Goal: Task Accomplishment & Management: Manage account settings

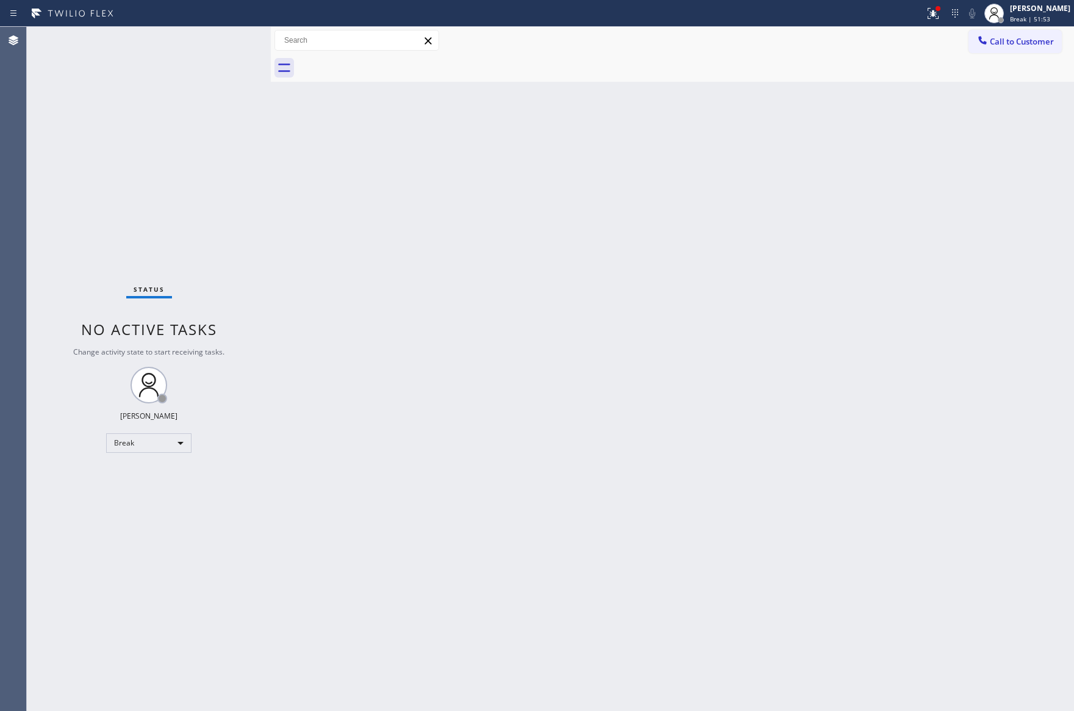
click at [729, 442] on div "Back to Dashboard Change Sender ID Customers Technicians Select a contact Outbo…" at bounding box center [673, 369] width 804 height 684
drag, startPoint x: 774, startPoint y: 473, endPoint x: 733, endPoint y: 541, distance: 79.4
click at [733, 541] on div "Back to Dashboard Change Sender ID Customers Technicians Select a contact Outbo…" at bounding box center [673, 369] width 804 height 684
click at [865, 367] on div "Back to Dashboard Change Sender ID Customers Technicians Select a contact Outbo…" at bounding box center [673, 369] width 804 height 684
click at [570, 134] on div "Back to Dashboard Change Sender ID Customers Technicians Select a contact Outbo…" at bounding box center [673, 369] width 804 height 684
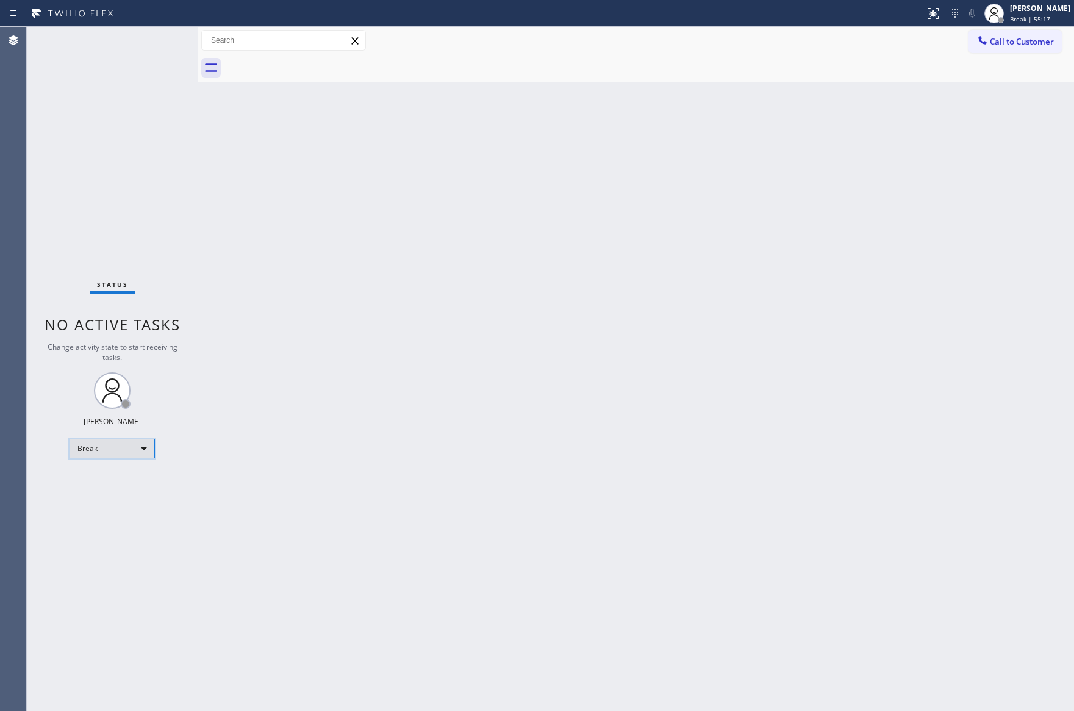
click at [87, 440] on div "Break" at bounding box center [112, 449] width 85 height 20
click at [106, 496] on li "Unavailable" at bounding box center [111, 495] width 82 height 15
click at [846, 318] on div "Back to Dashboard Change Sender ID Customers Technicians Select a contact Outbo…" at bounding box center [636, 369] width 877 height 684
drag, startPoint x: 578, startPoint y: 249, endPoint x: 590, endPoint y: 280, distance: 33.2
click at [578, 251] on div "Back to Dashboard Change Sender ID Customers Technicians Select a contact Outbo…" at bounding box center [636, 369] width 877 height 684
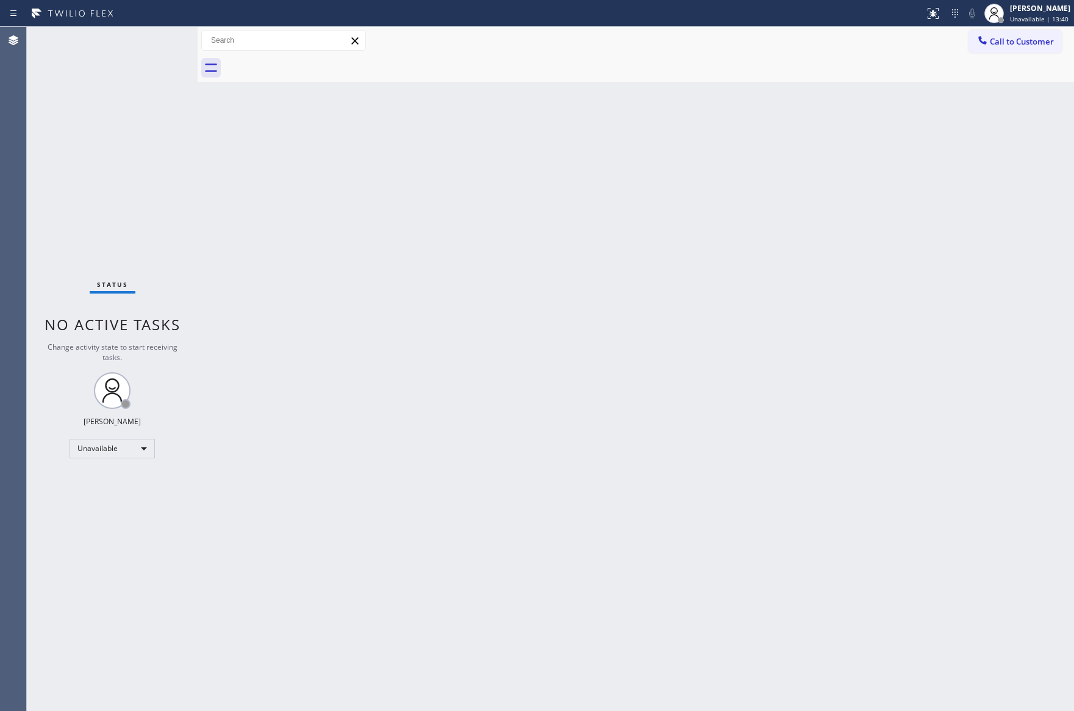
click at [519, 352] on div "Back to Dashboard Change Sender ID Customers Technicians Select a contact Outbo…" at bounding box center [636, 369] width 877 height 684
drag, startPoint x: 516, startPoint y: 350, endPoint x: 531, endPoint y: 317, distance: 36.3
click at [524, 347] on div "Back to Dashboard Change Sender ID Customers Technicians Select a contact Outbo…" at bounding box center [636, 369] width 877 height 684
drag, startPoint x: 104, startPoint y: 448, endPoint x: 110, endPoint y: 451, distance: 6.6
click at [110, 451] on div "Unavailable" at bounding box center [112, 449] width 85 height 20
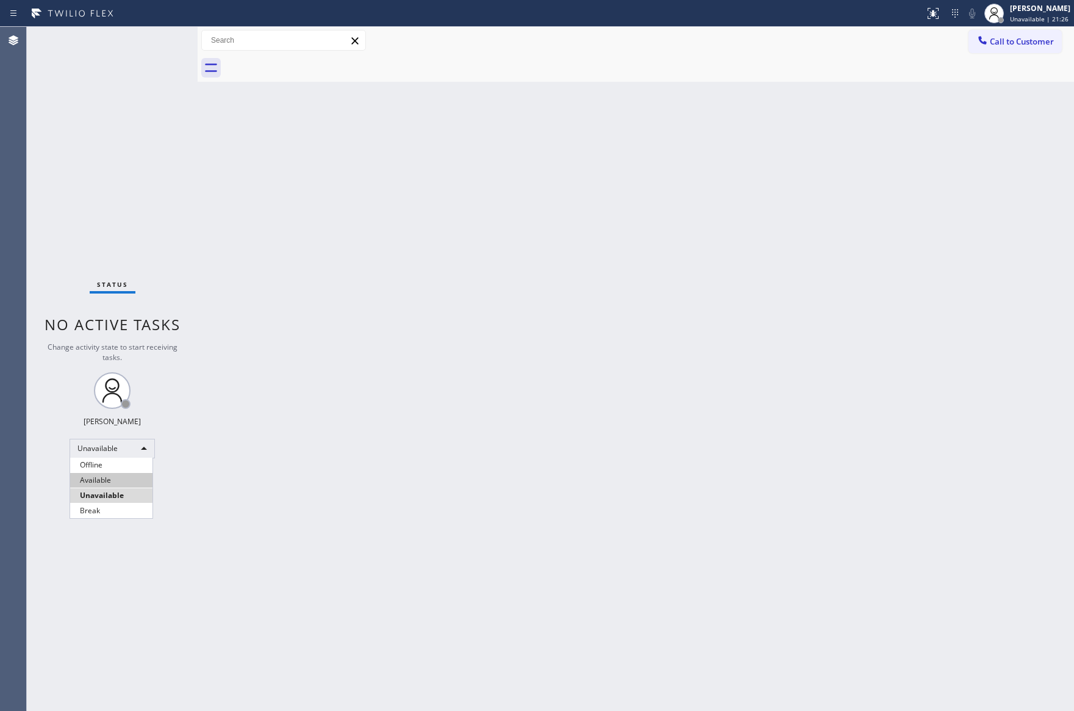
click at [143, 483] on li "Available" at bounding box center [111, 480] width 82 height 15
click at [459, 414] on div "Back to Dashboard Change Sender ID Customers Technicians Select a contact Outbo…" at bounding box center [636, 369] width 877 height 684
click at [746, 185] on div "Back to Dashboard Change Sender ID Customers Technicians Select a contact Outbo…" at bounding box center [636, 369] width 877 height 684
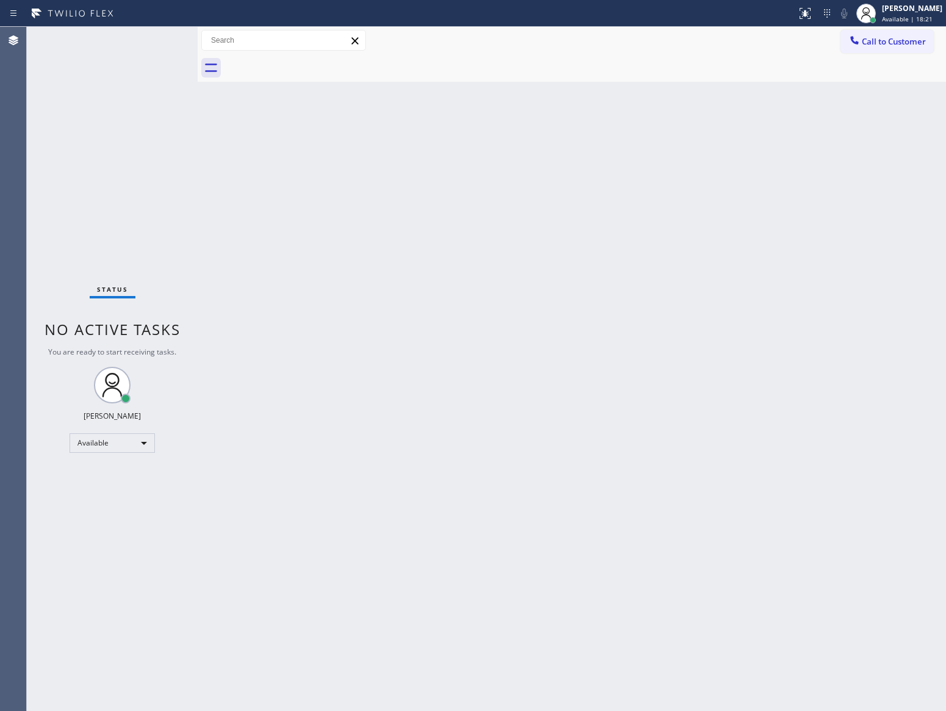
click at [342, 489] on div "Back to Dashboard Change Sender ID Customers Technicians Select a contact Outbo…" at bounding box center [572, 369] width 749 height 684
click at [744, 436] on div "Back to Dashboard Change Sender ID Customers Technicians Select a contact Outbo…" at bounding box center [572, 369] width 749 height 684
click at [738, 309] on div "Back to Dashboard Change Sender ID Customers Technicians Select a contact Outbo…" at bounding box center [572, 369] width 749 height 684
drag, startPoint x: 363, startPoint y: 319, endPoint x: 608, endPoint y: 74, distance: 346.4
click at [375, 315] on div "Back to Dashboard Change Sender ID Customers Technicians Select a contact Outbo…" at bounding box center [572, 369] width 749 height 684
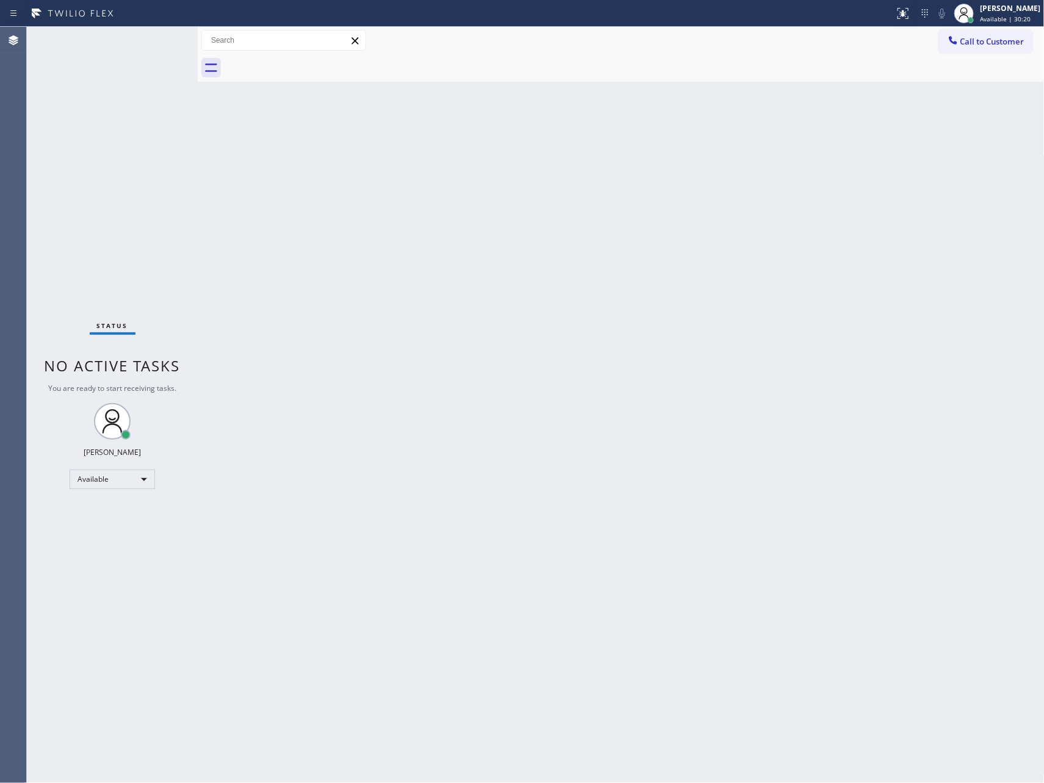
click at [674, 367] on div "Back to Dashboard Change Sender ID Customers Technicians Select a contact Outbo…" at bounding box center [621, 405] width 847 height 757
click at [685, 363] on div "Back to Dashboard Change Sender ID Customers Technicians Select a contact Outbo…" at bounding box center [621, 405] width 847 height 757
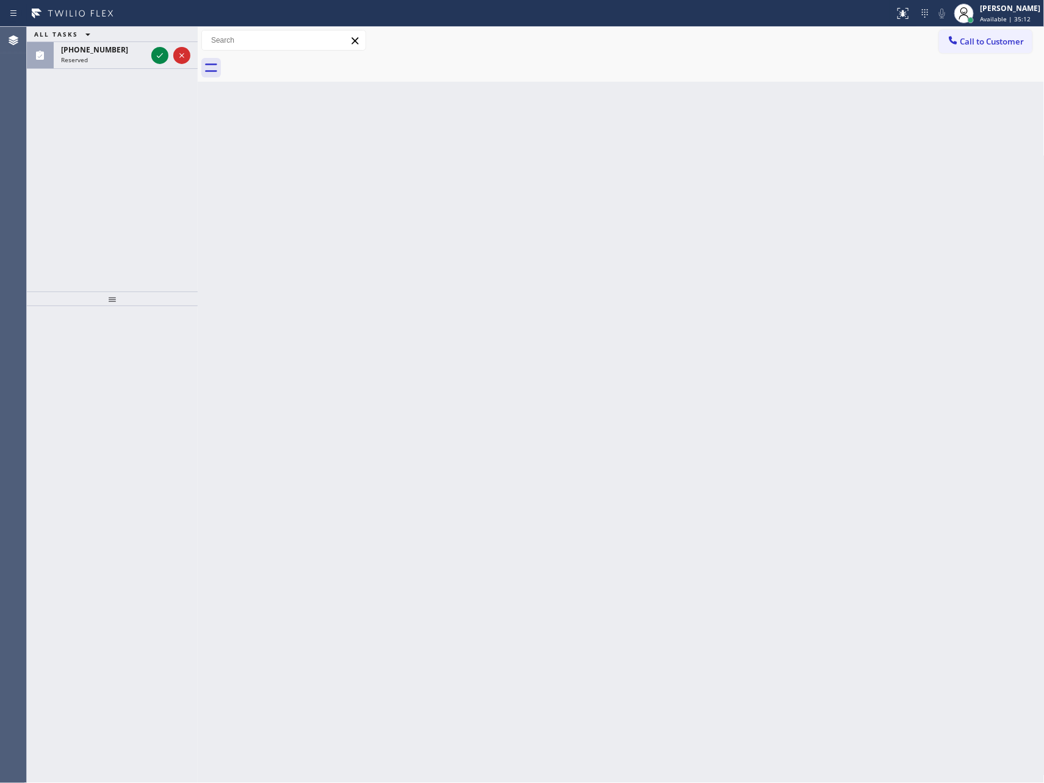
drag, startPoint x: 318, startPoint y: 264, endPoint x: 328, endPoint y: 275, distance: 14.7
click at [319, 264] on div "Back to Dashboard Change Sender ID Customers Technicians Select a contact Outbo…" at bounding box center [621, 405] width 847 height 757
click at [158, 55] on icon at bounding box center [160, 55] width 15 height 15
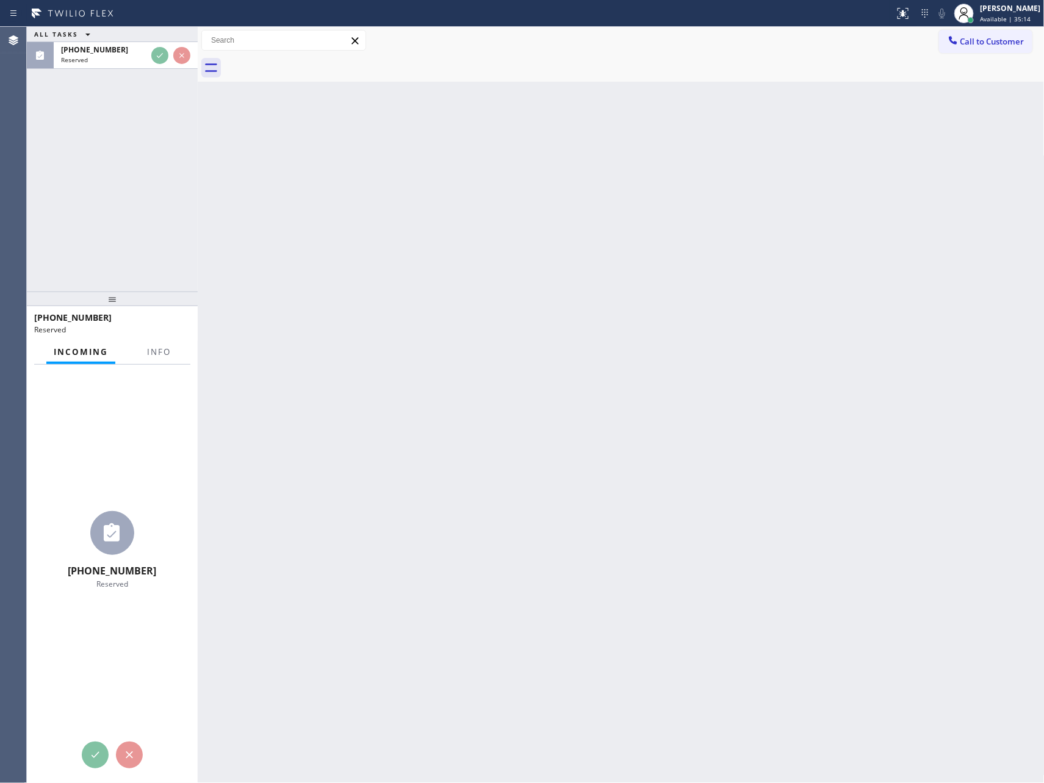
drag, startPoint x: 200, startPoint y: 132, endPoint x: 333, endPoint y: 145, distance: 134.2
click at [198, 145] on div at bounding box center [198, 405] width 0 height 757
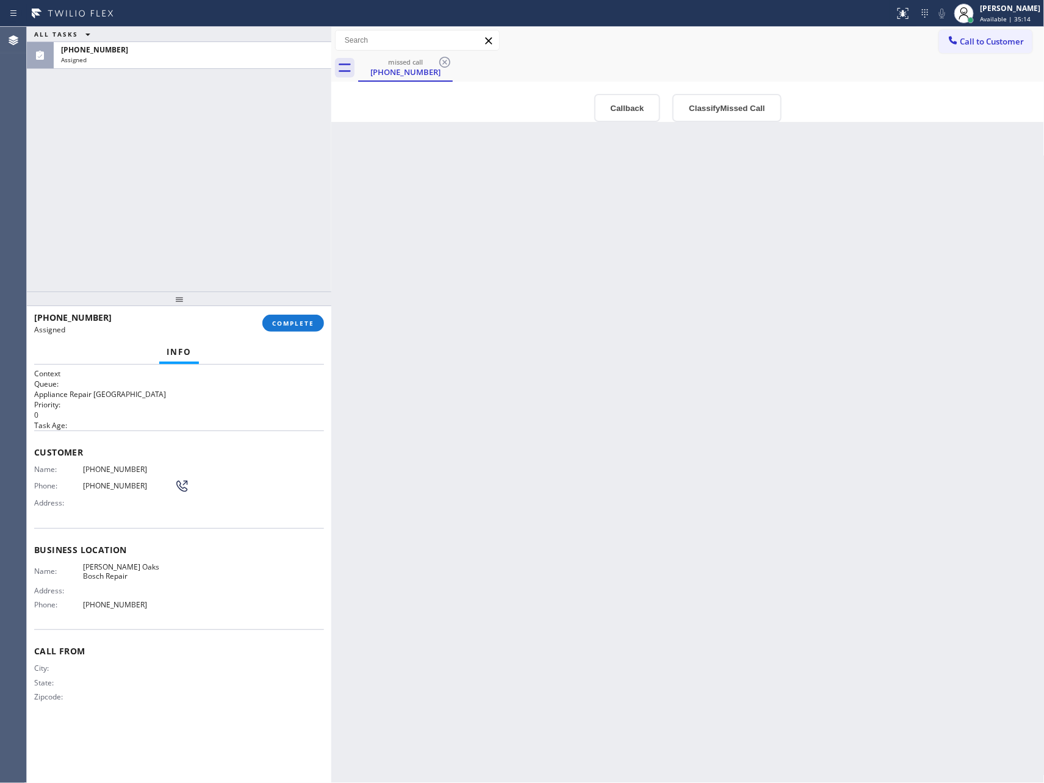
click at [196, 164] on div "ALL TASKS ALL TASKS ACTIVE TASKS TASKS IN WRAP UP [PHONE_NUMBER] Assigned" at bounding box center [179, 159] width 304 height 265
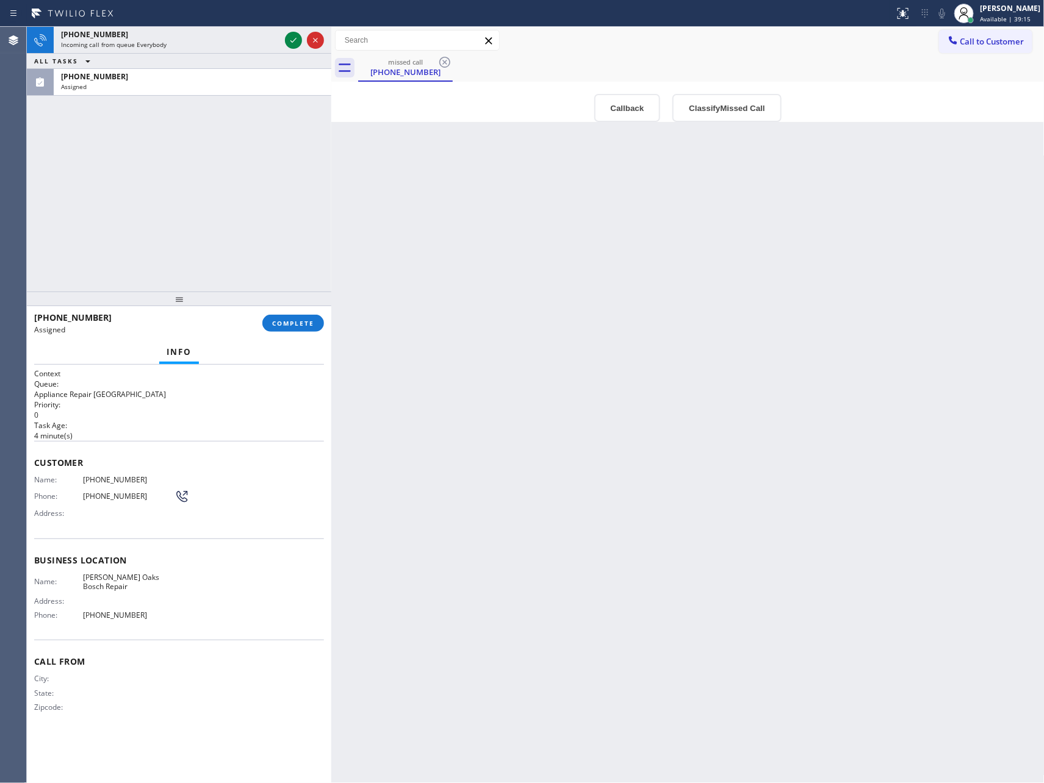
click at [268, 217] on div "[PHONE_NUMBER] Incoming call from queue Everybody ALL TASKS ALL TASKS ACTIVE TA…" at bounding box center [179, 159] width 304 height 265
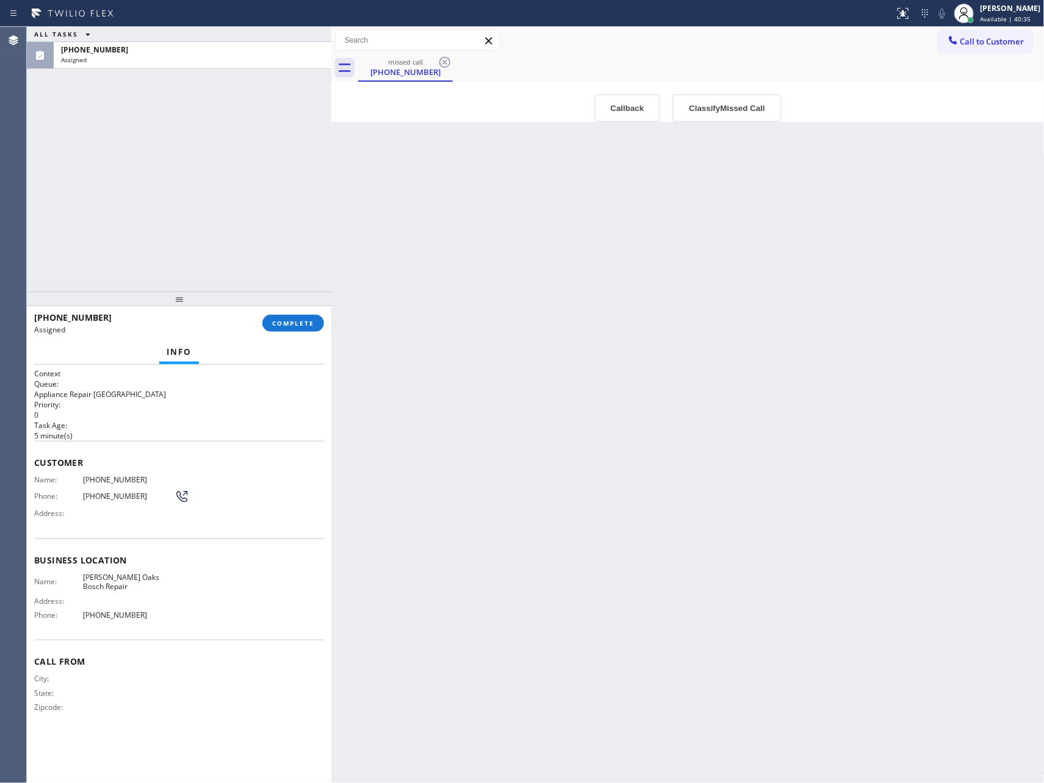
click at [678, 481] on div "Back to Dashboard Change Sender ID Customers Technicians Select a contact Outbo…" at bounding box center [687, 405] width 713 height 757
click at [694, 408] on div "Back to Dashboard Change Sender ID Customers Technicians Select a contact Outbo…" at bounding box center [687, 405] width 713 height 757
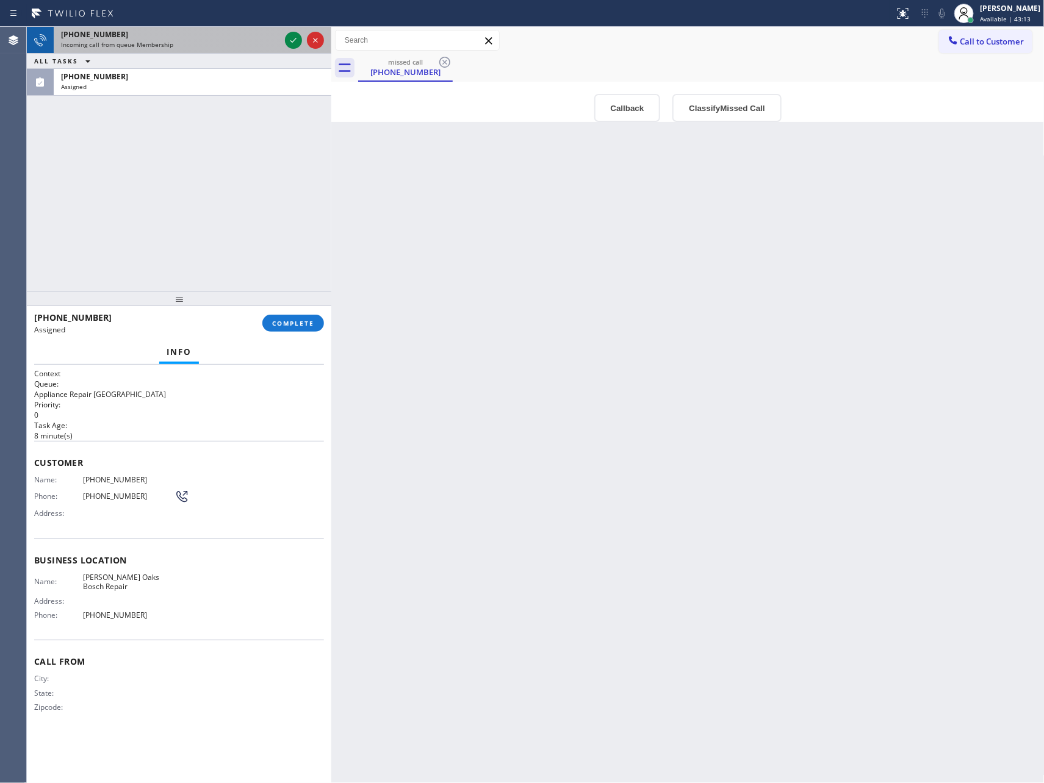
click at [295, 46] on icon at bounding box center [293, 40] width 15 height 15
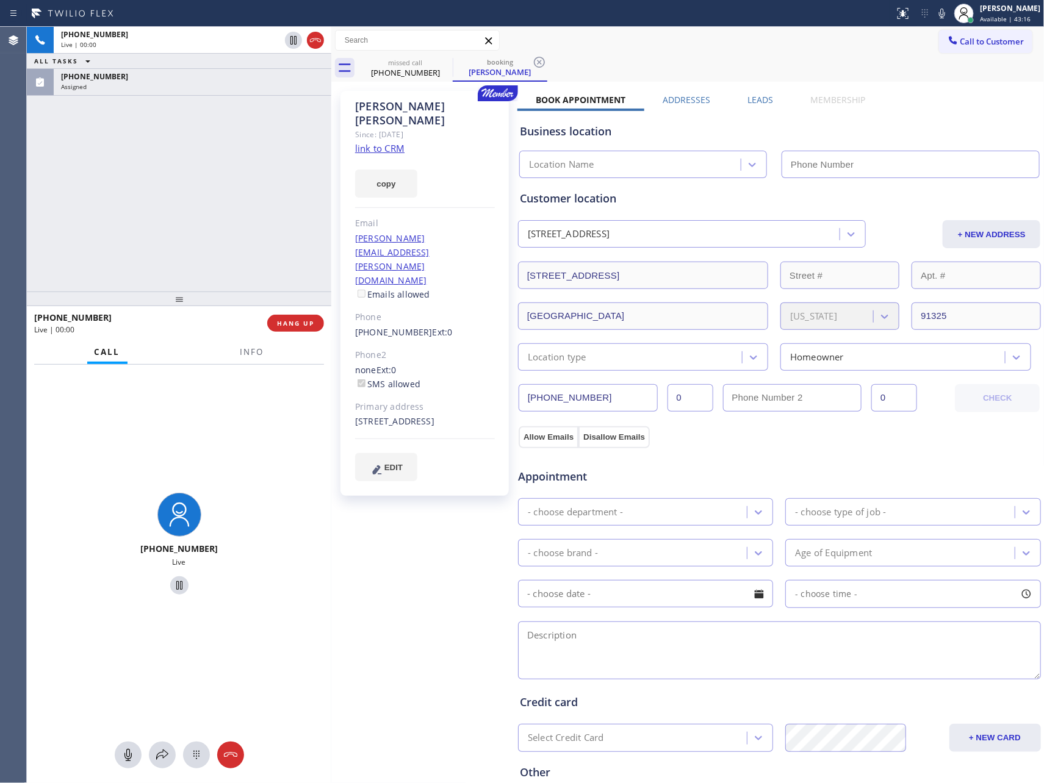
type input "[PHONE_NUMBER]"
click at [124, 189] on div "[PHONE_NUMBER] Live | 00:15 ALL TASKS ALL TASKS ACTIVE TASKS TASKS IN WRAP UP […" at bounding box center [179, 159] width 304 height 265
click at [142, 143] on div "[PHONE_NUMBER] Live | 00:34 ALL TASKS ALL TASKS ACTIVE TASKS TASKS IN WRAP UP […" at bounding box center [179, 159] width 304 height 265
drag, startPoint x: 205, startPoint y: 153, endPoint x: 674, endPoint y: 189, distance: 470.6
click at [206, 154] on div "[PHONE_NUMBER] Live | 01:21 ALL TASKS ALL TASKS ACTIVE TASKS TASKS IN WRAP UP […" at bounding box center [179, 159] width 304 height 265
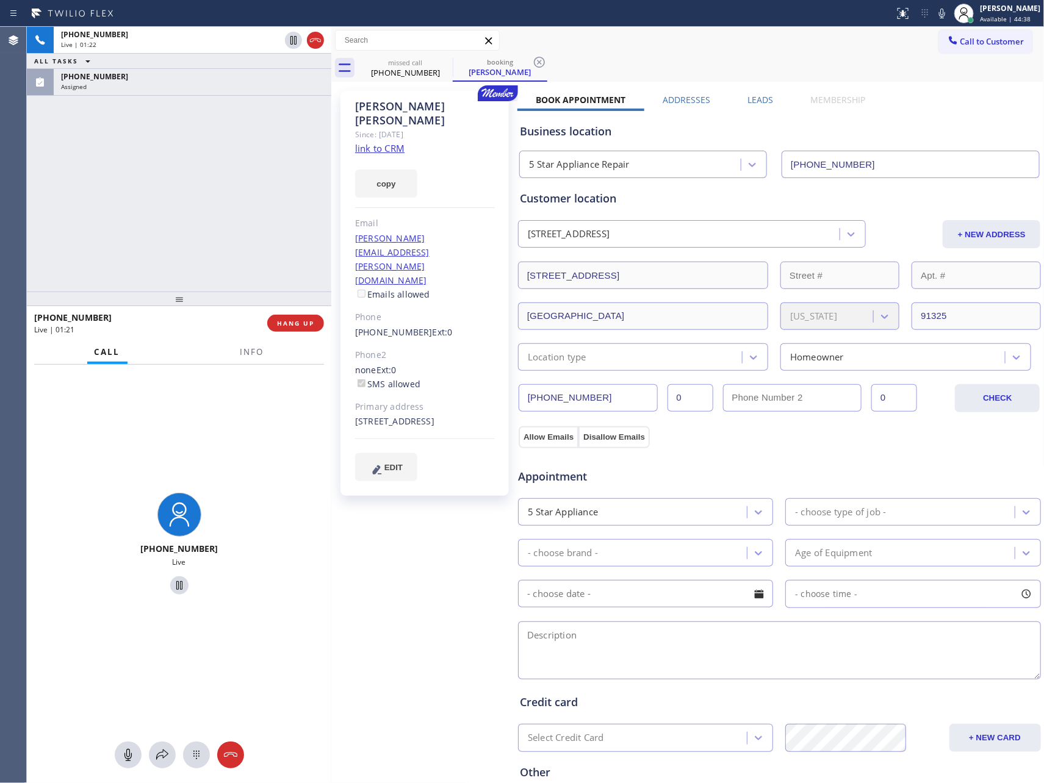
click at [766, 101] on label "Leads" at bounding box center [760, 100] width 26 height 12
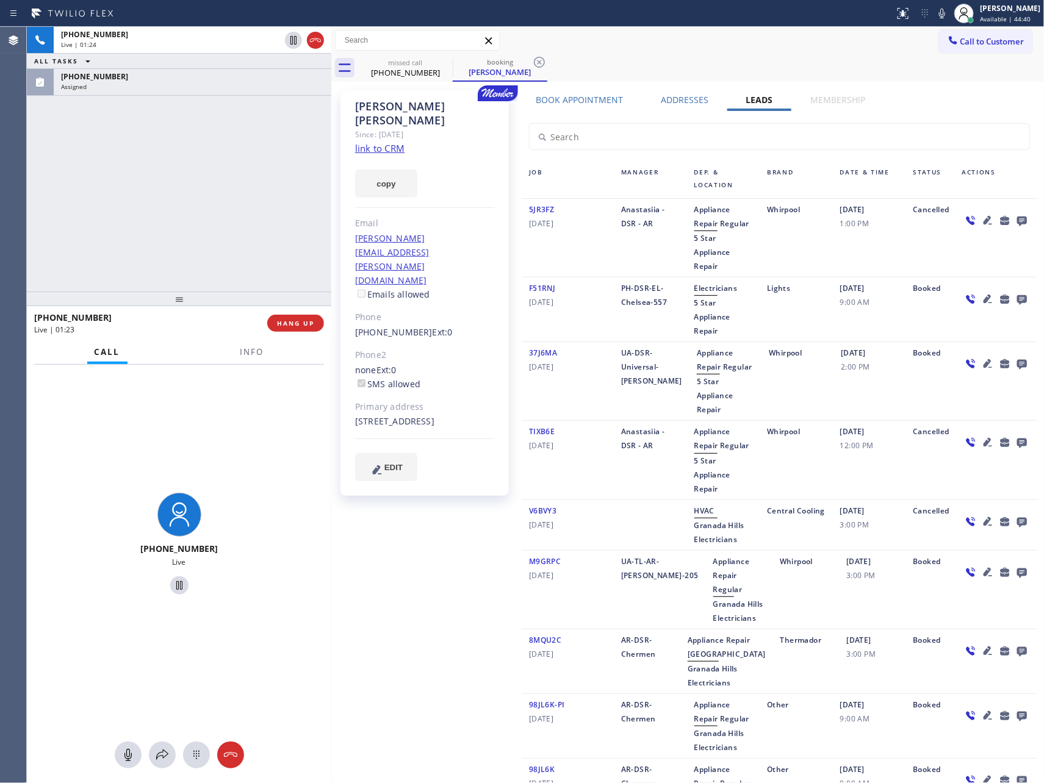
click at [1015, 220] on icon at bounding box center [1022, 220] width 15 height 15
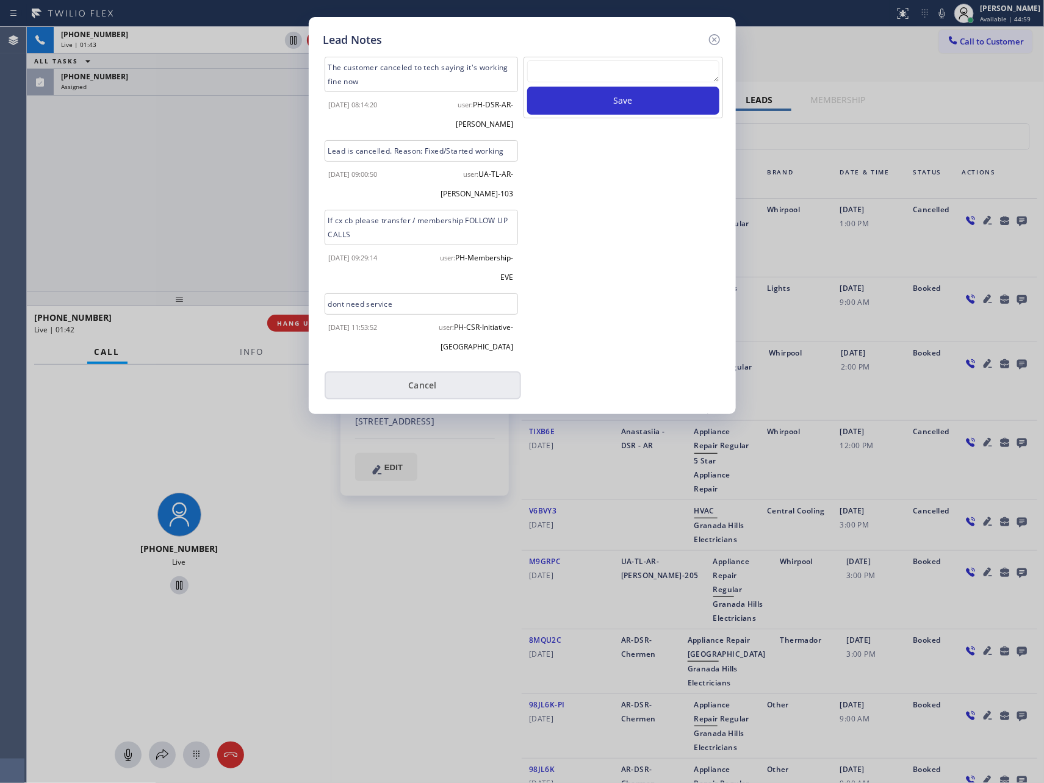
click at [429, 372] on button "Cancel" at bounding box center [423, 386] width 196 height 28
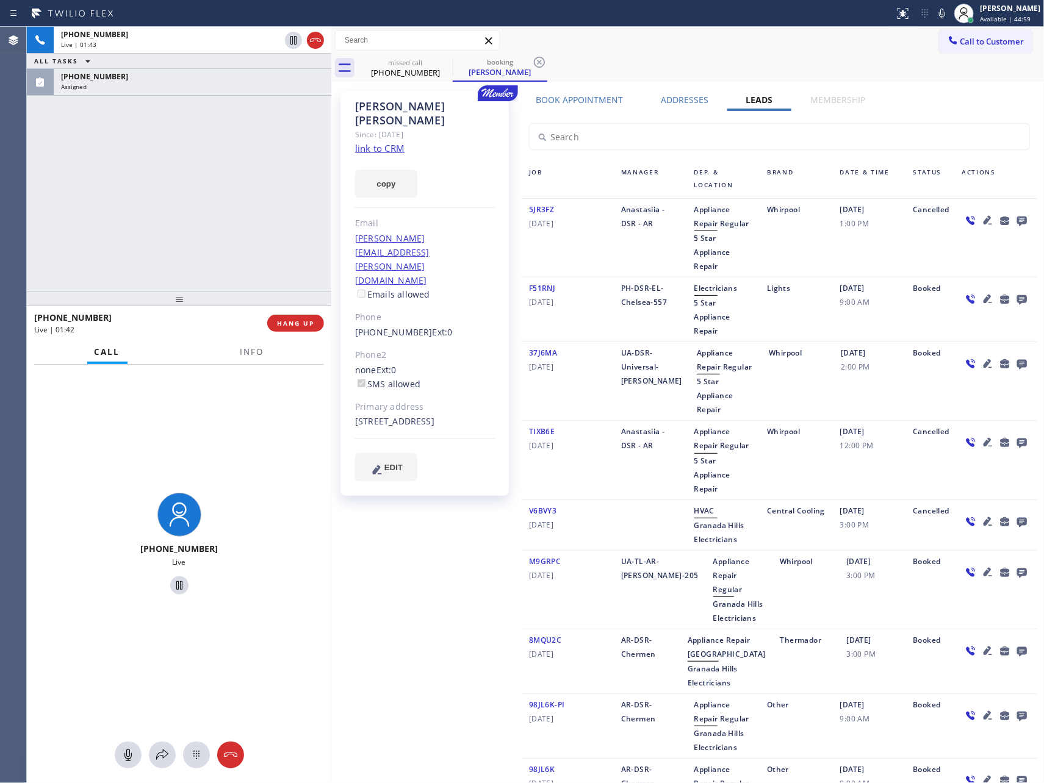
click at [209, 218] on div "[PHONE_NUMBER] Live | 01:43 ALL TASKS ALL TASKS ACTIVE TASKS TASKS IN WRAP UP […" at bounding box center [179, 159] width 304 height 265
click at [209, 218] on div "[PHONE_NUMBER] Live | 01:48 ALL TASKS ALL TASKS ACTIVE TASKS TASKS IN WRAP UP […" at bounding box center [179, 159] width 304 height 265
click at [231, 234] on div "[PHONE_NUMBER] Live | 01:48 ALL TASKS ALL TASKS ACTIVE TASKS TASKS IN WRAP UP […" at bounding box center [179, 159] width 304 height 265
click at [231, 234] on div "[PHONE_NUMBER] Live | 01:50 ALL TASKS ALL TASKS ACTIVE TASKS TASKS IN WRAP UP […" at bounding box center [179, 159] width 304 height 265
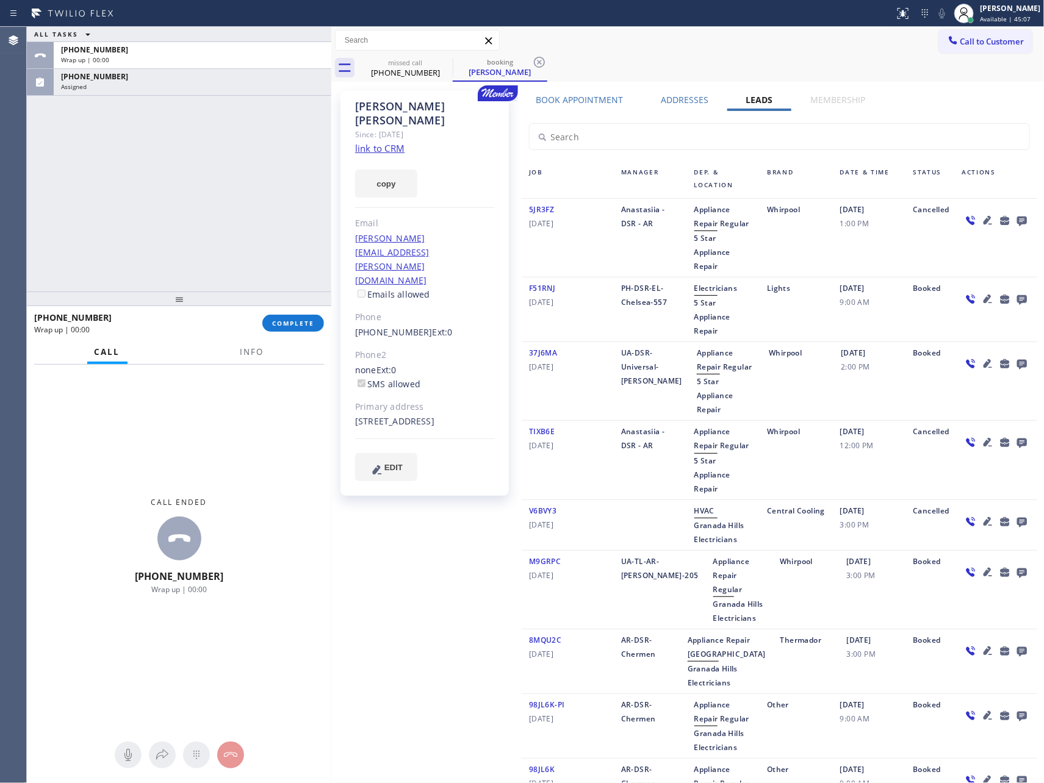
click at [231, 234] on div "ALL TASKS ALL TASKS ACTIVE TASKS TASKS IN WRAP UP [PHONE_NUMBER] Wrap up | 00:[…" at bounding box center [179, 159] width 304 height 265
click at [293, 329] on button "COMPLETE" at bounding box center [293, 323] width 62 height 17
click at [248, 176] on div "ALL TASKS ALL TASKS ACTIVE TASKS TASKS IN WRAP UP [PHONE_NUMBER] Wrap up | 01:[…" at bounding box center [179, 159] width 304 height 265
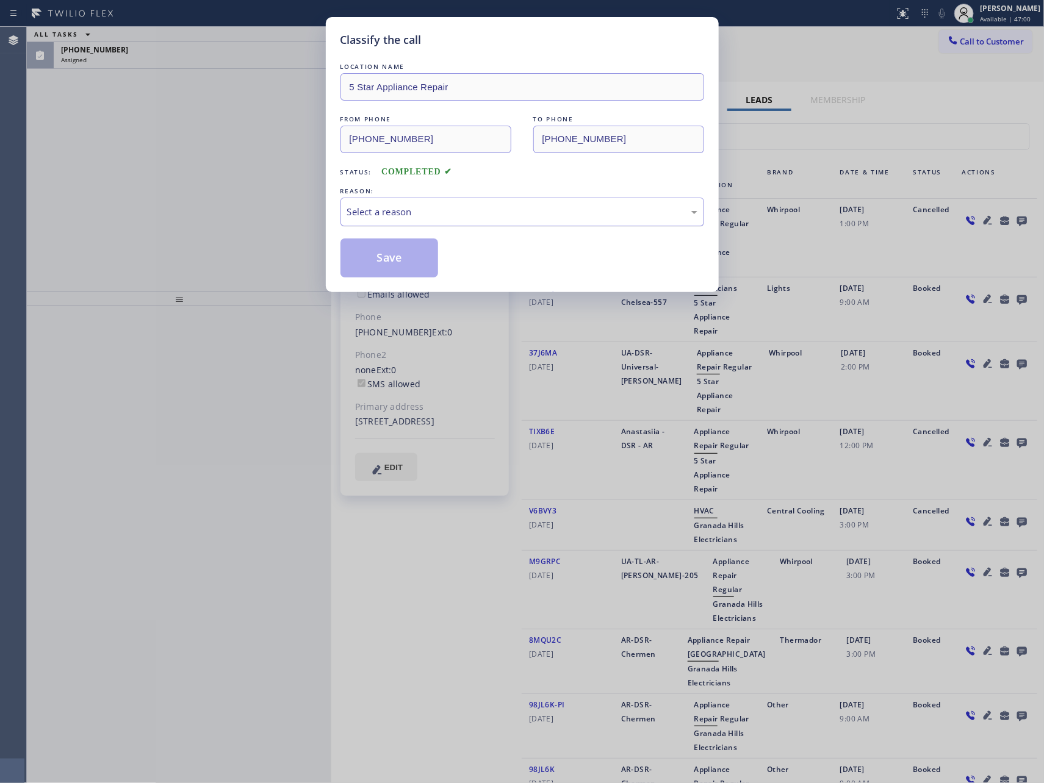
click at [467, 214] on div "Select a reason" at bounding box center [522, 212] width 350 height 14
click at [394, 260] on button "Save" at bounding box center [389, 258] width 98 height 39
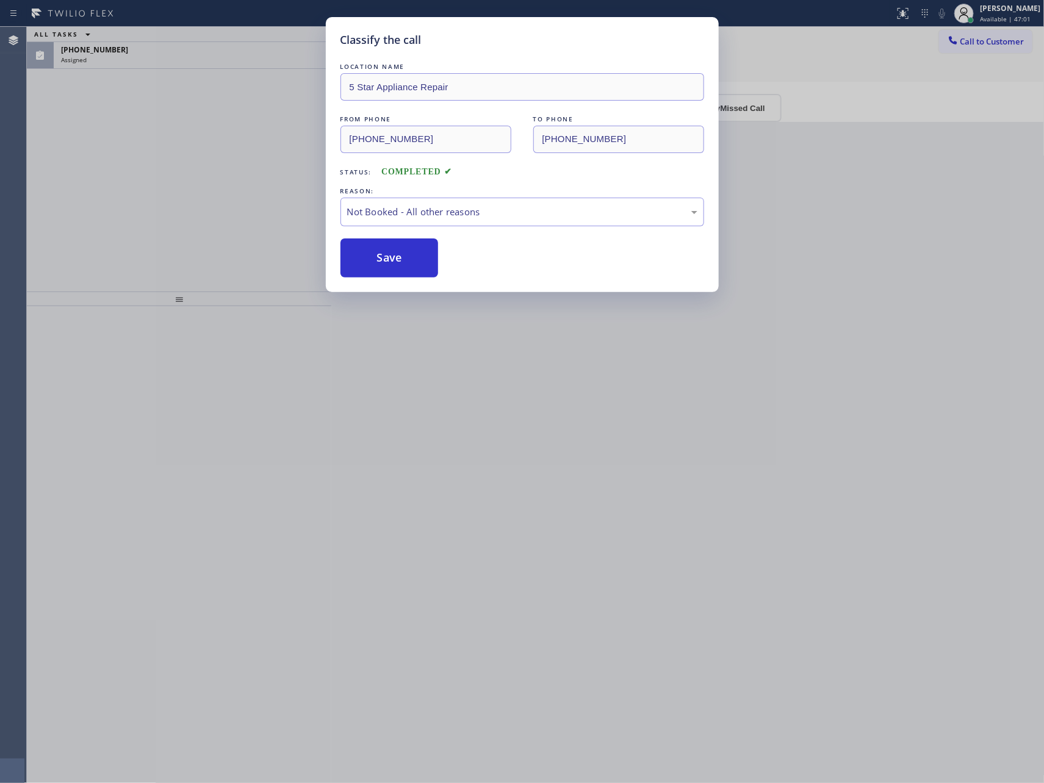
click at [394, 260] on button "Save" at bounding box center [389, 258] width 98 height 39
click at [174, 209] on div "Classify the call LOCATION NAME 5 Star Appliance Repair FROM PHONE [PHONE_NUMBE…" at bounding box center [522, 391] width 1044 height 783
drag, startPoint x: 209, startPoint y: 217, endPoint x: 581, endPoint y: 151, distance: 378.0
click at [328, 242] on div "ALL TASKS ALL TASKS ACTIVE TASKS TASKS IN WRAP UP [PHONE_NUMBER] Assigned Trans…" at bounding box center [535, 405] width 1017 height 757
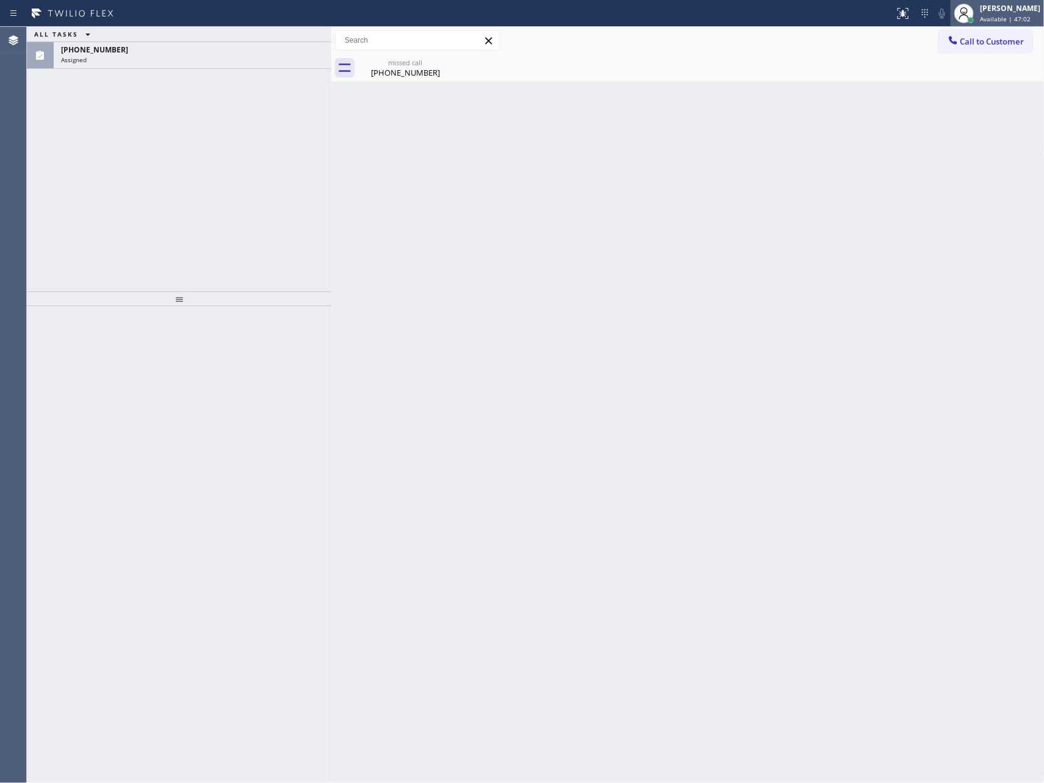
click at [974, 11] on div at bounding box center [964, 14] width 20 height 20
click at [982, 81] on button "Unavailable" at bounding box center [984, 81] width 122 height 16
click at [915, 306] on div "Back to Dashboard Change Sender ID Customers Technicians Select a contact Outbo…" at bounding box center [687, 405] width 713 height 757
click at [1002, 13] on div "[PERSON_NAME]" at bounding box center [1010, 8] width 60 height 10
click at [955, 65] on button "Available" at bounding box center [984, 65] width 122 height 16
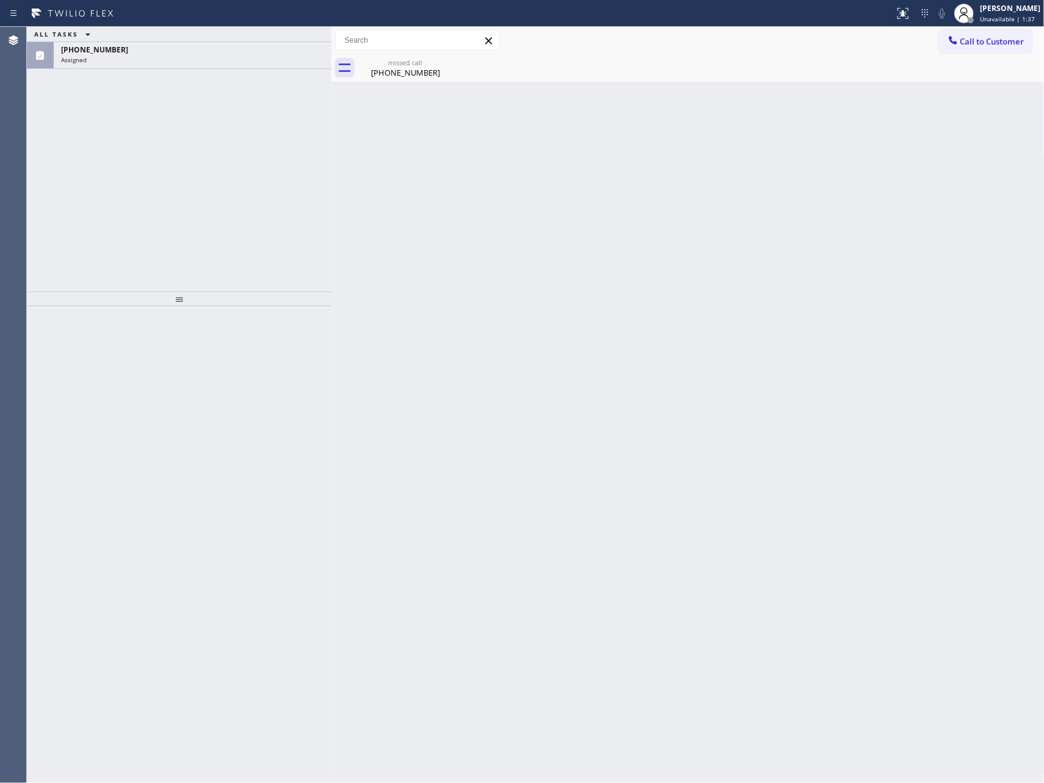
click at [447, 389] on div "Back to Dashboard Change Sender ID Customers Technicians Select a contact Outbo…" at bounding box center [687, 405] width 713 height 757
click at [348, 502] on div "Back to Dashboard Change Sender ID Customers Technicians Select a contact Outbo…" at bounding box center [687, 405] width 713 height 757
click at [185, 59] on div "[PHONE_NUMBER] Assigned" at bounding box center [190, 55] width 273 height 27
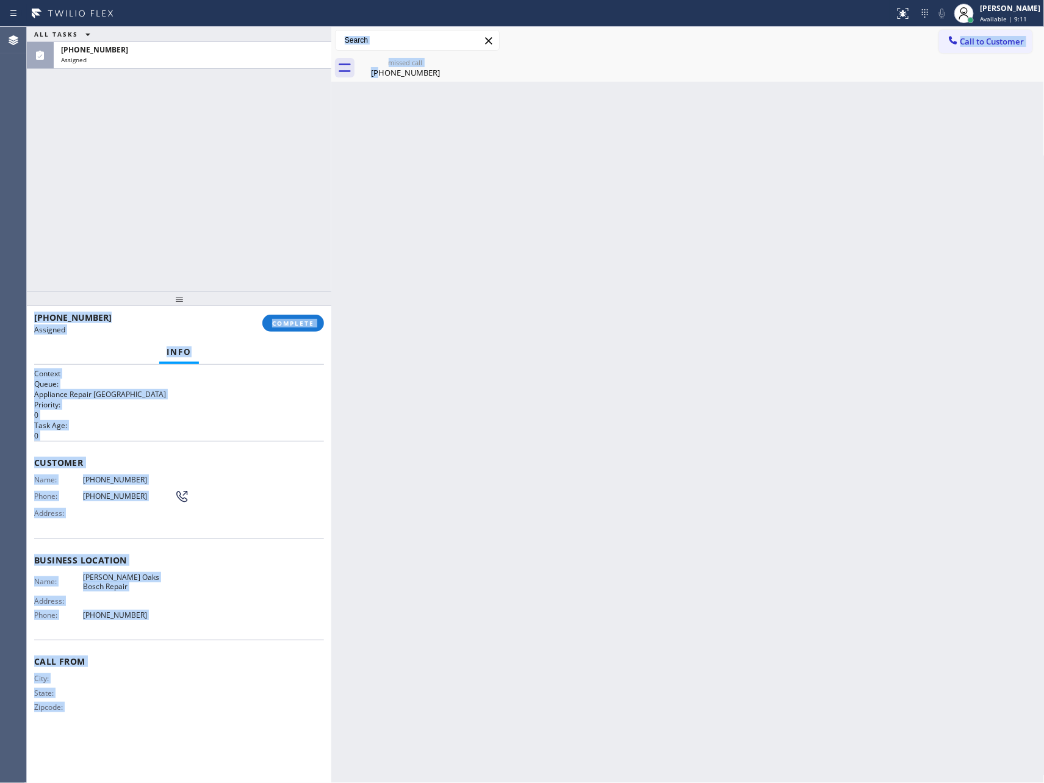
drag, startPoint x: 350, startPoint y: 184, endPoint x: 447, endPoint y: 120, distance: 116.3
click at [438, 142] on div "ALL TASKS ALL TASKS ACTIVE TASKS TASKS IN WRAP UP [PHONE_NUMBER] Assigned [PHON…" at bounding box center [535, 405] width 1017 height 757
click at [386, 55] on div "missed call [PHONE_NUMBER]" at bounding box center [405, 67] width 92 height 27
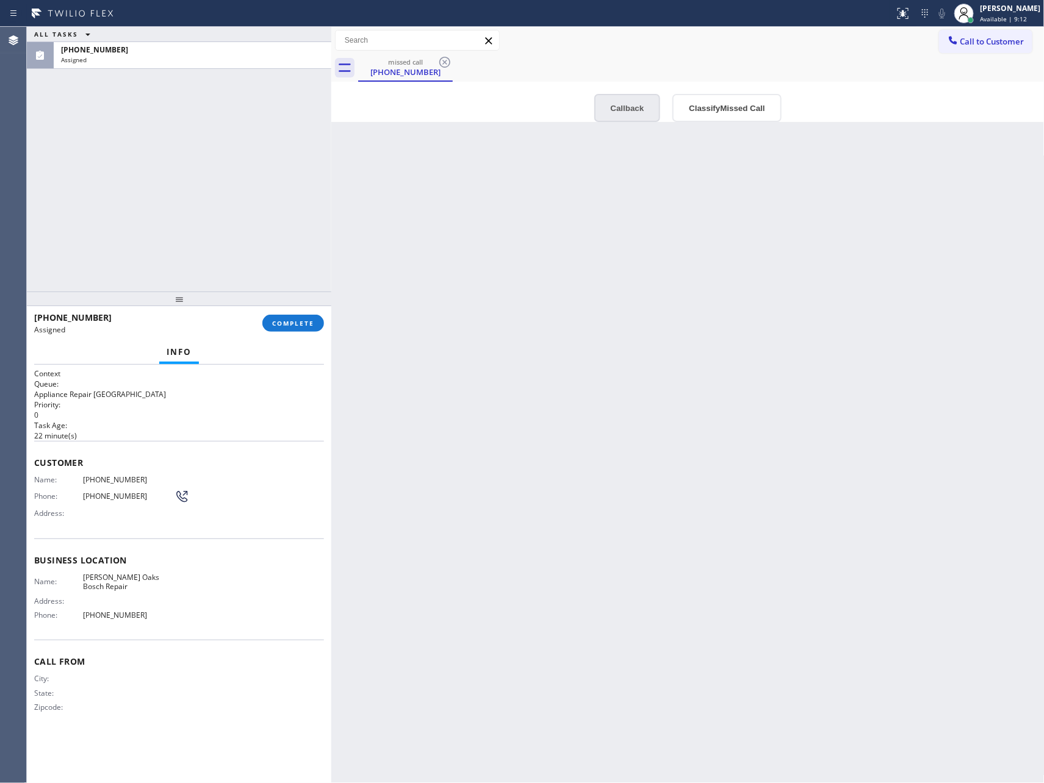
click at [619, 99] on button "Callback" at bounding box center [627, 108] width 67 height 28
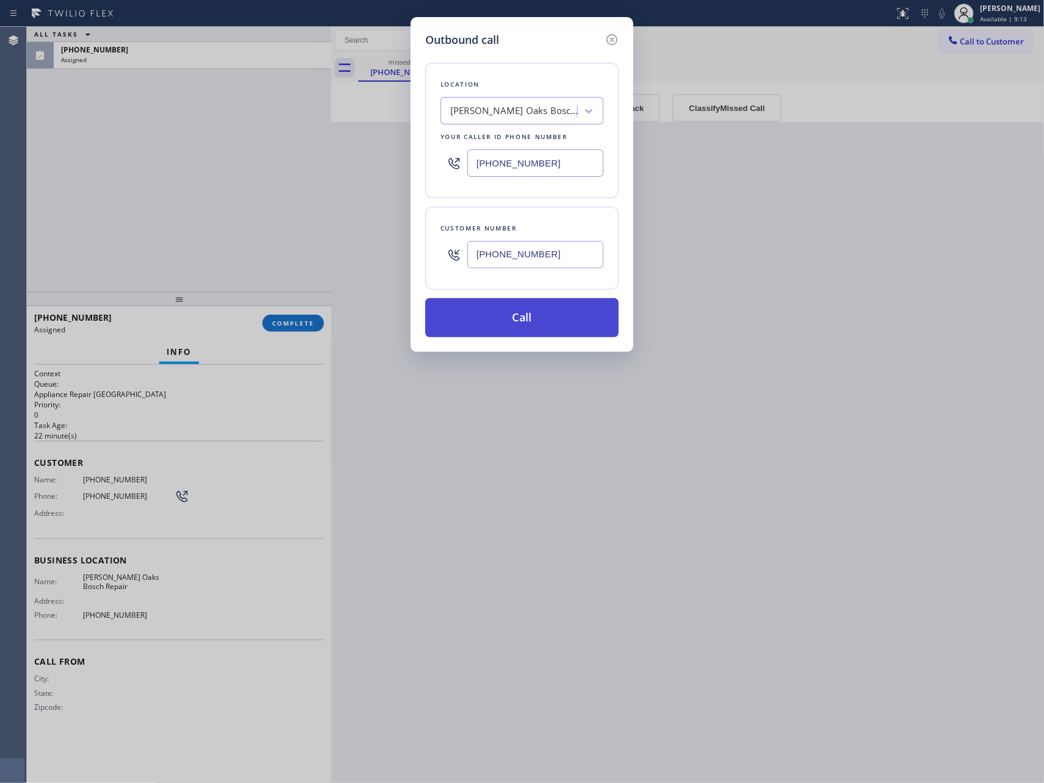
click at [536, 315] on button "Call" at bounding box center [521, 317] width 193 height 39
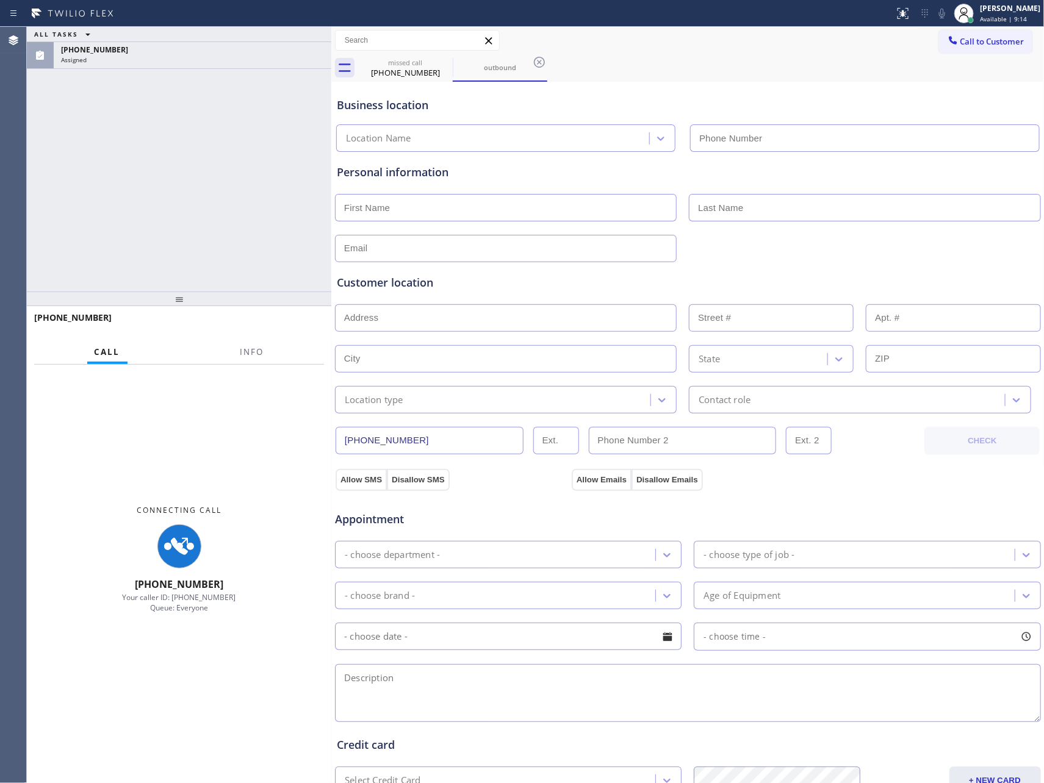
type input "[PHONE_NUMBER]"
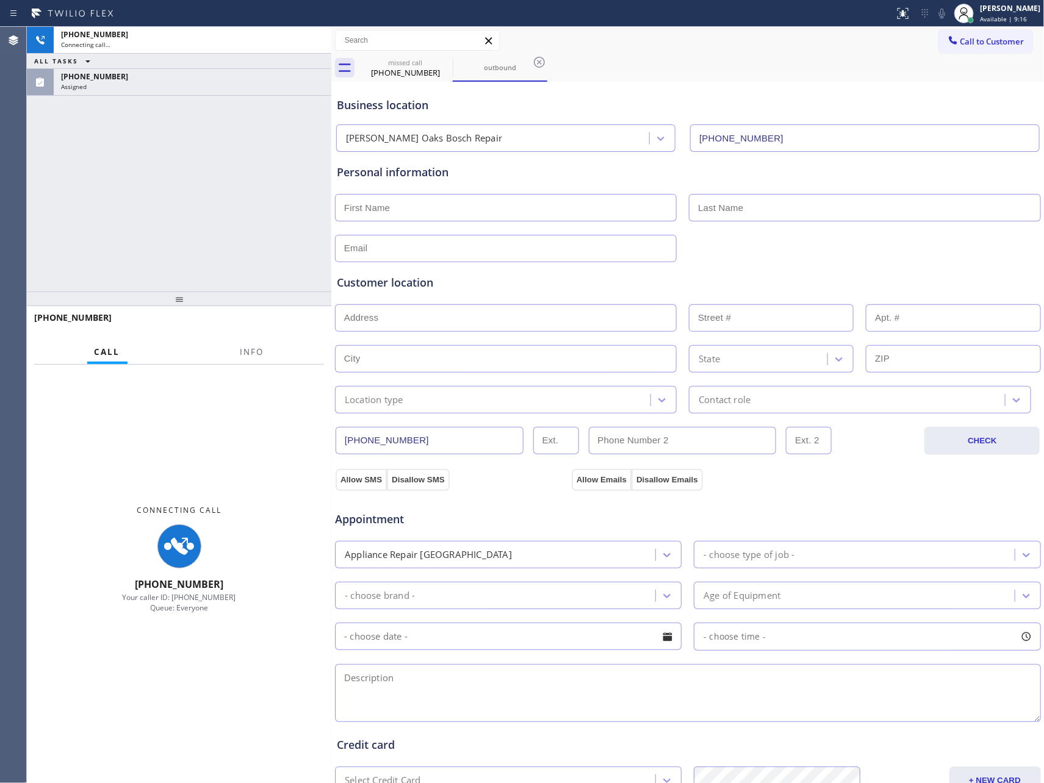
click at [108, 226] on div "[PHONE_NUMBER] Connecting call… ALL TASKS ALL TASKS ACTIVE TASKS TASKS IN WRAP …" at bounding box center [179, 159] width 304 height 265
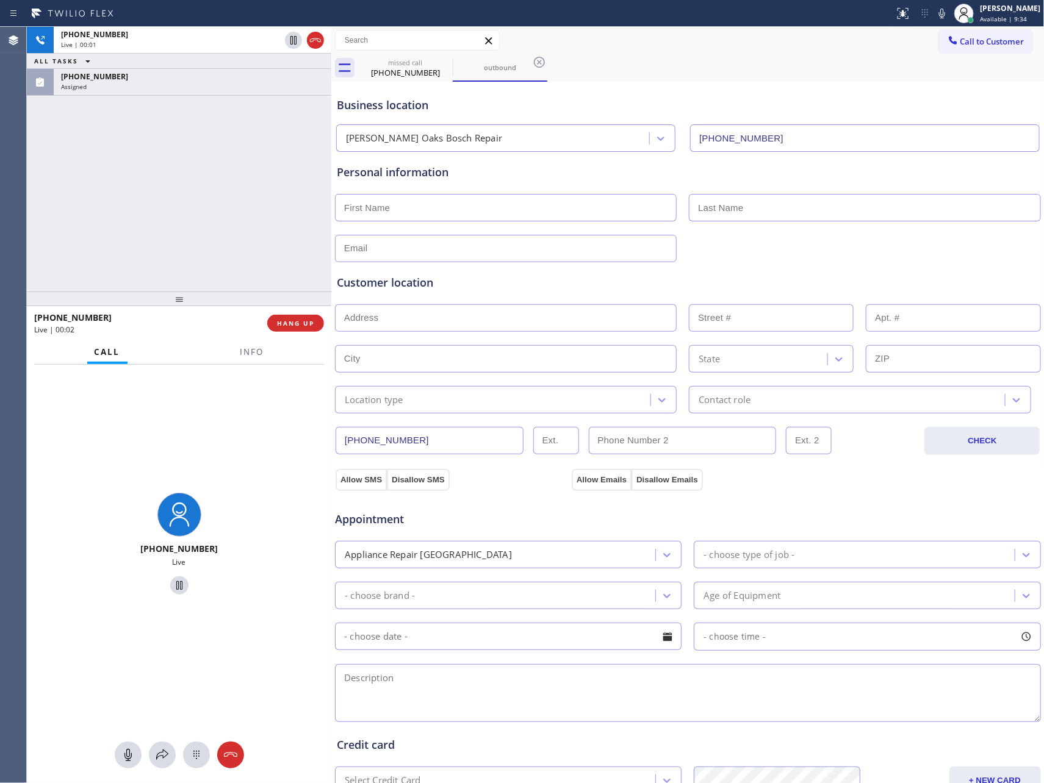
click at [286, 324] on span "HANG UP" at bounding box center [295, 323] width 37 height 9
click at [251, 156] on div "[PHONE_NUMBER] Live | 00:02 ALL TASKS ALL TASKS ACTIVE TASKS TASKS IN WRAP UP […" at bounding box center [179, 159] width 304 height 265
click at [259, 161] on div "[PHONE_NUMBER] Live | 00:02 ALL TASKS ALL TASKS ACTIVE TASKS TASKS IN WRAP UP […" at bounding box center [179, 159] width 304 height 265
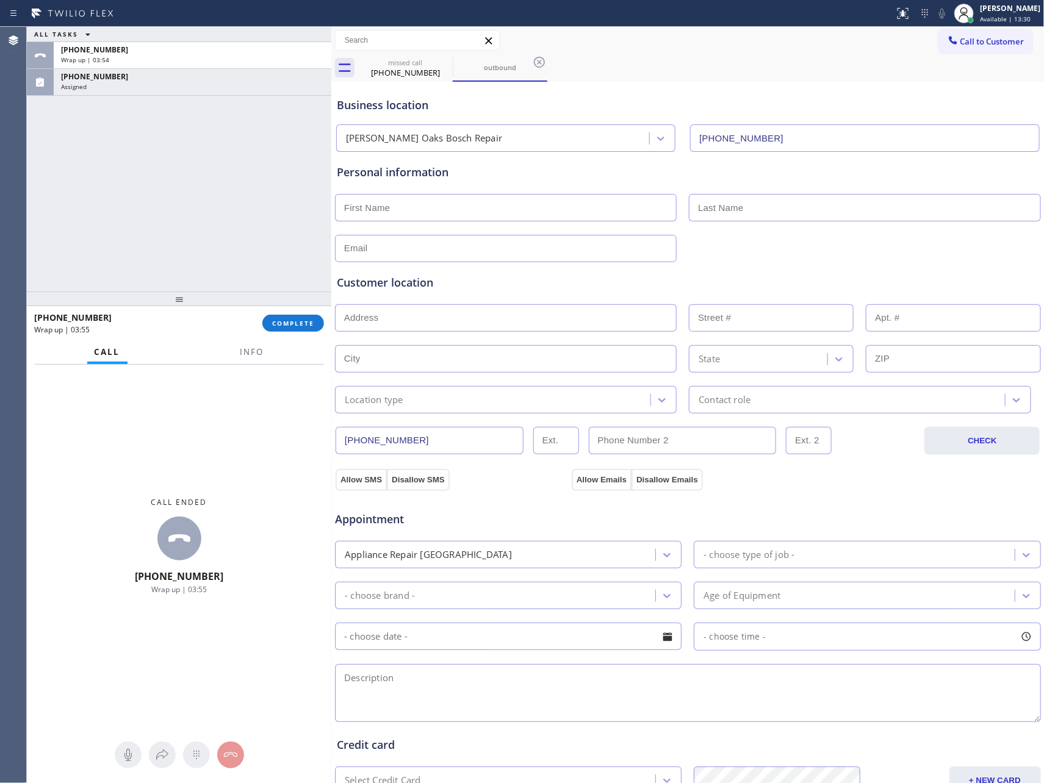
drag, startPoint x: 149, startPoint y: 173, endPoint x: 297, endPoint y: 346, distance: 228.1
click at [163, 202] on div "ALL TASKS ALL TASKS ACTIVE TASKS TASKS IN WRAP UP [PHONE_NUMBER] Wrap up | 03:[…" at bounding box center [179, 159] width 304 height 265
click at [295, 328] on button "COMPLETE" at bounding box center [293, 323] width 62 height 17
click at [301, 211] on div "ALL TASKS ALL TASKS ACTIVE TASKS TASKS IN WRAP UP [PHONE_NUMBER] Wrap up | 03:[…" at bounding box center [179, 159] width 304 height 265
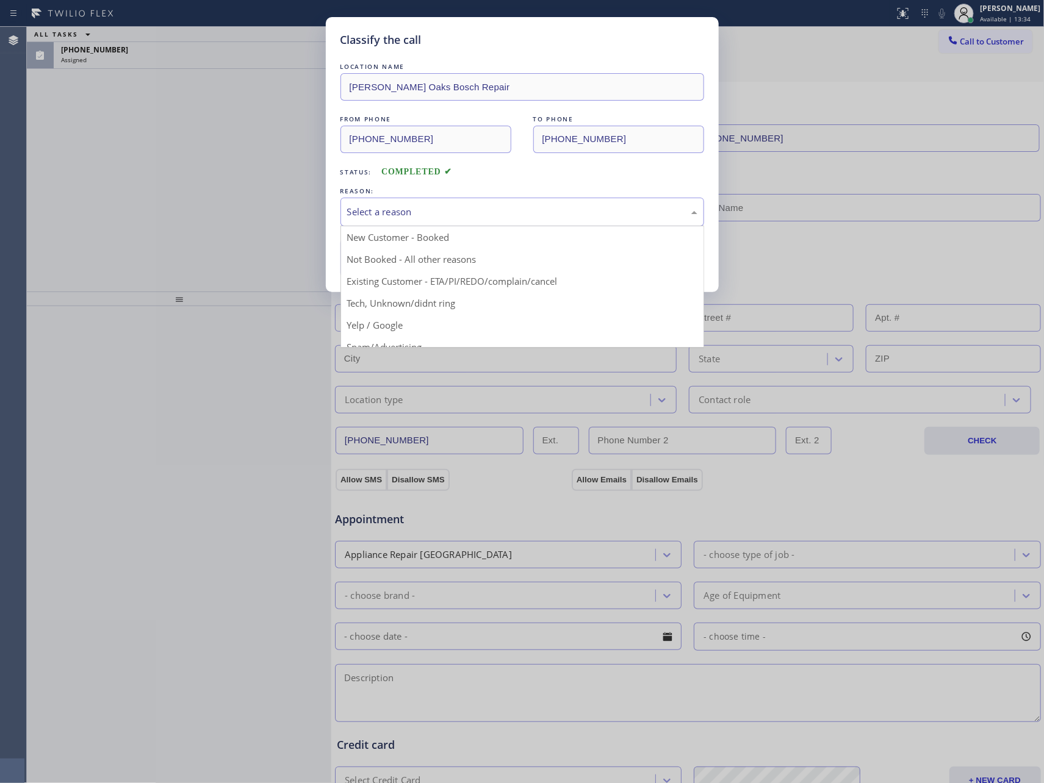
click at [475, 217] on div "Select a reason" at bounding box center [522, 212] width 350 height 14
drag, startPoint x: 427, startPoint y: 267, endPoint x: 420, endPoint y: 264, distance: 7.9
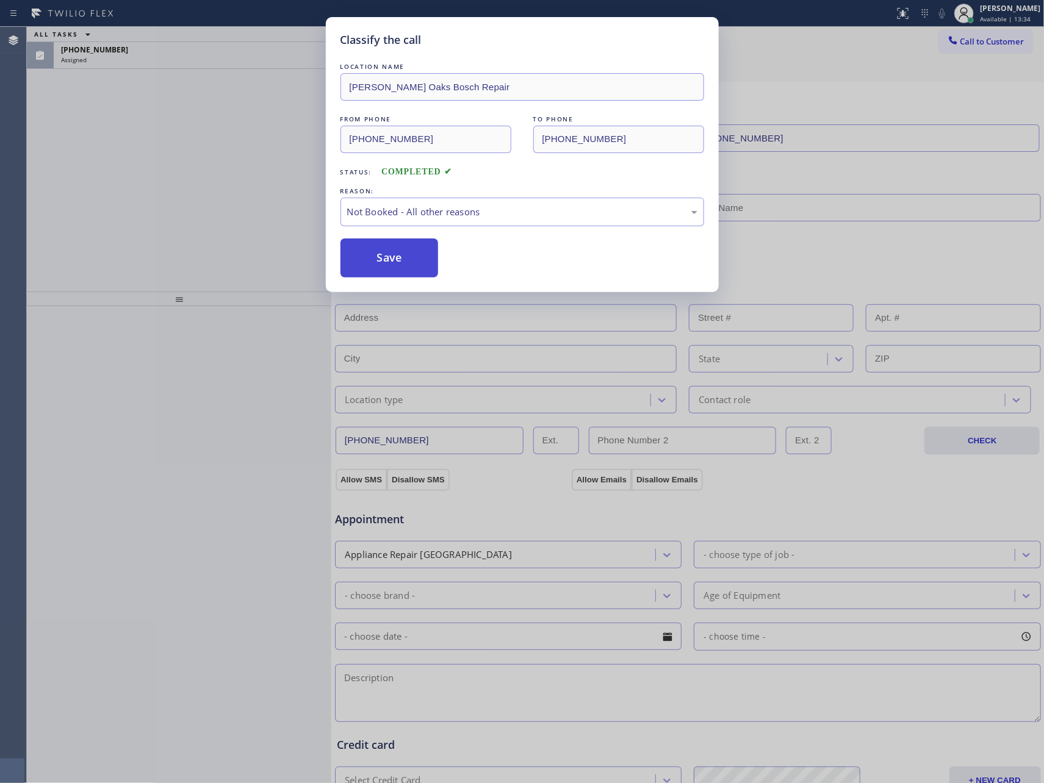
click at [408, 259] on button "Save" at bounding box center [389, 258] width 98 height 39
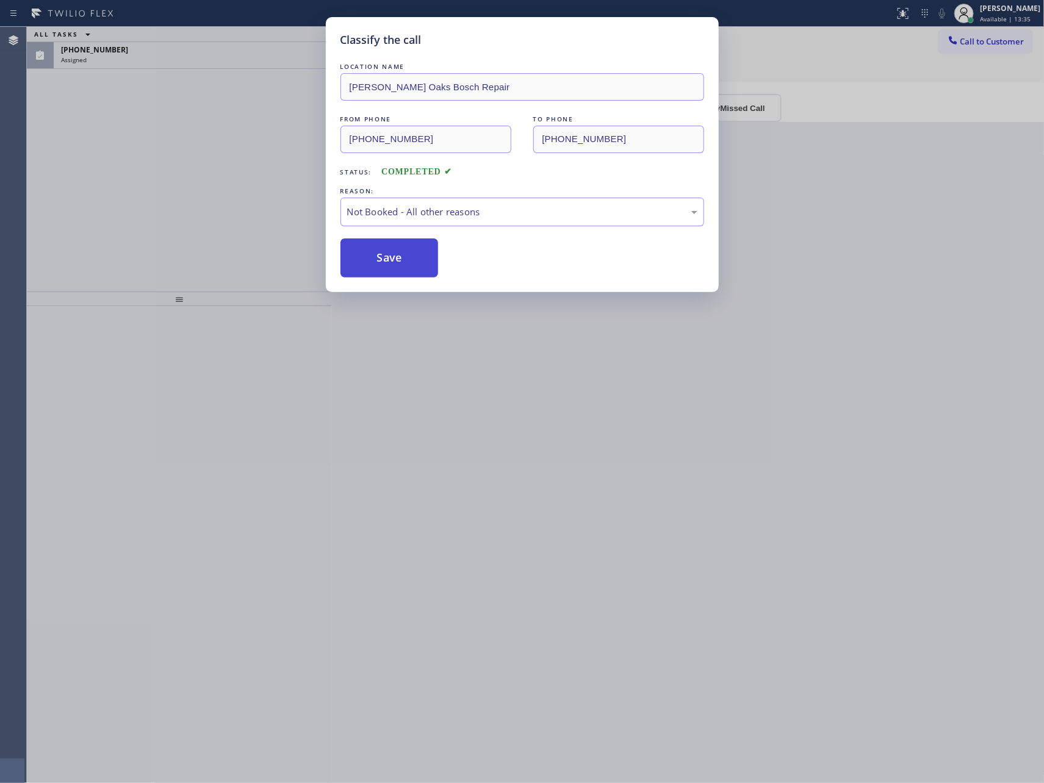
click at [408, 259] on button "Save" at bounding box center [389, 258] width 98 height 39
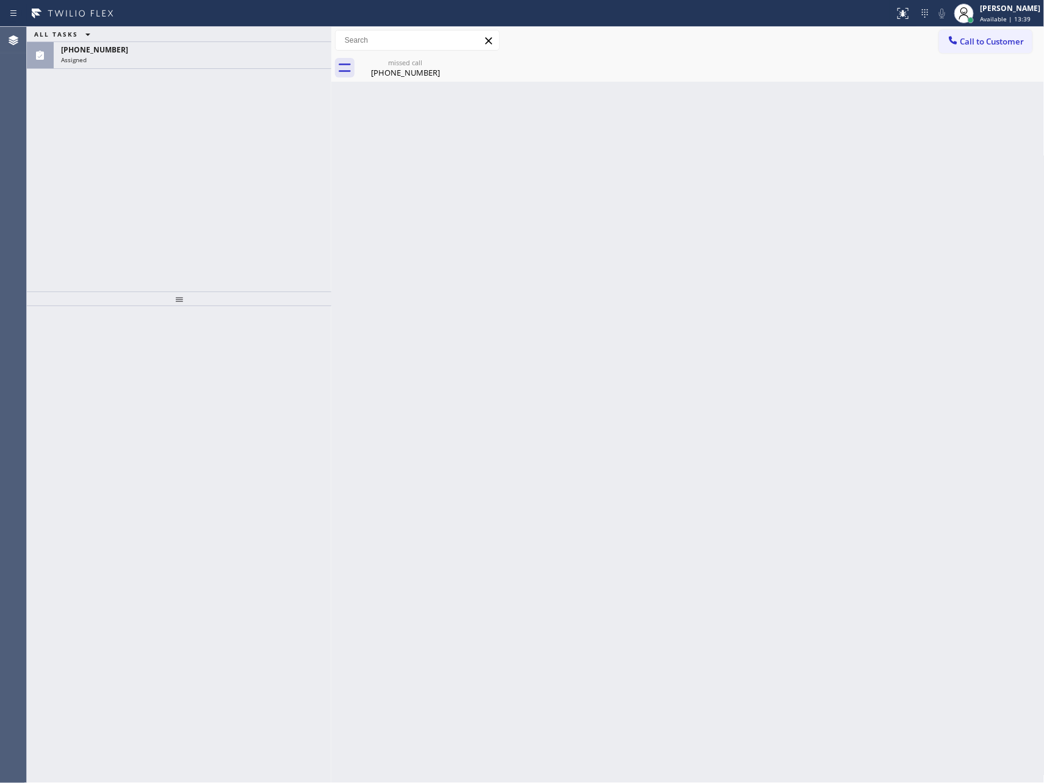
click at [262, 195] on div "ALL TASKS ALL TASKS ACTIVE TASKS TASKS IN WRAP UP [PHONE_NUMBER] Assigned" at bounding box center [179, 159] width 304 height 265
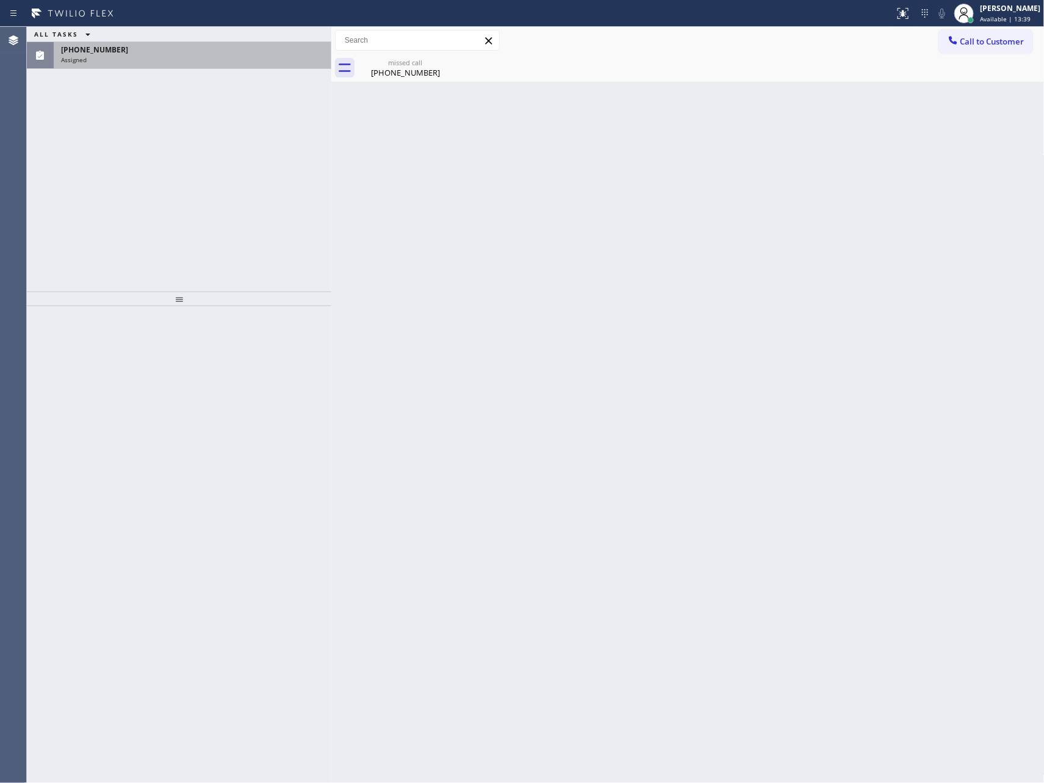
click at [262, 59] on div "Assigned" at bounding box center [192, 60] width 263 height 9
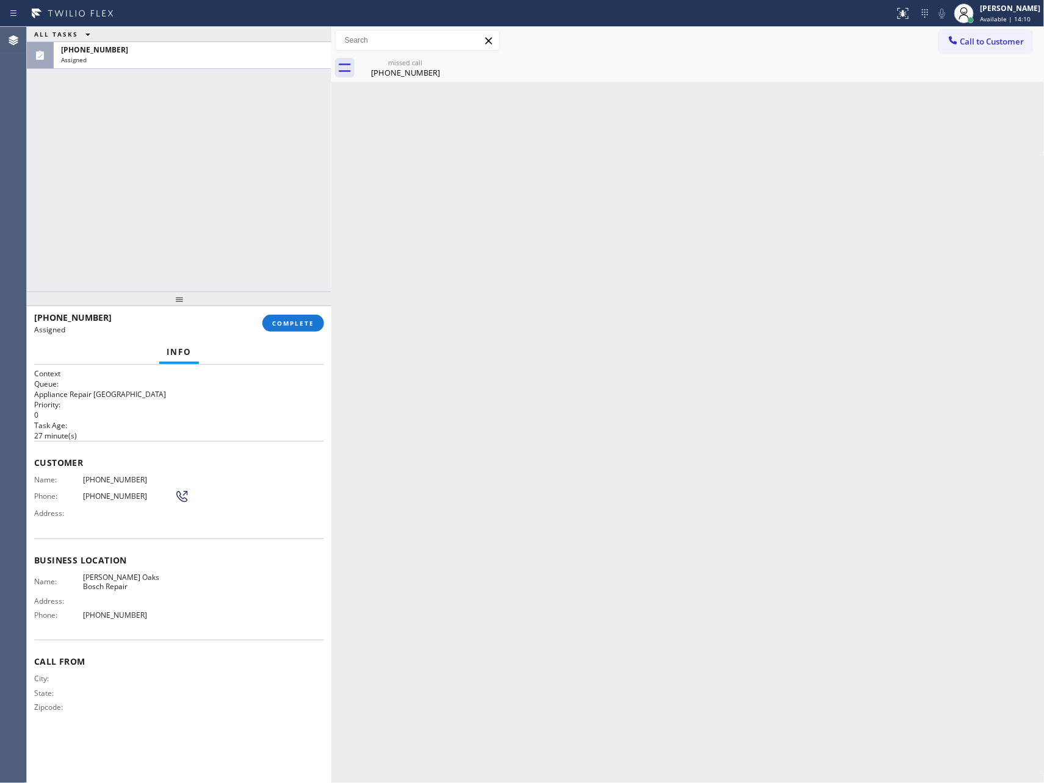
drag, startPoint x: 290, startPoint y: 212, endPoint x: 306, endPoint y: 337, distance: 125.6
click at [291, 221] on div "ALL TASKS ALL TASKS ACTIVE TASKS TASKS IN WRAP UP [PHONE_NUMBER] Assigned" at bounding box center [179, 159] width 304 height 265
click at [297, 320] on span "COMPLETE" at bounding box center [293, 323] width 42 height 9
click at [270, 207] on div "ALL TASKS ALL TASKS ACTIVE TASKS TASKS IN WRAP UP [PHONE_NUMBER] Assigned" at bounding box center [179, 159] width 304 height 265
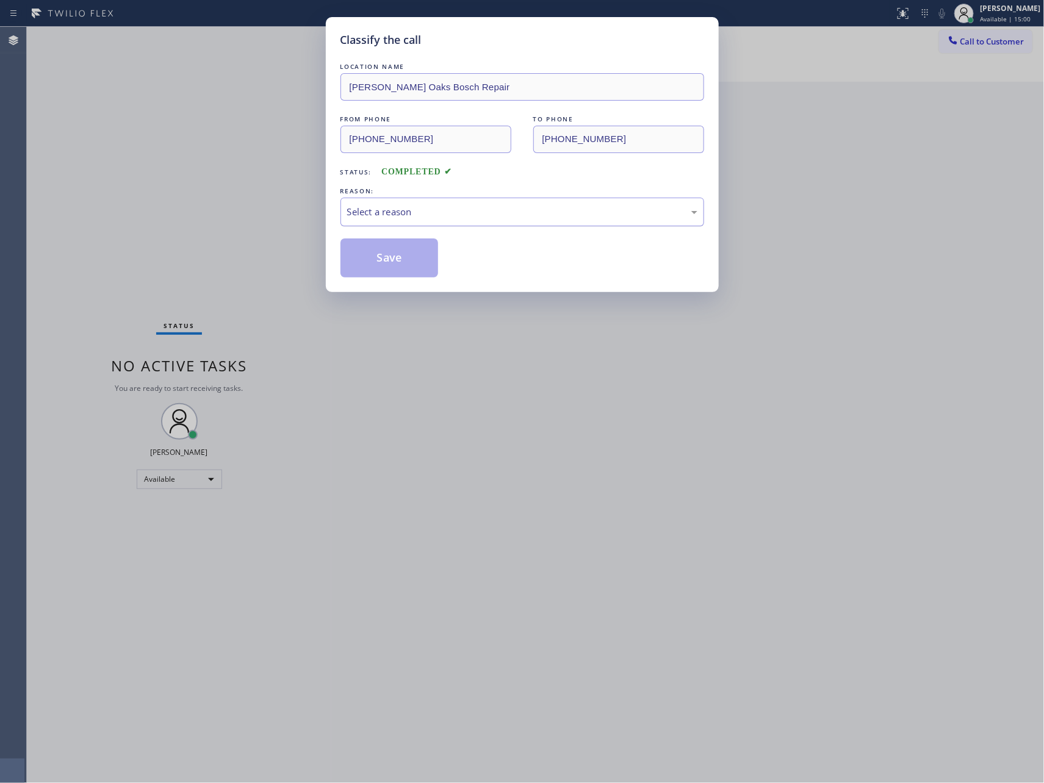
click at [420, 214] on div "Select a reason" at bounding box center [522, 212] width 350 height 14
click at [407, 261] on button "Save" at bounding box center [389, 258] width 98 height 39
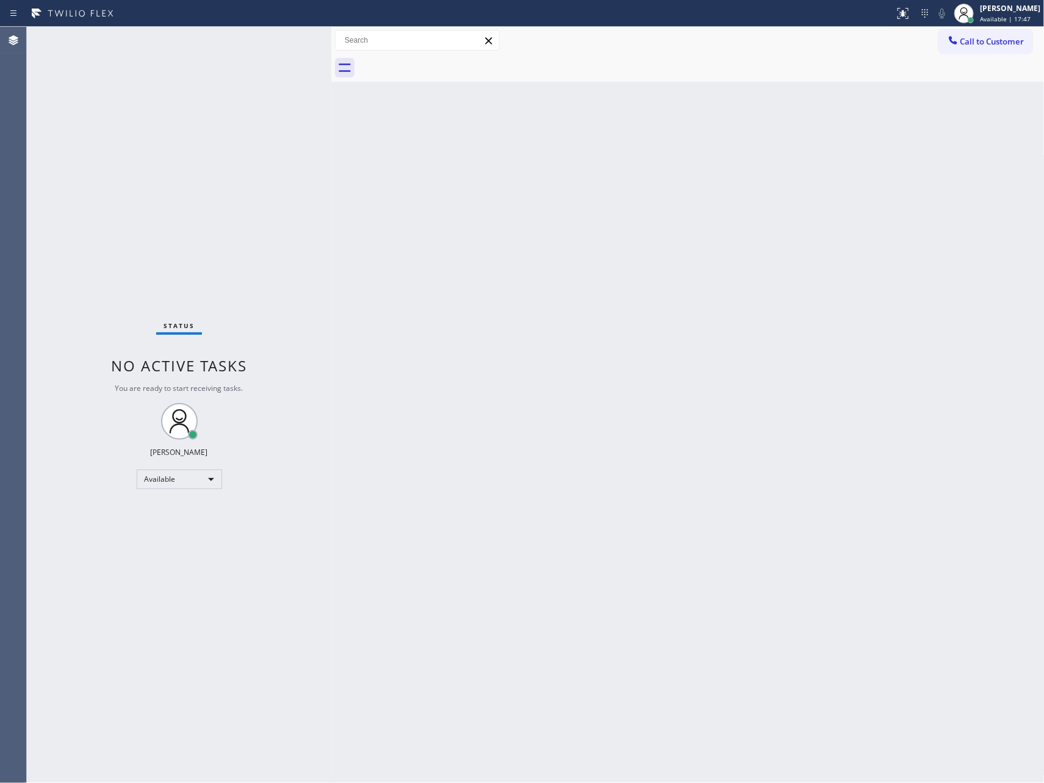
drag, startPoint x: 559, startPoint y: 341, endPoint x: 478, endPoint y: 137, distance: 219.1
click at [559, 332] on div "Back to Dashboard Change Sender ID Customers Technicians Select a contact Outbo…" at bounding box center [687, 405] width 713 height 757
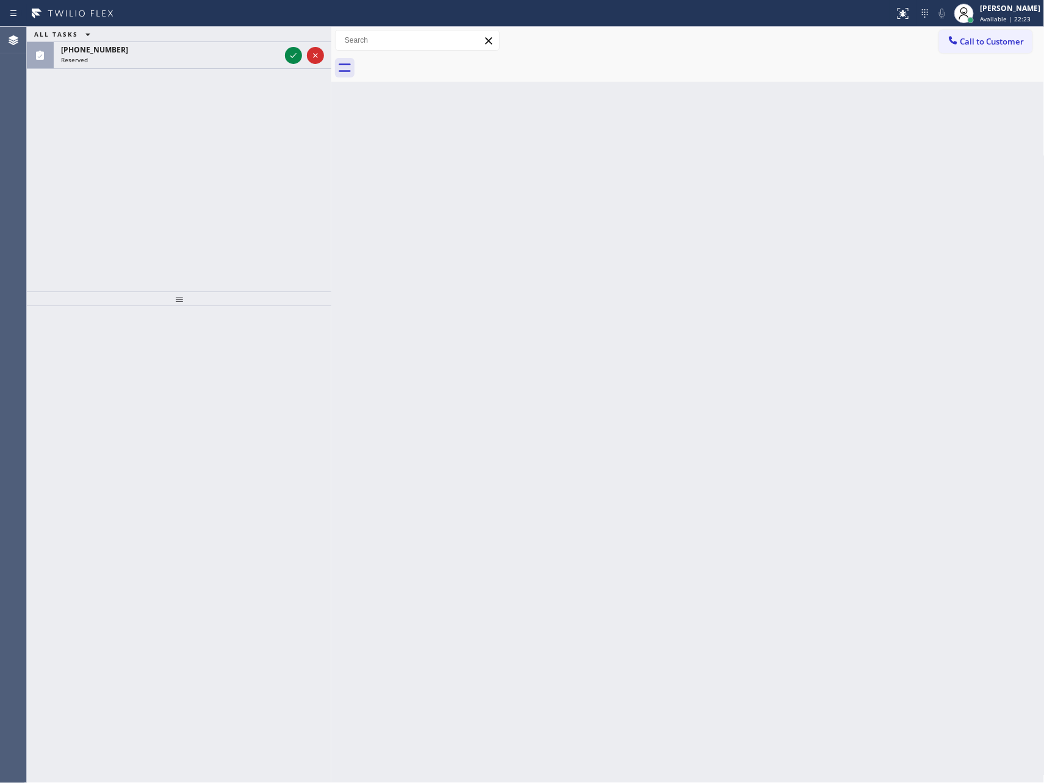
click at [538, 267] on div "Back to Dashboard Change Sender ID Customers Technicians Select a contact Outbo…" at bounding box center [687, 405] width 713 height 757
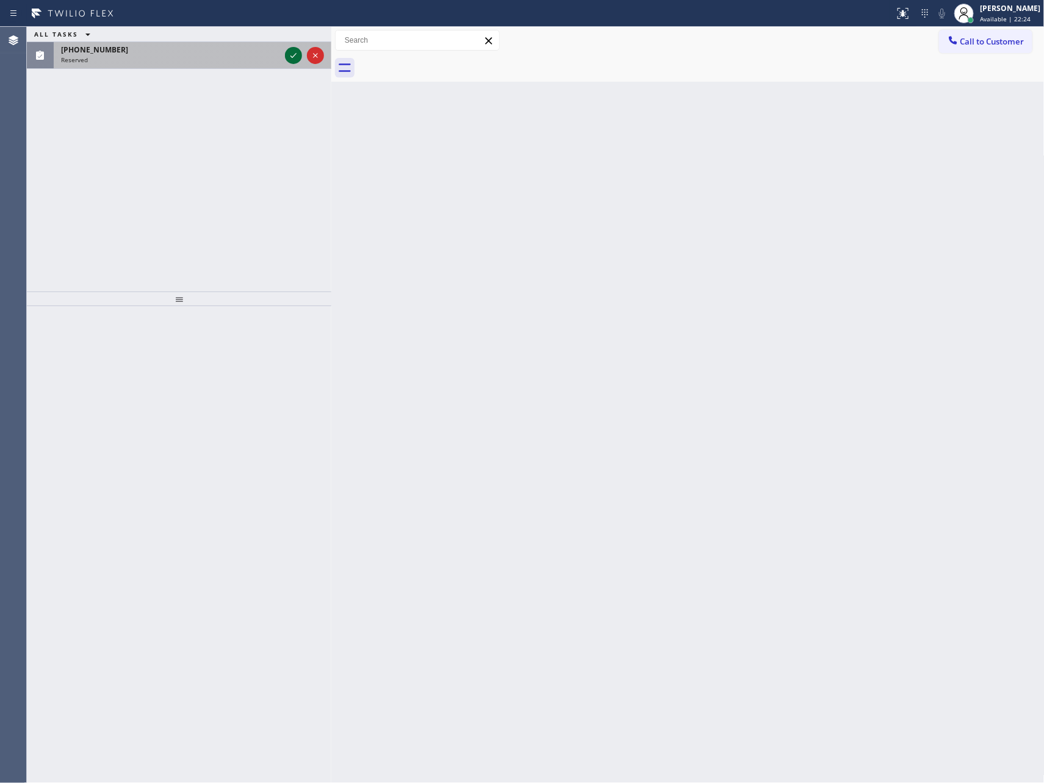
click at [293, 55] on icon at bounding box center [293, 55] width 15 height 15
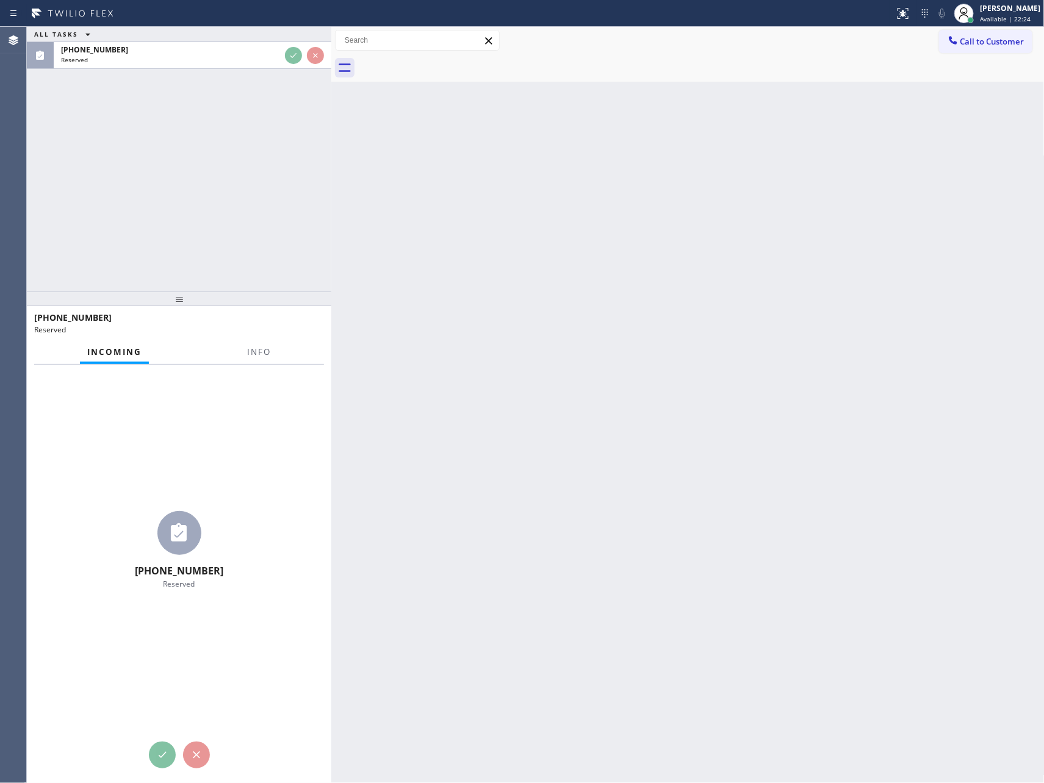
drag, startPoint x: 250, startPoint y: 271, endPoint x: 272, endPoint y: 232, distance: 44.3
click at [251, 271] on div "ALL TASKS ALL TASKS ACTIVE TASKS TASKS IN WRAP UP [PHONE_NUMBER] Reserved" at bounding box center [179, 159] width 304 height 265
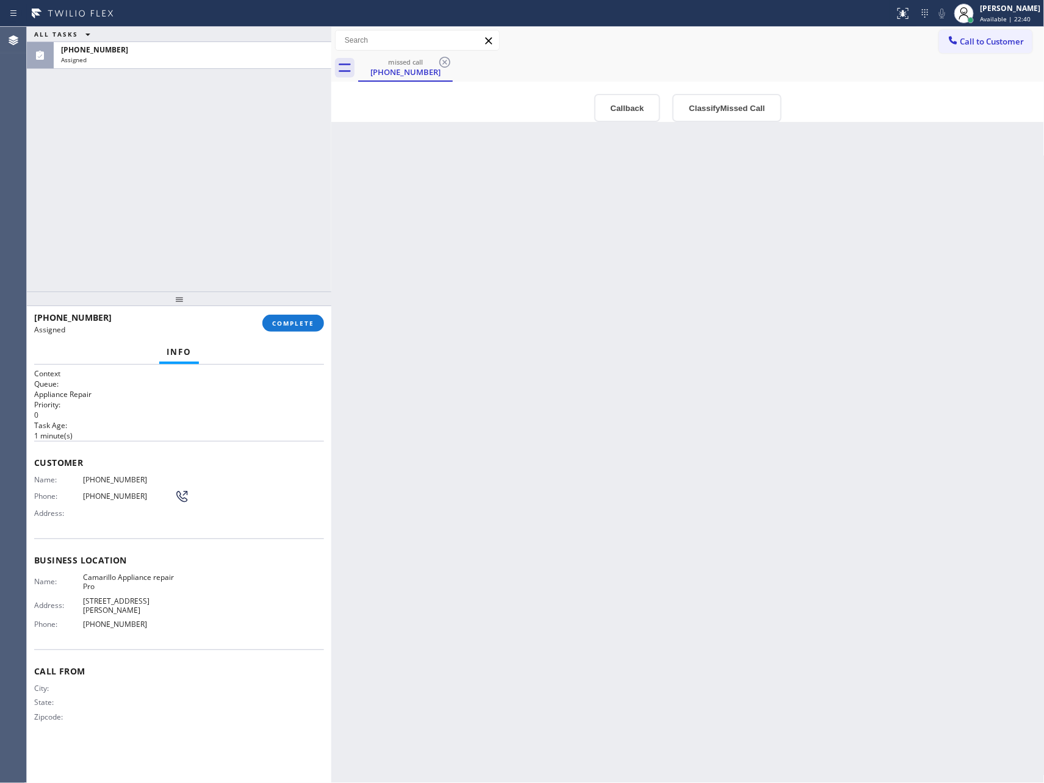
click at [544, 326] on div "Back to Dashboard Change Sender ID Customers Technicians Select a contact Outbo…" at bounding box center [687, 405] width 713 height 757
click at [314, 319] on span "COMPLETE" at bounding box center [293, 323] width 42 height 9
click at [261, 200] on div "ALL TASKS ALL TASKS ACTIVE TASKS TASKS IN WRAP UP [PHONE_NUMBER] Assigned" at bounding box center [179, 159] width 304 height 265
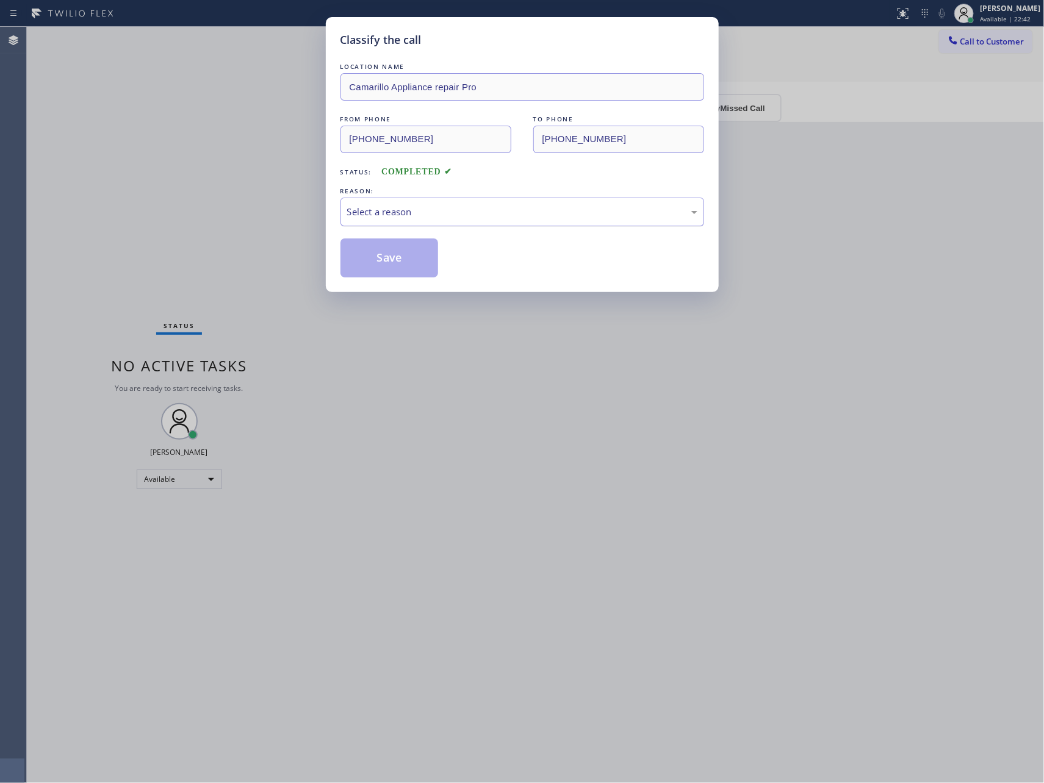
click at [437, 215] on div "Select a reason" at bounding box center [522, 212] width 350 height 14
click at [401, 256] on button "Save" at bounding box center [389, 258] width 98 height 39
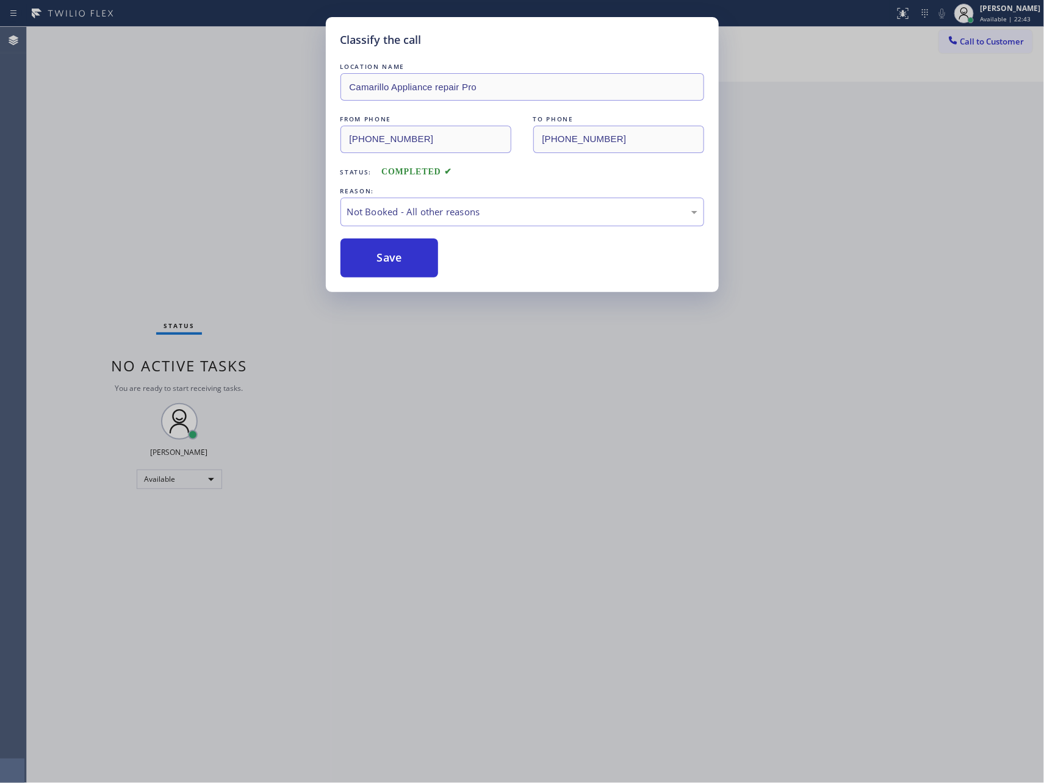
click at [401, 256] on button "Save" at bounding box center [389, 258] width 98 height 39
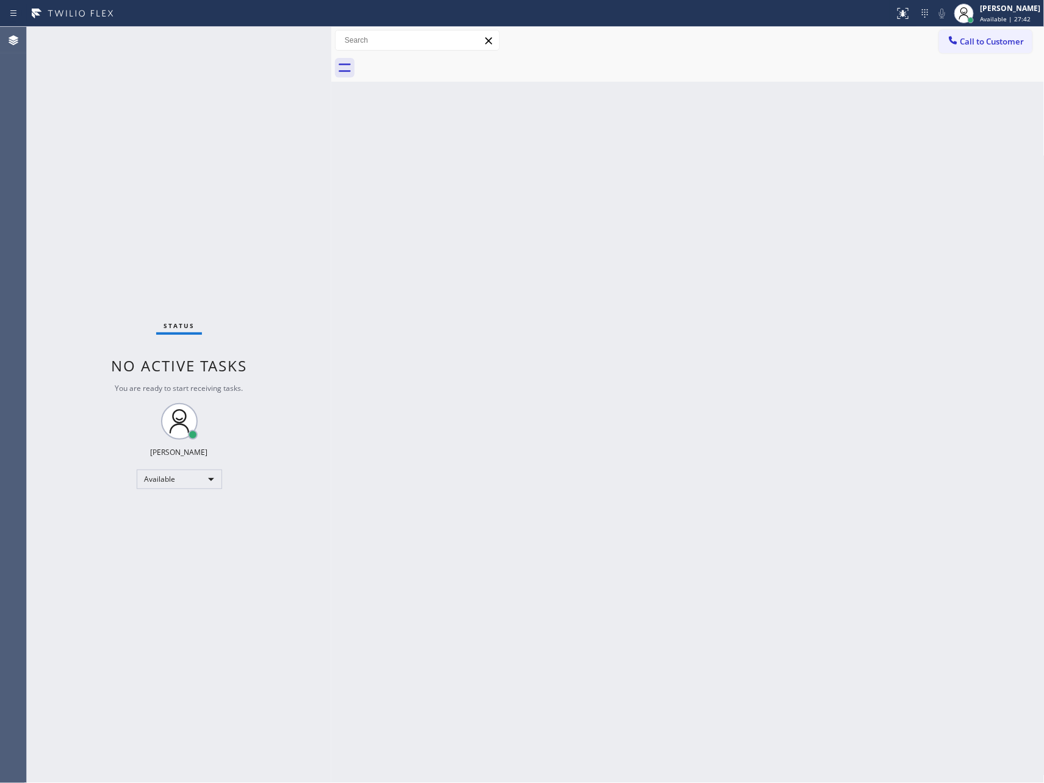
click at [484, 498] on div "Back to Dashboard Change Sender ID Customers Technicians Select a contact Outbo…" at bounding box center [687, 405] width 713 height 757
drag, startPoint x: 755, startPoint y: 181, endPoint x: 890, endPoint y: 131, distance: 144.0
click at [820, 163] on div "Back to Dashboard Change Sender ID Customers Technicians Select a contact Outbo…" at bounding box center [687, 405] width 713 height 757
click at [1007, 39] on span "Call to Customer" at bounding box center [992, 41] width 64 height 11
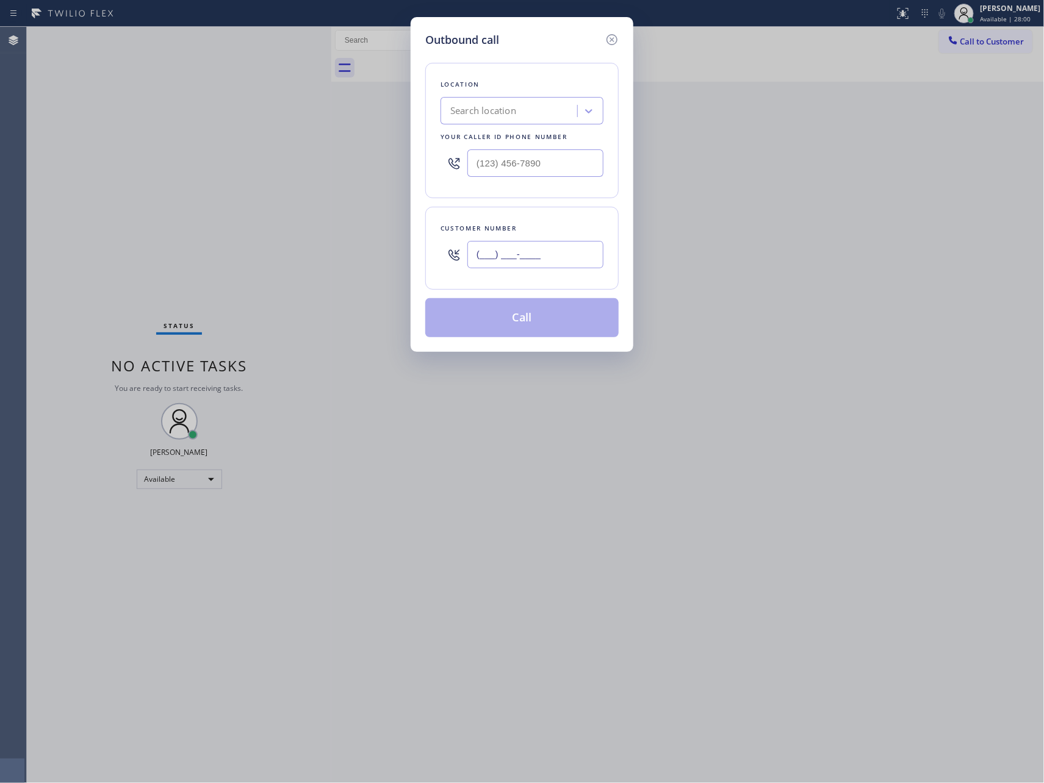
click at [568, 264] on input "(___) ___-____" at bounding box center [535, 254] width 136 height 27
paste input "408) 981-3547"
type input "[PHONE_NUMBER]"
click at [525, 113] on div "Search location" at bounding box center [510, 111] width 133 height 21
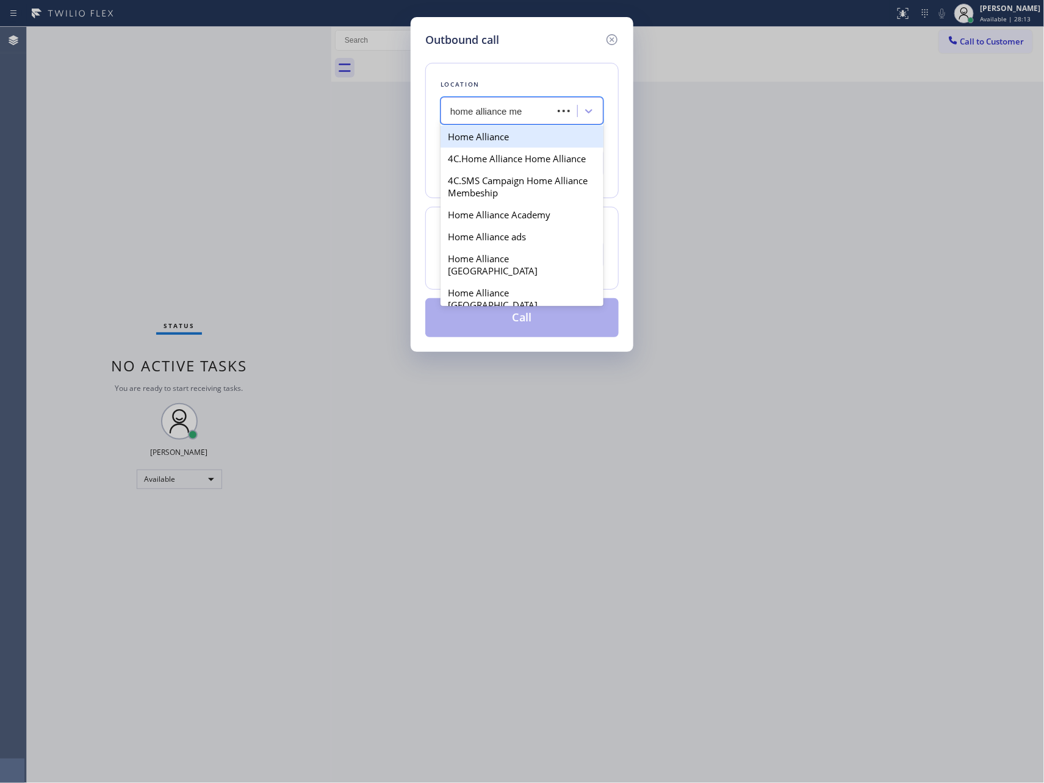
type input "home alliance mem"
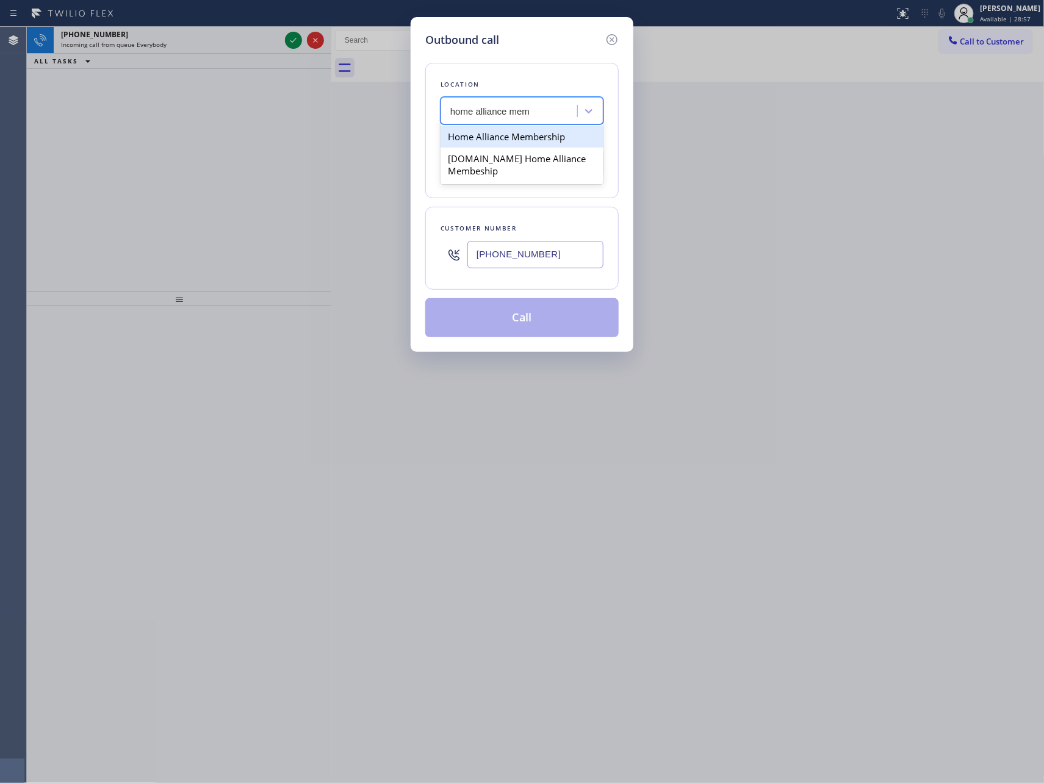
click at [505, 134] on div "Home Alliance Membership" at bounding box center [522, 137] width 163 height 22
type input "[PHONE_NUMBER]"
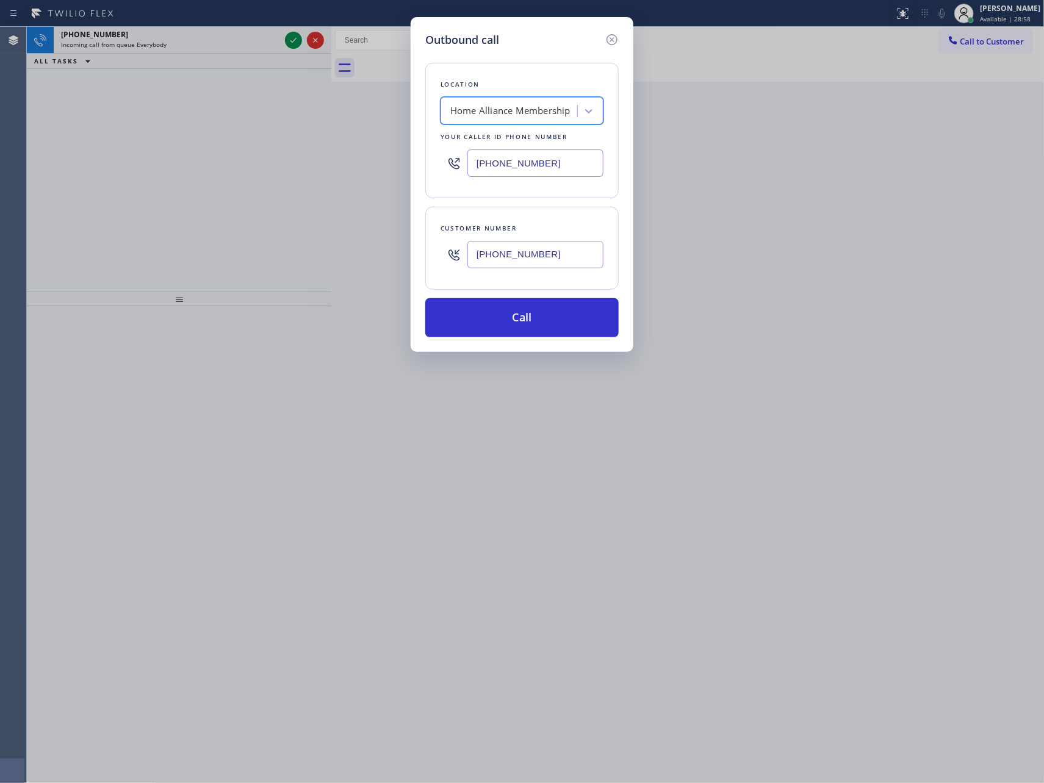
click at [291, 171] on div "Outbound call Location option Home Alliance Membership, selected. 2 results ava…" at bounding box center [522, 391] width 1044 height 783
click at [284, 213] on div "Outbound call Location Home Alliance Membership Your caller id phone number [PH…" at bounding box center [522, 391] width 1044 height 783
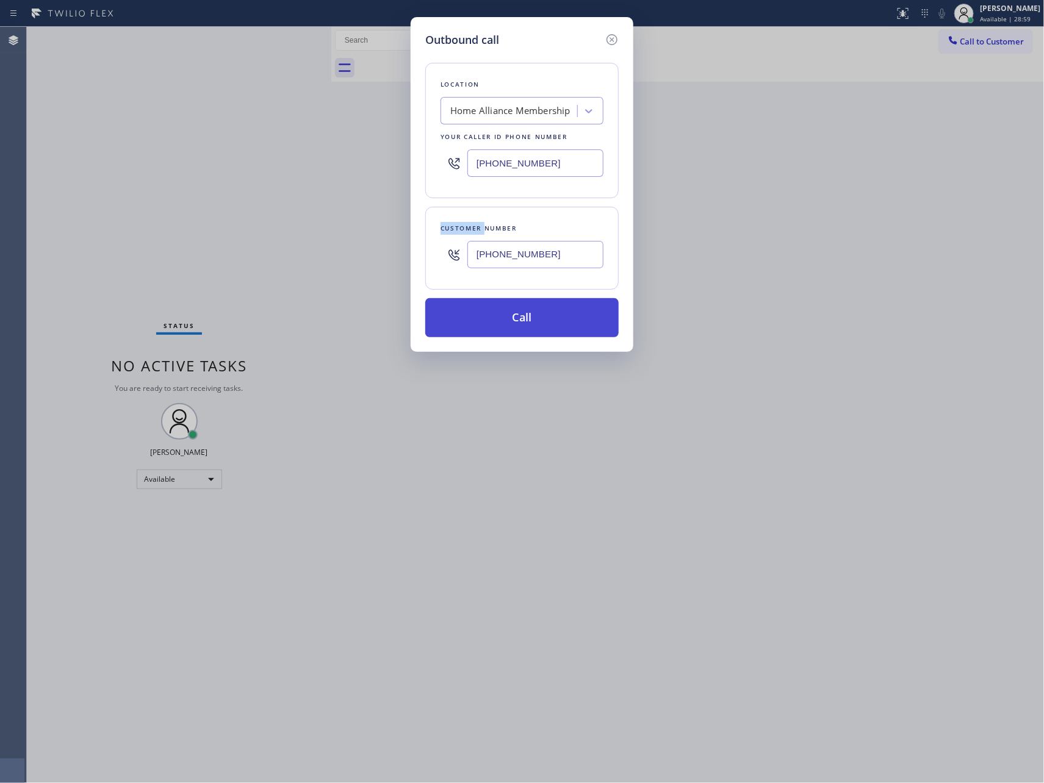
click at [548, 328] on button "Call" at bounding box center [521, 317] width 193 height 39
click at [372, 235] on div "Outbound call Location Home Alliance Membership Your caller id phone number [PH…" at bounding box center [522, 391] width 1044 height 783
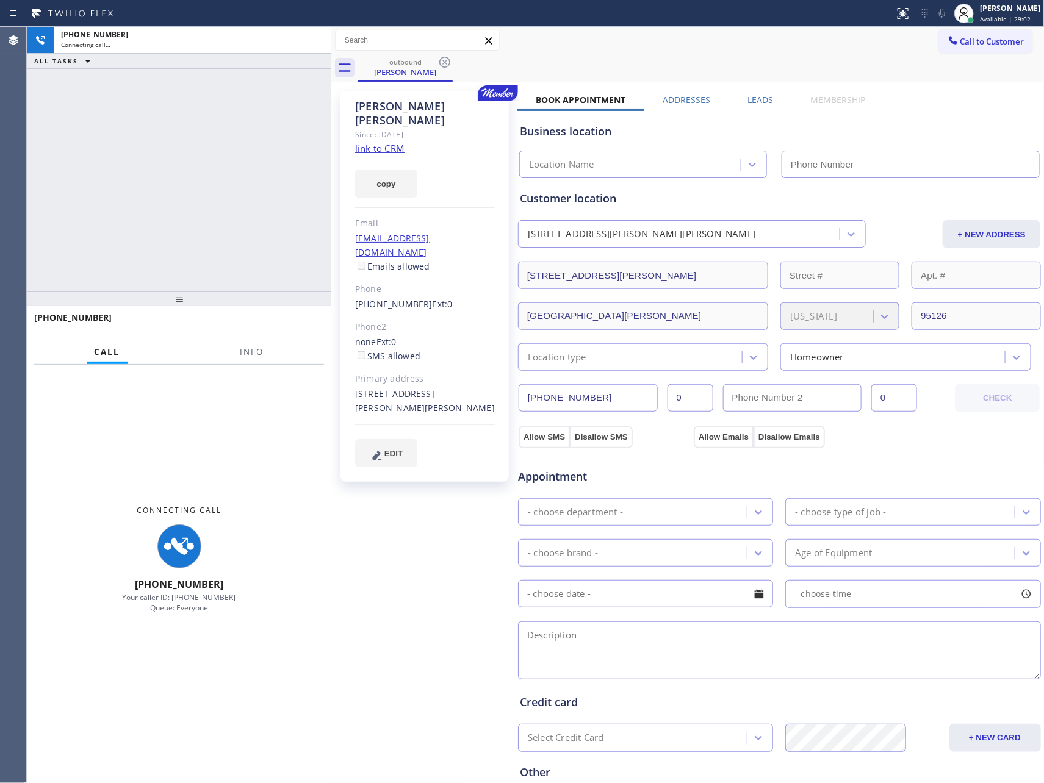
click at [185, 205] on div "[PHONE_NUMBER] Connecting call… ALL TASKS ALL TASKS ACTIVE TASKS TASKS IN WRAP …" at bounding box center [179, 159] width 304 height 265
click at [222, 227] on div "[PHONE_NUMBER] Connecting call… ALL TASKS ALL TASKS ACTIVE TASKS TASKS IN WRAP …" at bounding box center [179, 159] width 304 height 265
type input "[PHONE_NUMBER]"
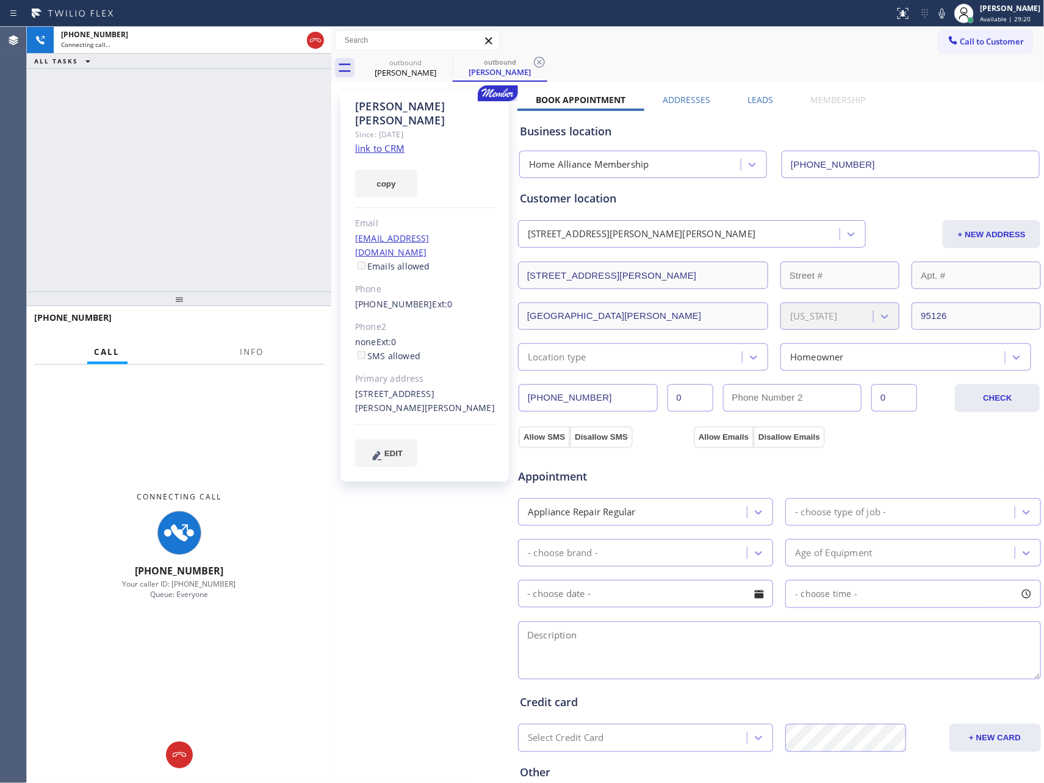
click at [231, 215] on div "[PHONE_NUMBER] Connecting call… ALL TASKS ALL TASKS ACTIVE TASKS TASKS IN WRAP …" at bounding box center [179, 159] width 304 height 265
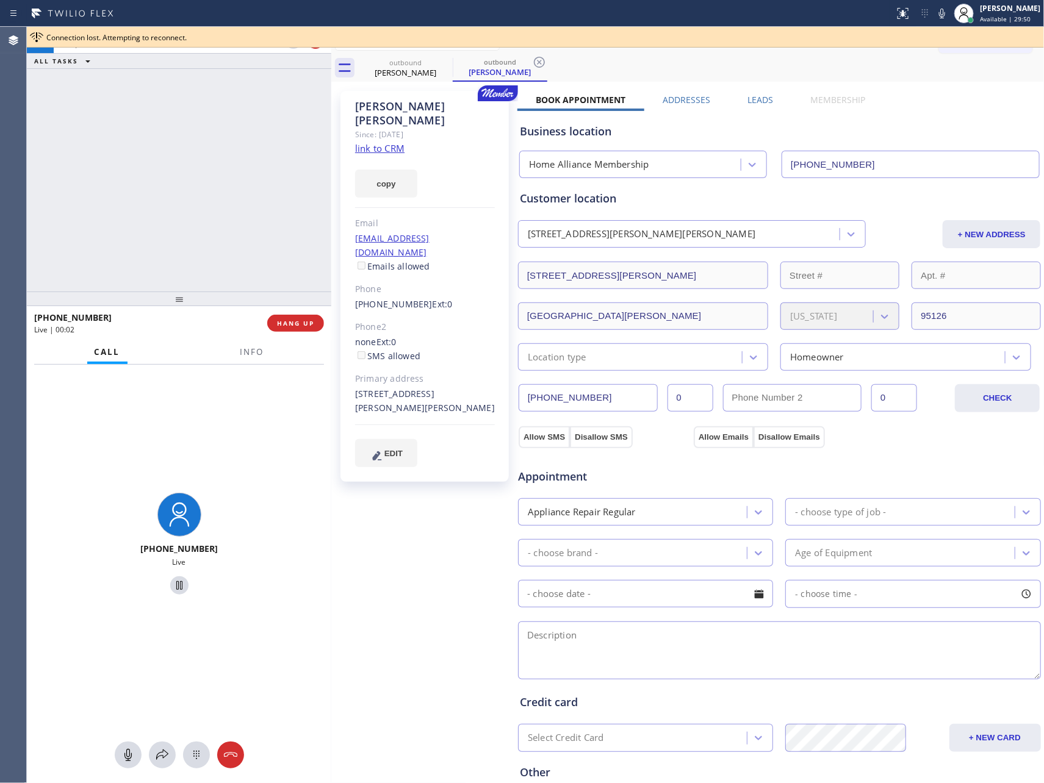
click at [218, 189] on div "[PHONE_NUMBER] Live | 00:03 ALL TASKS ALL TASKS ACTIVE TASKS TASKS IN WRAP UP" at bounding box center [179, 159] width 304 height 265
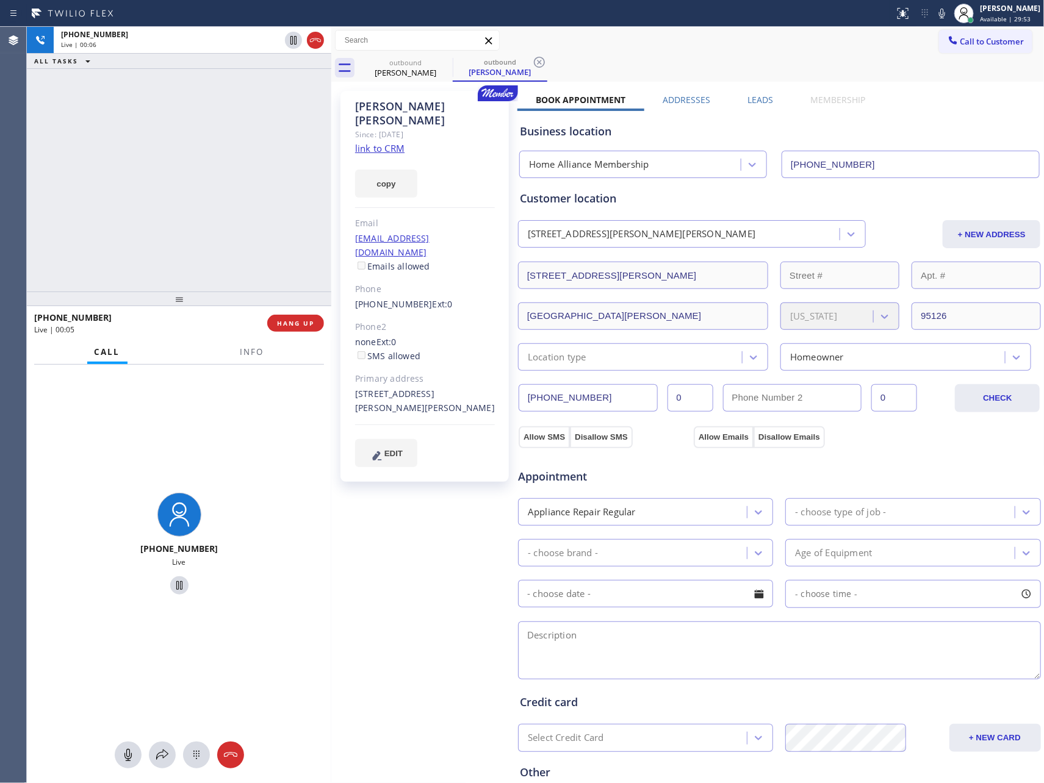
drag, startPoint x: 815, startPoint y: 23, endPoint x: 799, endPoint y: 131, distance: 109.2
click at [820, 33] on div "Status report No issues detected If you experience an issue, please download th…" at bounding box center [522, 391] width 1044 height 783
click at [752, 101] on label "Leads" at bounding box center [760, 100] width 26 height 12
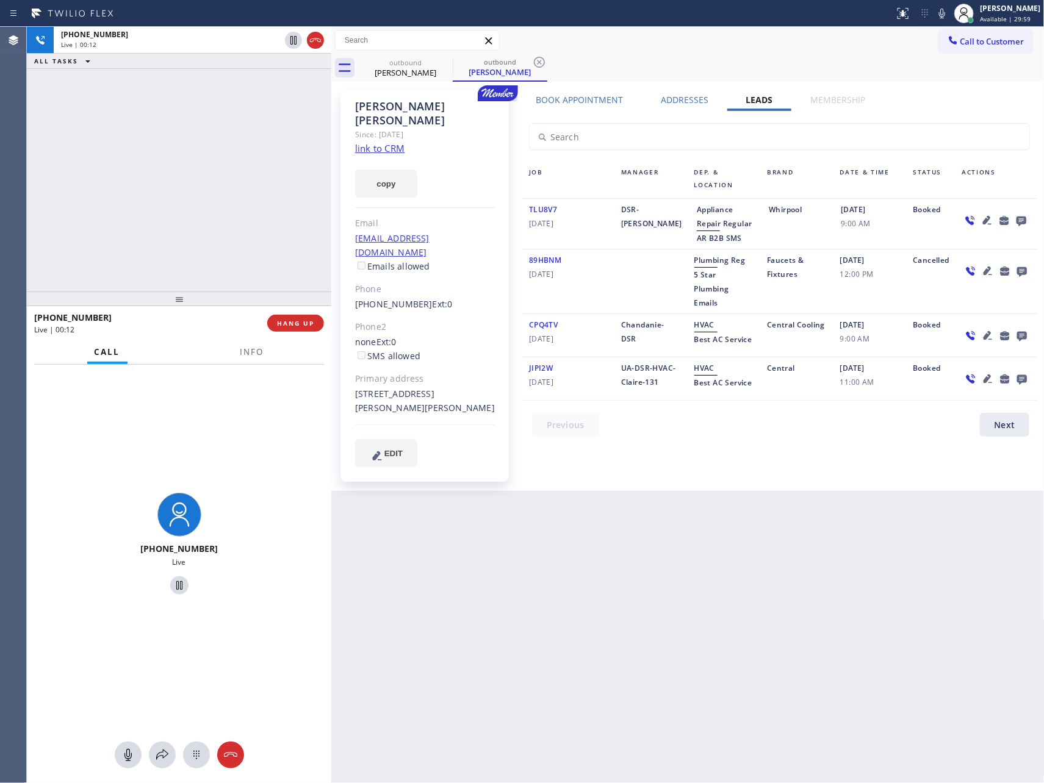
click at [732, 542] on div "Back to Dashboard Change Sender ID Customers Technicians Select a contact Outbo…" at bounding box center [687, 405] width 713 height 757
click at [1018, 217] on icon at bounding box center [1022, 222] width 10 height 10
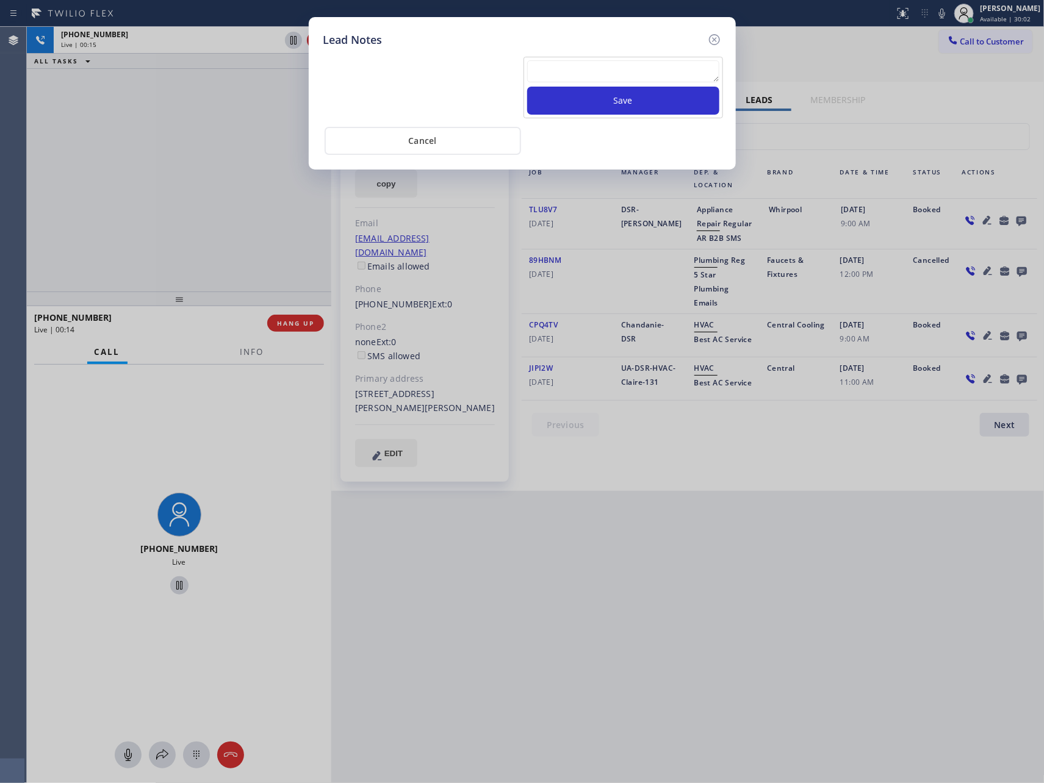
click at [681, 61] on textarea at bounding box center [623, 71] width 192 height 22
paste textarea "For the welcome call, please transfer the customer if they call back.""
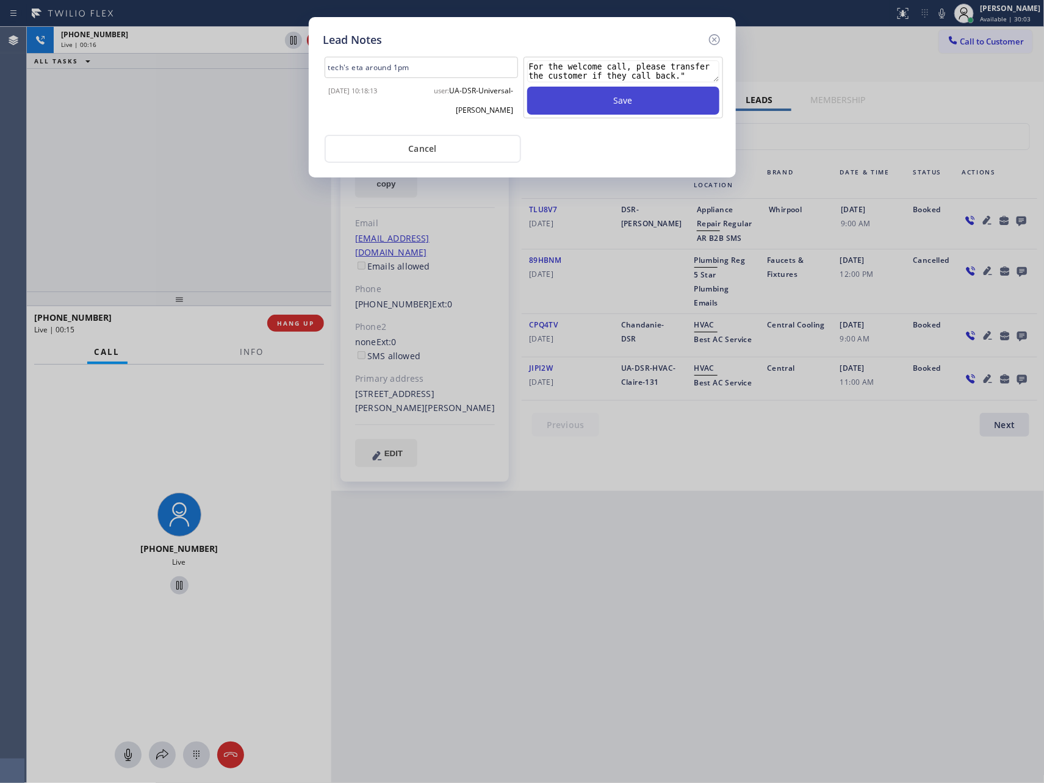
type textarea "For the welcome call, please transfer the customer if they call back.""
click at [661, 103] on button "Save" at bounding box center [623, 101] width 192 height 28
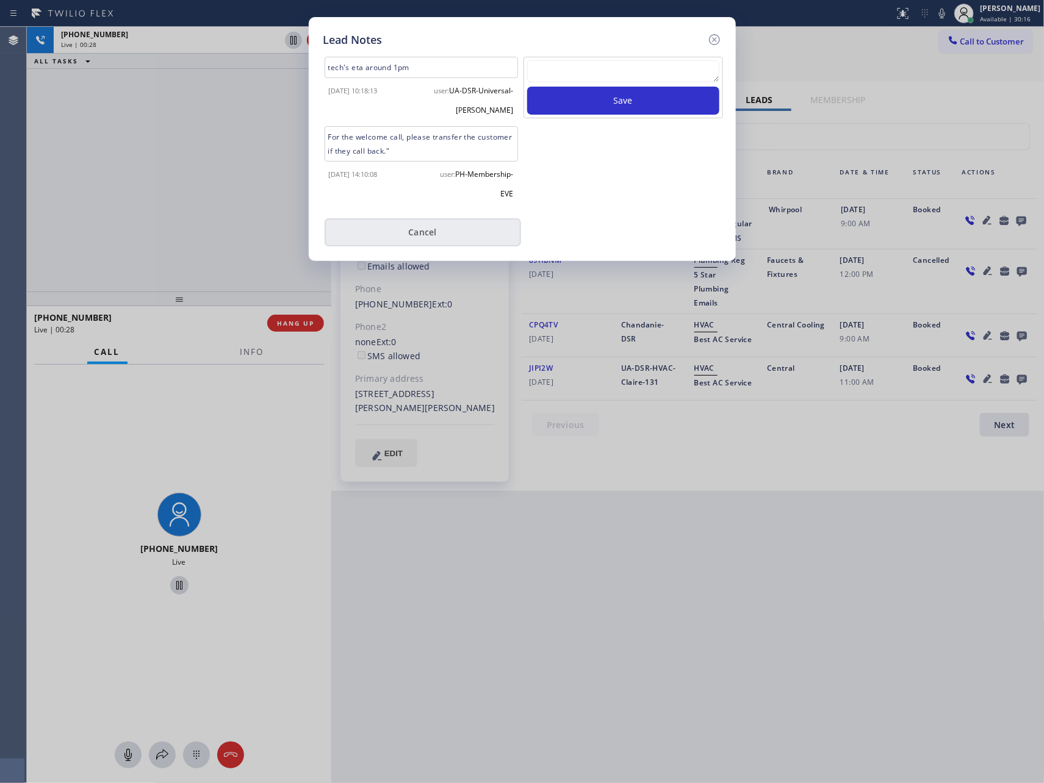
click at [441, 228] on button "Cancel" at bounding box center [423, 232] width 196 height 28
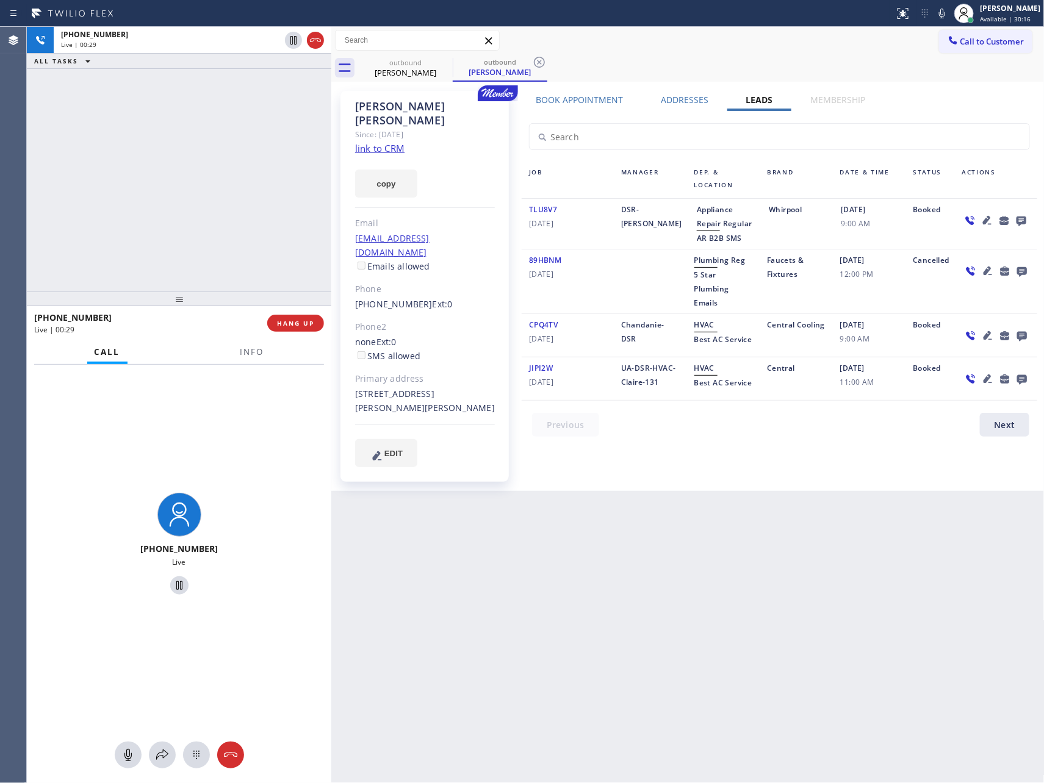
click at [295, 273] on div "[PHONE_NUMBER] Live | 00:29 ALL TASKS ALL TASKS ACTIVE TASKS TASKS IN WRAP UP" at bounding box center [179, 159] width 304 height 265
drag, startPoint x: 297, startPoint y: 325, endPoint x: 282, endPoint y: 203, distance: 122.3
click at [297, 319] on span "HANG UP" at bounding box center [295, 323] width 37 height 9
click at [282, 203] on div "[PHONE_NUMBER] Live | 00:30 ALL TASKS ALL TASKS ACTIVE TASKS TASKS IN WRAP UP" at bounding box center [179, 159] width 304 height 265
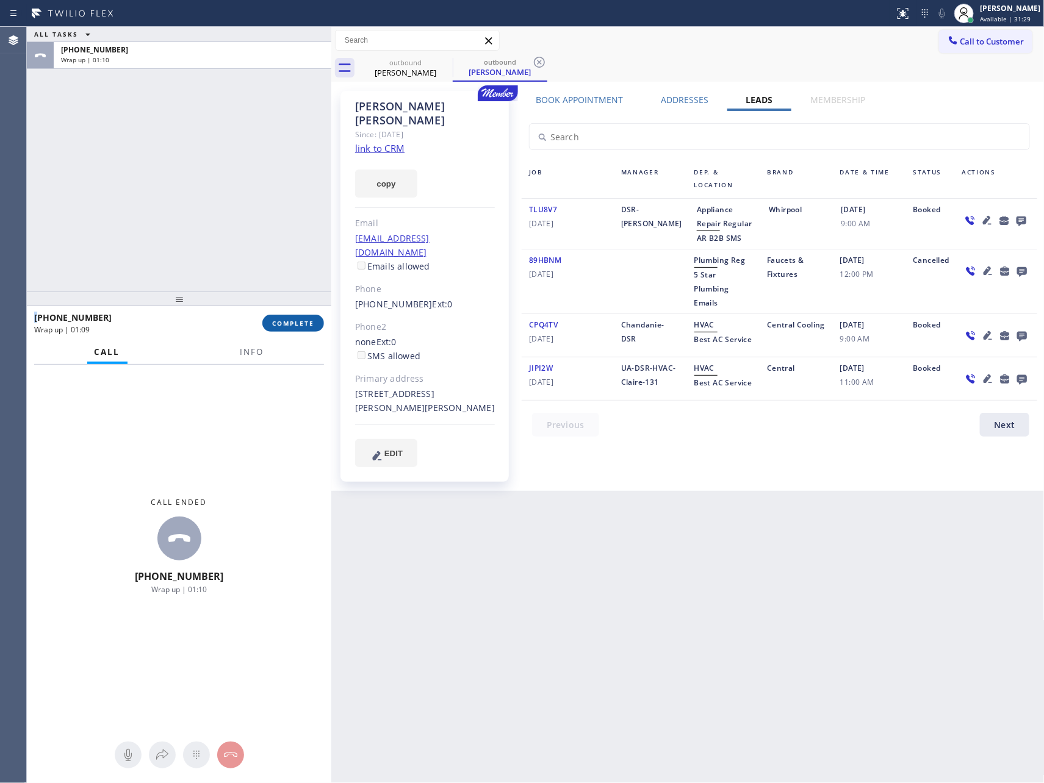
click at [308, 321] on span "COMPLETE" at bounding box center [293, 323] width 42 height 9
click at [254, 198] on div "ALL TASKS ALL TASKS ACTIVE TASKS TASKS IN WRAP UP [PHONE_NUMBER] Wrap up | 01:10" at bounding box center [179, 159] width 304 height 265
click at [257, 198] on div "ALL TASKS ALL TASKS ACTIVE TASKS TASKS IN WRAP UP [PHONE_NUMBER] Wrap up | 01:10" at bounding box center [179, 159] width 304 height 265
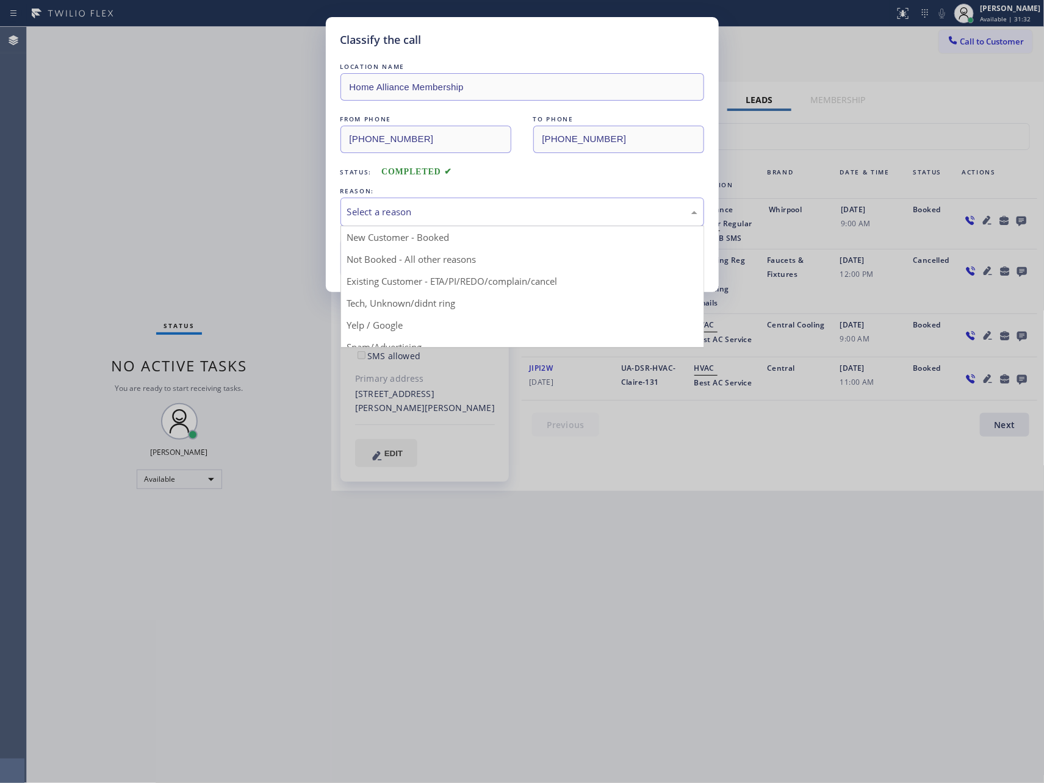
click at [398, 217] on div "Select a reason" at bounding box center [522, 212] width 350 height 14
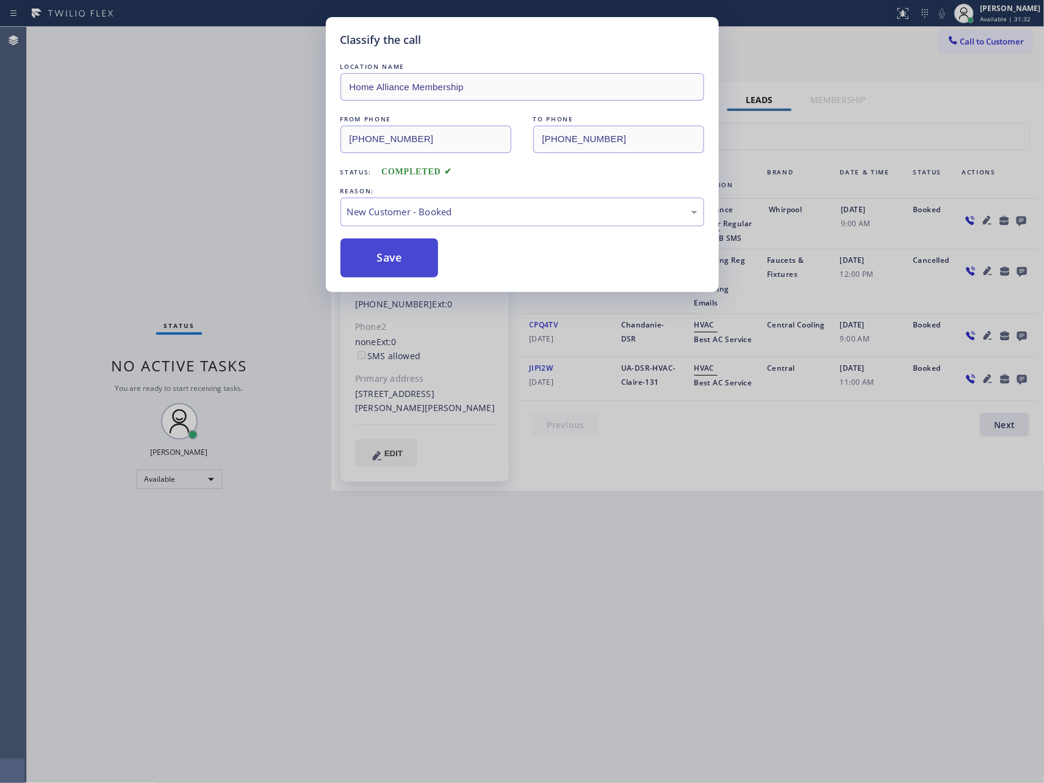
click at [392, 254] on button "Save" at bounding box center [389, 258] width 98 height 39
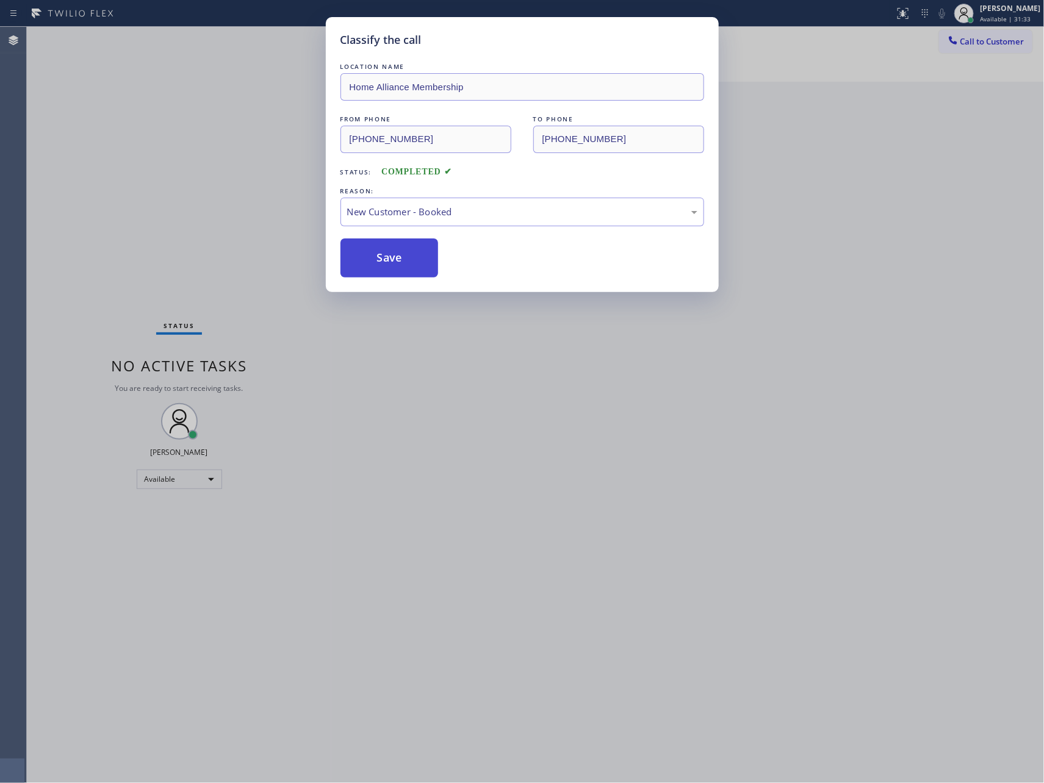
click at [392, 254] on button "Save" at bounding box center [389, 258] width 98 height 39
click at [201, 139] on div "Classify the call LOCATION NAME Home Alliance Membership FROM PHONE [PHONE_NUMB…" at bounding box center [522, 391] width 1044 height 783
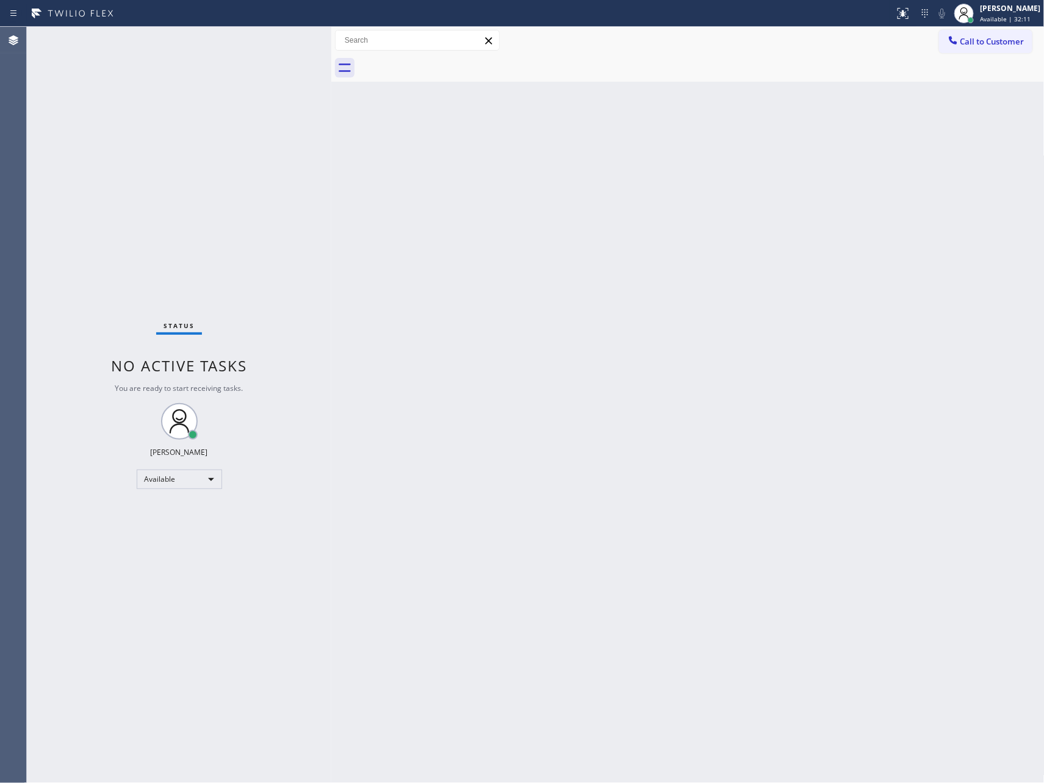
drag, startPoint x: 655, startPoint y: 218, endPoint x: 1000, endPoint y: 92, distance: 367.4
click at [699, 207] on div "Back to Dashboard Change Sender ID Customers Technicians Select a contact Outbo…" at bounding box center [687, 405] width 713 height 757
click at [987, 37] on span "Call to Customer" at bounding box center [992, 41] width 64 height 11
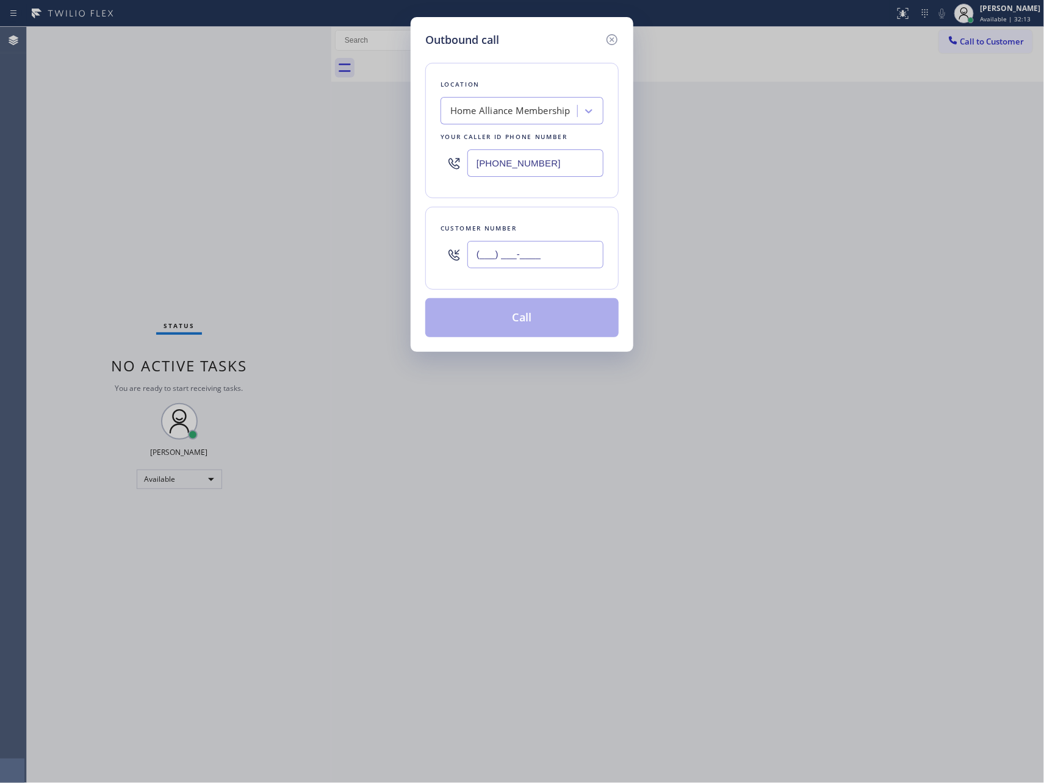
click at [550, 262] on input "(___) ___-____" at bounding box center [535, 254] width 136 height 27
paste input "949) 614-6825"
type input "[PHONE_NUMBER]"
click at [461, 202] on div "Location Home Alliance Membership Your caller id phone number [PHONE_NUMBER] Cu…" at bounding box center [521, 192] width 193 height 289
drag, startPoint x: 537, startPoint y: 324, endPoint x: 815, endPoint y: 132, distance: 337.3
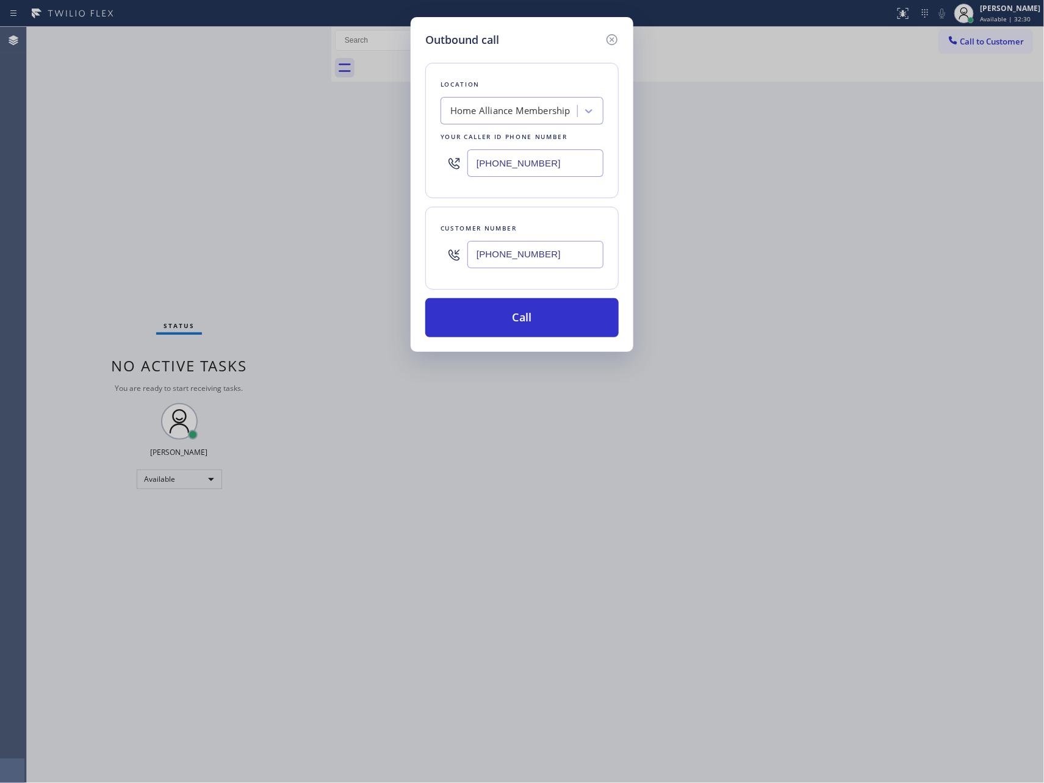
click at [547, 324] on button "Call" at bounding box center [521, 317] width 193 height 39
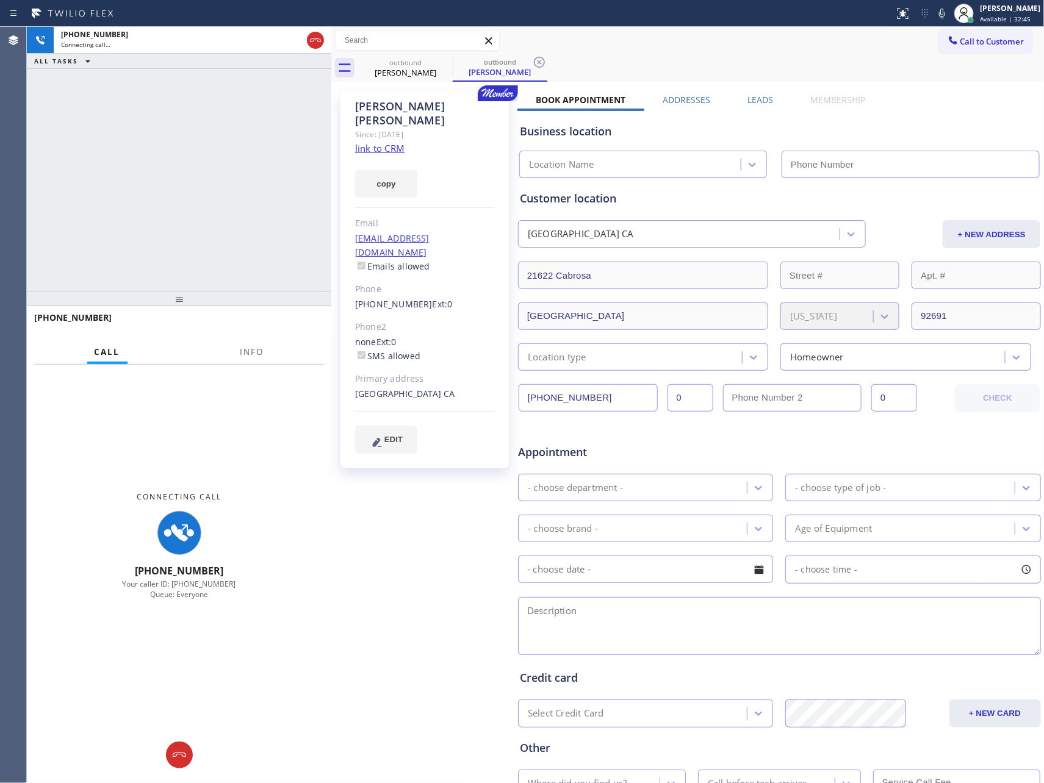
type input "[PHONE_NUMBER]"
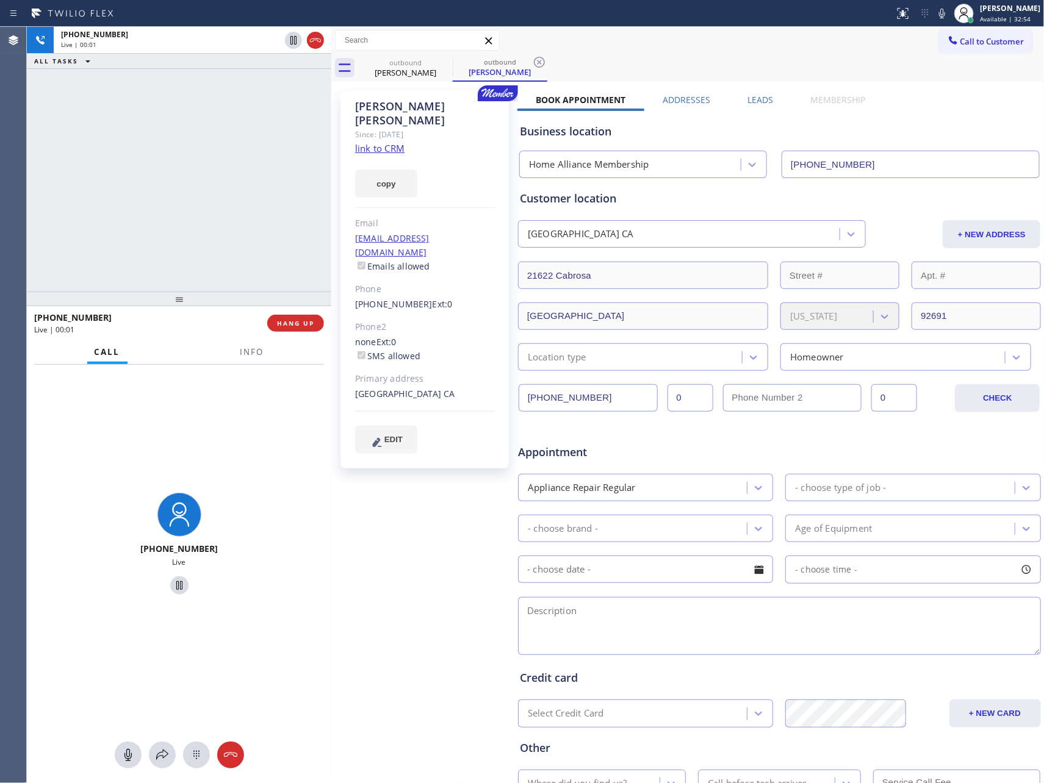
drag, startPoint x: 713, startPoint y: 26, endPoint x: 724, endPoint y: 22, distance: 11.6
click at [714, 26] on div "Status report No issues detected If you experience an issue, please download th…" at bounding box center [522, 13] width 1044 height 27
drag, startPoint x: 191, startPoint y: 143, endPoint x: 336, endPoint y: 142, distance: 144.6
click at [223, 143] on div "[PHONE_NUMBER] Live | 00:33 ALL TASKS ALL TASKS ACTIVE TASKS TASKS IN WRAP UP" at bounding box center [179, 159] width 304 height 265
click at [364, 142] on link "link to CRM" at bounding box center [379, 148] width 49 height 12
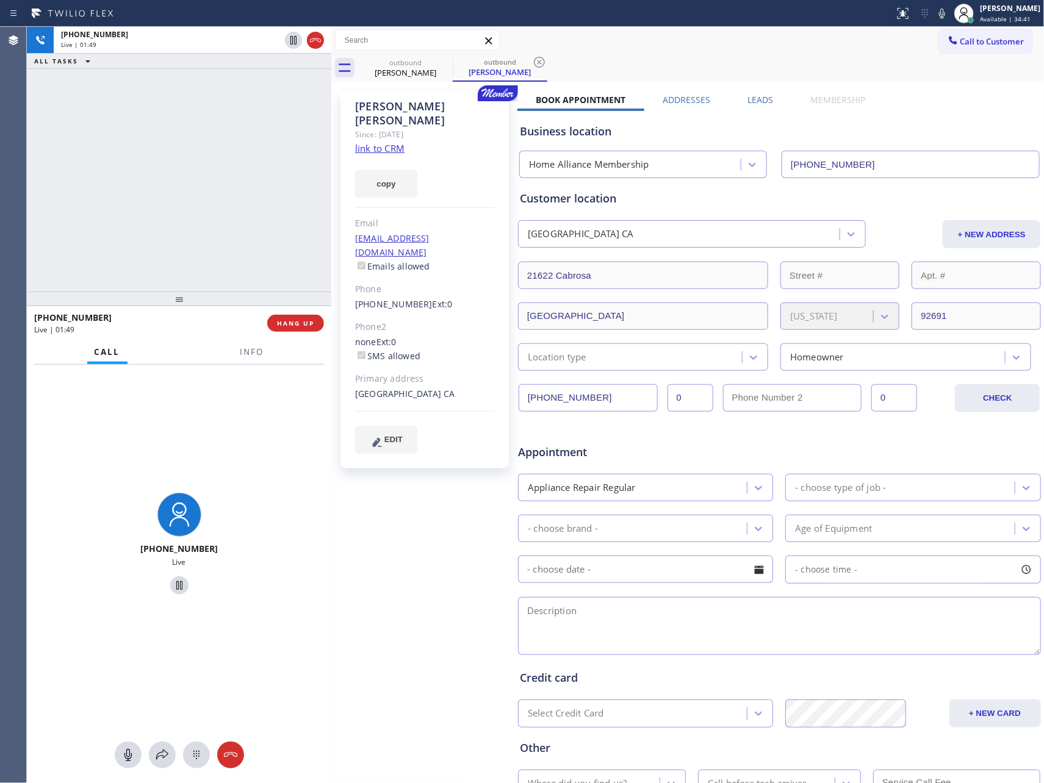
click at [185, 193] on div "[PHONE_NUMBER] Live | 01:49 ALL TASKS ALL TASKS ACTIVE TASKS TASKS IN WRAP UP" at bounding box center [179, 159] width 304 height 265
click at [185, 191] on div "[PHONE_NUMBER] Live | 01:51 ALL TASKS ALL TASKS ACTIVE TASKS TASKS IN WRAP UP" at bounding box center [179, 159] width 304 height 265
click at [185, 191] on div "[PHONE_NUMBER] Live | 01:53 ALL TASKS ALL TASKS ACTIVE TASKS TASKS IN WRAP UP" at bounding box center [179, 159] width 304 height 265
click at [185, 191] on div "[PHONE_NUMBER] Live | 01:55 ALL TASKS ALL TASKS ACTIVE TASKS TASKS IN WRAP UP" at bounding box center [179, 159] width 304 height 265
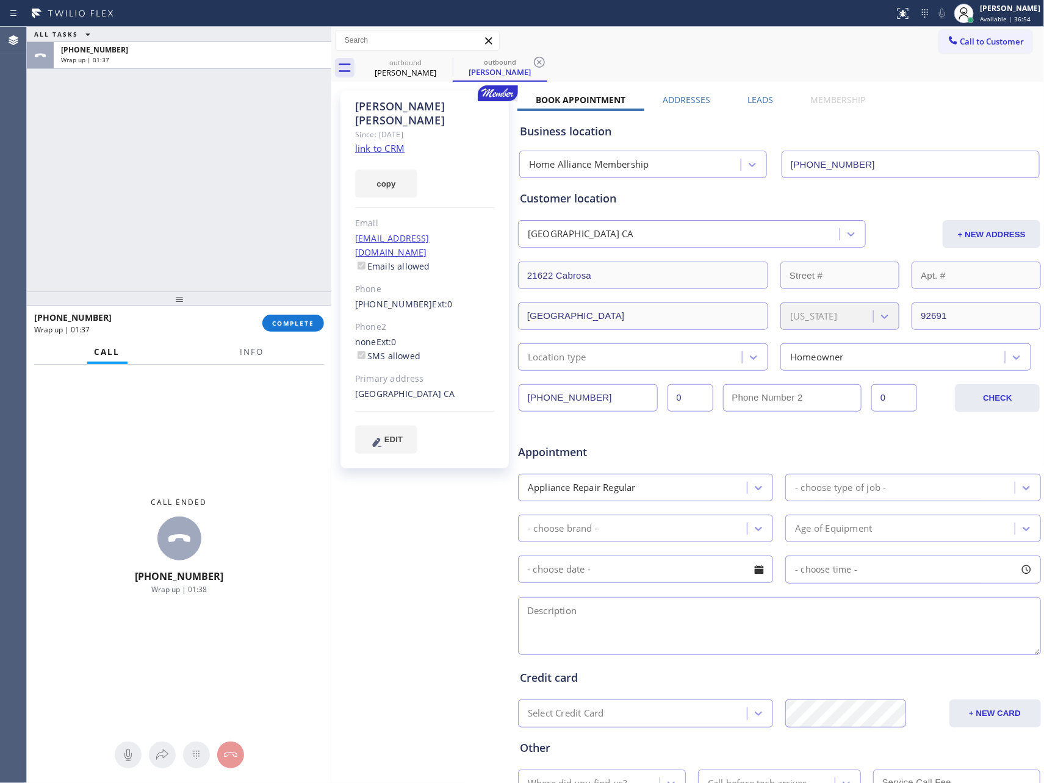
drag, startPoint x: 254, startPoint y: 198, endPoint x: 480, endPoint y: 212, distance: 225.6
click at [255, 198] on div "ALL TASKS ALL TASKS ACTIVE TASKS TASKS IN WRAP UP [PHONE_NUMBER] Wrap up | 01:37" at bounding box center [179, 159] width 304 height 265
click at [200, 140] on div "ALL TASKS ALL TASKS ACTIVE TASKS TASKS IN WRAP UP [PHONE_NUMBER] Wrap up | 04:13" at bounding box center [179, 159] width 304 height 265
click at [245, 218] on div "ALL TASKS ALL TASKS ACTIVE TASKS TASKS IN WRAP UP [PHONE_NUMBER] Wrap up | 04:23" at bounding box center [179, 159] width 304 height 265
click at [947, 24] on div "Status report No issues detected If you experience an issue, please download th…" at bounding box center [967, 13] width 154 height 27
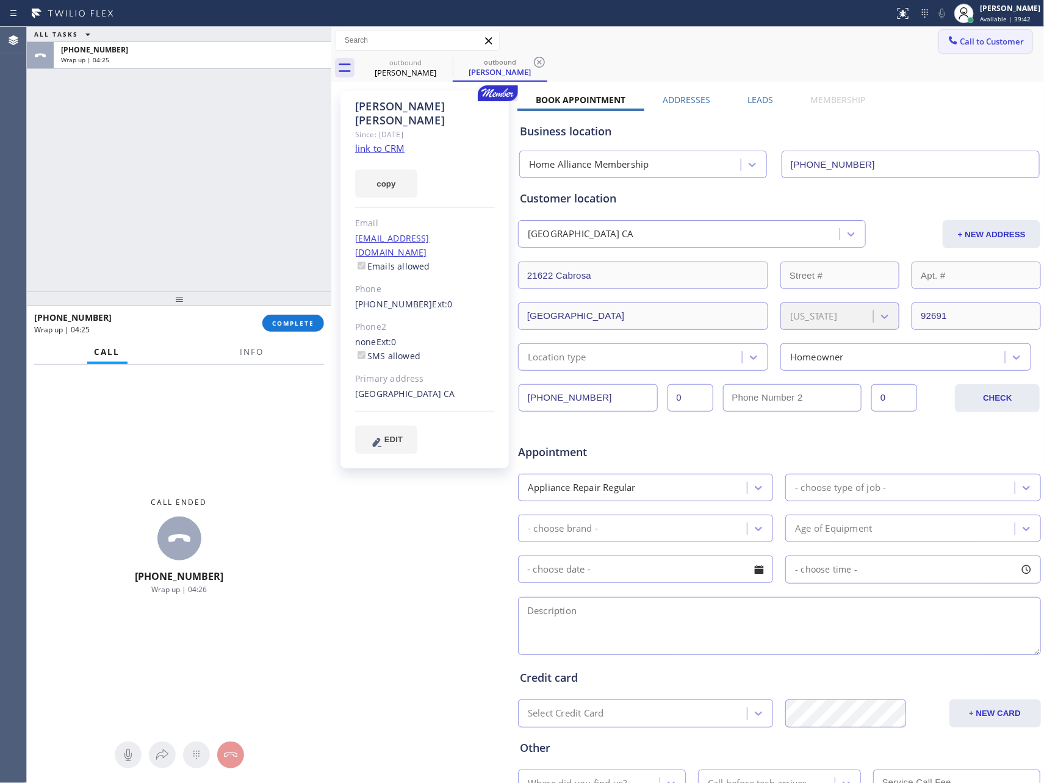
click at [947, 45] on icon at bounding box center [953, 40] width 12 height 12
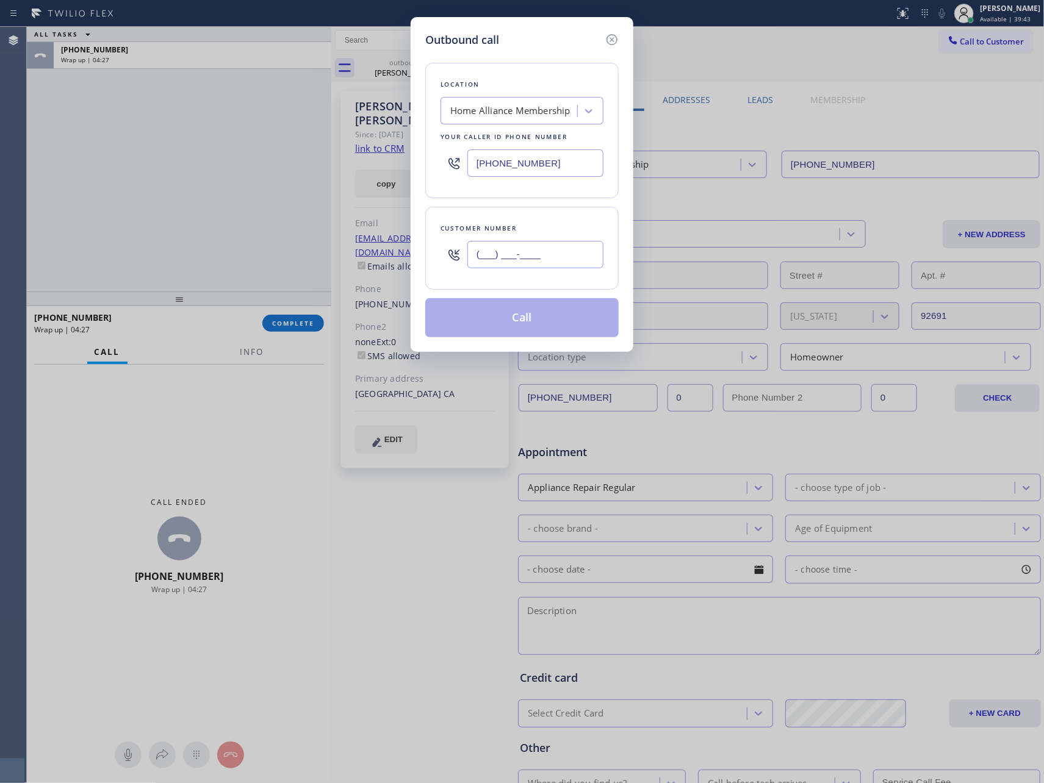
click at [493, 264] on input "(___) ___-____" at bounding box center [535, 254] width 136 height 27
paste input "720) 629-2039"
type input "[PHONE_NUMBER]"
click at [531, 318] on button "Call" at bounding box center [521, 317] width 193 height 39
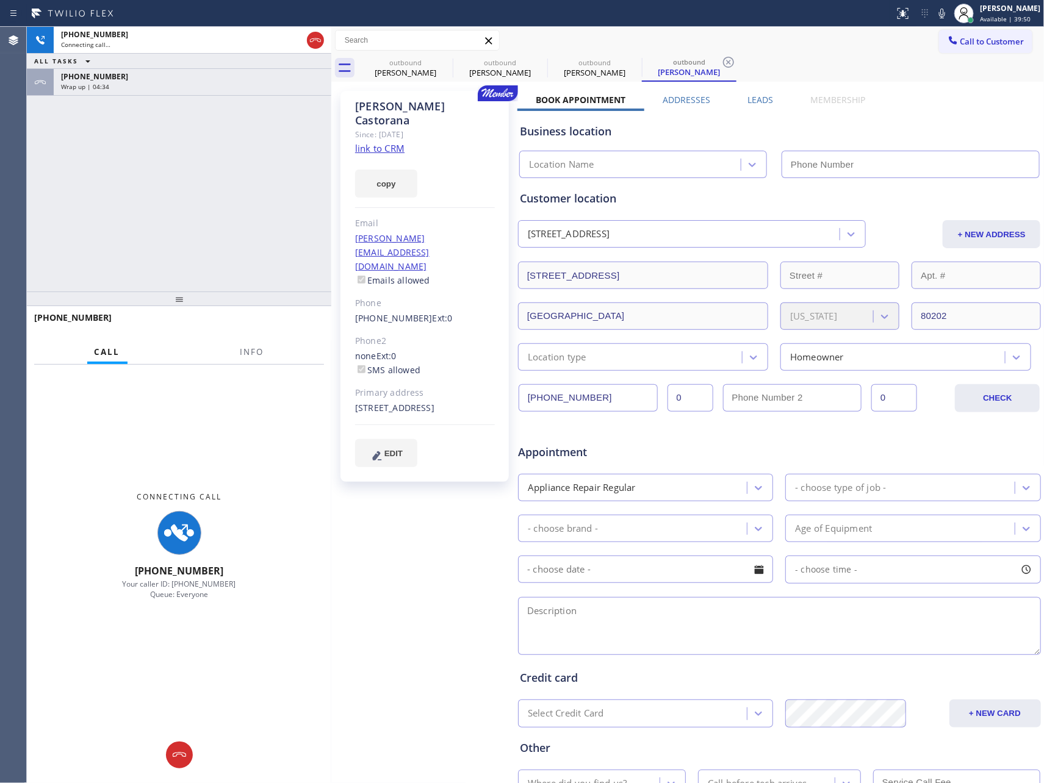
type input "[PHONE_NUMBER]"
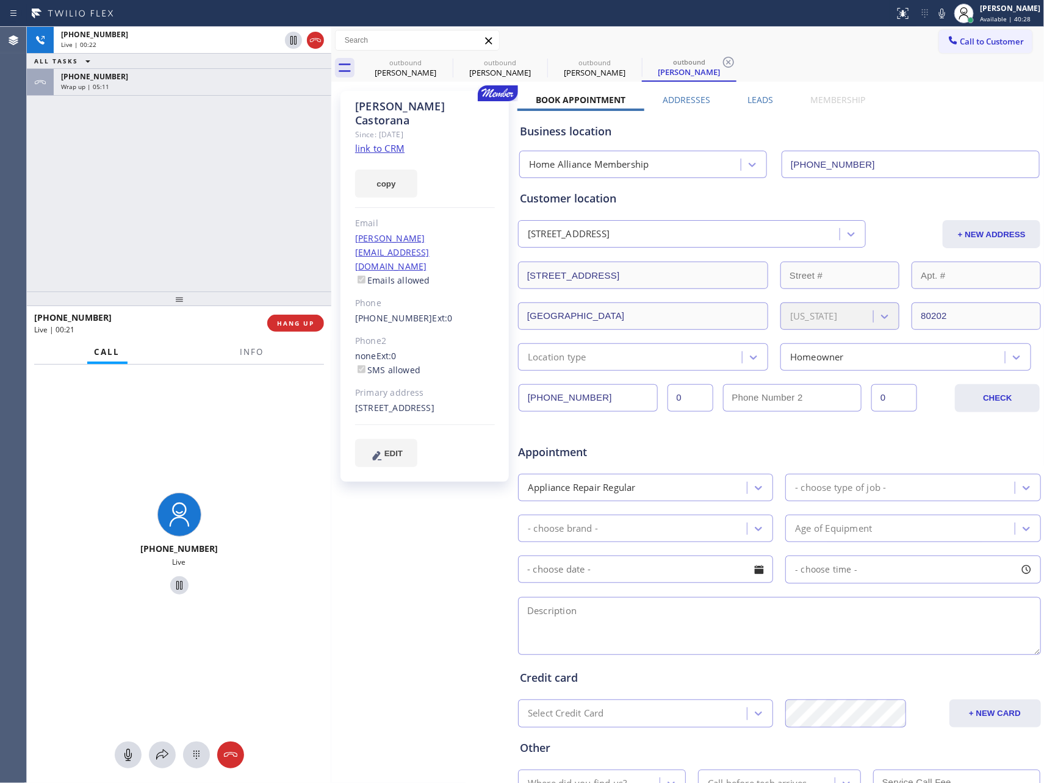
drag, startPoint x: 211, startPoint y: 168, endPoint x: 235, endPoint y: 81, distance: 90.6
click at [213, 167] on div "[PHONE_NUMBER] Live | 00:22 ALL TASKS ALL TASKS ACTIVE TASKS TASKS IN WRAP UP […" at bounding box center [179, 159] width 304 height 265
click at [229, 87] on div "Wrap up | 05:12" at bounding box center [192, 86] width 263 height 9
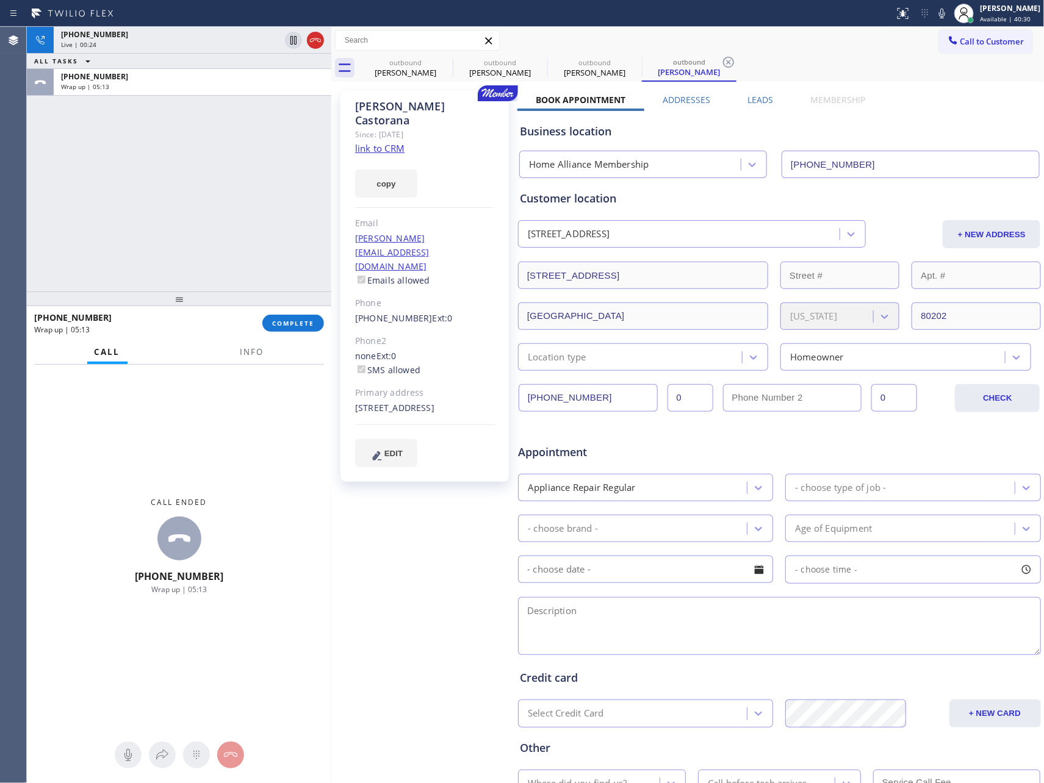
drag, startPoint x: 216, startPoint y: 181, endPoint x: 336, endPoint y: 414, distance: 261.4
click at [251, 286] on div "[PHONE_NUMBER] Live | 00:24 ALL TASKS ALL TASKS ACTIVE TASKS TASKS IN WRAP UP […" at bounding box center [179, 159] width 304 height 265
click at [298, 319] on span "COMPLETE" at bounding box center [293, 323] width 42 height 9
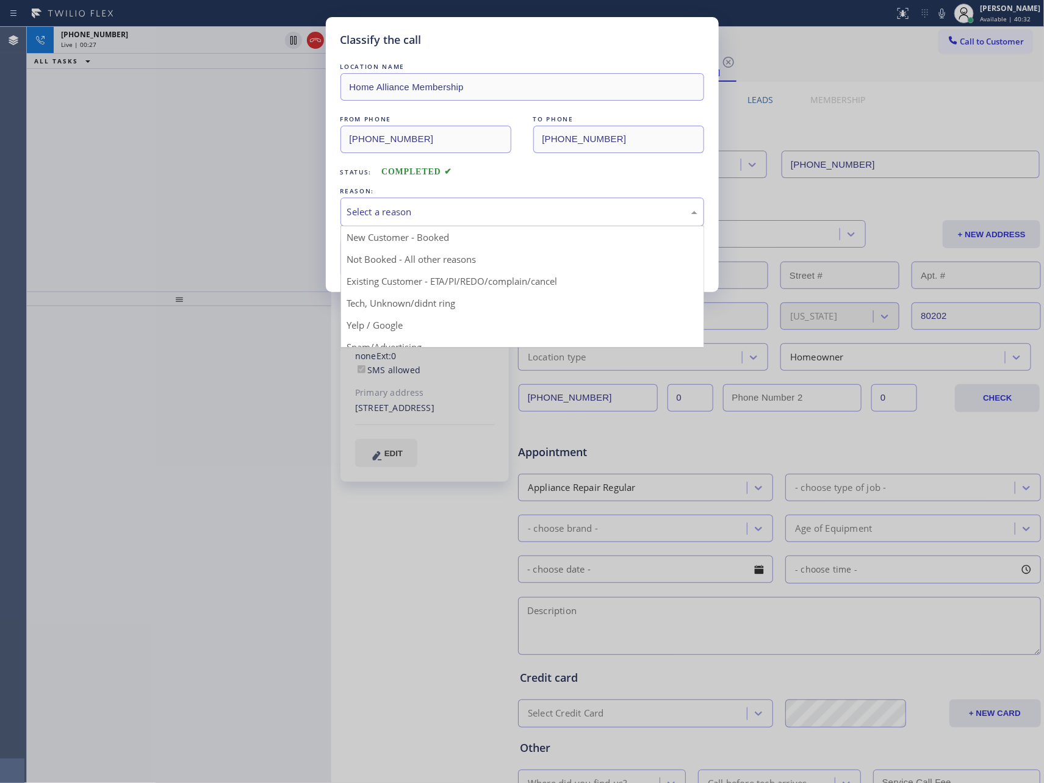
click at [394, 213] on div "Select a reason" at bounding box center [522, 212] width 350 height 14
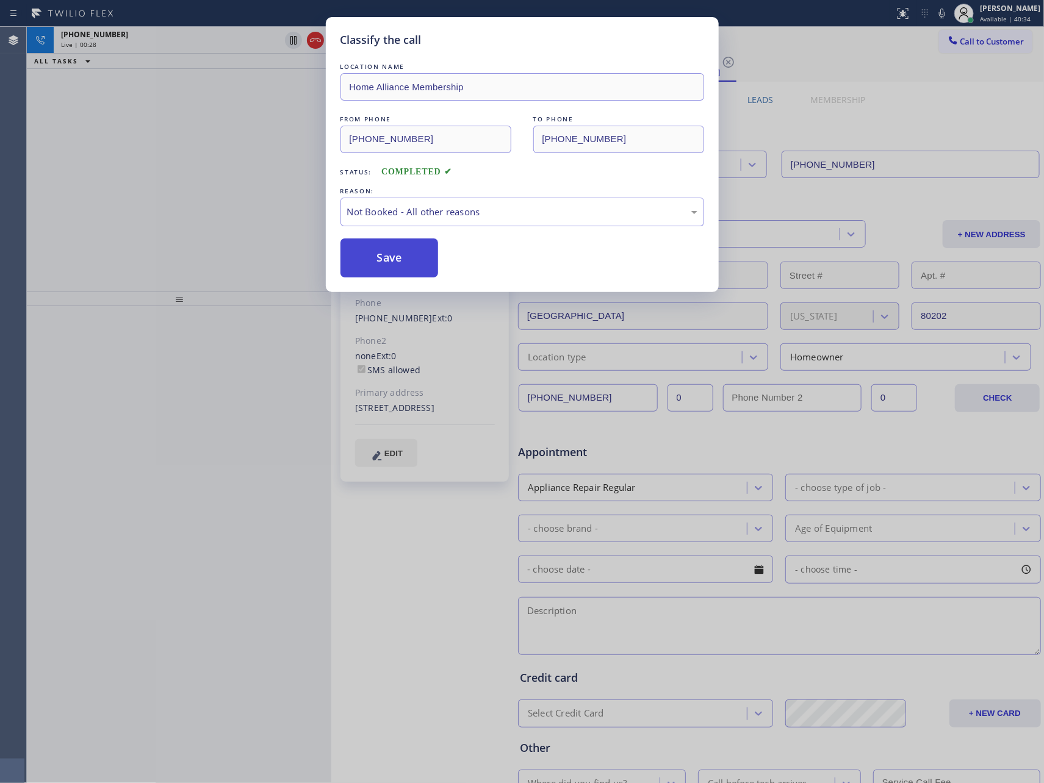
click at [401, 253] on button "Save" at bounding box center [389, 258] width 98 height 39
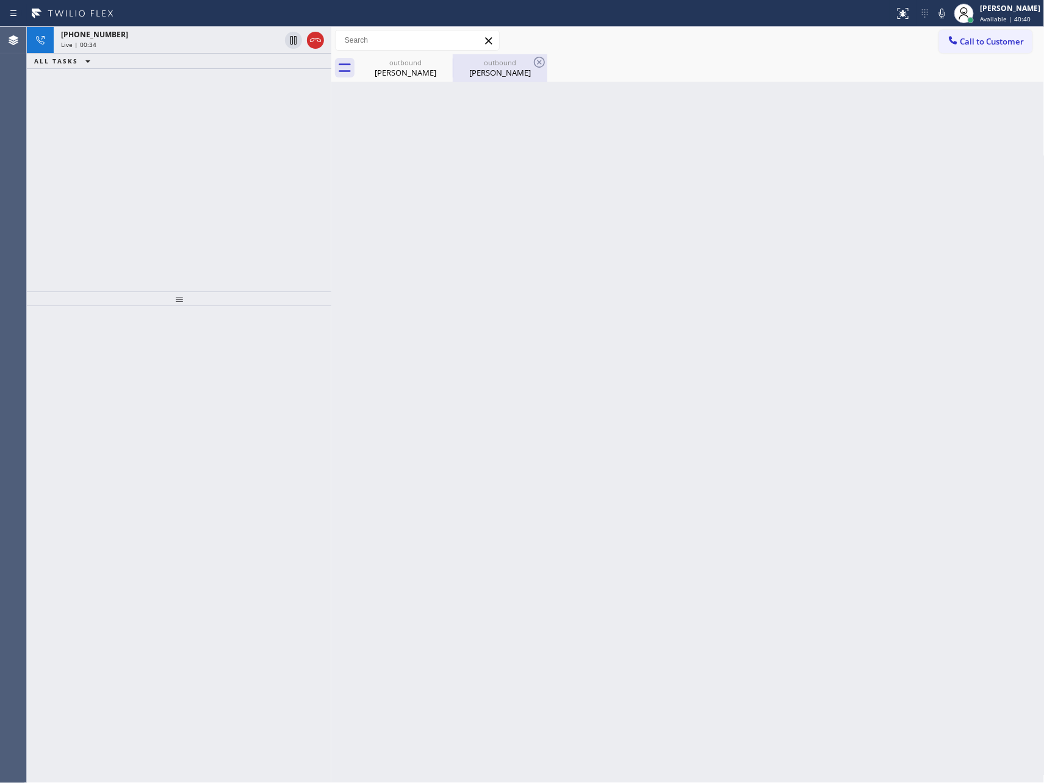
click at [485, 62] on div "outbound" at bounding box center [500, 62] width 92 height 9
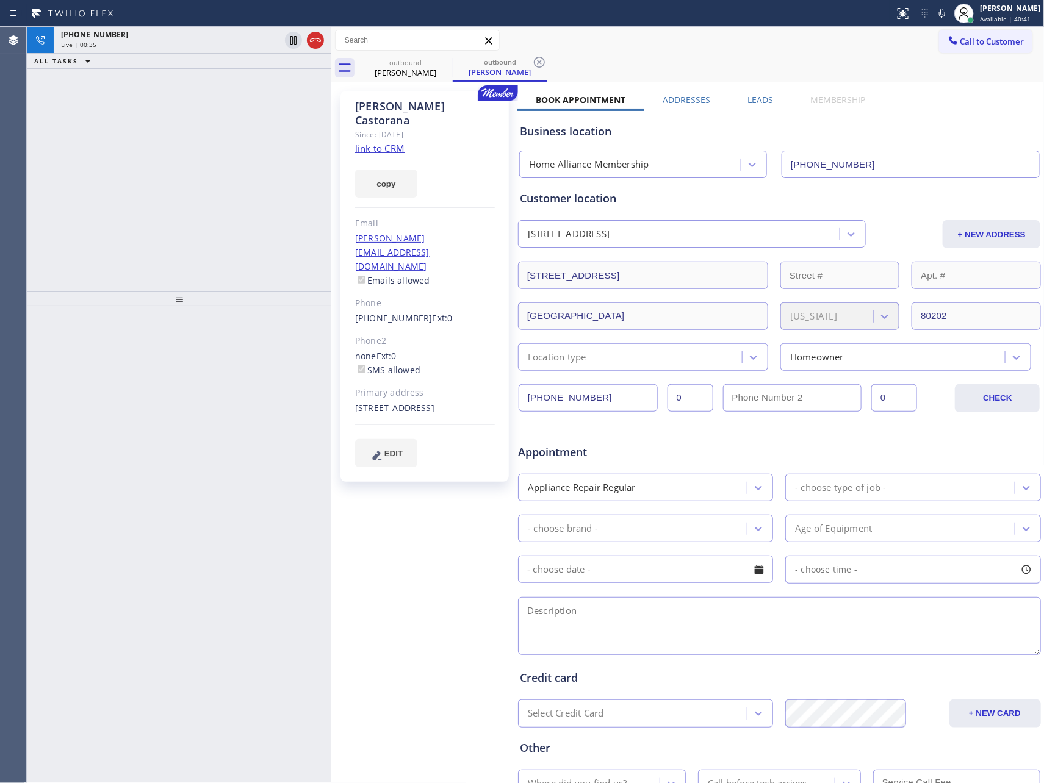
click at [383, 142] on link "link to CRM" at bounding box center [379, 148] width 49 height 12
drag, startPoint x: 124, startPoint y: 233, endPoint x: 135, endPoint y: 178, distance: 56.6
click at [128, 229] on div "[PHONE_NUMBER] Live | 02:36 ALL TASKS ALL TASKS ACTIVE TASKS TASKS IN WRAP UP" at bounding box center [179, 159] width 304 height 265
click at [212, 187] on div "[PHONE_NUMBER] Live | 02:36 ALL TASKS ALL TASKS ACTIVE TASKS TASKS IN WRAP UP" at bounding box center [179, 159] width 304 height 265
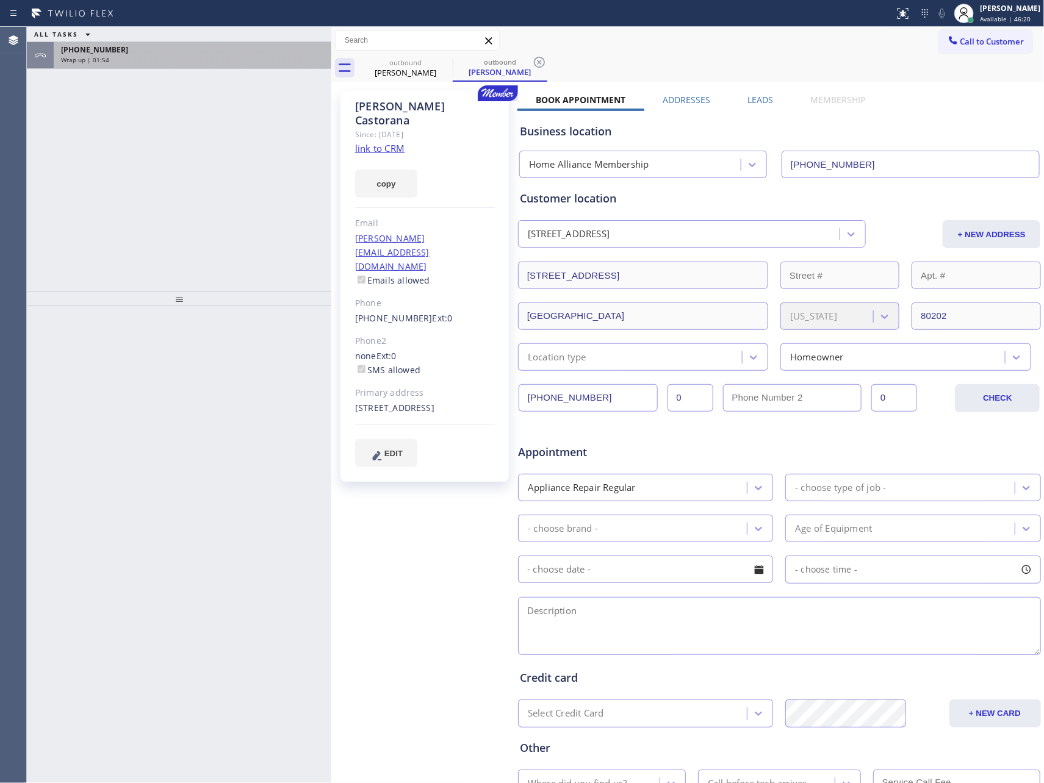
click at [184, 51] on div "[PHONE_NUMBER]" at bounding box center [192, 50] width 263 height 10
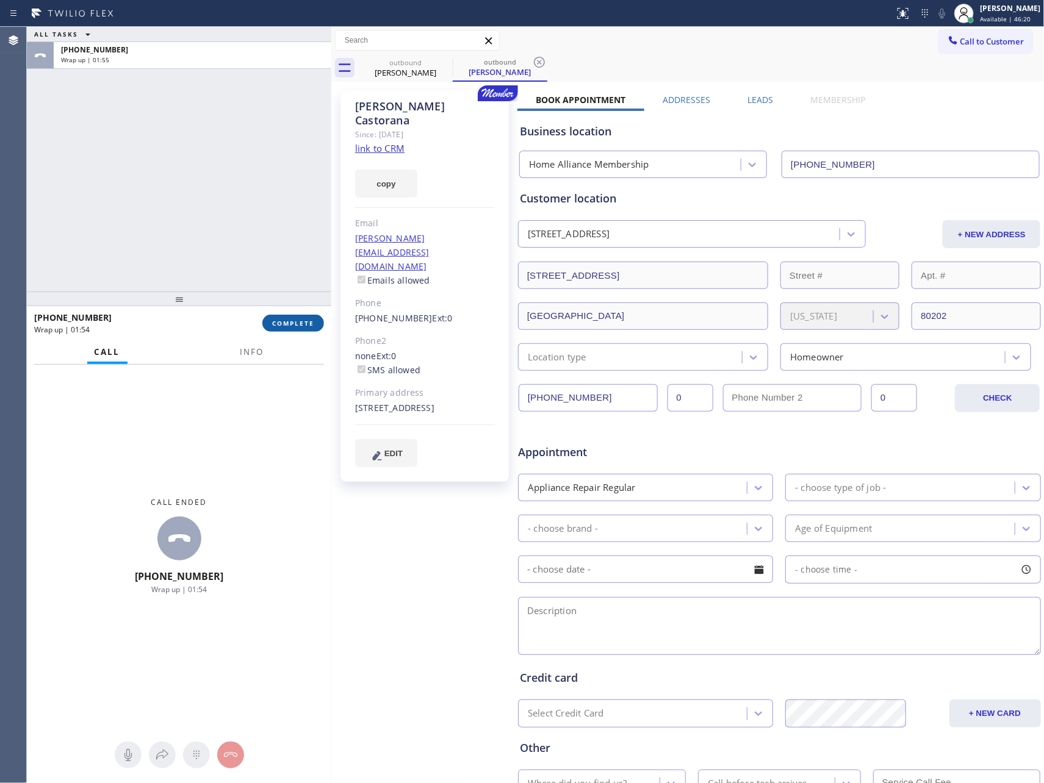
click at [286, 324] on span "COMPLETE" at bounding box center [293, 323] width 42 height 9
click at [254, 220] on div "ALL TASKS ALL TASKS ACTIVE TASKS TASKS IN WRAP UP [PHONE_NUMBER] Wrap up | 01:55" at bounding box center [179, 159] width 304 height 265
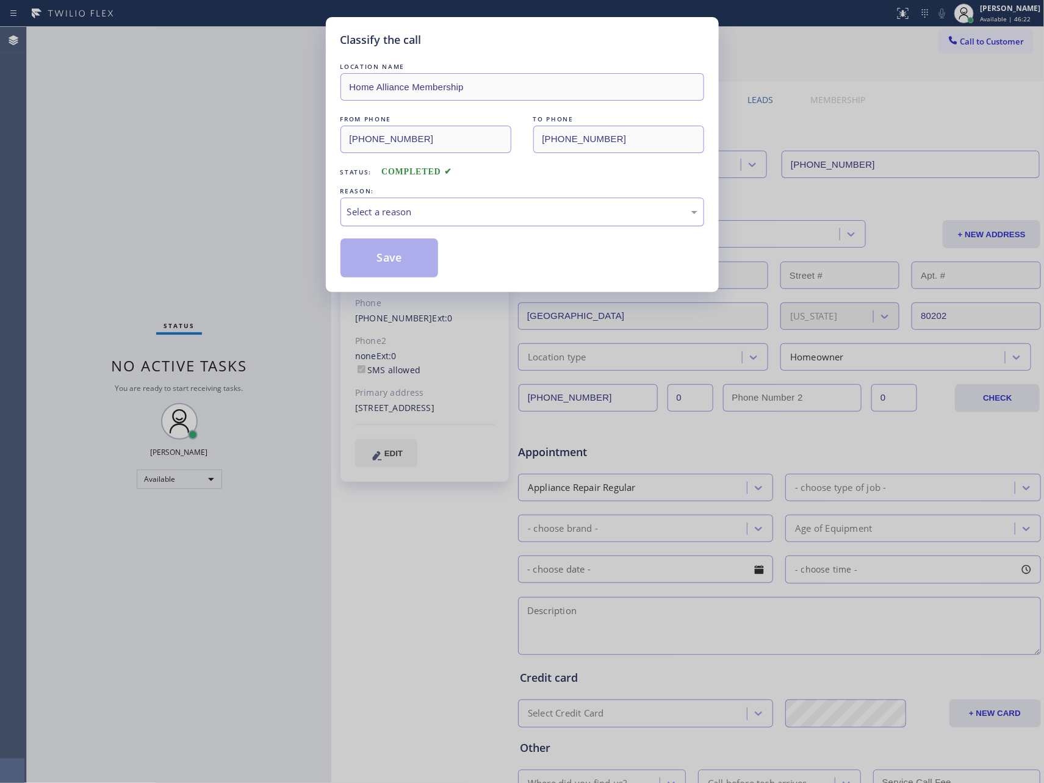
drag, startPoint x: 477, startPoint y: 200, endPoint x: 476, endPoint y: 226, distance: 26.2
click at [478, 206] on div "Select a reason" at bounding box center [522, 212] width 364 height 29
click at [400, 258] on button "Save" at bounding box center [389, 258] width 98 height 39
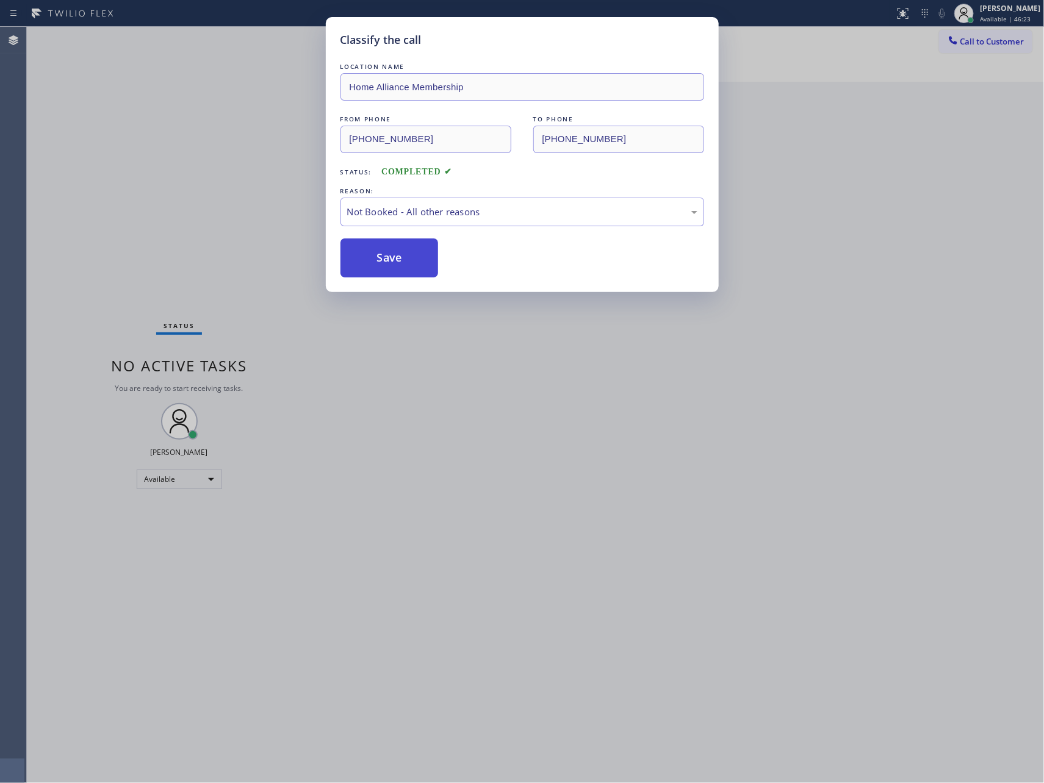
click at [400, 258] on button "Save" at bounding box center [389, 258] width 98 height 39
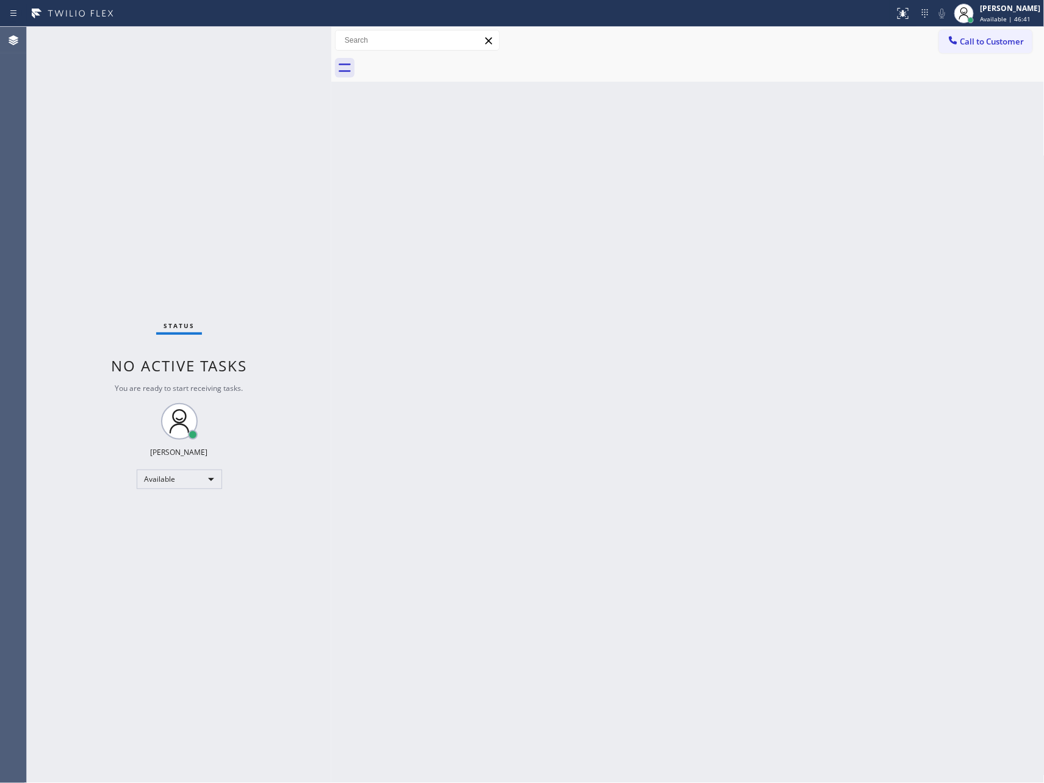
drag, startPoint x: 799, startPoint y: 405, endPoint x: 956, endPoint y: 152, distance: 298.2
click at [903, 268] on div "Back to Dashboard Change Sender ID Customers Technicians Select a contact Outbo…" at bounding box center [687, 405] width 713 height 757
click at [988, 39] on span "Call to Customer" at bounding box center [992, 41] width 64 height 11
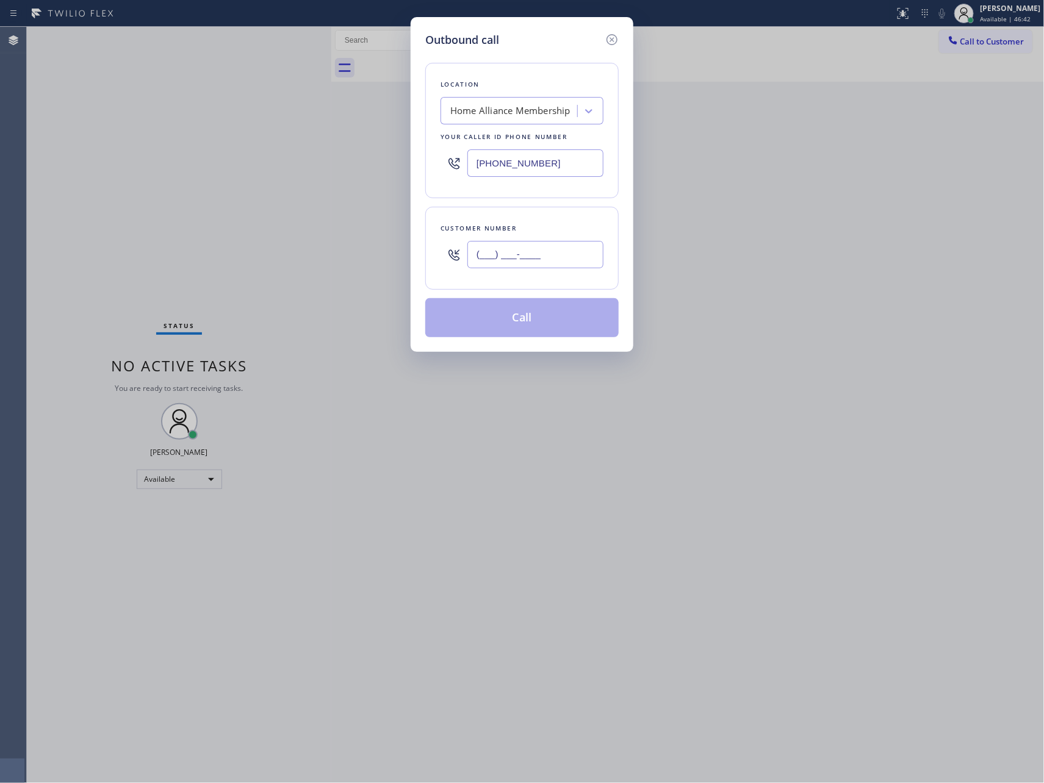
click at [593, 253] on input "(___) ___-____" at bounding box center [535, 254] width 136 height 27
paste input "510) 386-0652"
type input "[PHONE_NUMBER]"
click at [582, 320] on button "Call" at bounding box center [521, 317] width 193 height 39
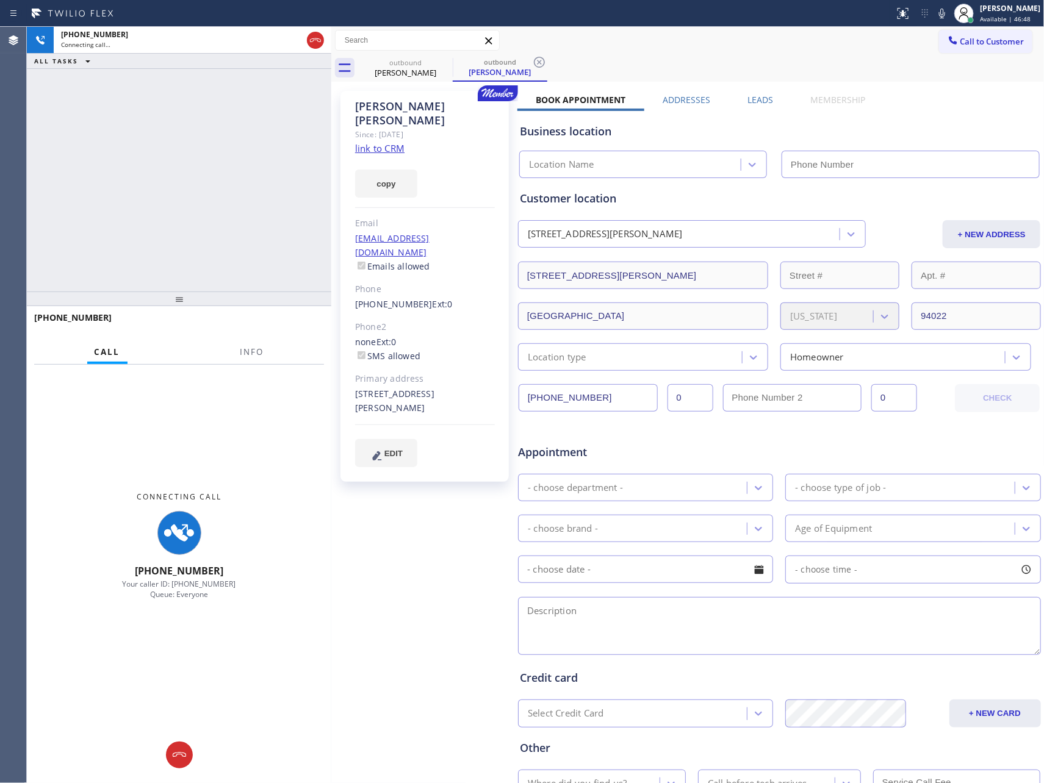
type input "[PHONE_NUMBER]"
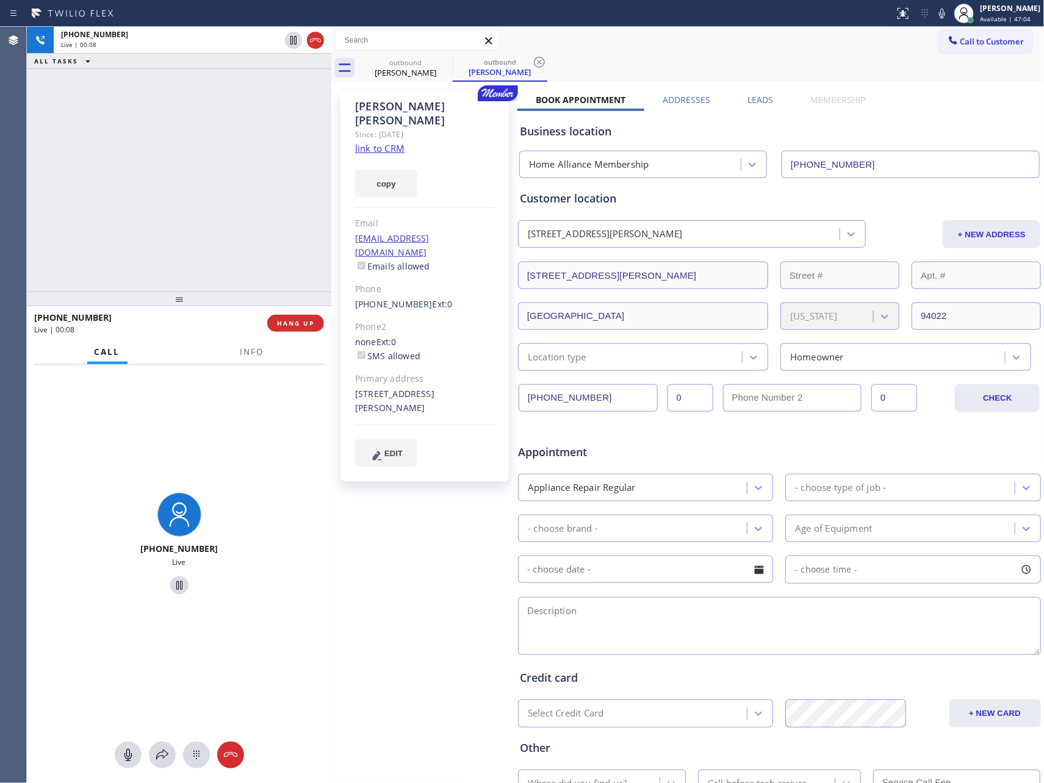
click at [397, 142] on link "link to CRM" at bounding box center [379, 148] width 49 height 12
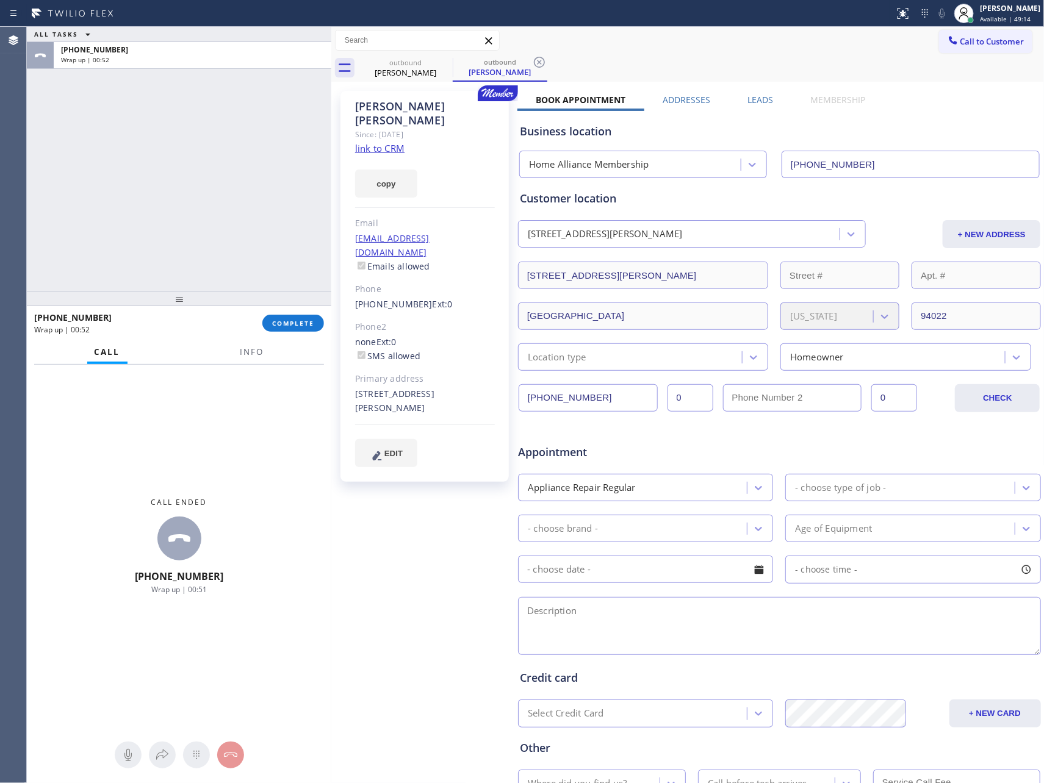
drag, startPoint x: 196, startPoint y: 187, endPoint x: 218, endPoint y: 405, distance: 219.5
click at [206, 220] on div "ALL TASKS ALL TASKS ACTIVE TASKS TASKS IN WRAP UP [PHONE_NUMBER] Wrap up | 00:52" at bounding box center [179, 159] width 304 height 265
click at [308, 326] on span "COMPLETE" at bounding box center [293, 323] width 42 height 9
click at [284, 168] on div "ALL TASKS ALL TASKS ACTIVE TASKS TASKS IN WRAP UP [PHONE_NUMBER] Wrap up | 00:53" at bounding box center [179, 159] width 304 height 265
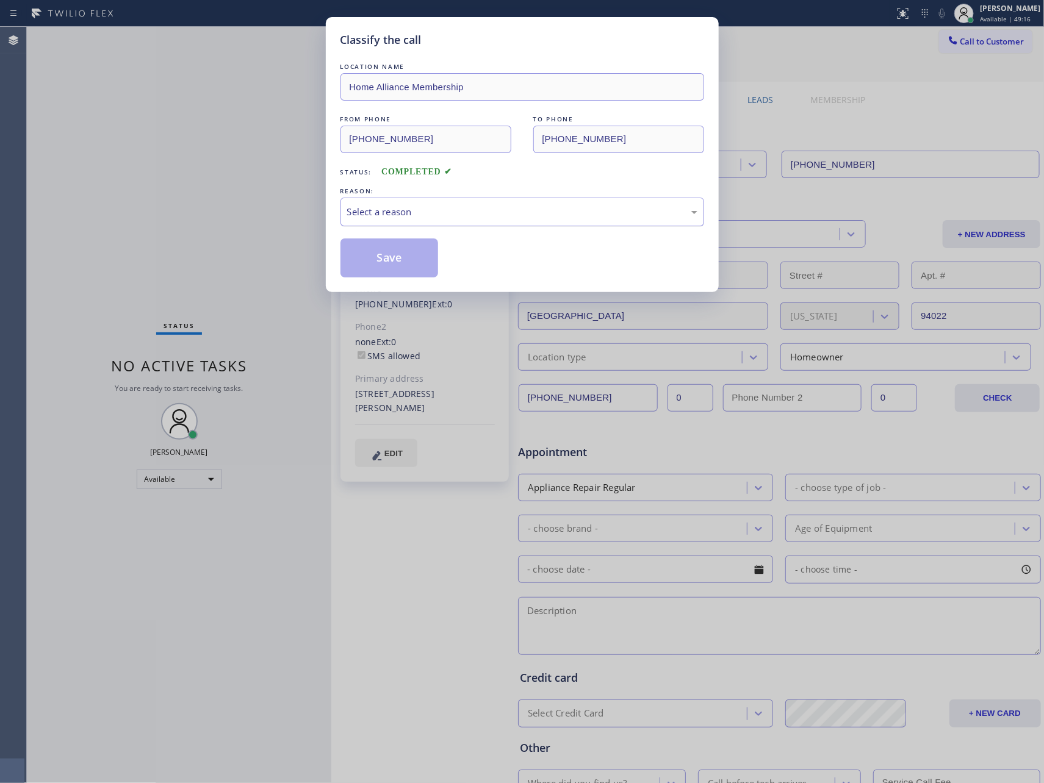
click at [531, 211] on div "Select a reason" at bounding box center [522, 212] width 350 height 14
click at [394, 261] on button "Save" at bounding box center [389, 258] width 98 height 39
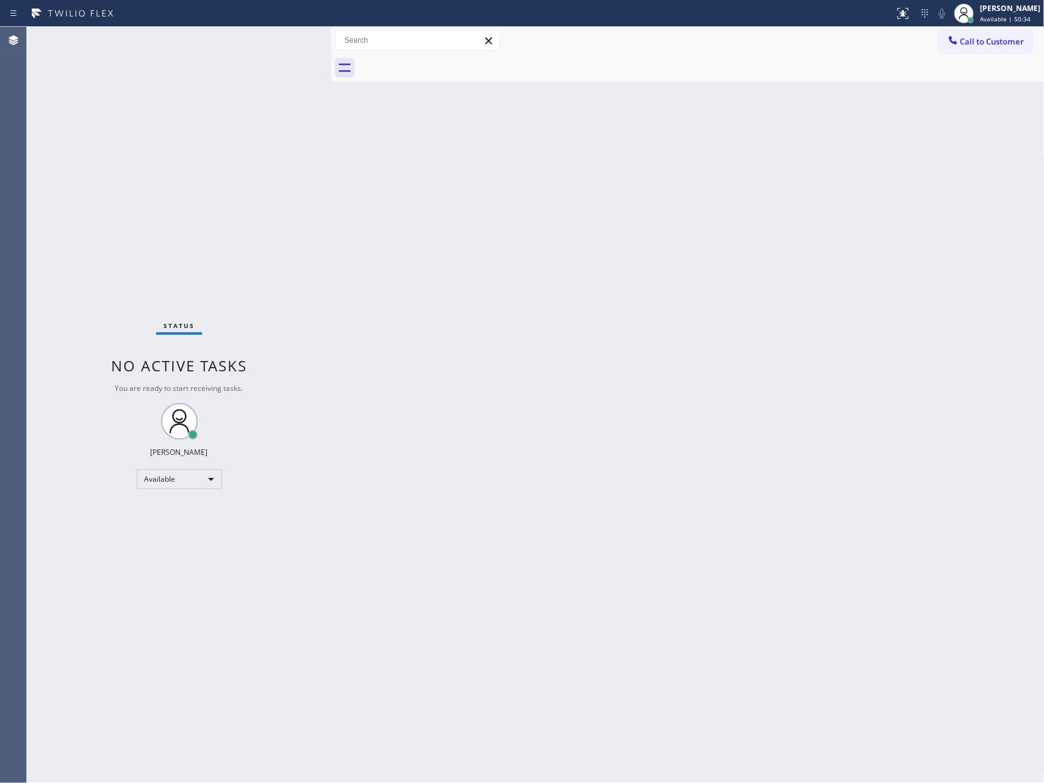
click at [502, 209] on div "Back to Dashboard Change Sender ID Customers Technicians Select a contact Outbo…" at bounding box center [687, 405] width 713 height 757
click at [557, 253] on div "Back to Dashboard Change Sender ID Customers Technicians Select a contact Outbo…" at bounding box center [687, 405] width 713 height 757
click at [968, 39] on span "Call to Customer" at bounding box center [992, 41] width 64 height 11
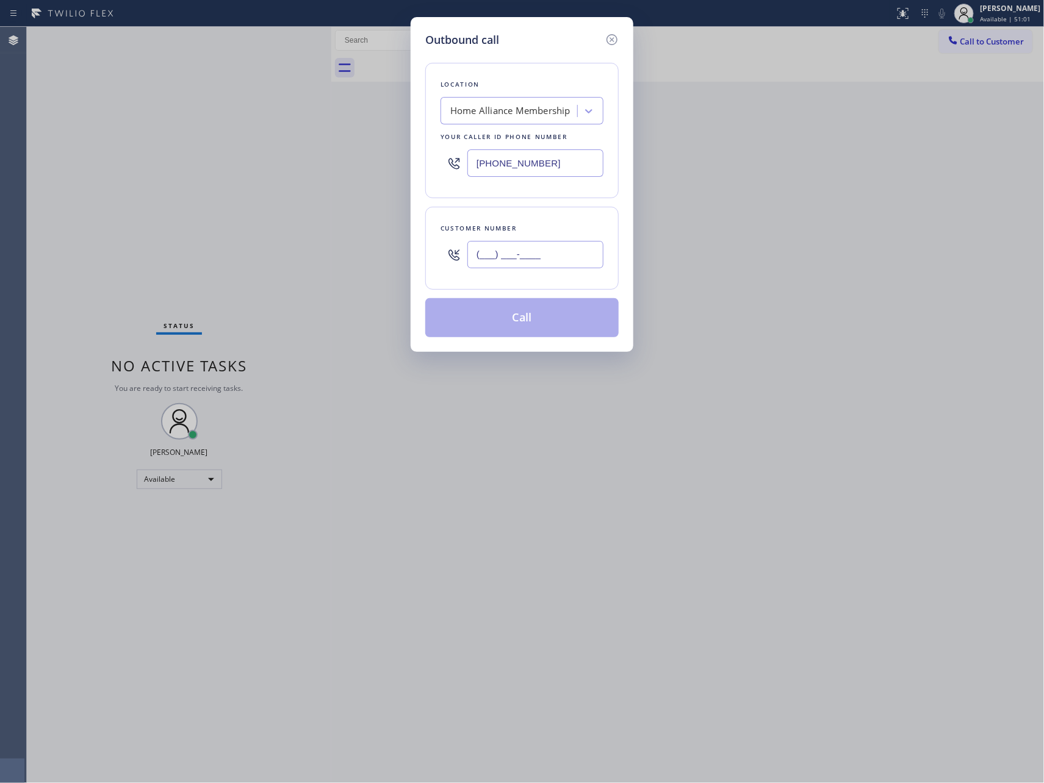
click at [525, 260] on input "(___) ___-____" at bounding box center [535, 254] width 136 height 27
paste input "408) 750-6665"
type input "[PHONE_NUMBER]"
click at [525, 313] on button "Call" at bounding box center [521, 317] width 193 height 39
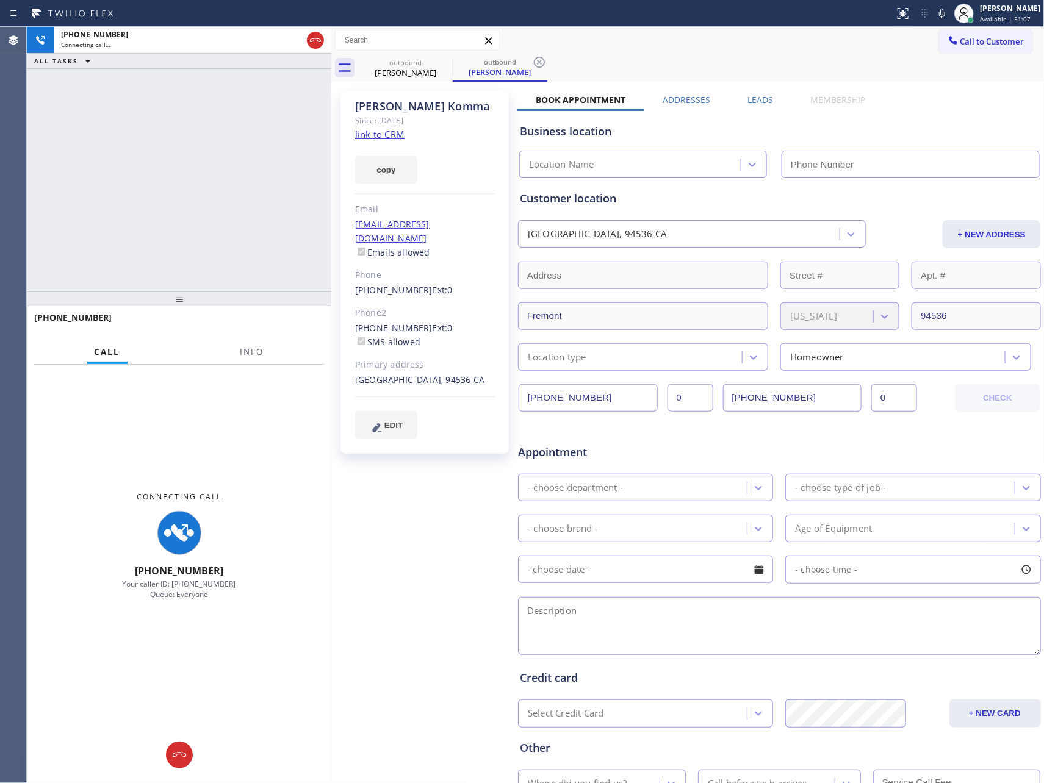
type input "[PHONE_NUMBER]"
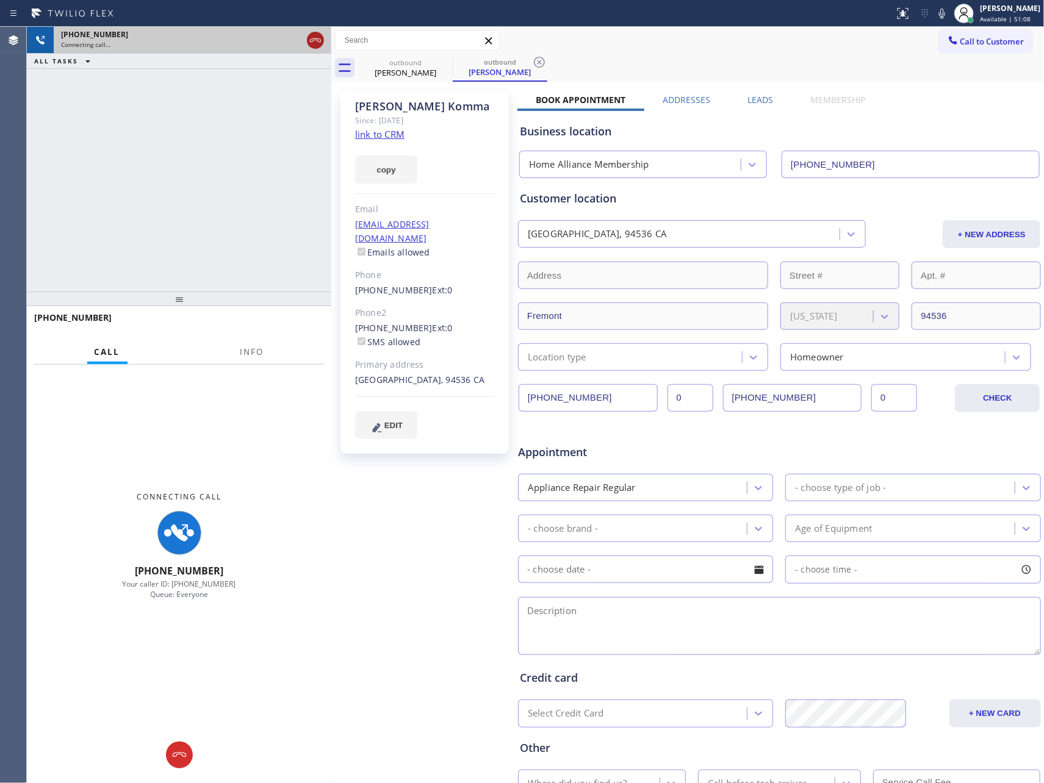
click at [315, 45] on icon at bounding box center [315, 40] width 15 height 15
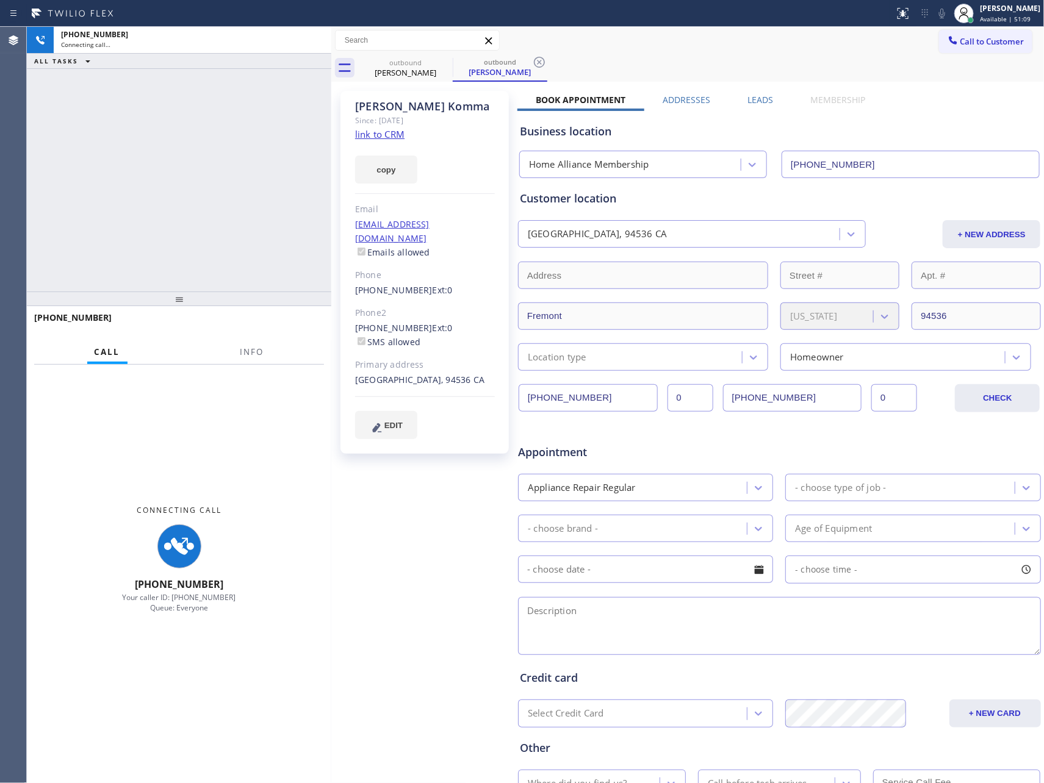
click at [264, 206] on div "[PHONE_NUMBER] Connecting call… ALL TASKS ALL TASKS ACTIVE TASKS TASKS IN WRAP …" at bounding box center [179, 159] width 304 height 265
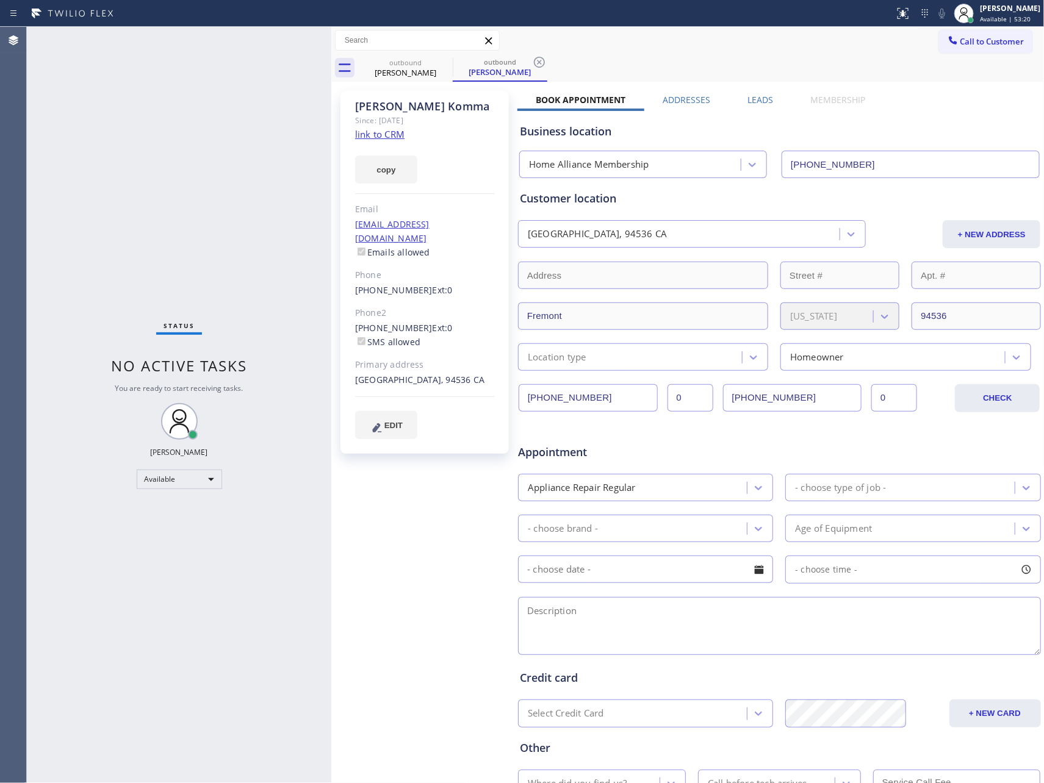
click at [255, 179] on div "Status No active tasks You are ready to start receiving tasks. [PERSON_NAME] Av…" at bounding box center [179, 405] width 304 height 757
drag, startPoint x: 256, startPoint y: 182, endPoint x: 605, endPoint y: 350, distance: 386.7
click at [259, 182] on div "Status No active tasks You are ready to start receiving tasks. [PERSON_NAME] Av…" at bounding box center [179, 405] width 304 height 757
click at [892, 48] on div "Call to Customer Outbound call Location Home Alliance Membership Your caller id…" at bounding box center [687, 40] width 713 height 21
click at [979, 46] on span "Call to Customer" at bounding box center [992, 41] width 64 height 11
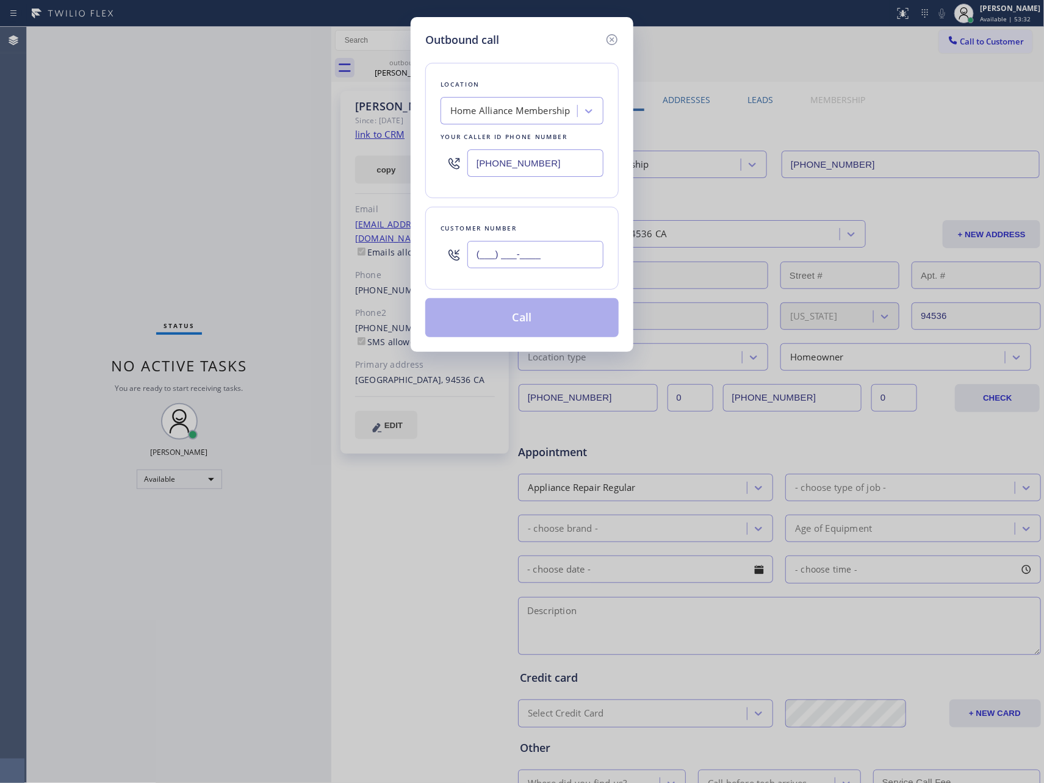
click at [544, 257] on input "(___) ___-____" at bounding box center [535, 254] width 136 height 27
paste input "562) 234-7568"
type input "[PHONE_NUMBER]"
click at [548, 314] on button "Call" at bounding box center [521, 317] width 193 height 39
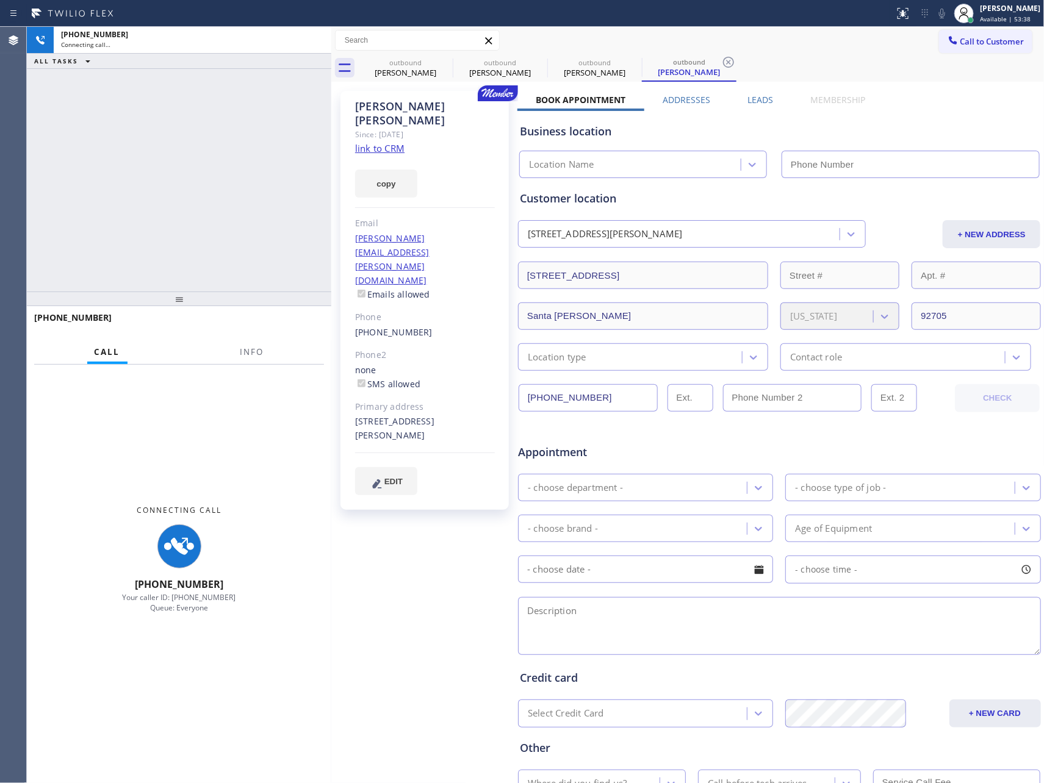
type input "[PHONE_NUMBER]"
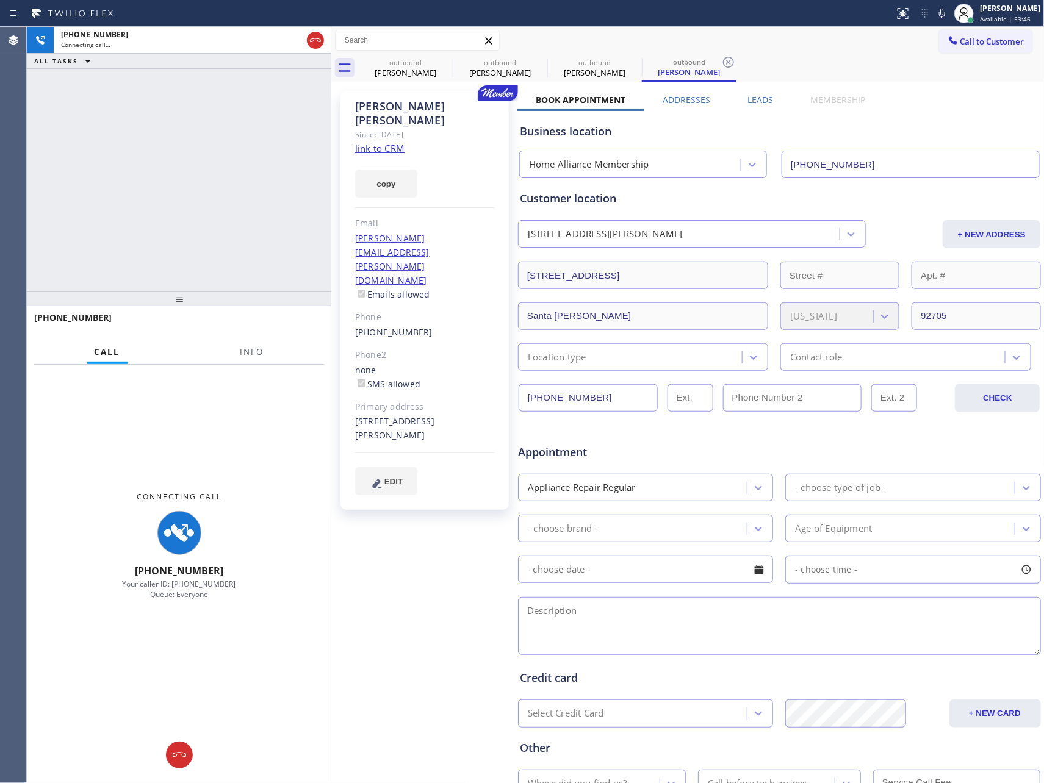
click at [168, 185] on div "[PHONE_NUMBER] Connecting call… ALL TASKS ALL TASKS ACTIVE TASKS TASKS IN WRAP …" at bounding box center [179, 159] width 304 height 265
click at [757, 99] on label "Leads" at bounding box center [760, 100] width 26 height 12
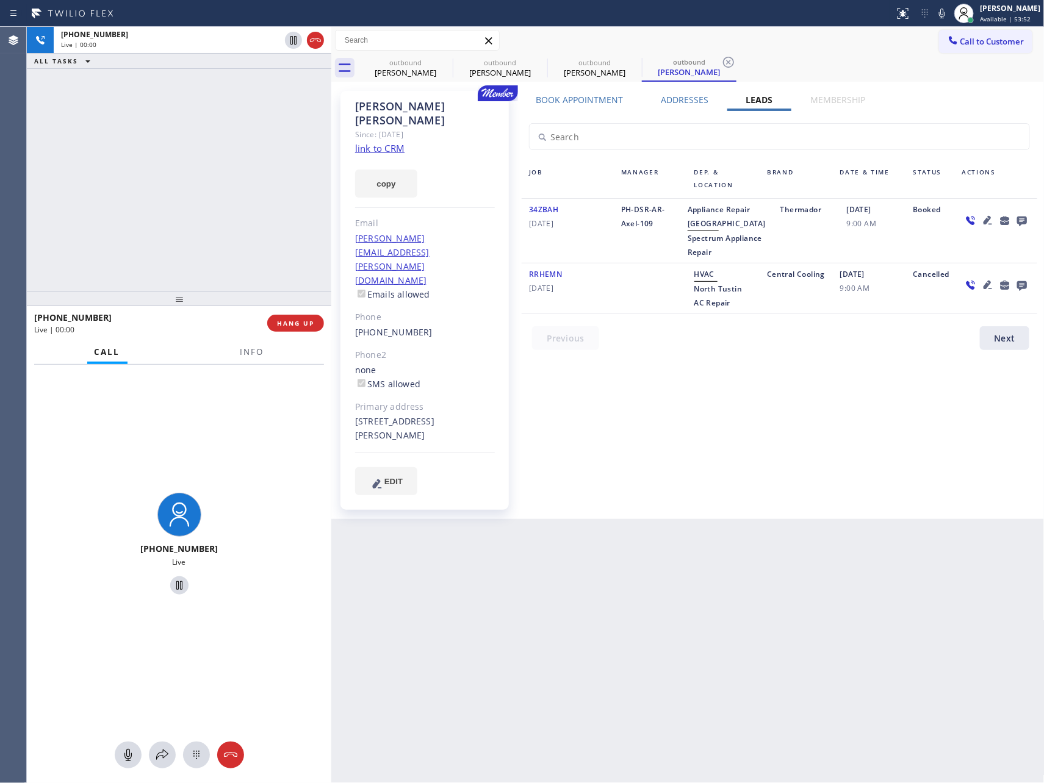
drag, startPoint x: 236, startPoint y: 190, endPoint x: 276, endPoint y: 363, distance: 177.3
click at [240, 253] on div "[PHONE_NUMBER] Live | 00:00 ALL TASKS ALL TASKS ACTIVE TASKS TASKS IN WRAP UP" at bounding box center [179, 159] width 304 height 265
click at [286, 326] on span "HANG UP" at bounding box center [295, 323] width 37 height 9
drag, startPoint x: 225, startPoint y: 137, endPoint x: 224, endPoint y: 146, distance: 9.2
click at [224, 146] on div "[PHONE_NUMBER] Live | 00:01 ALL TASKS ALL TASKS ACTIVE TASKS TASKS IN WRAP UP" at bounding box center [179, 159] width 304 height 265
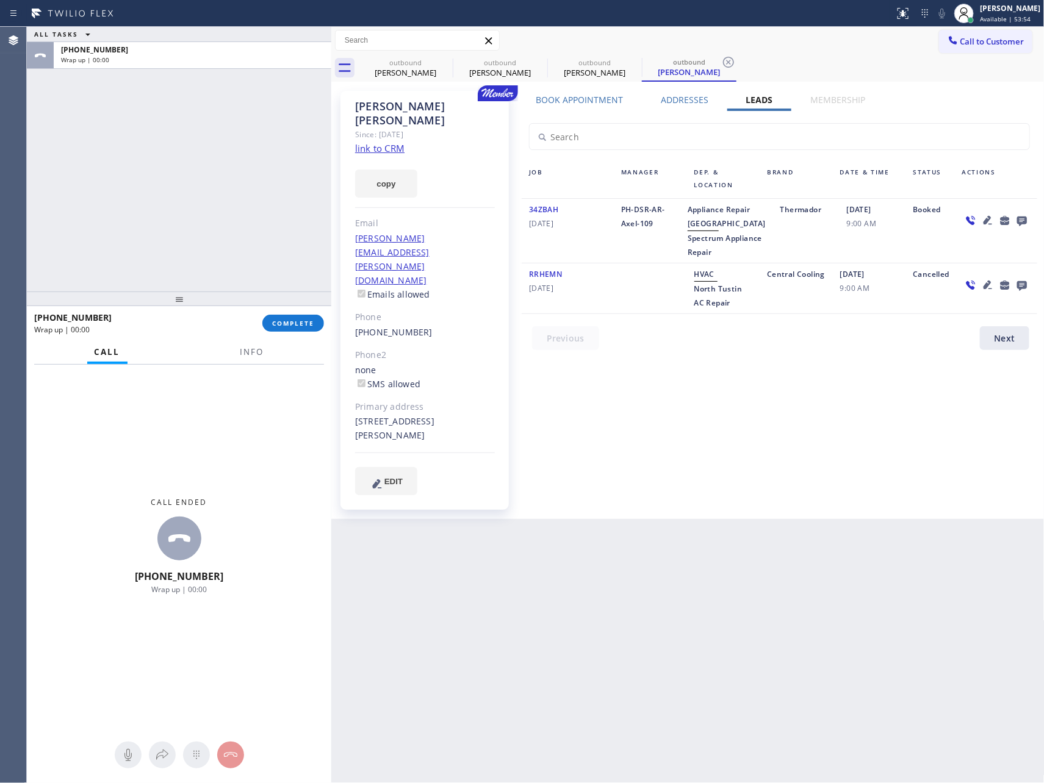
drag, startPoint x: 666, startPoint y: 605, endPoint x: 705, endPoint y: 601, distance: 38.6
click at [678, 601] on div "Back to Dashboard Change Sender ID Customers Technicians Select a contact Outbo…" at bounding box center [687, 405] width 713 height 757
click at [1029, 220] on icon at bounding box center [1022, 220] width 15 height 15
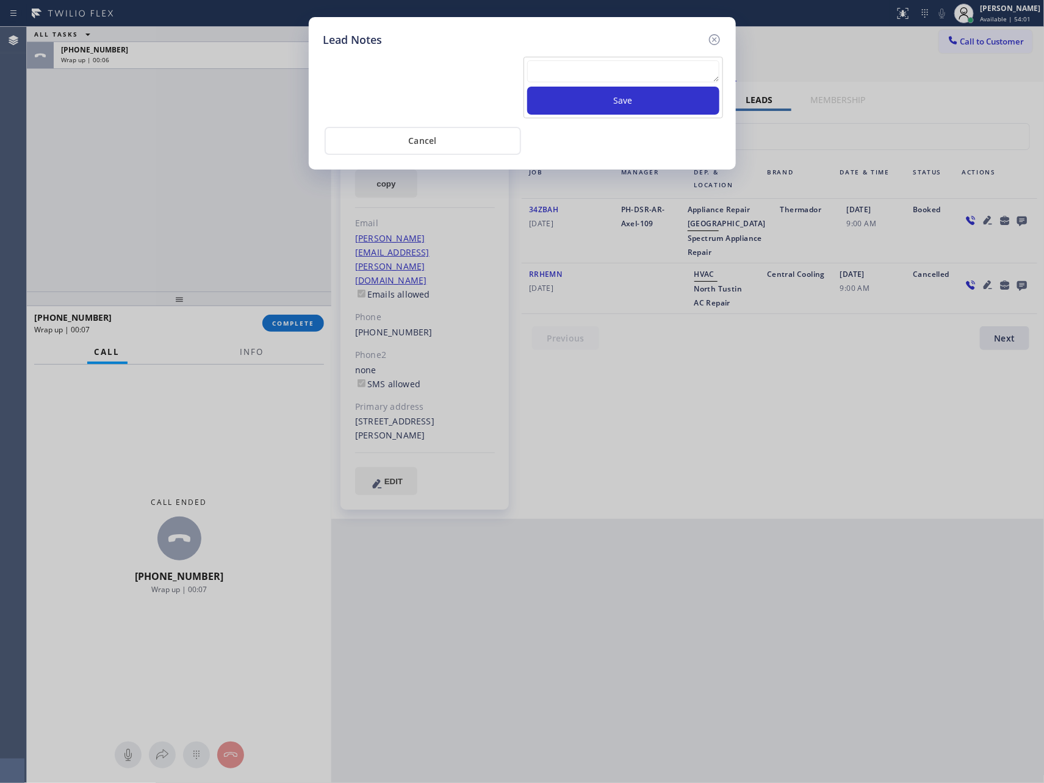
click at [590, 64] on textarea at bounding box center [623, 71] width 192 height 22
paste textarea "For the welcome call, please transfer the customer if they call back.""
type textarea "For the welcome call, please transfer the customer if they call back.""
click at [611, 104] on button "Save" at bounding box center [623, 101] width 192 height 28
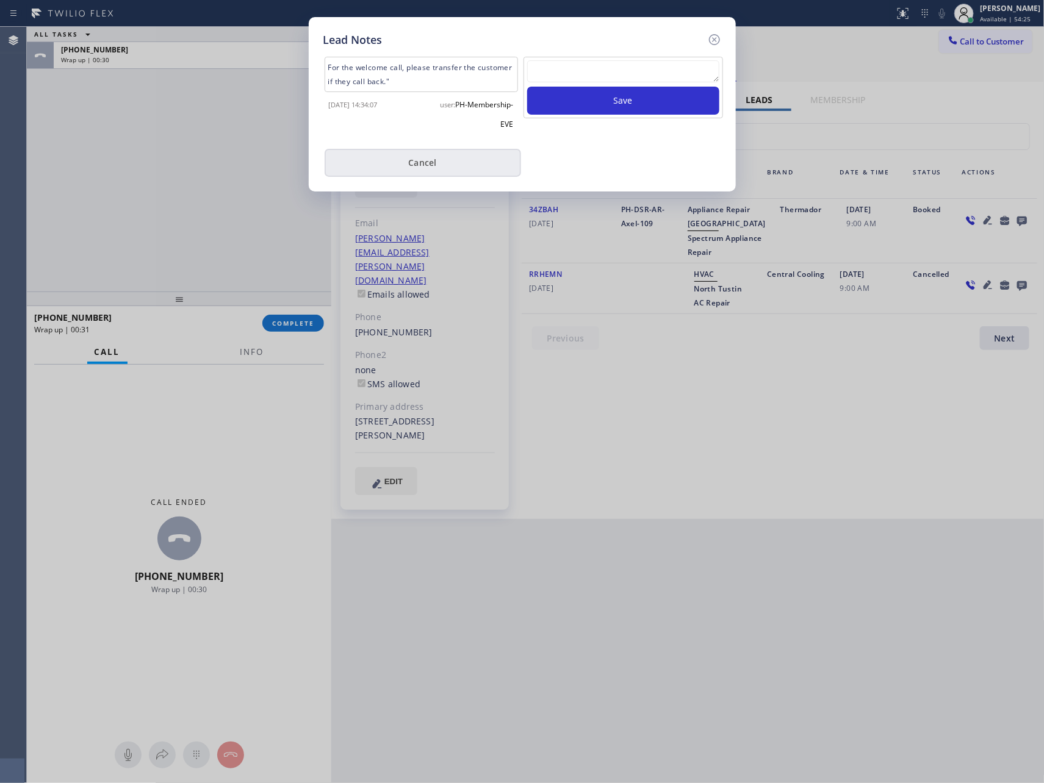
click at [478, 167] on button "Cancel" at bounding box center [423, 163] width 196 height 28
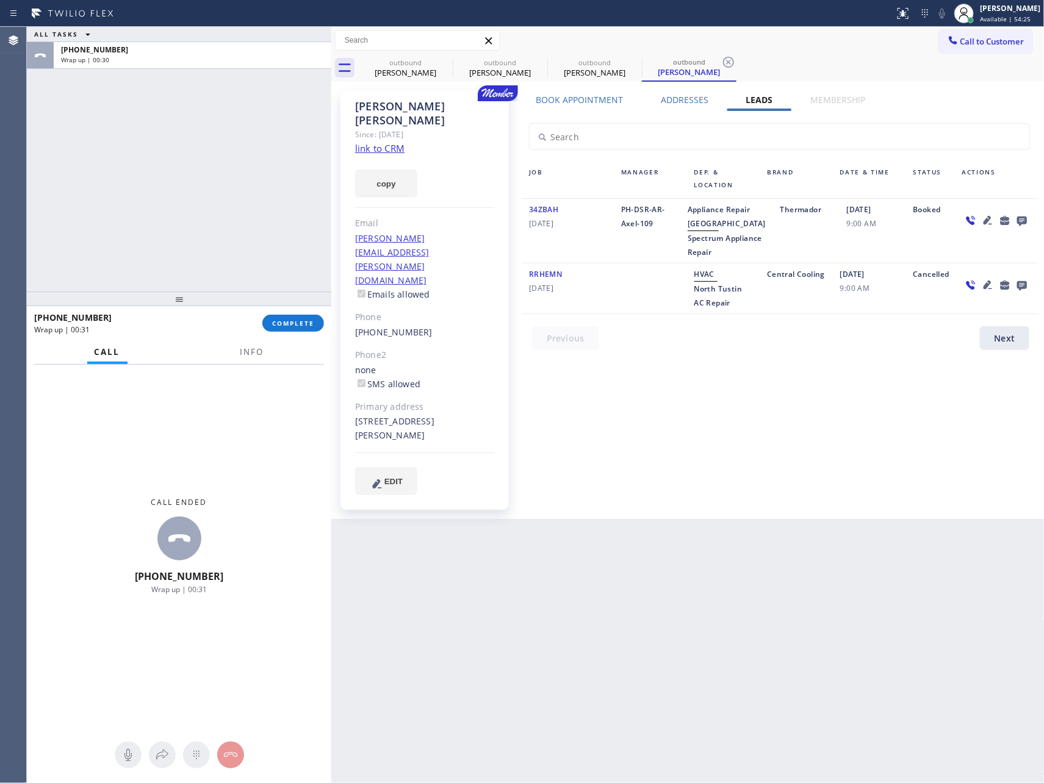
click at [141, 132] on div "ALL TASKS ALL TASKS ACTIVE TASKS TASKS IN WRAP UP [PHONE_NUMBER] Wrap up | 00:30" at bounding box center [179, 159] width 304 height 265
drag, startPoint x: 739, startPoint y: 458, endPoint x: 1043, endPoint y: 81, distance: 484.3
click at [755, 450] on div "Book Appointment Addresses Leads Membership Business location Home Alliance Mem…" at bounding box center [779, 305] width 524 height 422
click at [984, 27] on div "Call to Customer Outbound call Location Home Alliance Membership Your caller id…" at bounding box center [687, 40] width 713 height 27
click at [907, 31] on div "Call to Customer Outbound call Location Home Alliance Membership Your caller id…" at bounding box center [687, 40] width 713 height 21
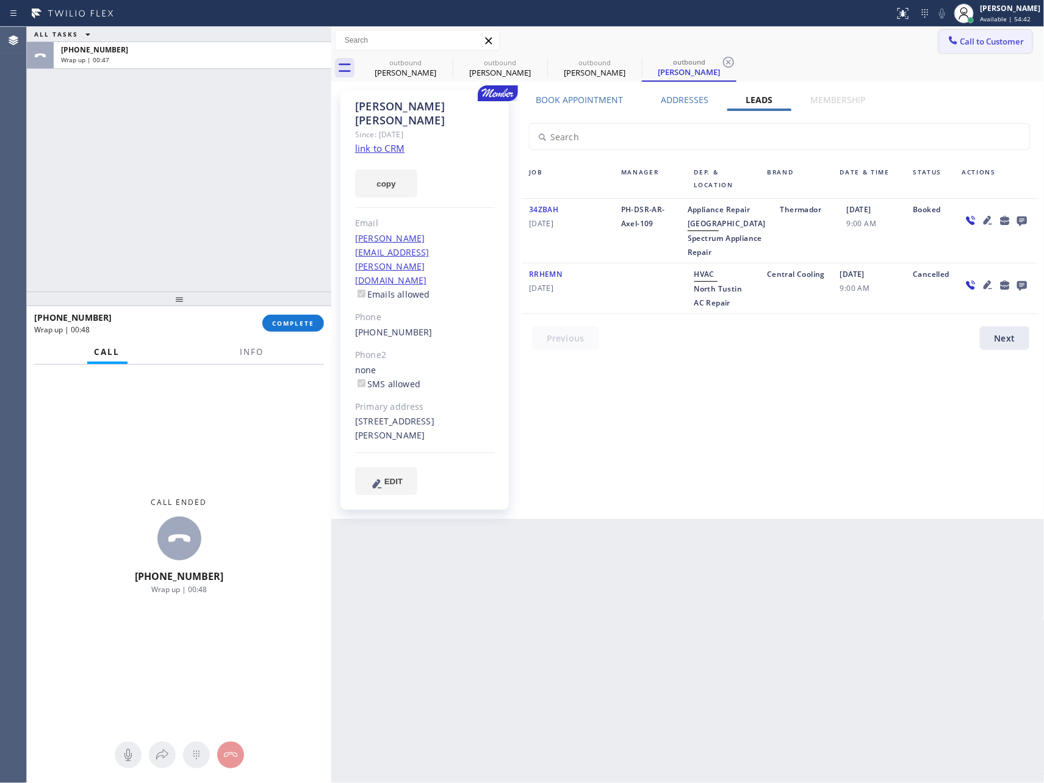
click at [961, 43] on span "Call to Customer" at bounding box center [992, 41] width 64 height 11
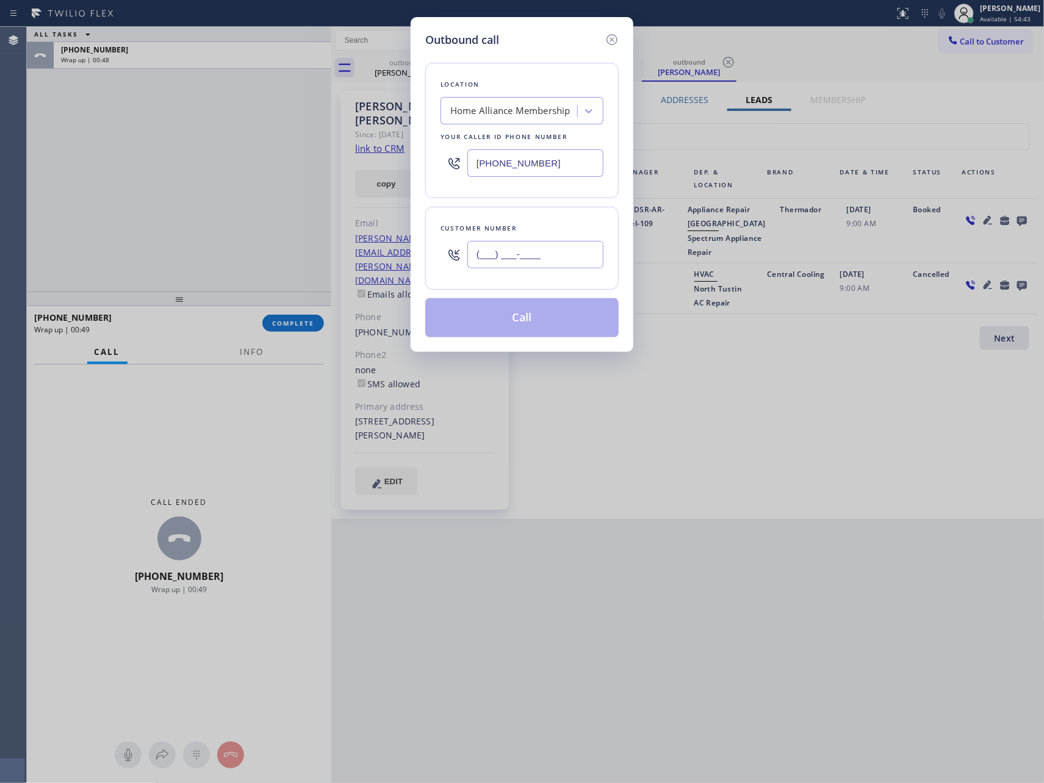
click at [558, 249] on input "(___) ___-____" at bounding box center [535, 254] width 136 height 27
paste input "562) 234-7568"
type input "[PHONE_NUMBER]"
click at [520, 326] on button "Call" at bounding box center [521, 317] width 193 height 39
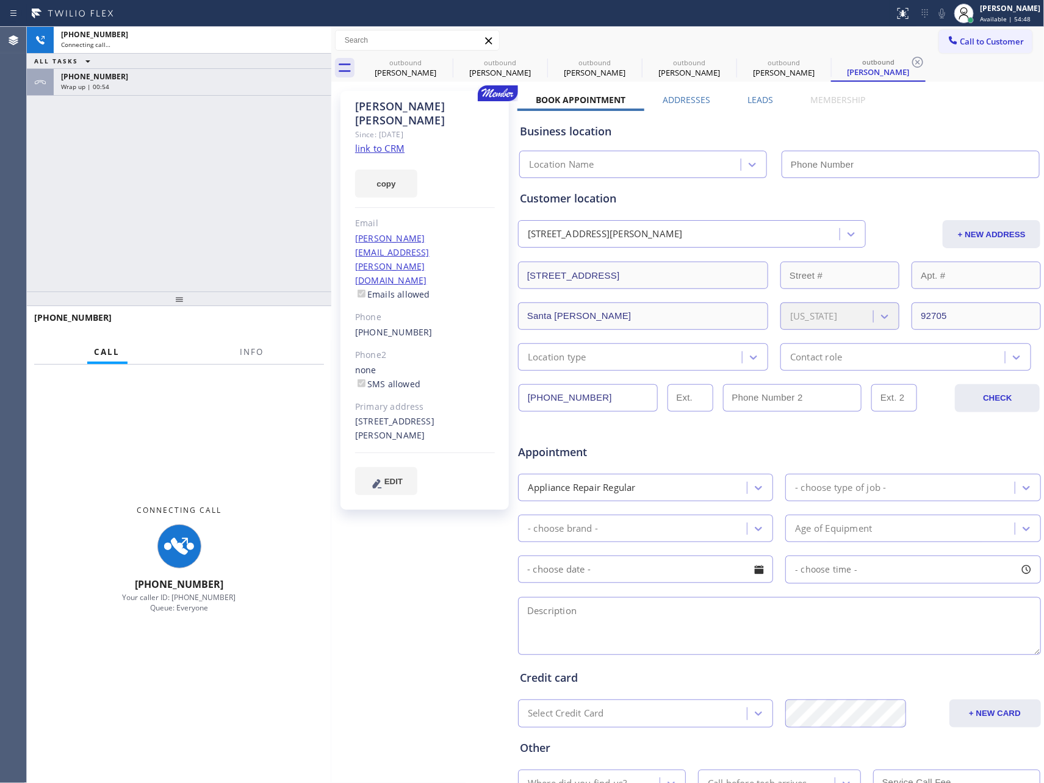
type input "[PHONE_NUMBER]"
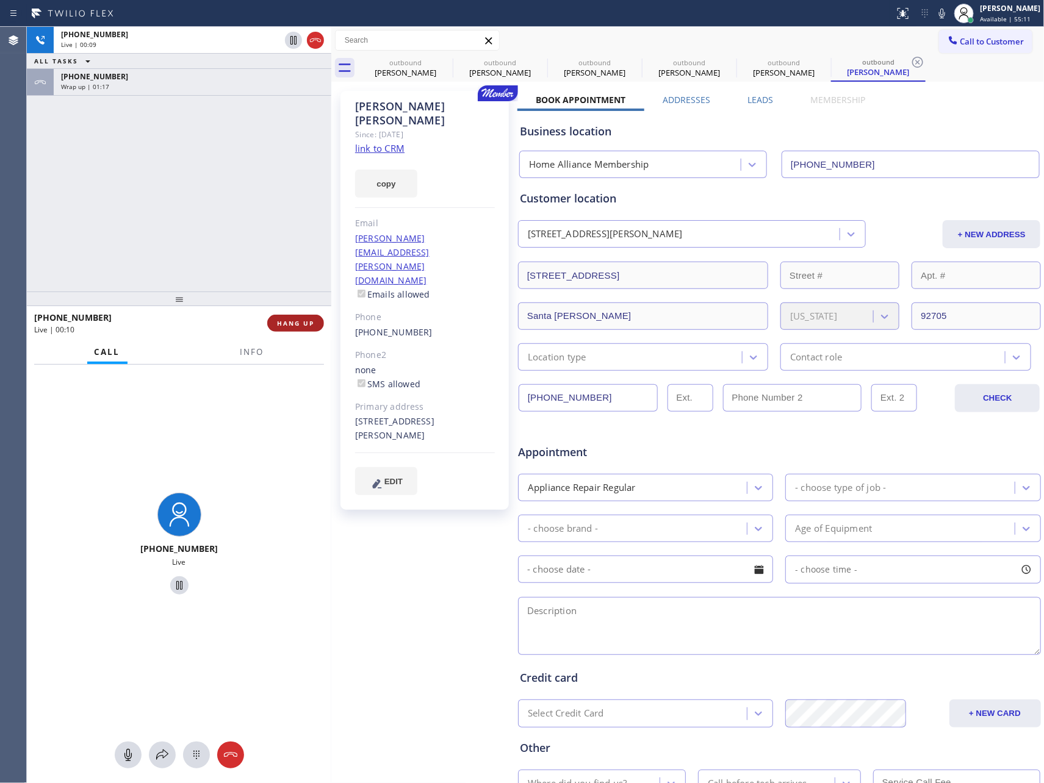
click at [319, 320] on button "HANG UP" at bounding box center [295, 323] width 57 height 17
click at [242, 182] on div "[PHONE_NUMBER] Live | 00:10 ALL TASKS ALL TASKS ACTIVE TASKS TASKS IN WRAP UP […" at bounding box center [179, 159] width 304 height 265
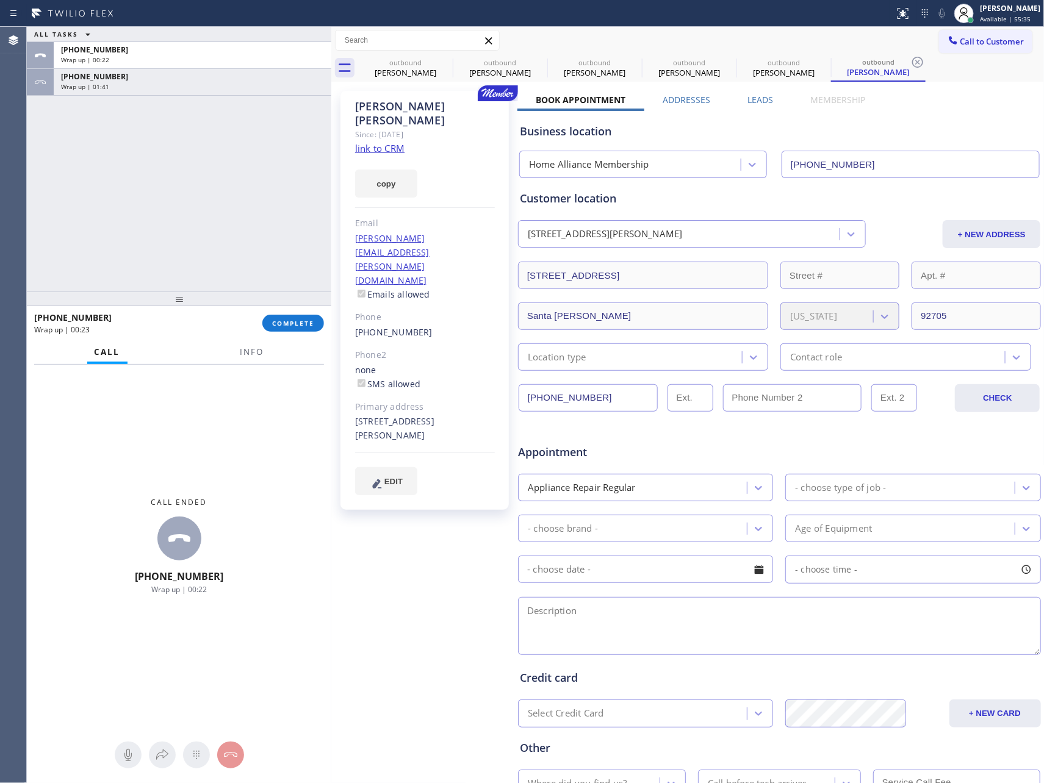
click at [209, 224] on div "ALL TASKS ALL TASKS ACTIVE TASKS TASKS IN WRAP UP [PHONE_NUMBER] Wrap up | 00:2…" at bounding box center [179, 159] width 304 height 265
click at [312, 328] on button "COMPLETE" at bounding box center [293, 323] width 62 height 17
click at [280, 224] on div "ALL TASKS ALL TASKS ACTIVE TASKS TASKS IN WRAP UP [PHONE_NUMBER] Wrap up | 00:2…" at bounding box center [179, 159] width 304 height 265
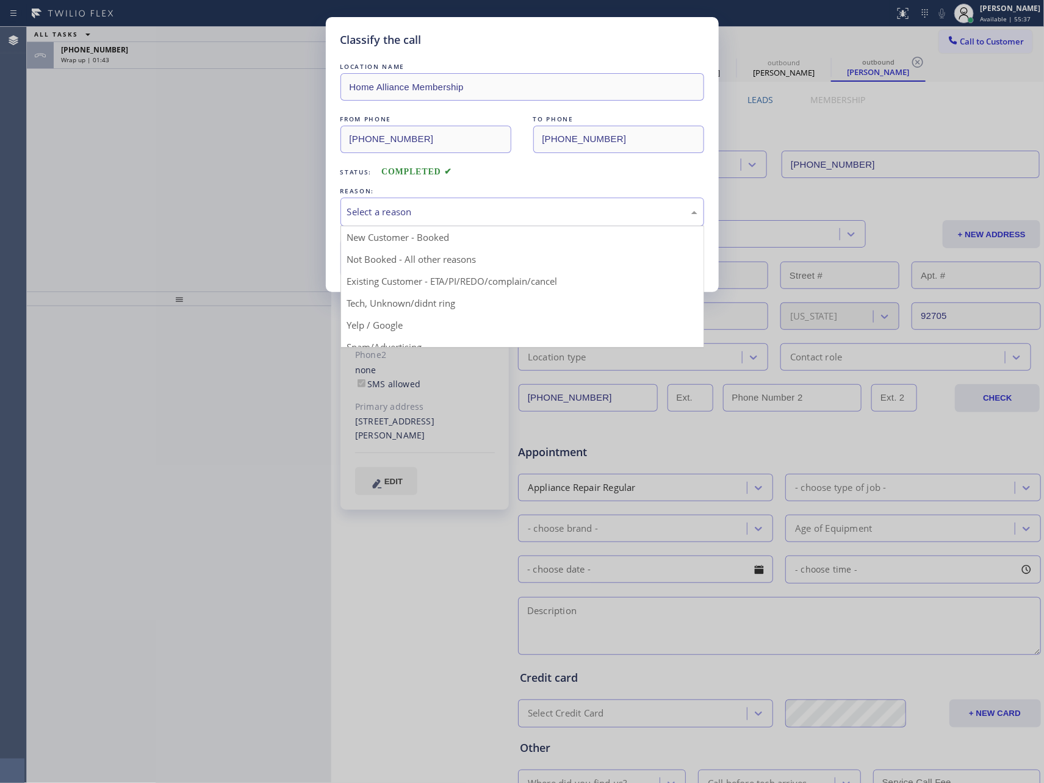
drag, startPoint x: 398, startPoint y: 218, endPoint x: 399, endPoint y: 238, distance: 19.6
click at [398, 217] on div "Select a reason" at bounding box center [522, 212] width 350 height 14
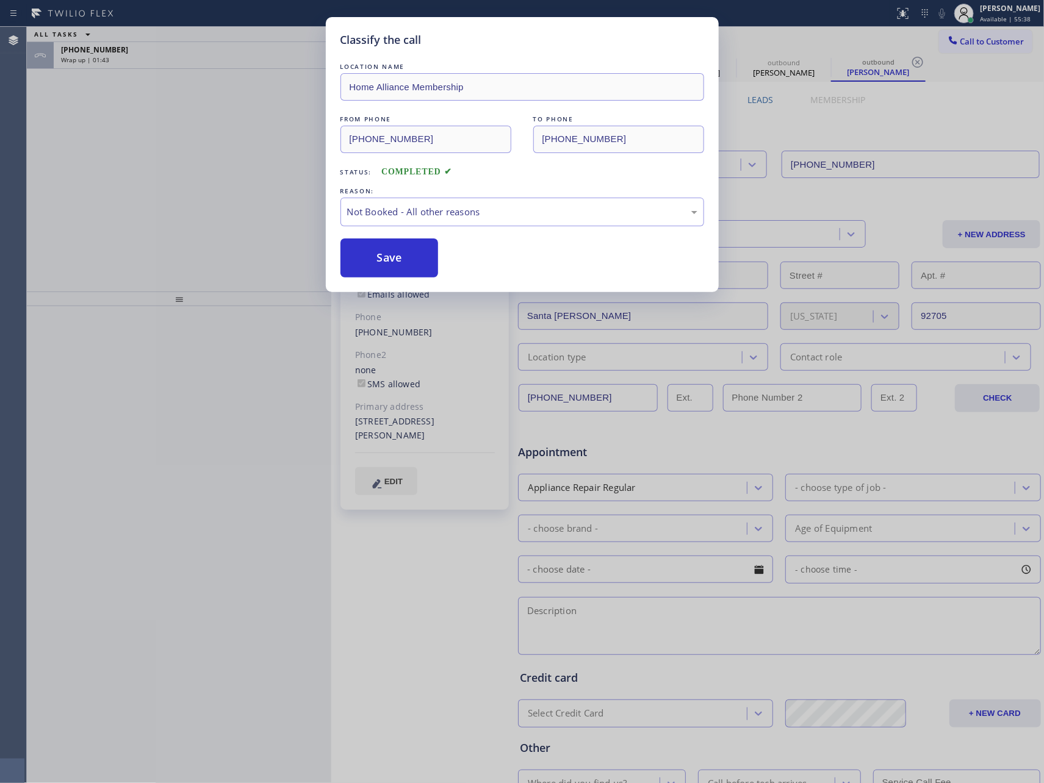
click at [399, 253] on button "Save" at bounding box center [389, 258] width 98 height 39
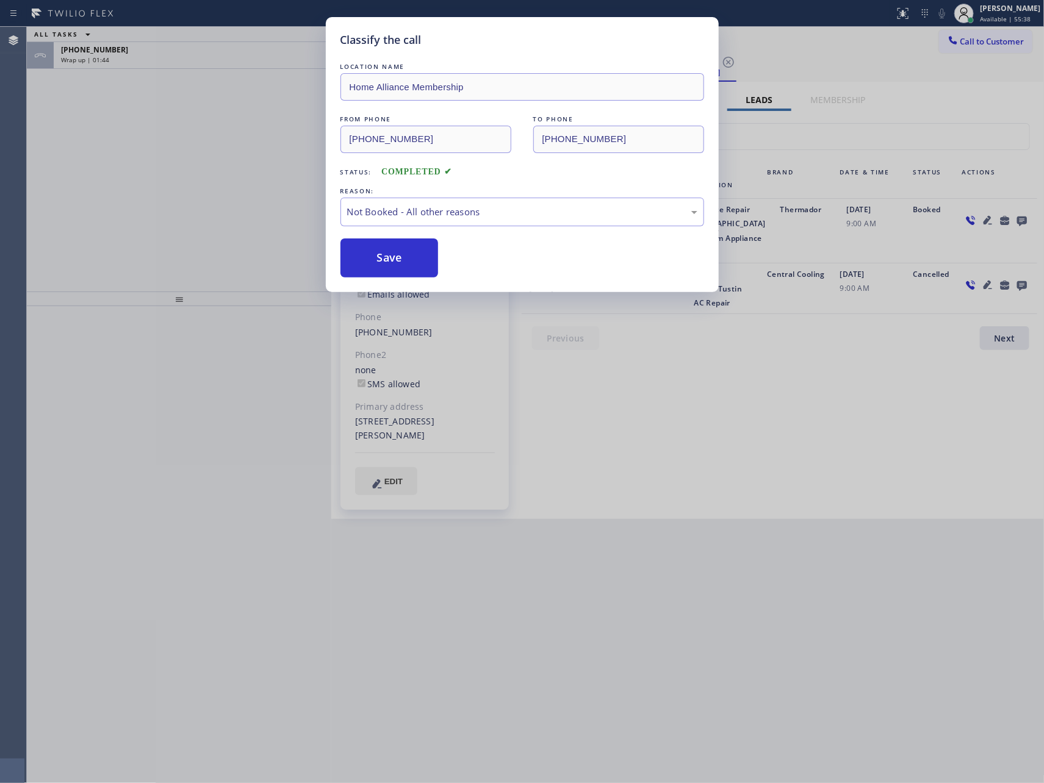
click at [206, 148] on div "Classify the call LOCATION NAME Home Alliance Membership FROM PHONE [PHONE_NUMB…" at bounding box center [522, 391] width 1044 height 783
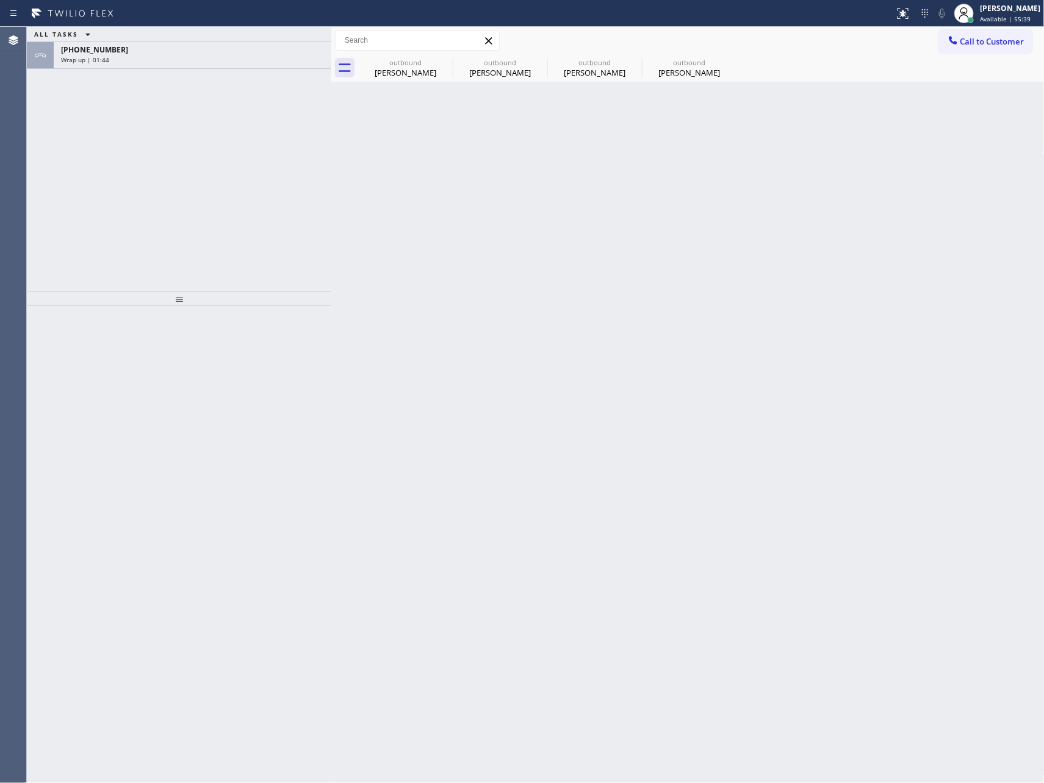
click at [206, 147] on div "ALL TASKS ALL TASKS ACTIVE TASKS TASKS IN WRAP UP [PHONE_NUMBER] Wrap up | 01:44" at bounding box center [179, 159] width 304 height 265
click at [229, 75] on div "ALL TASKS ALL TASKS ACTIVE TASKS TASKS IN WRAP UP [PHONE_NUMBER] Wrap up | 01:44" at bounding box center [179, 159] width 304 height 265
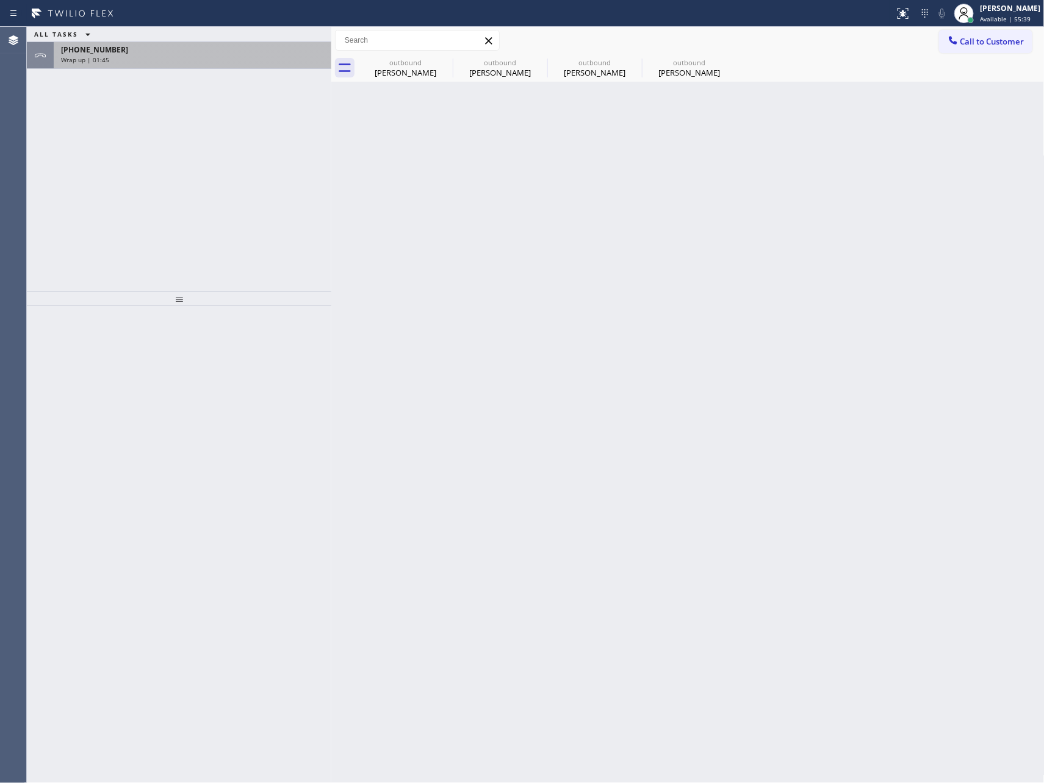
click at [229, 45] on div "[PHONE_NUMBER]" at bounding box center [192, 50] width 263 height 10
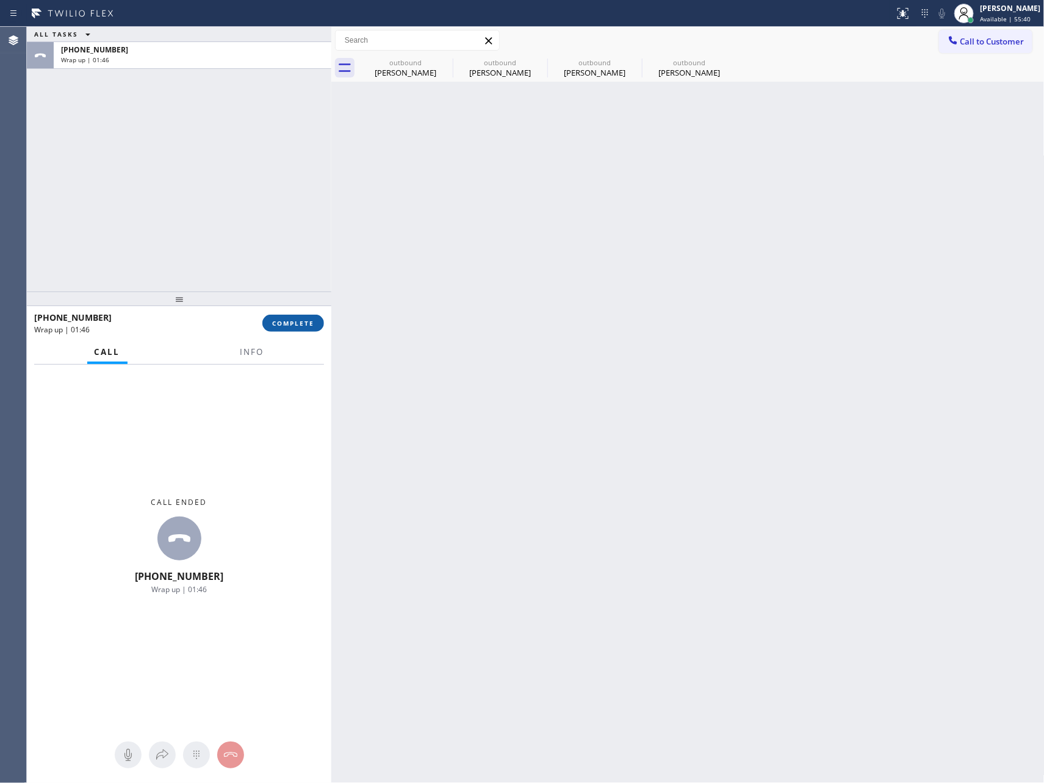
click at [293, 321] on span "COMPLETE" at bounding box center [293, 323] width 42 height 9
drag, startPoint x: 281, startPoint y: 198, endPoint x: 272, endPoint y: 200, distance: 9.3
click at [281, 198] on div "ALL TASKS ALL TASKS ACTIVE TASKS TASKS IN WRAP UP [PHONE_NUMBER] Wrap up | 01:46" at bounding box center [179, 159] width 304 height 265
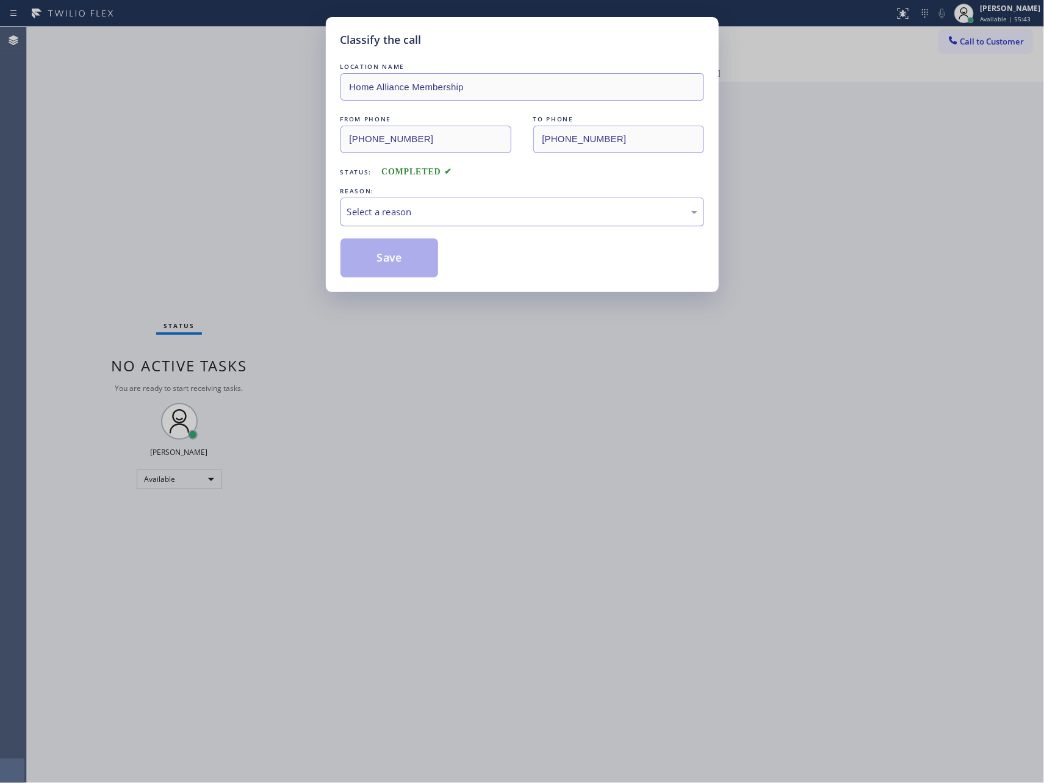
click at [405, 218] on div "Select a reason" at bounding box center [522, 212] width 350 height 14
click at [403, 264] on button "Save" at bounding box center [389, 258] width 98 height 39
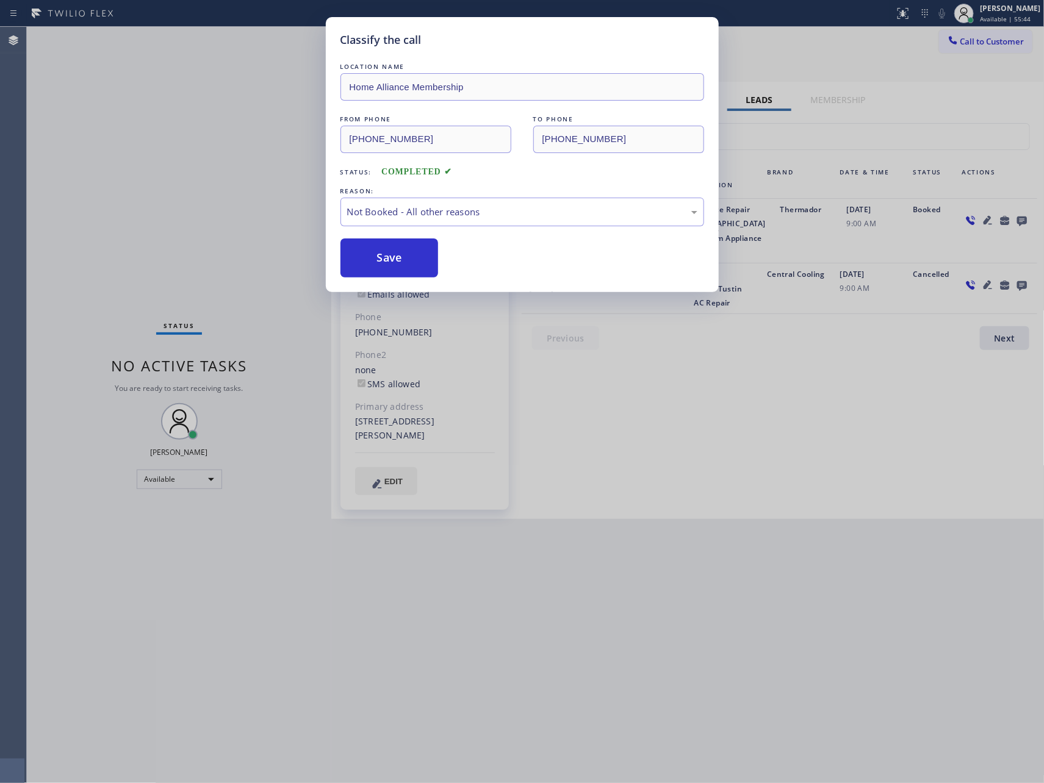
click at [403, 264] on button "Save" at bounding box center [389, 258] width 98 height 39
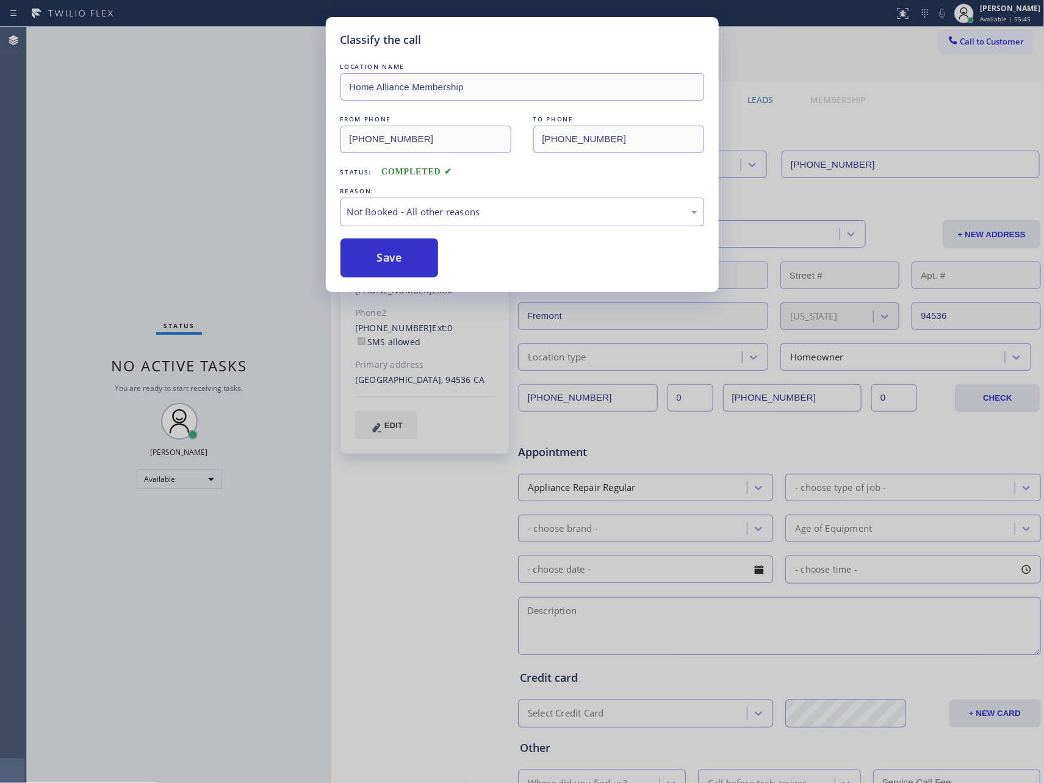
click at [229, 162] on div "Classify the call LOCATION NAME Home Alliance Membership FROM PHONE [PHONE_NUMB…" at bounding box center [522, 391] width 1044 height 783
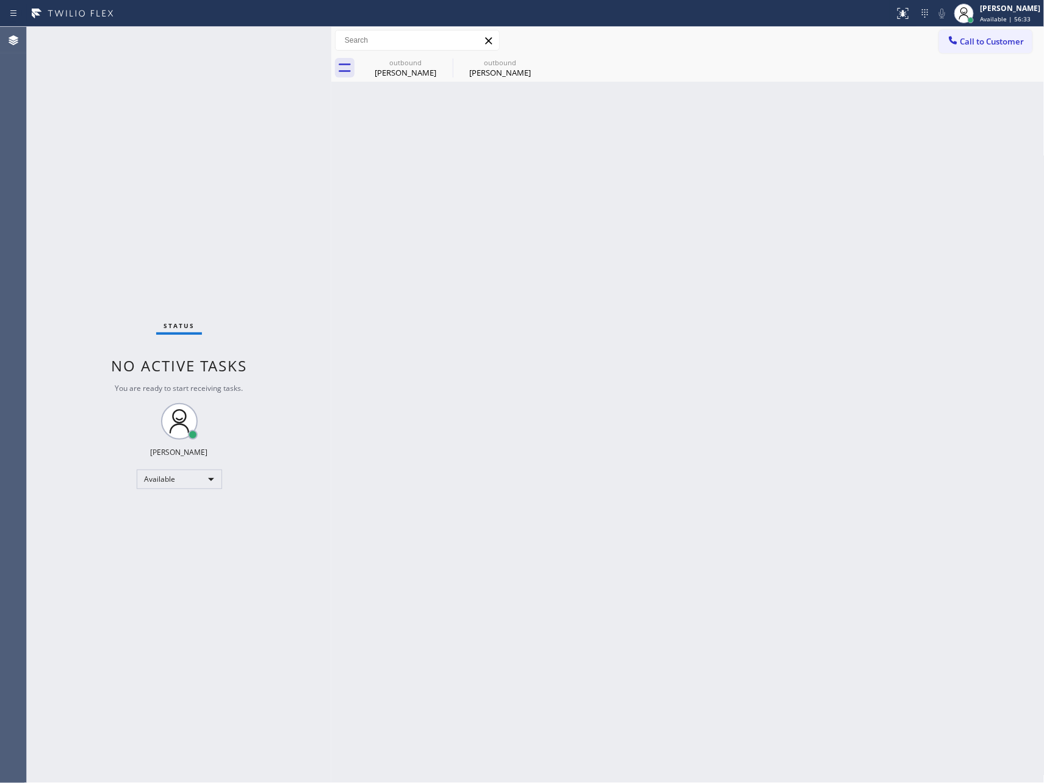
click at [462, 458] on div "Back to Dashboard Change Sender ID Customers Technicians Select a contact Outbo…" at bounding box center [687, 405] width 713 height 757
click at [399, 67] on div "[PERSON_NAME]" at bounding box center [405, 72] width 92 height 11
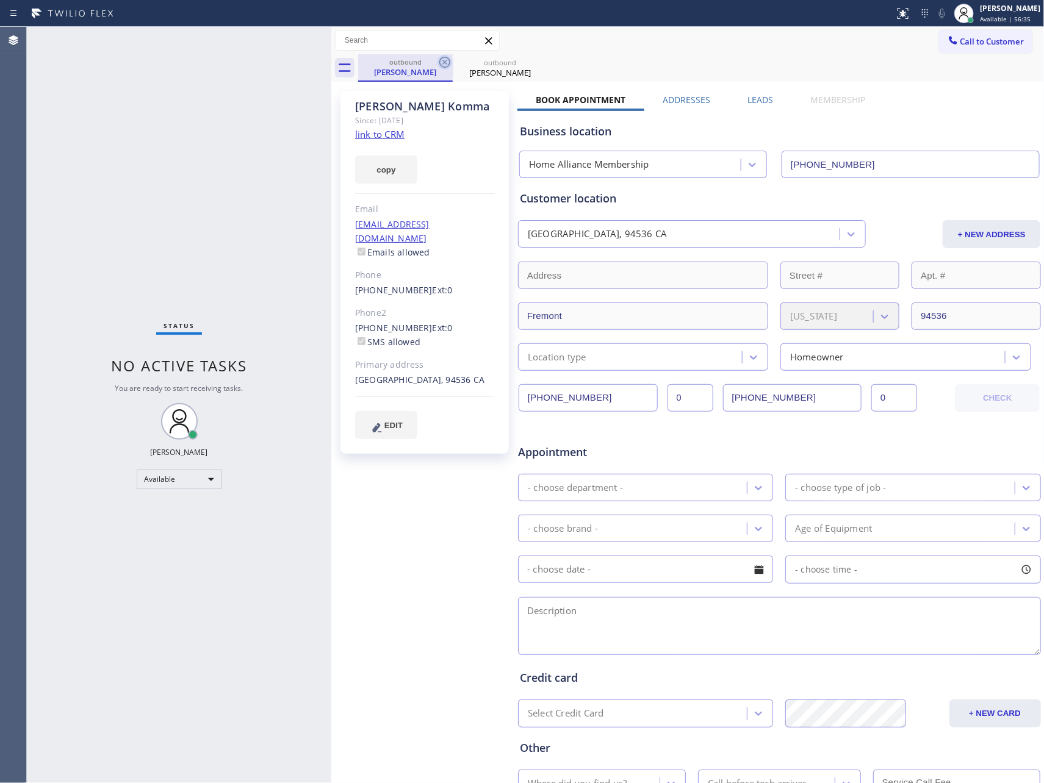
click at [442, 61] on icon at bounding box center [444, 62] width 15 height 15
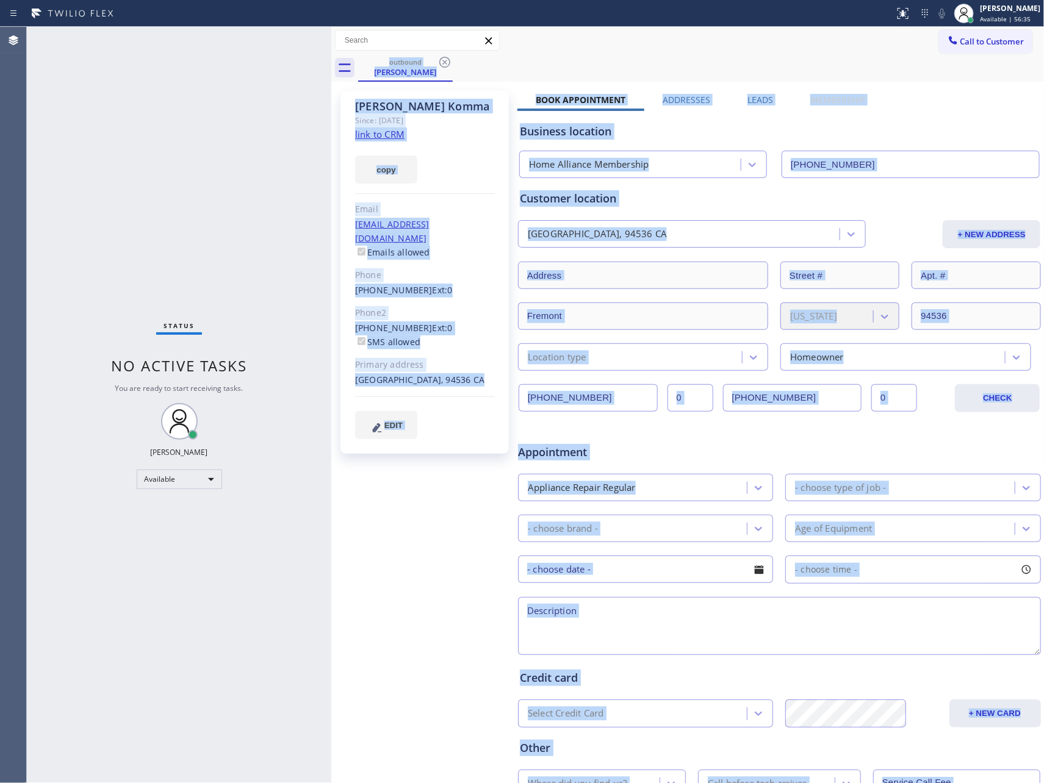
click at [442, 61] on div "outbound [PERSON_NAME]" at bounding box center [701, 67] width 686 height 27
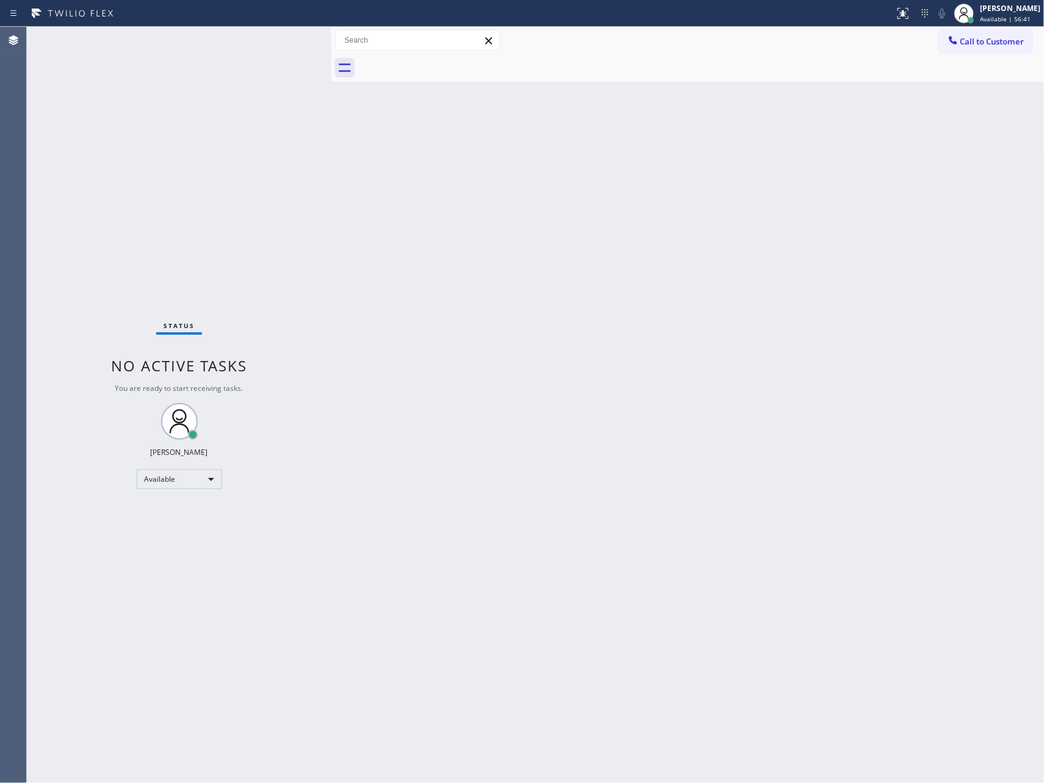
click at [638, 420] on div "Back to Dashboard Change Sender ID Customers Technicians Select a contact Outbo…" at bounding box center [687, 405] width 713 height 757
click at [623, 367] on div "Back to Dashboard Change Sender ID Customers Technicians Select a contact Outbo…" at bounding box center [687, 405] width 713 height 757
drag, startPoint x: 714, startPoint y: 335, endPoint x: 890, endPoint y: 139, distance: 263.5
click at [723, 322] on div "Back to Dashboard Change Sender ID Customers Technicians Select a contact Outbo…" at bounding box center [687, 405] width 713 height 757
click at [996, 37] on span "Call to Customer" at bounding box center [992, 41] width 64 height 11
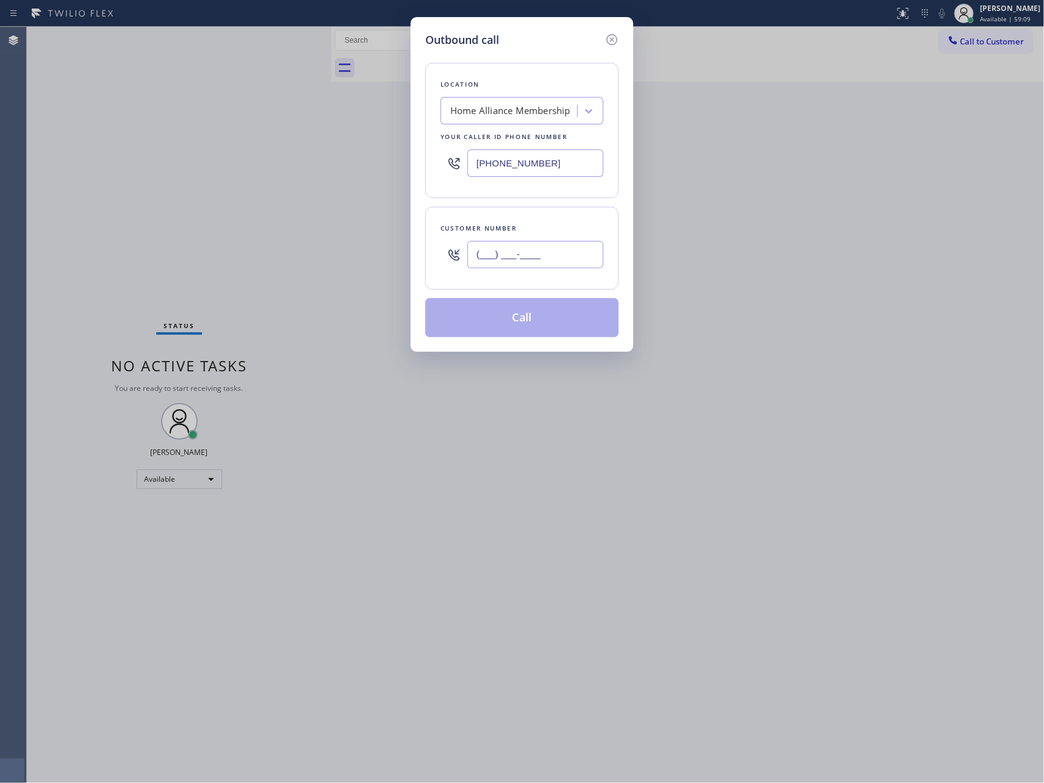
click at [511, 255] on input "(___) ___-____" at bounding box center [535, 254] width 136 height 27
paste input "347) 429-0011"
type input "[PHONE_NUMBER]"
click at [580, 315] on button "Call" at bounding box center [521, 317] width 193 height 39
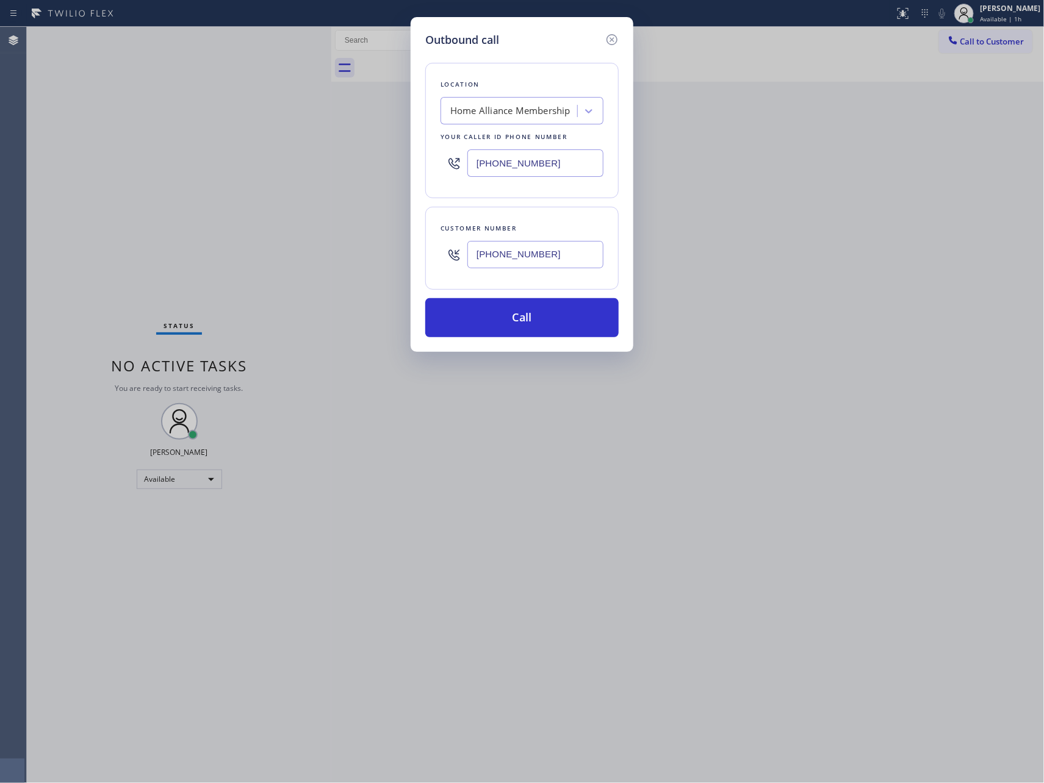
click at [729, 269] on div "Outbound call Location Home Alliance Membership Your caller id phone number [PH…" at bounding box center [522, 391] width 1044 height 783
click at [533, 322] on button "Call" at bounding box center [521, 317] width 193 height 39
click at [774, 306] on div "Outbound call Location Home Alliance Membership Your caller id phone number [PH…" at bounding box center [522, 391] width 1044 height 783
click at [511, 334] on button "Call" at bounding box center [521, 317] width 193 height 39
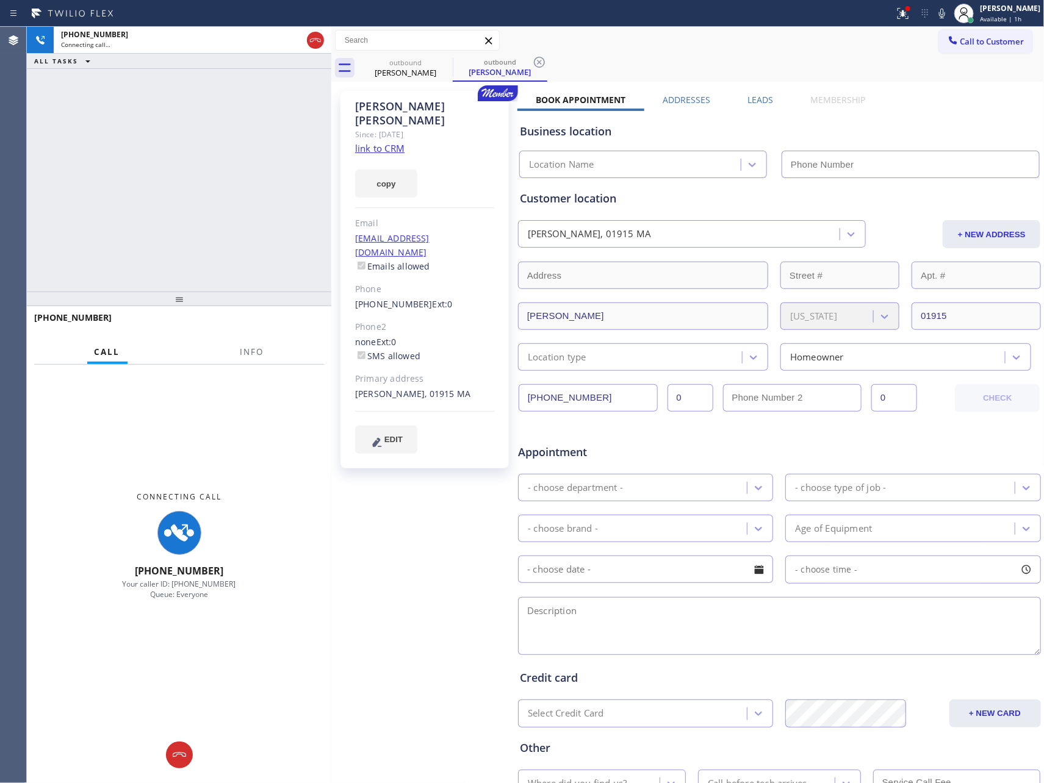
type input "[PHONE_NUMBER]"
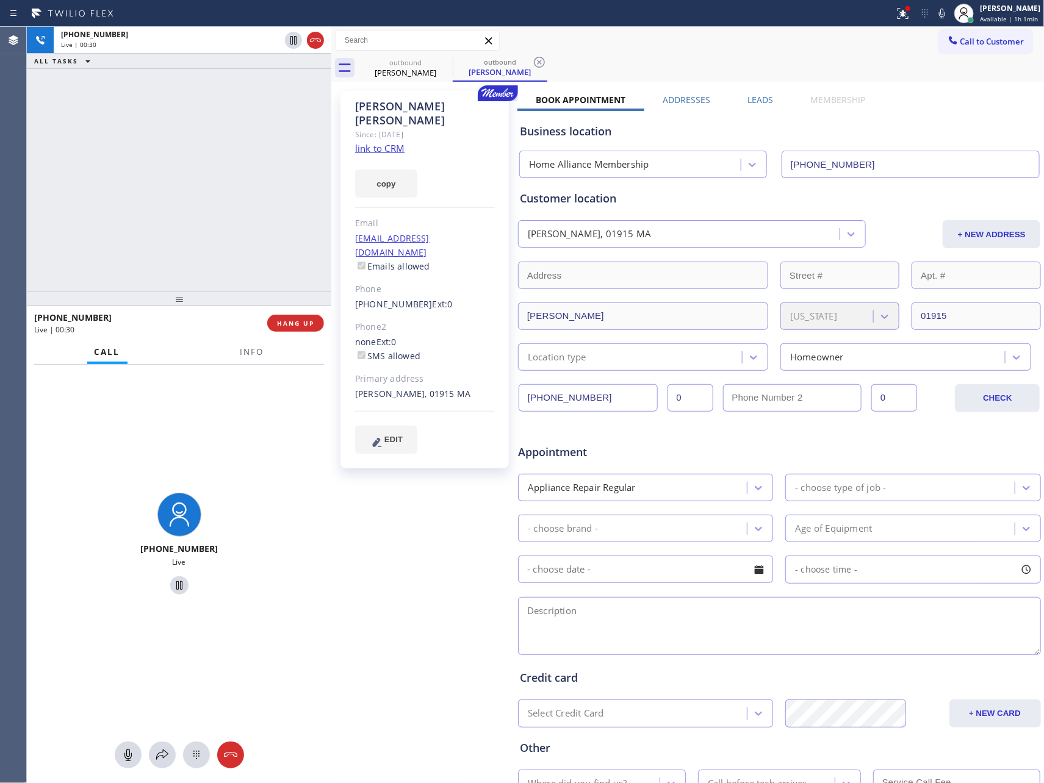
click at [243, 206] on div "[PHONE_NUMBER] Live | 00:30 ALL TASKS ALL TASKS ACTIVE TASKS TASKS IN WRAP UP" at bounding box center [179, 159] width 304 height 265
click at [251, 171] on div "[PHONE_NUMBER] Live | 00:30 ALL TASKS ALL TASKS ACTIVE TASKS TASKS IN WRAP UP" at bounding box center [179, 159] width 304 height 265
click at [251, 171] on div "[PHONE_NUMBER] Live | 00:31 ALL TASKS ALL TASKS ACTIVE TASKS TASKS IN WRAP UP" at bounding box center [179, 159] width 304 height 265
click at [363, 142] on link "link to CRM" at bounding box center [379, 148] width 49 height 12
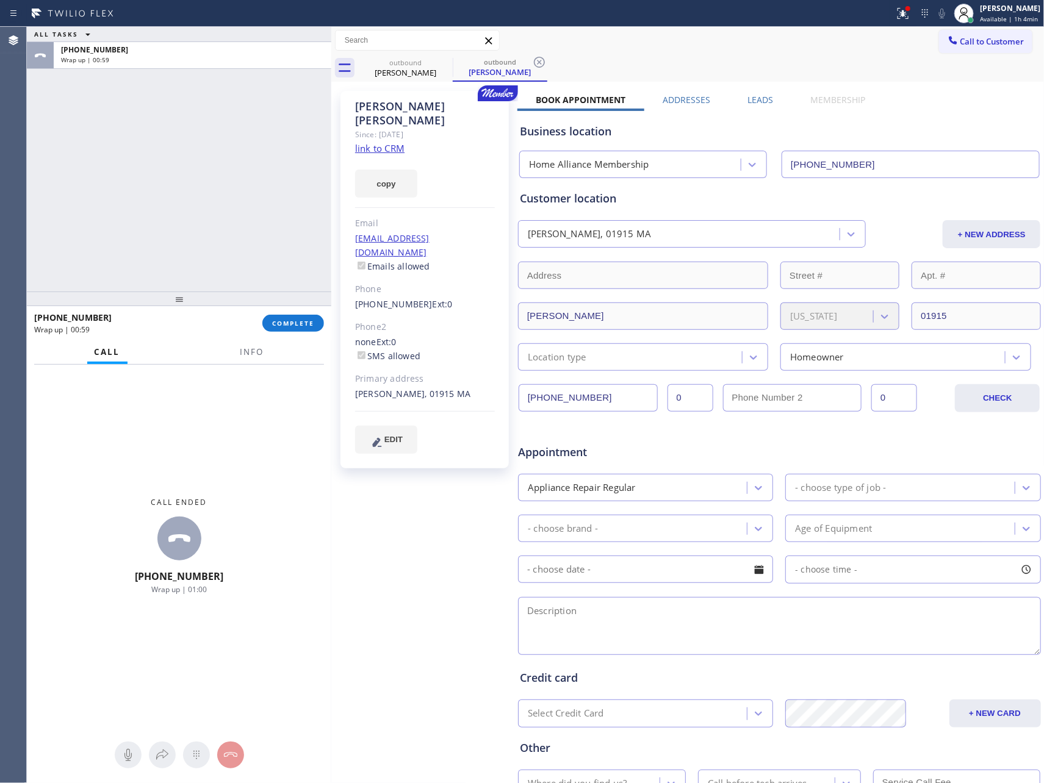
drag, startPoint x: 630, startPoint y: 60, endPoint x: 811, endPoint y: 92, distance: 184.6
click at [633, 64] on div "outbound [PERSON_NAME] outbound [PERSON_NAME]" at bounding box center [701, 67] width 686 height 27
click at [960, 43] on span "Call to Customer" at bounding box center [992, 41] width 64 height 11
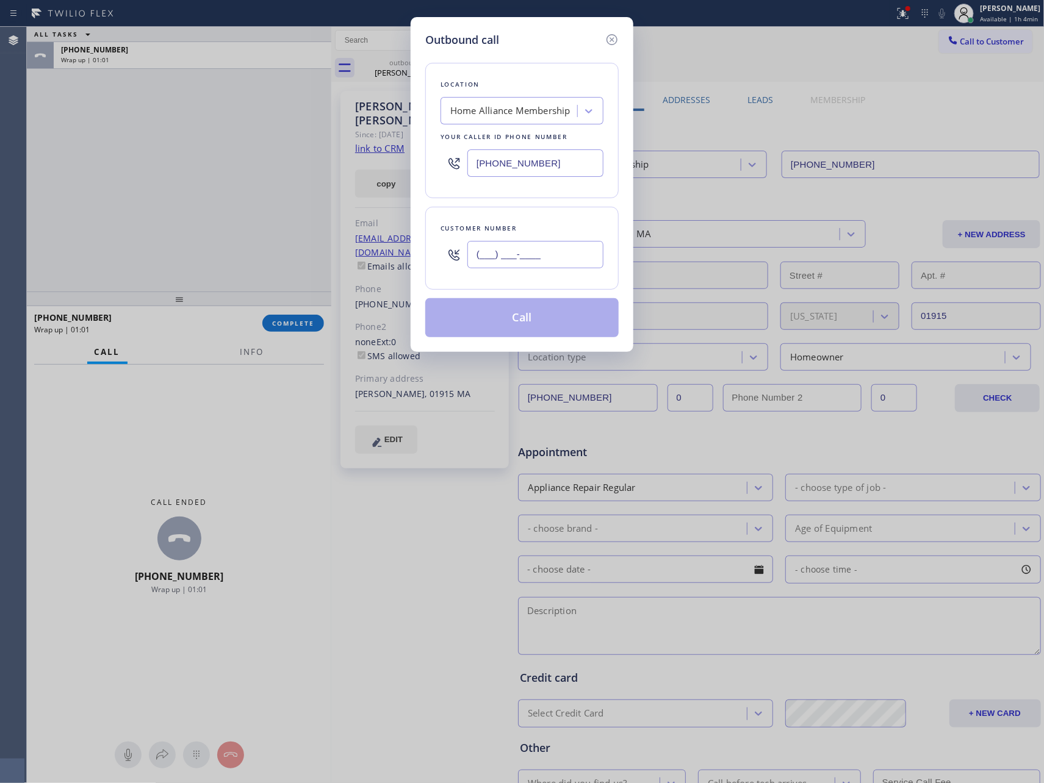
click at [524, 251] on input "(___) ___-____" at bounding box center [535, 254] width 136 height 27
paste input "714) 356-6773"
type input "[PHONE_NUMBER]"
click at [524, 324] on button "Call" at bounding box center [521, 317] width 193 height 39
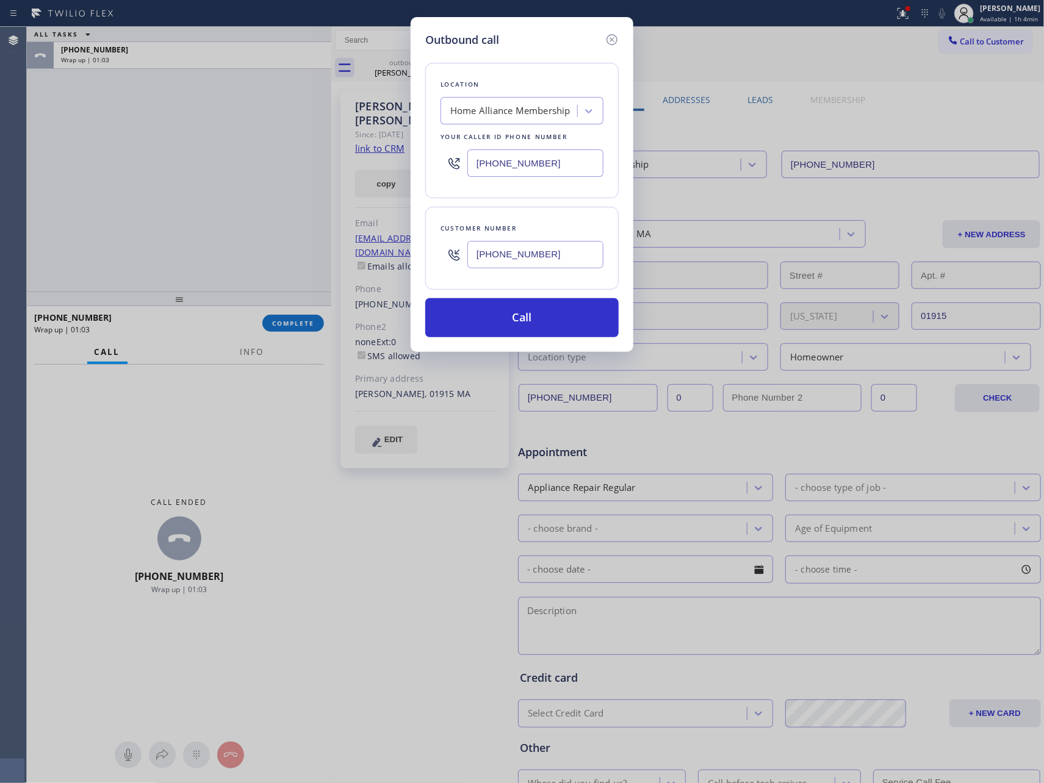
drag, startPoint x: 189, startPoint y: 165, endPoint x: 464, endPoint y: 10, distance: 316.1
click at [209, 156] on div "Outbound call Location Home Alliance Membership Your caller id phone number [PH…" at bounding box center [522, 391] width 1044 height 783
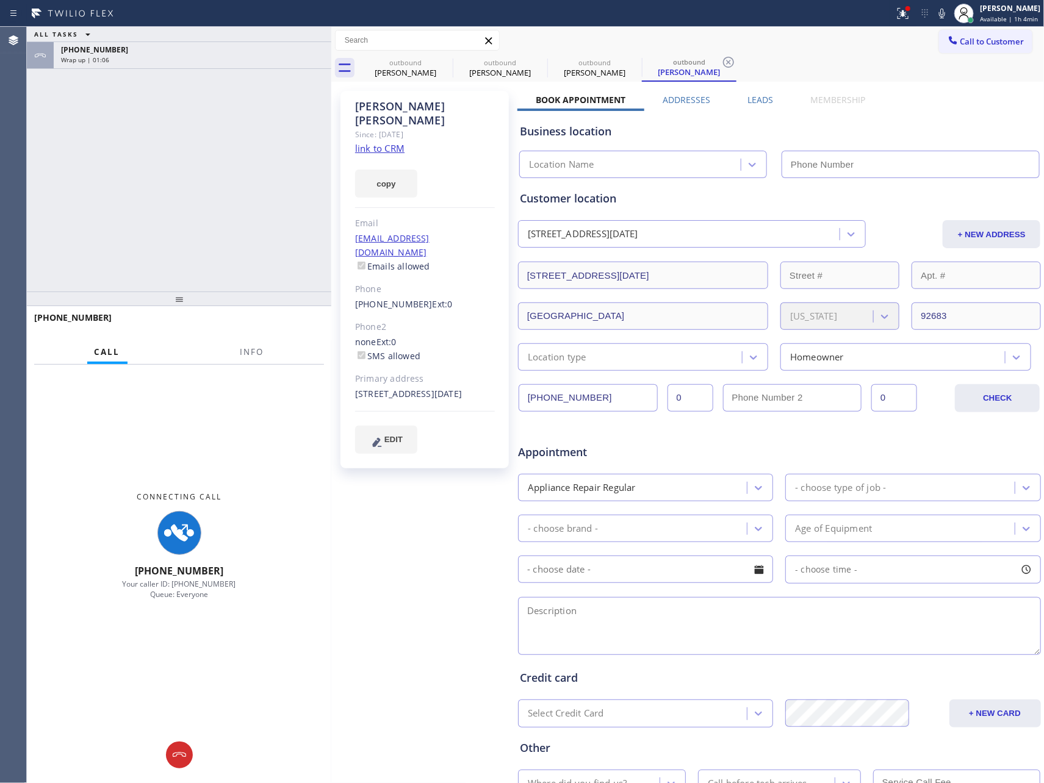
type input "[PHONE_NUMBER]"
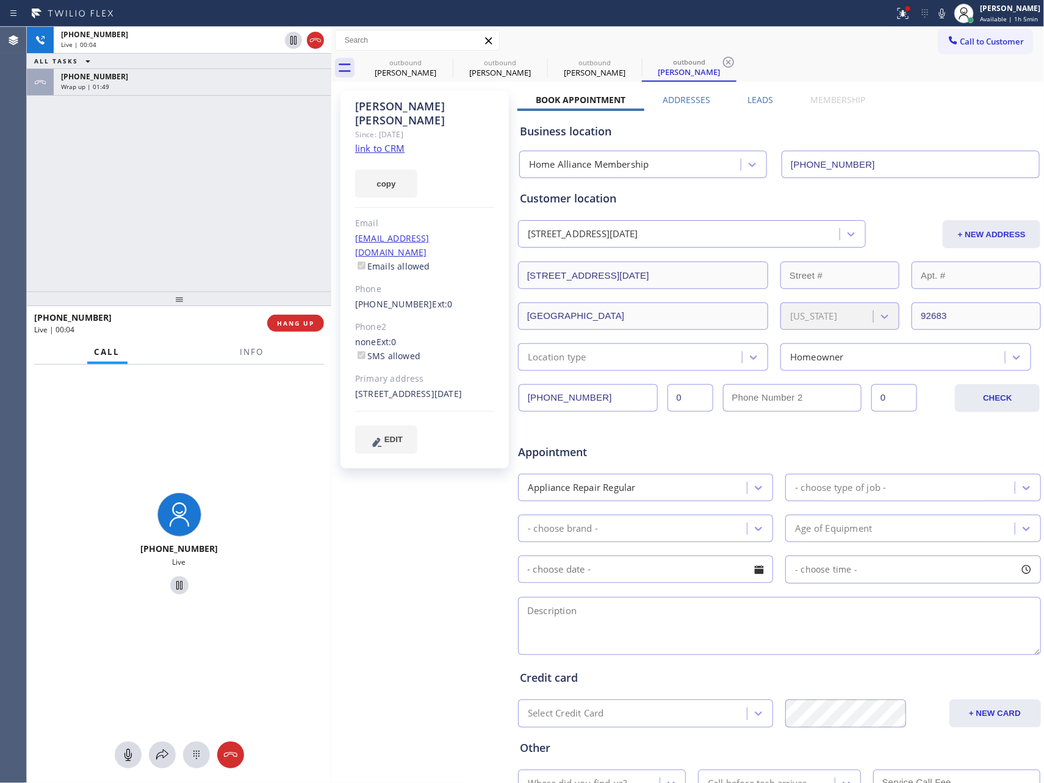
click at [165, 216] on div "[PHONE_NUMBER] Live | 00:04 ALL TASKS ALL TASKS ACTIVE TASKS TASKS IN WRAP UP […" at bounding box center [179, 159] width 304 height 265
click at [279, 326] on span "HANG UP" at bounding box center [295, 323] width 37 height 9
click at [266, 200] on div "[PHONE_NUMBER] Live | 00:05 ALL TASKS ALL TASKS ACTIVE TASKS TASKS IN WRAP UP […" at bounding box center [179, 159] width 304 height 265
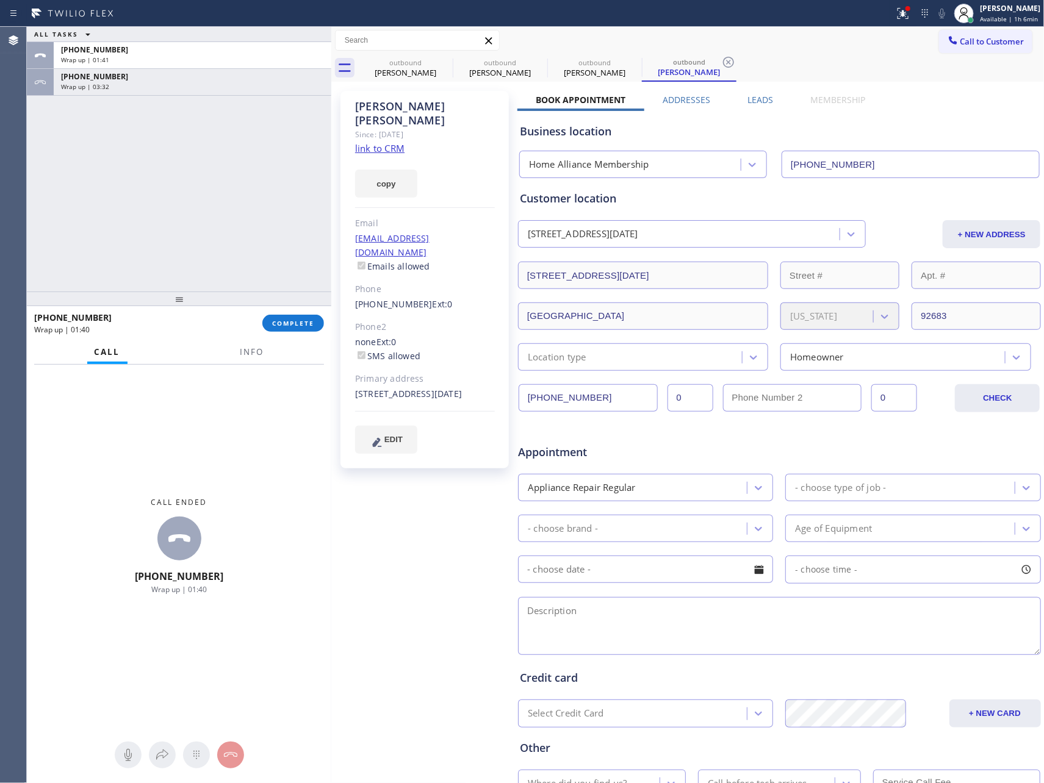
drag, startPoint x: 833, startPoint y: 64, endPoint x: 934, endPoint y: 53, distance: 101.9
click at [839, 64] on div "outbound [PERSON_NAME] outbound [PERSON_NAME] outbound [PERSON_NAME] outbound […" at bounding box center [701, 67] width 686 height 27
click at [983, 41] on span "Call to Customer" at bounding box center [992, 41] width 64 height 11
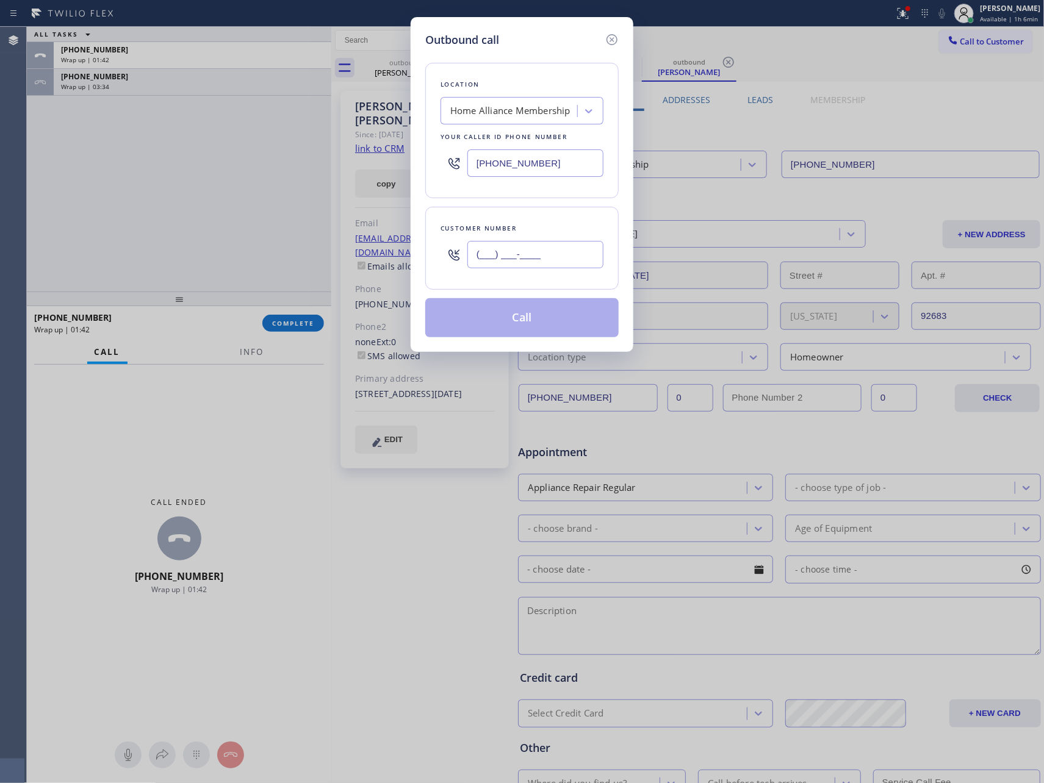
click at [577, 255] on input "(___) ___-____" at bounding box center [535, 254] width 136 height 27
paste input "714) 624-8506"
type input "[PHONE_NUMBER]"
click at [524, 324] on button "Call" at bounding box center [521, 317] width 193 height 39
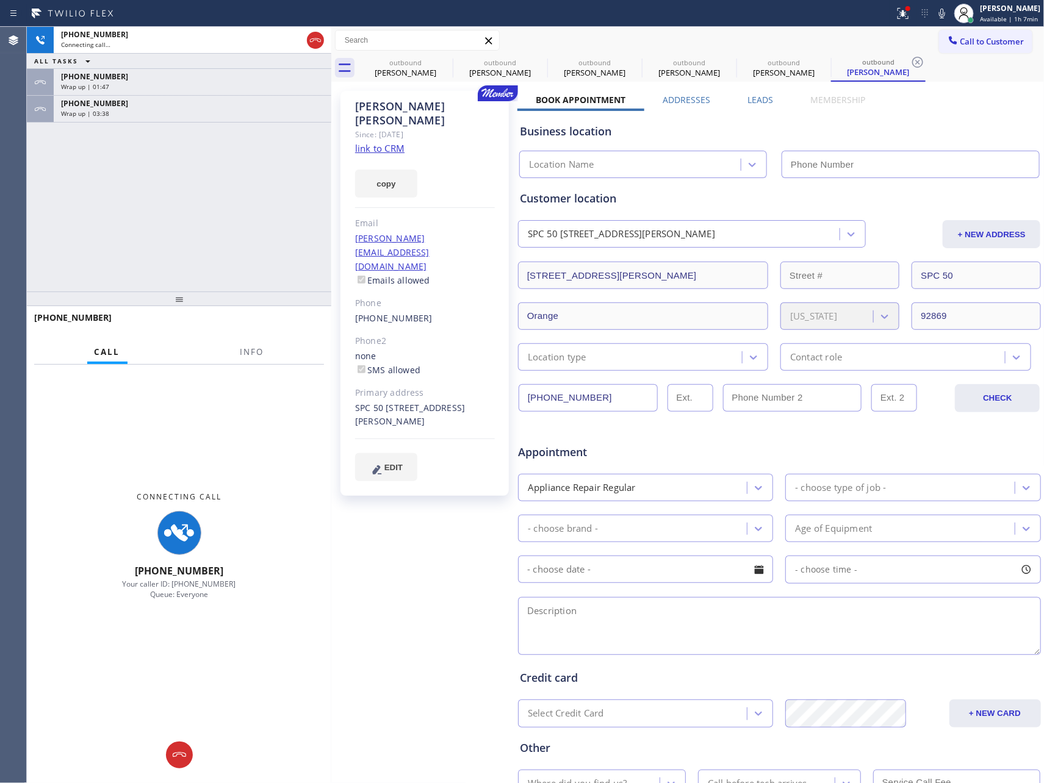
type input "[PHONE_NUMBER]"
drag, startPoint x: 190, startPoint y: 209, endPoint x: 200, endPoint y: 179, distance: 30.9
click at [196, 194] on div "[PHONE_NUMBER] Connecting call… ALL TASKS ALL TASKS ACTIVE TASKS TASKS IN WRAP …" at bounding box center [179, 159] width 304 height 265
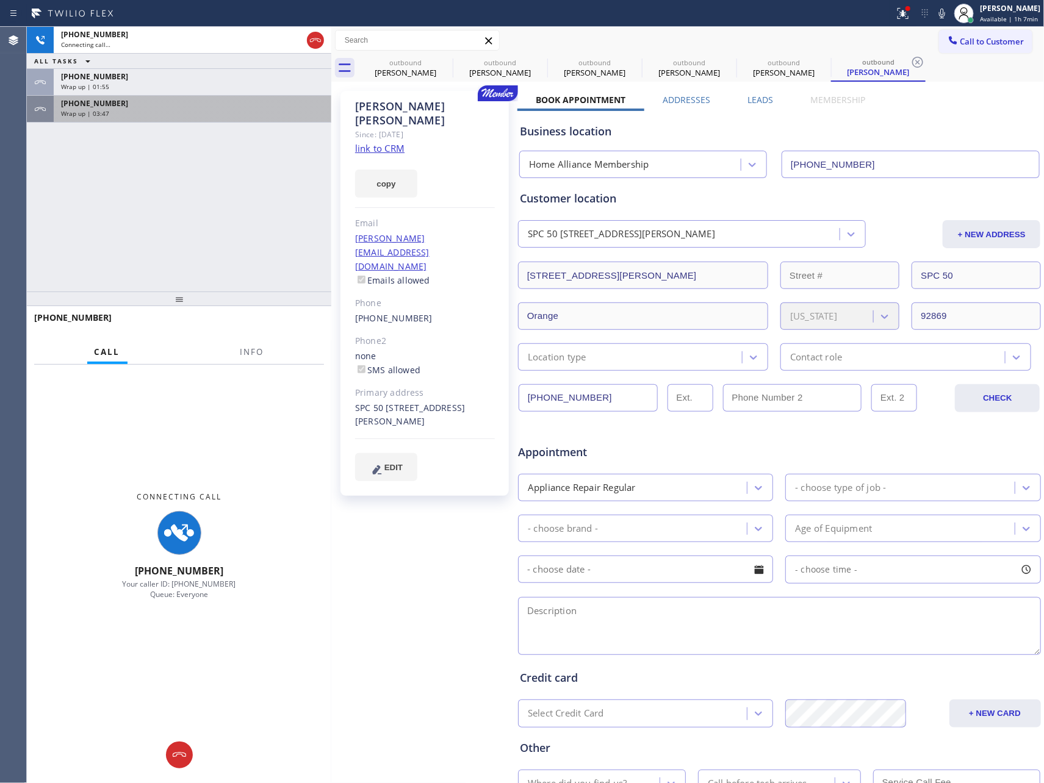
click at [202, 109] on div "Wrap up | 03:47" at bounding box center [192, 113] width 263 height 9
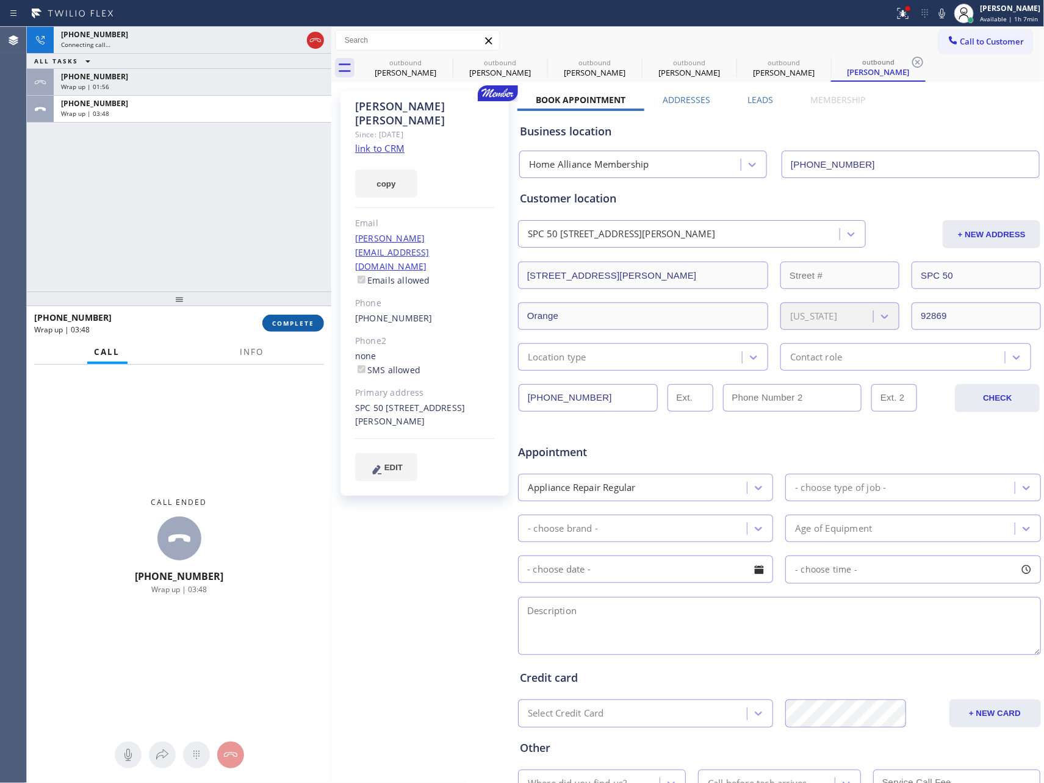
click at [297, 323] on span "COMPLETE" at bounding box center [293, 323] width 42 height 9
click at [259, 185] on div "[PHONE_NUMBER] Connecting call… ALL TASKS ALL TASKS ACTIVE TASKS TASKS IN WRAP …" at bounding box center [179, 159] width 304 height 265
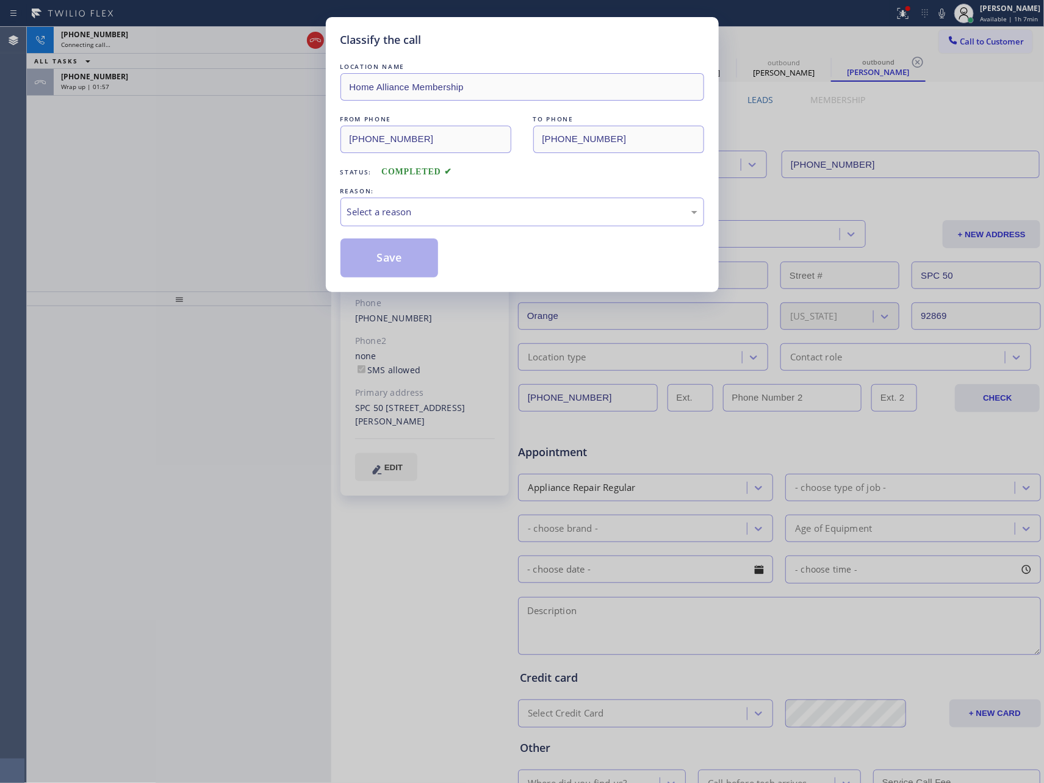
click at [257, 184] on div "Classify the call LOCATION NAME Home Alliance Membership FROM PHONE [PHONE_NUMB…" at bounding box center [522, 391] width 1044 height 783
click at [401, 221] on div "Select a reason" at bounding box center [522, 212] width 364 height 29
click at [395, 262] on button "Save" at bounding box center [389, 258] width 98 height 39
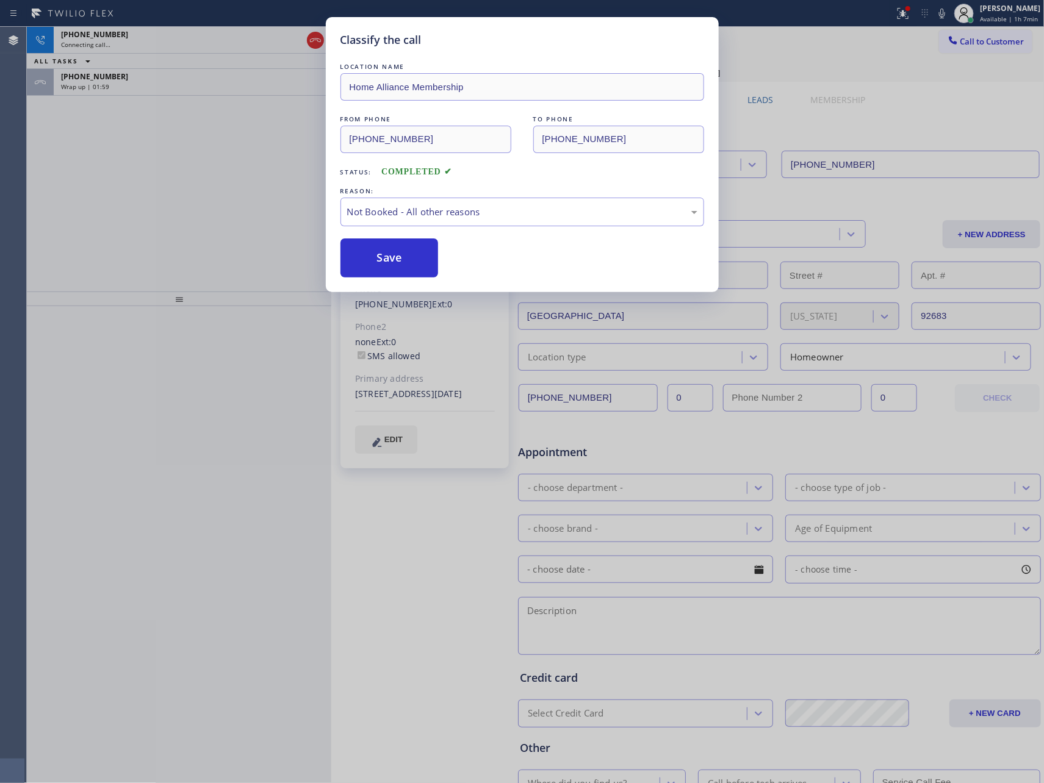
click at [220, 211] on div "Classify the call LOCATION NAME Home Alliance Membership FROM PHONE [PHONE_NUMB…" at bounding box center [522, 391] width 1044 height 783
click at [218, 209] on div "Classify the call LOCATION NAME Home Alliance Membership FROM PHONE [PHONE_NUMB…" at bounding box center [522, 391] width 1044 height 783
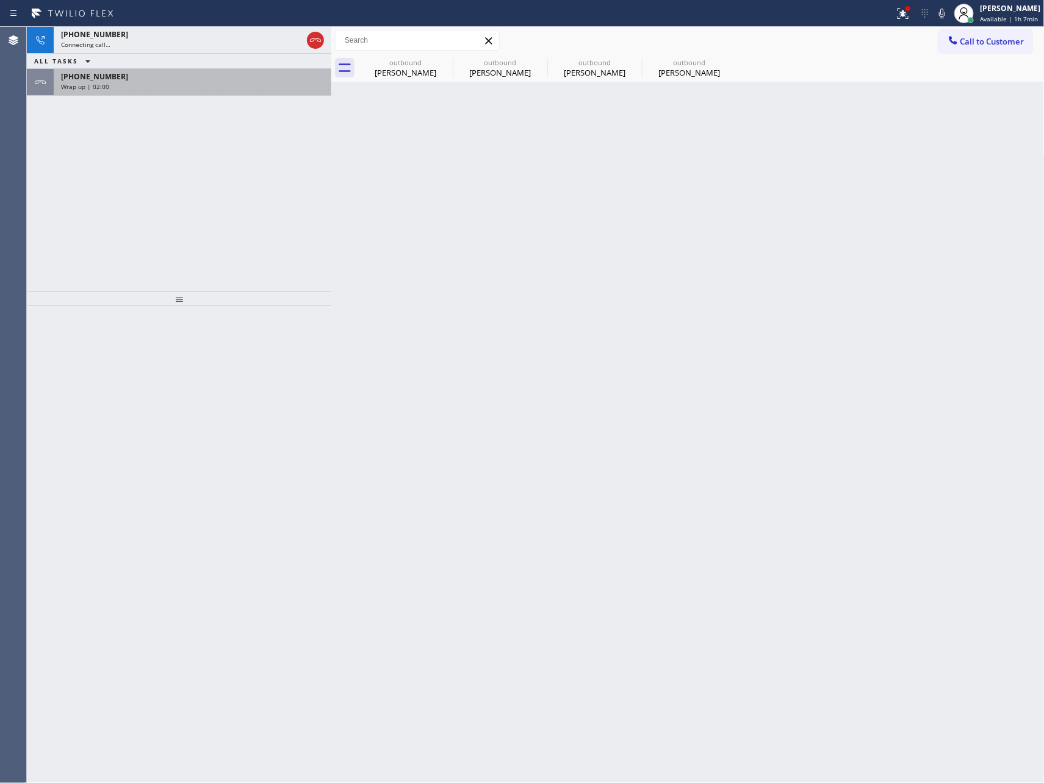
click at [231, 82] on div "Wrap up | 02:00" at bounding box center [192, 86] width 263 height 9
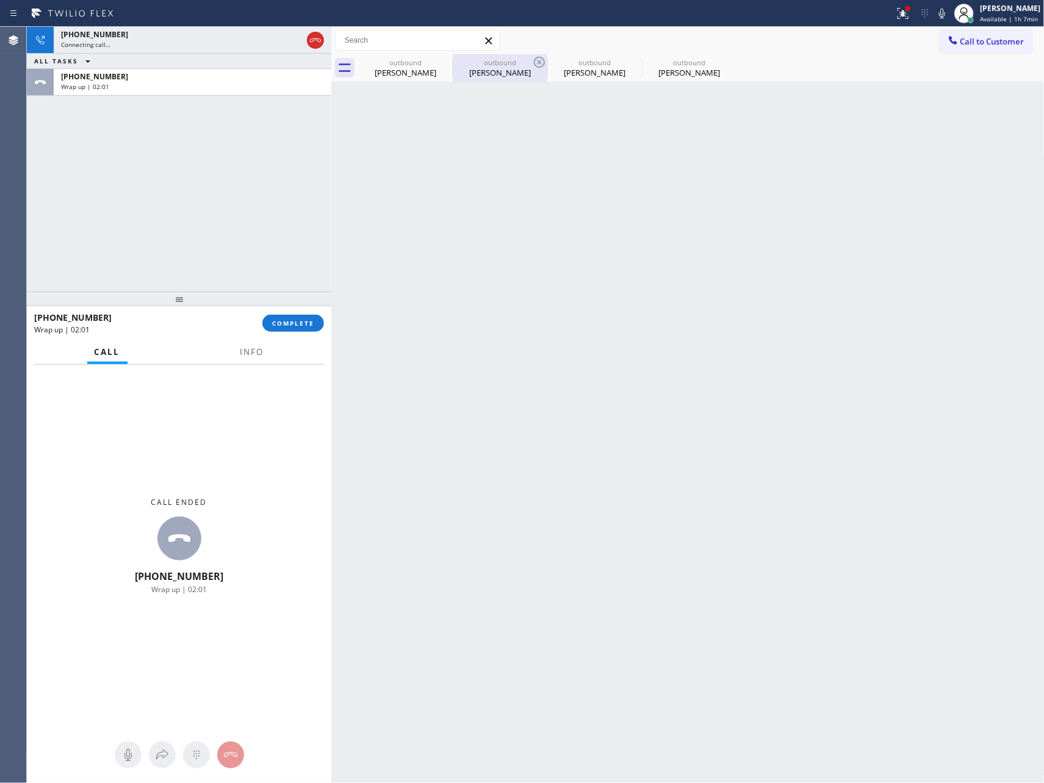
click at [508, 71] on div "[PERSON_NAME]" at bounding box center [500, 72] width 92 height 11
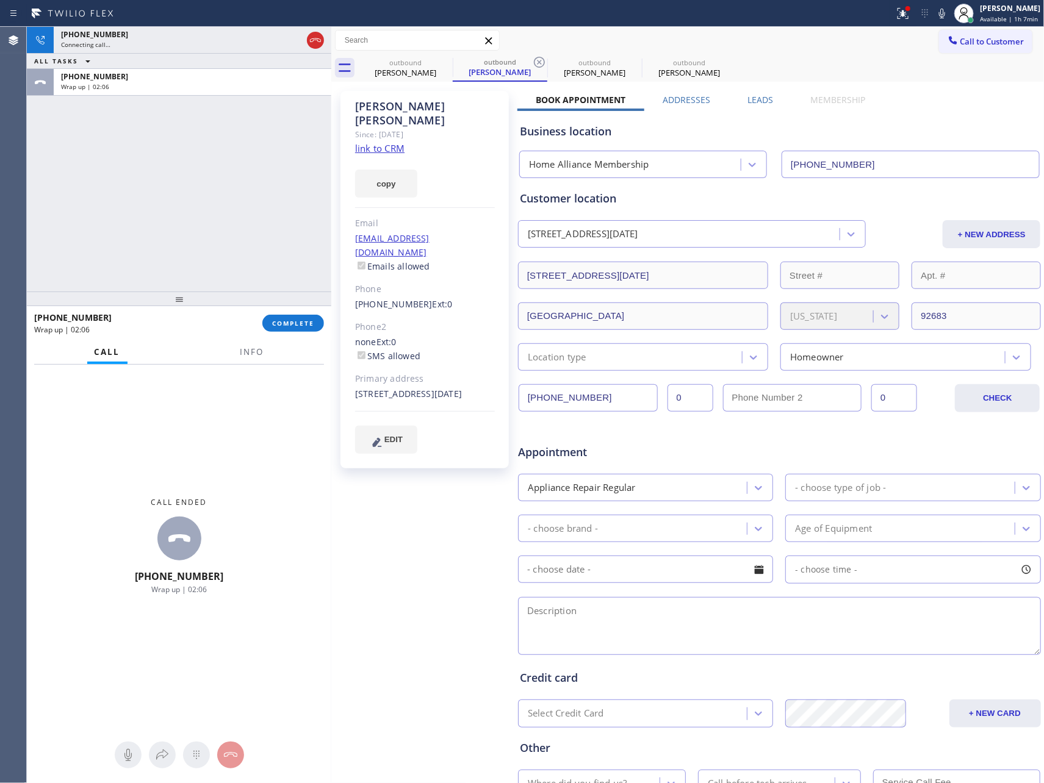
drag, startPoint x: 729, startPoint y: 95, endPoint x: 747, endPoint y: 97, distance: 17.8
click at [729, 95] on div "Leads" at bounding box center [760, 102] width 63 height 17
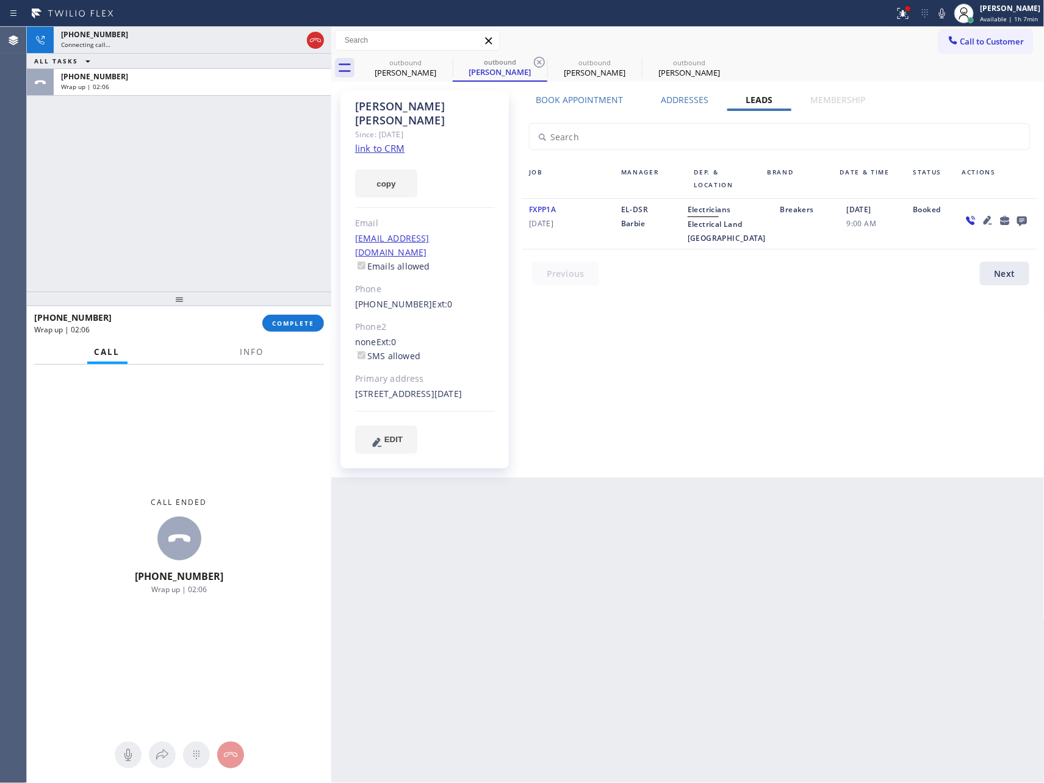
click at [747, 97] on label "Leads" at bounding box center [759, 100] width 27 height 12
click at [1018, 218] on icon at bounding box center [1022, 222] width 10 height 10
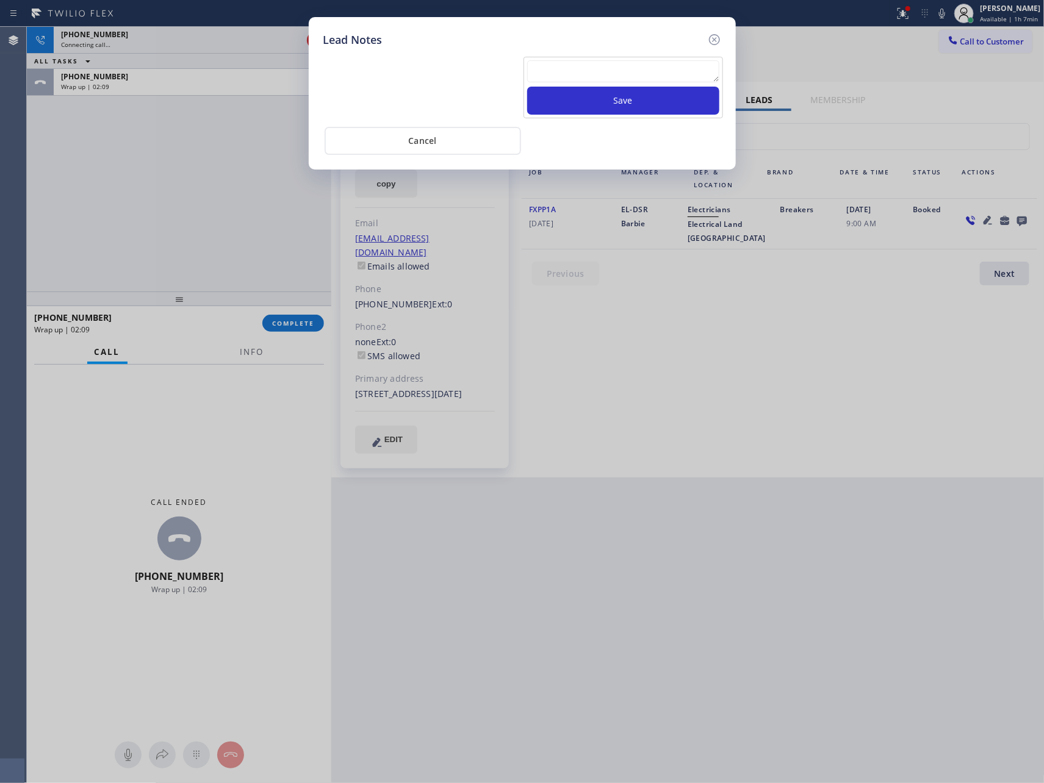
click at [708, 81] on textarea at bounding box center [623, 71] width 192 height 22
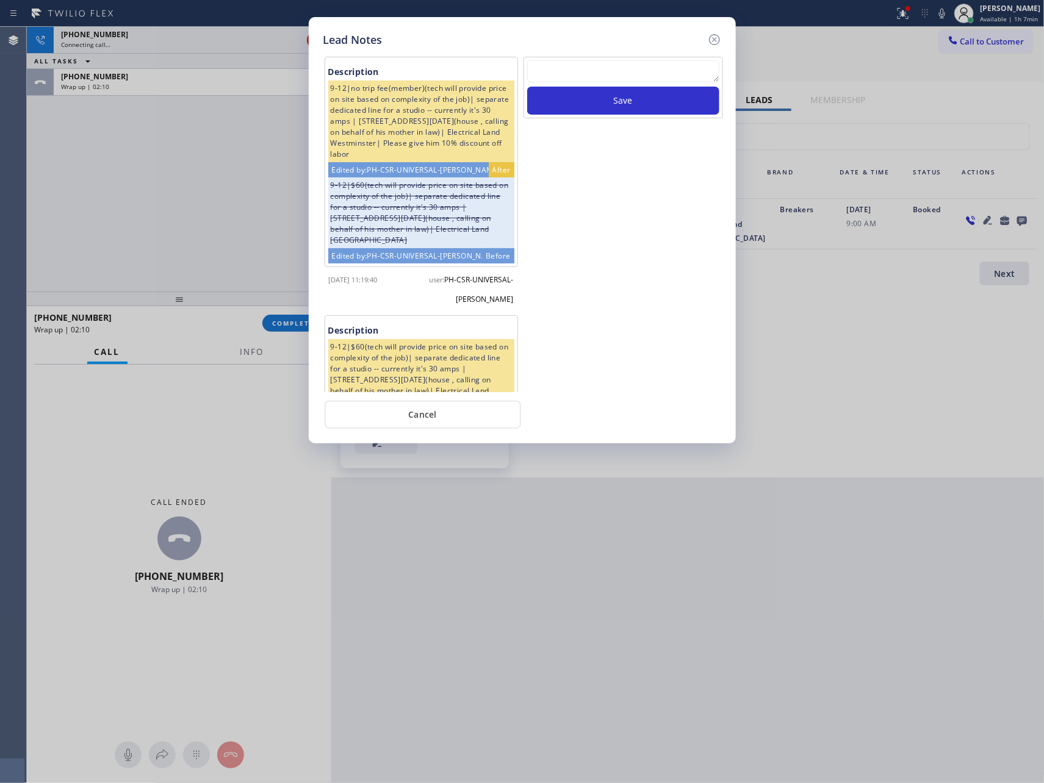
click at [700, 66] on textarea at bounding box center [623, 71] width 192 height 22
paste textarea "For the welcome call, please transfer the customer if they call back.""
type textarea "For the welcome call, please transfer the customer if they call back.""
click at [694, 104] on button "Save" at bounding box center [623, 101] width 192 height 28
click at [455, 416] on button "Cancel" at bounding box center [423, 415] width 196 height 28
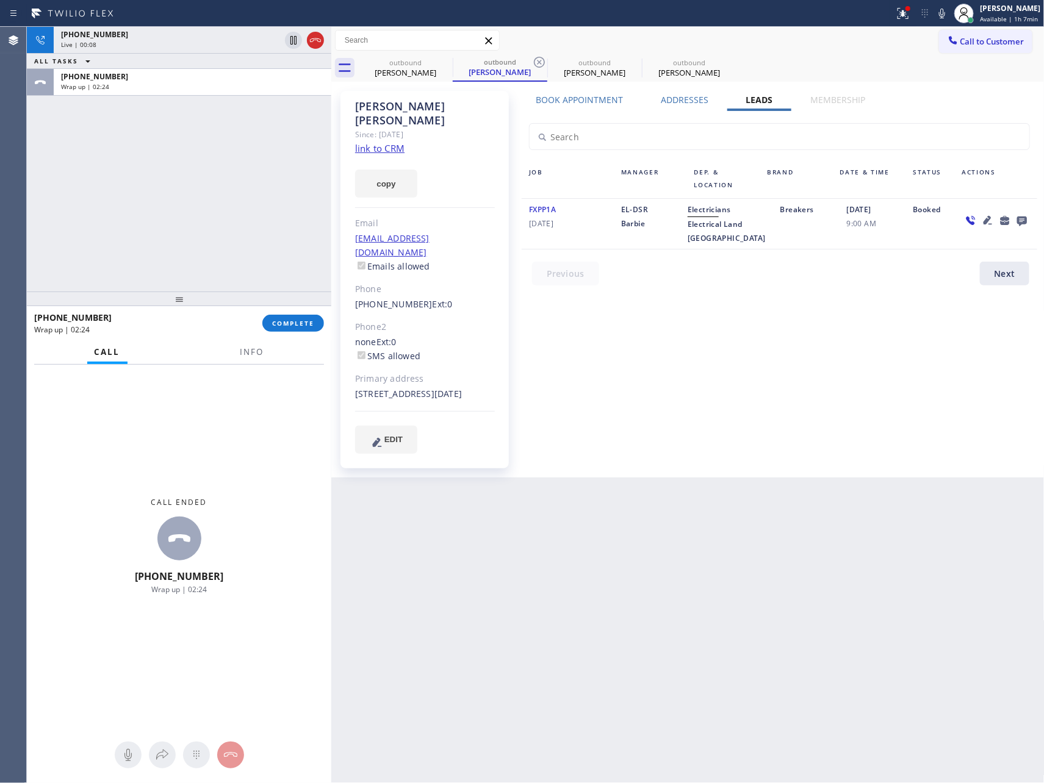
drag, startPoint x: 99, startPoint y: 165, endPoint x: 117, endPoint y: 176, distance: 21.3
click at [106, 167] on div "[PHONE_NUMBER] Live | 00:08 ALL TASKS ALL TASKS ACTIVE TASKS TASKS IN WRAP UP […" at bounding box center [179, 159] width 304 height 265
click at [314, 41] on icon at bounding box center [315, 40] width 15 height 15
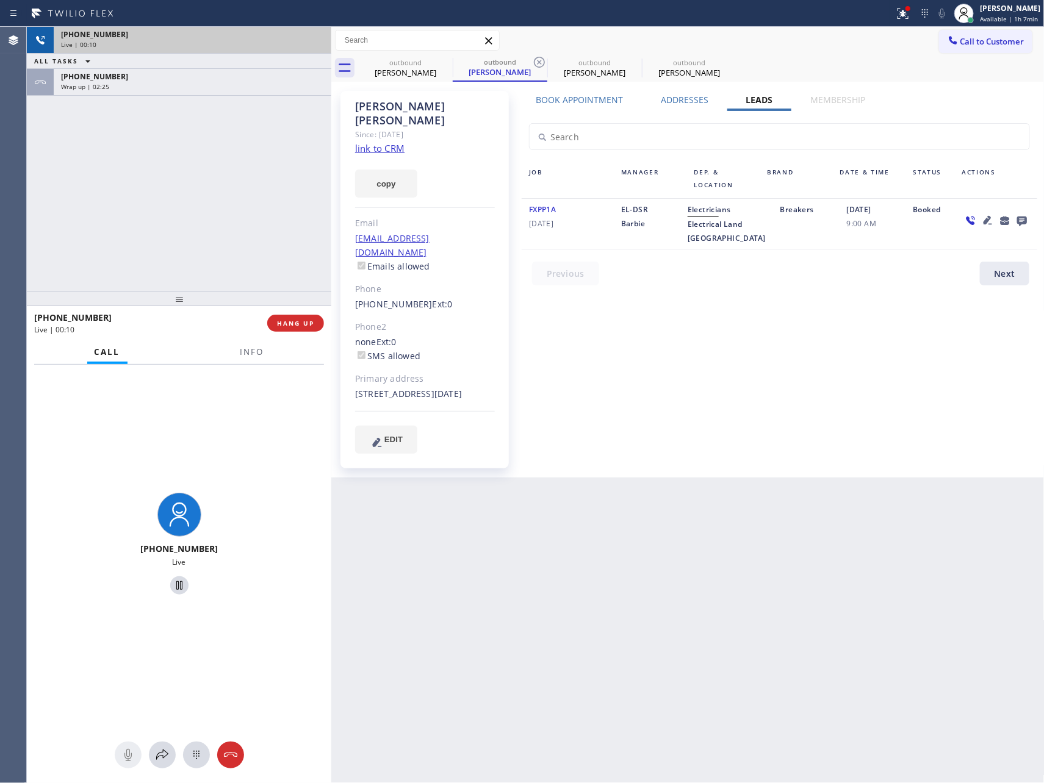
click at [259, 182] on div "[PHONE_NUMBER] Live | 00:10 ALL TASKS ALL TASKS ACTIVE TASKS TASKS IN WRAP UP […" at bounding box center [179, 159] width 304 height 265
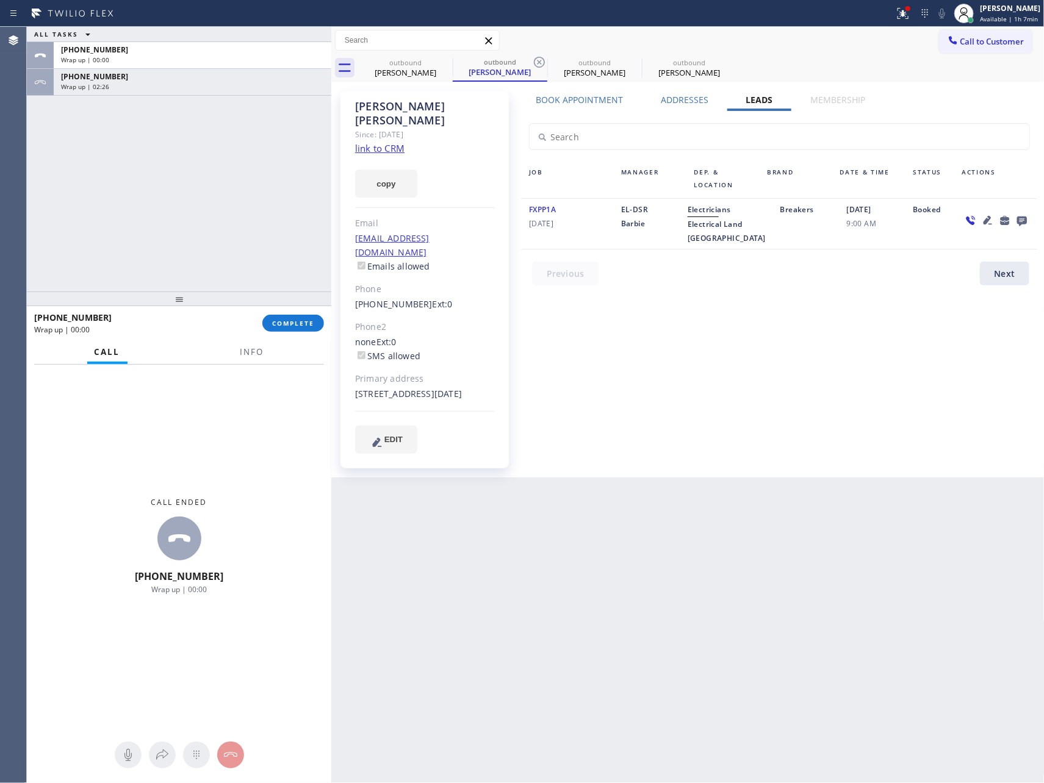
click at [771, 342] on div "Book Appointment Addresses Leads Membership Business location Home Alliance Mem…" at bounding box center [779, 284] width 524 height 381
drag, startPoint x: 286, startPoint y: 221, endPoint x: 269, endPoint y: 153, distance: 70.9
click at [284, 214] on div "ALL TASKS ALL TASKS ACTIVE TASKS TASKS IN WRAP UP [PHONE_NUMBER] Wrap up | 00:0…" at bounding box center [179, 159] width 304 height 265
click at [244, 83] on div "Wrap up | 02:31" at bounding box center [192, 86] width 263 height 9
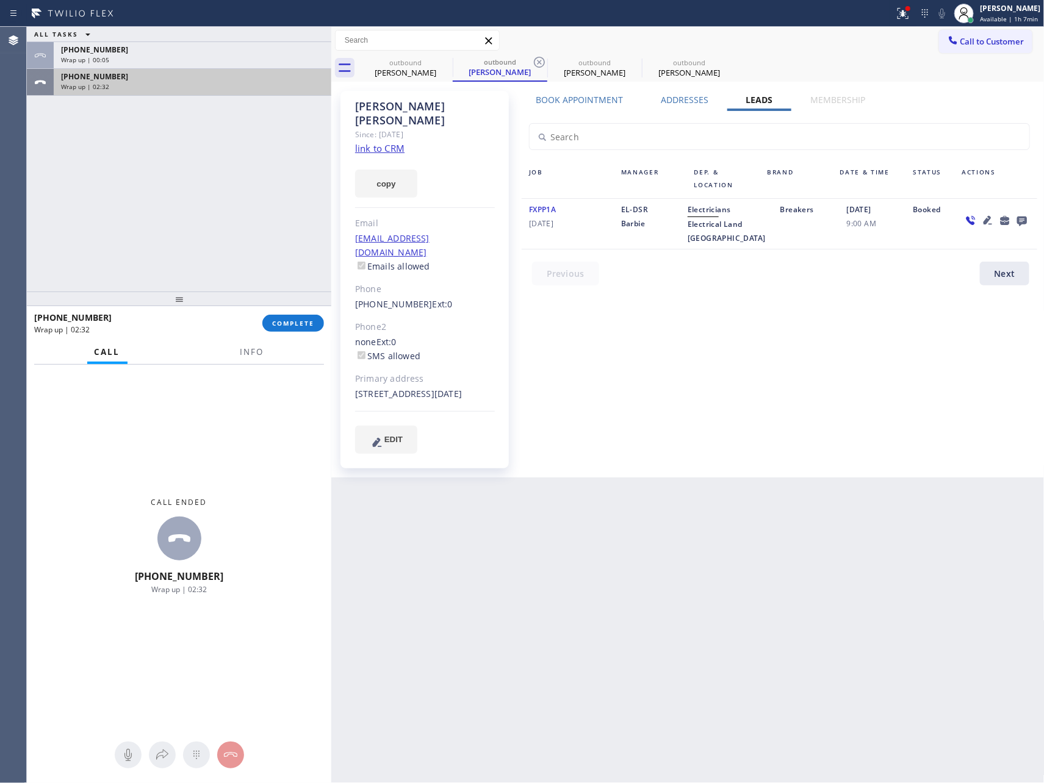
click at [211, 77] on div "[PHONE_NUMBER]" at bounding box center [192, 76] width 263 height 10
click at [290, 324] on span "COMPLETE" at bounding box center [293, 323] width 42 height 9
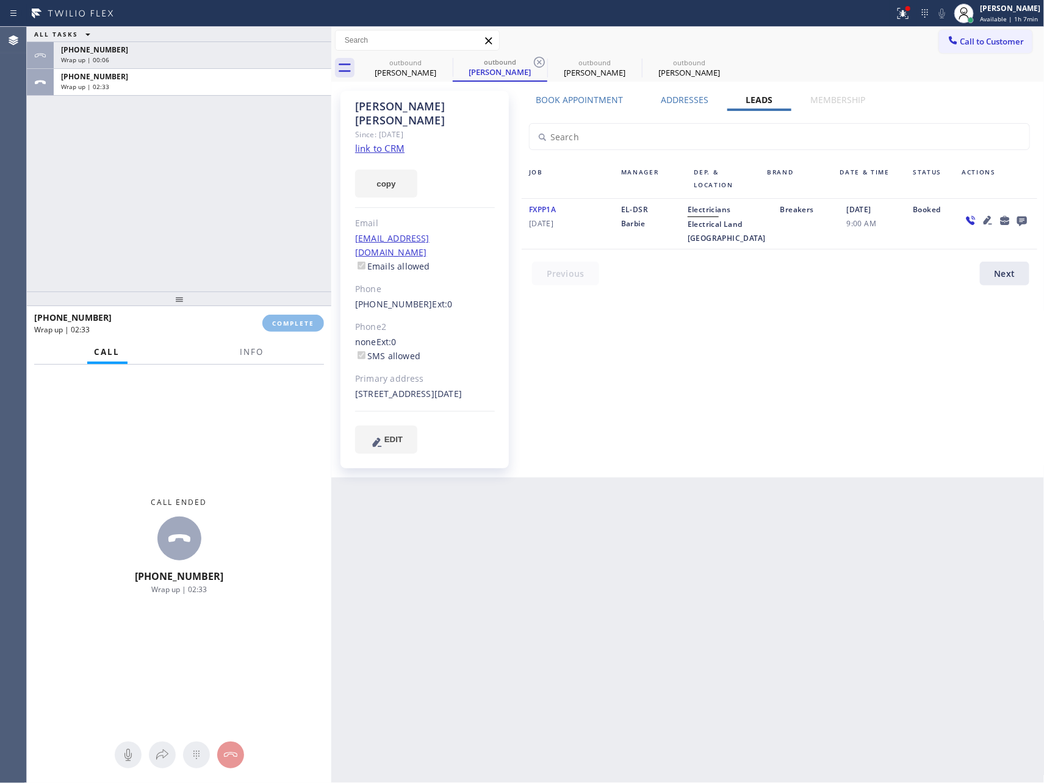
click at [284, 213] on div "ALL TASKS ALL TASKS ACTIVE TASKS TASKS IN WRAP UP [PHONE_NUMBER] Wrap up | 00:0…" at bounding box center [179, 159] width 304 height 265
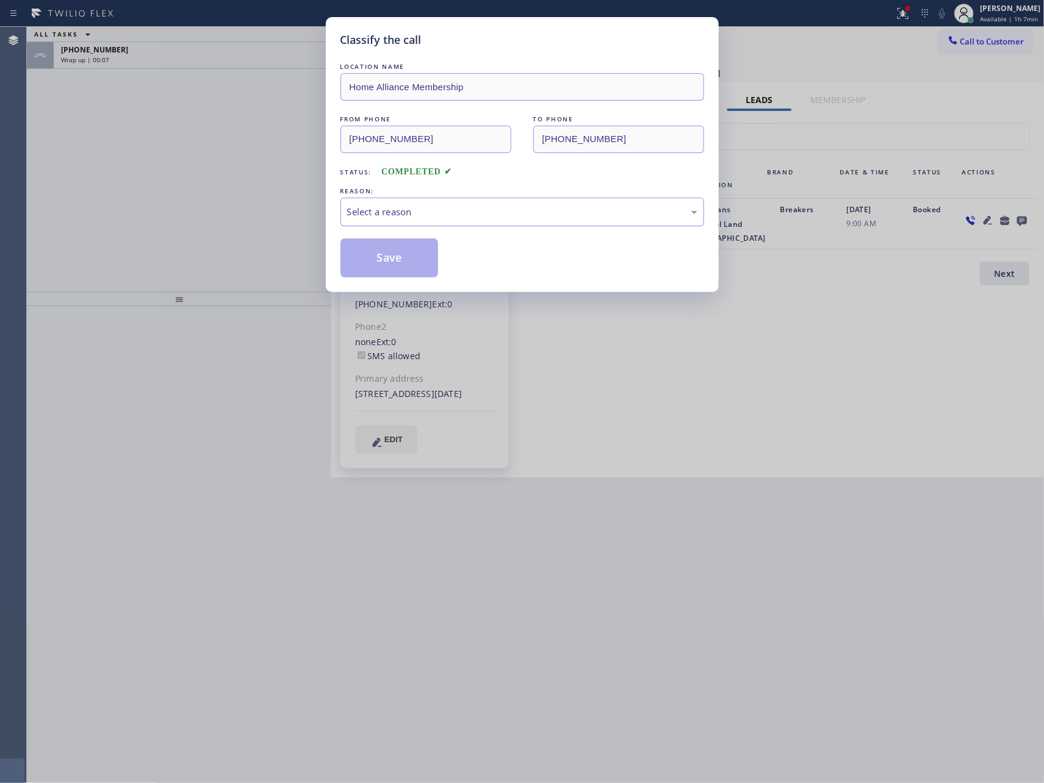
click at [408, 209] on div "Select a reason" at bounding box center [522, 212] width 350 height 14
click at [387, 256] on button "Save" at bounding box center [389, 258] width 98 height 39
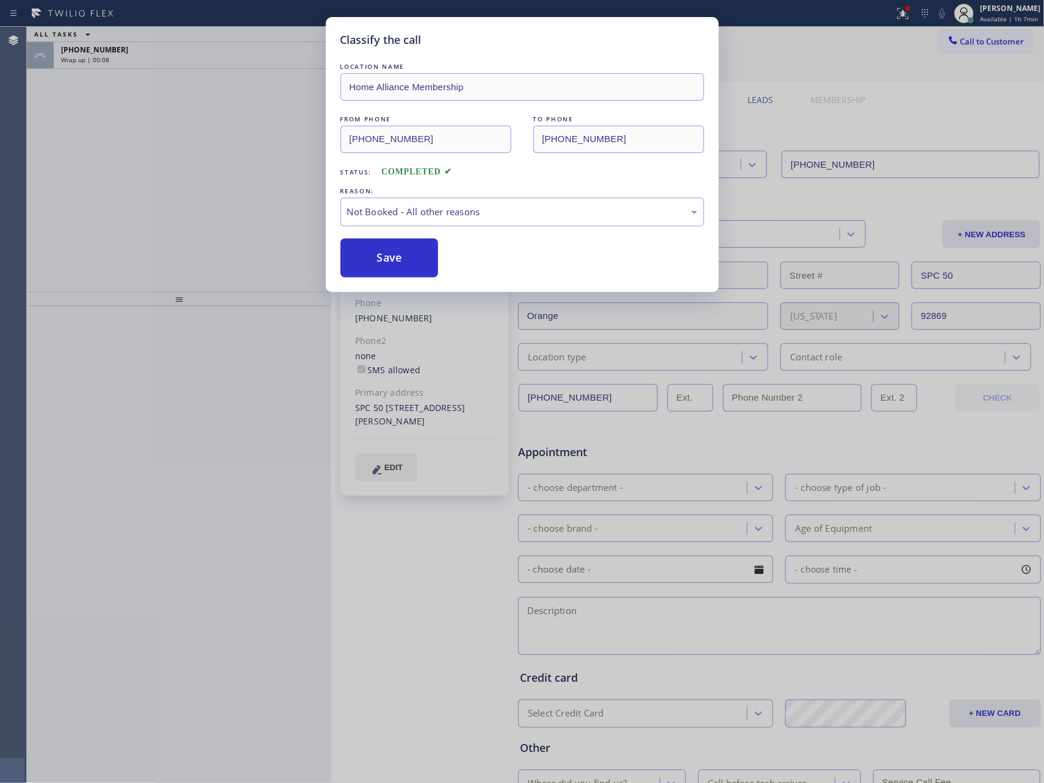
click at [237, 196] on div "Classify the call LOCATION NAME Home Alliance Membership FROM PHONE [PHONE_NUMB…" at bounding box center [522, 391] width 1044 height 783
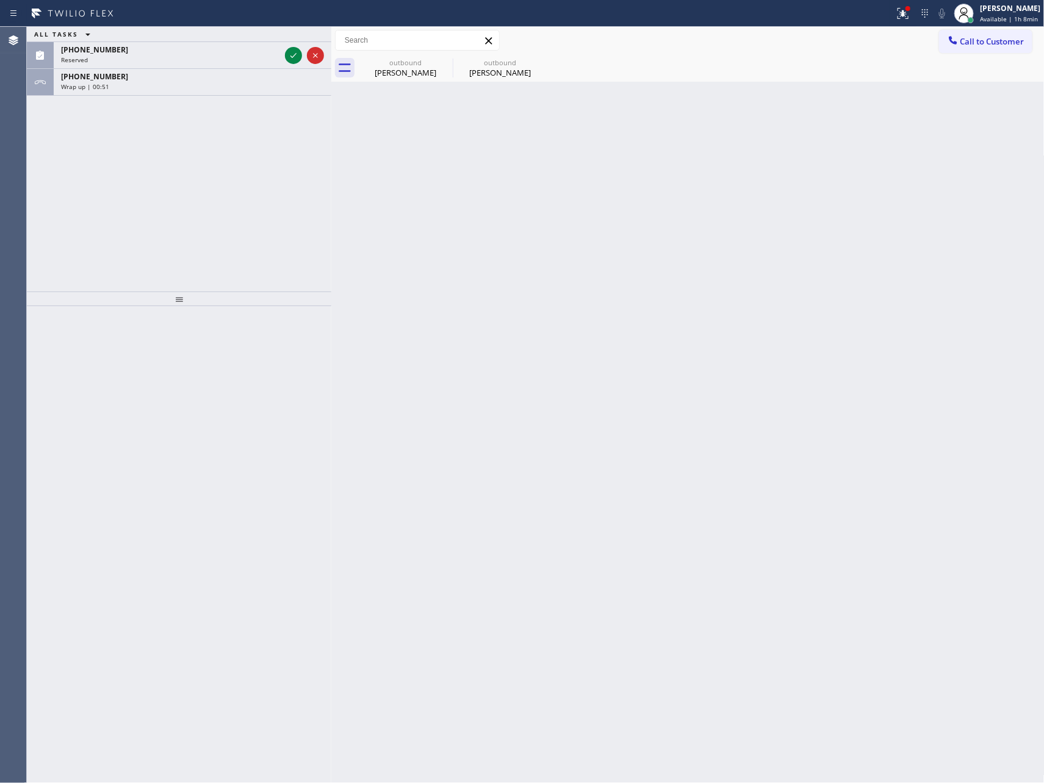
click at [331, 98] on div at bounding box center [331, 405] width 0 height 757
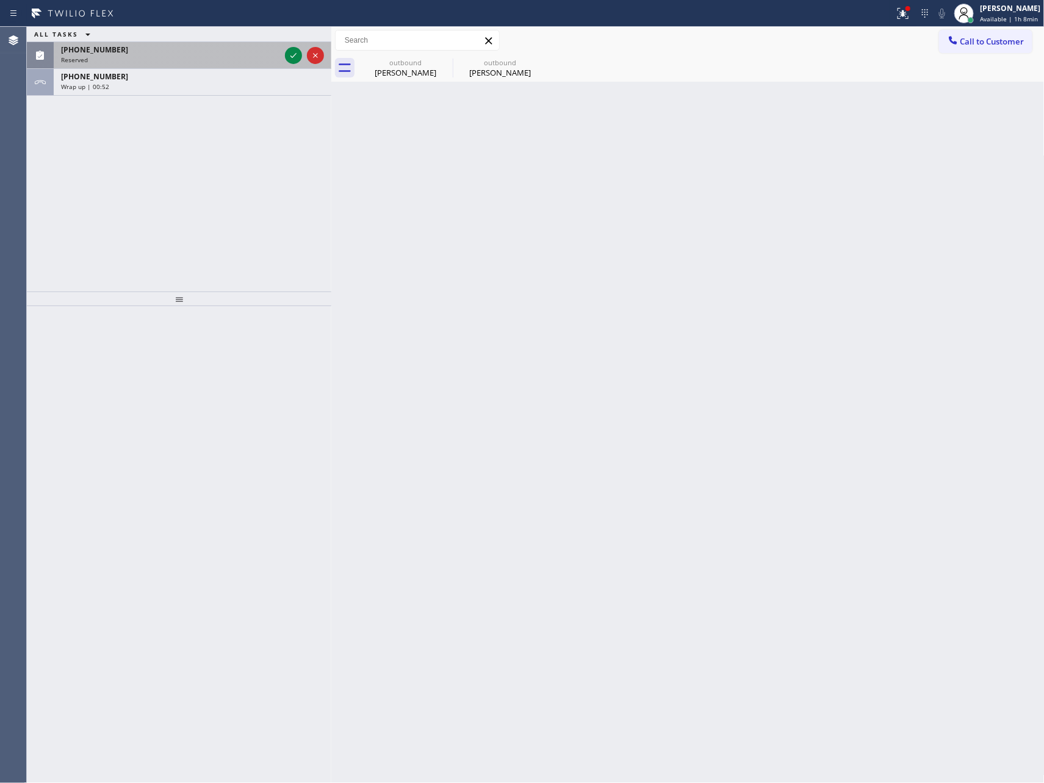
click at [277, 68] on div "[PHONE_NUMBER] Reserved" at bounding box center [168, 55] width 229 height 27
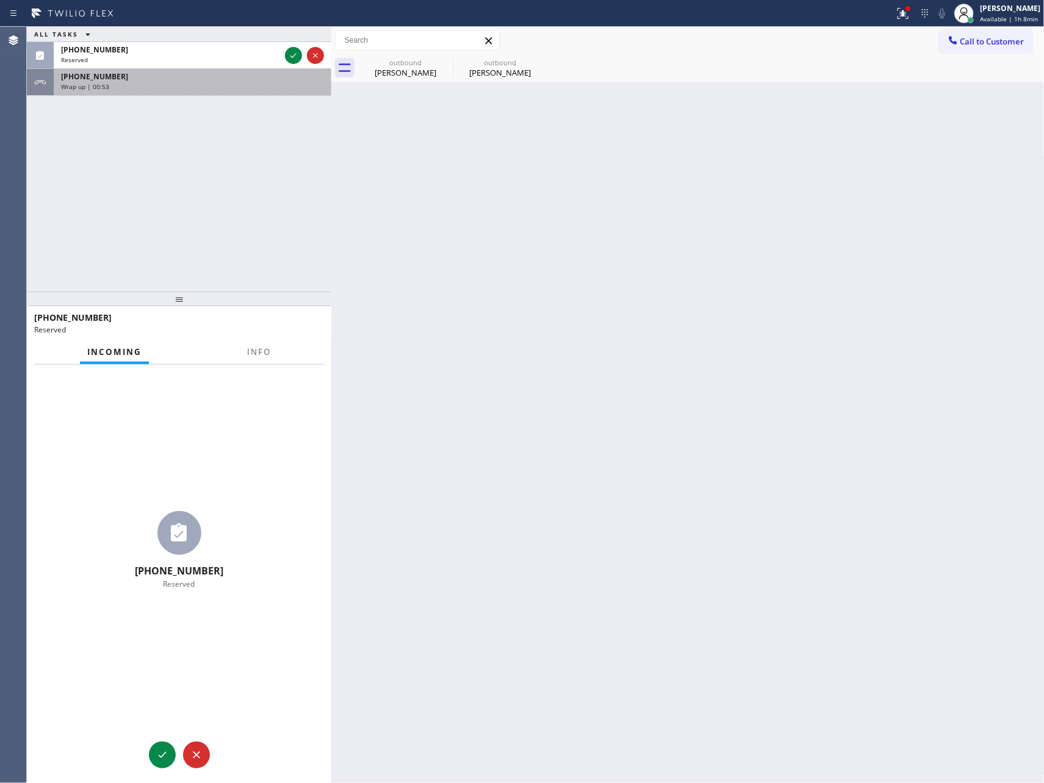
click at [268, 85] on div "Wrap up | 00:53" at bounding box center [192, 86] width 263 height 9
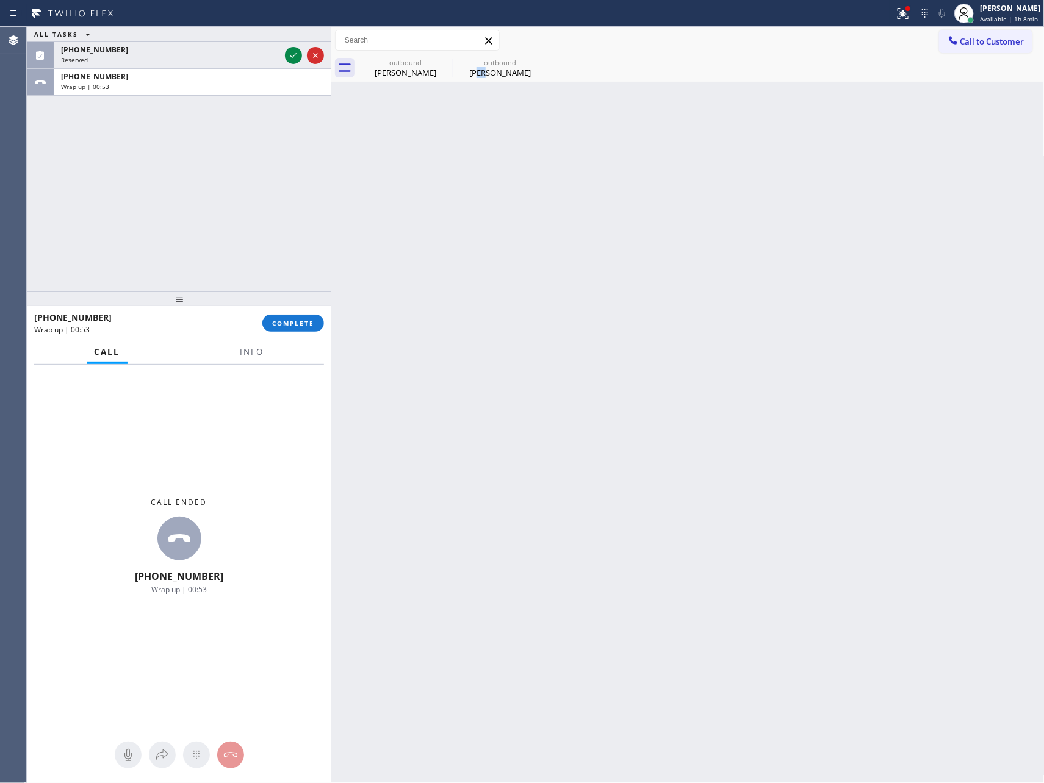
drag, startPoint x: 489, startPoint y: 247, endPoint x: 497, endPoint y: 262, distance: 16.7
click at [496, 251] on div "Back to Dashboard Change Sender ID Customers Technicians Select a contact Outbo…" at bounding box center [687, 405] width 713 height 757
click at [498, 77] on div "[PERSON_NAME]" at bounding box center [500, 72] width 92 height 11
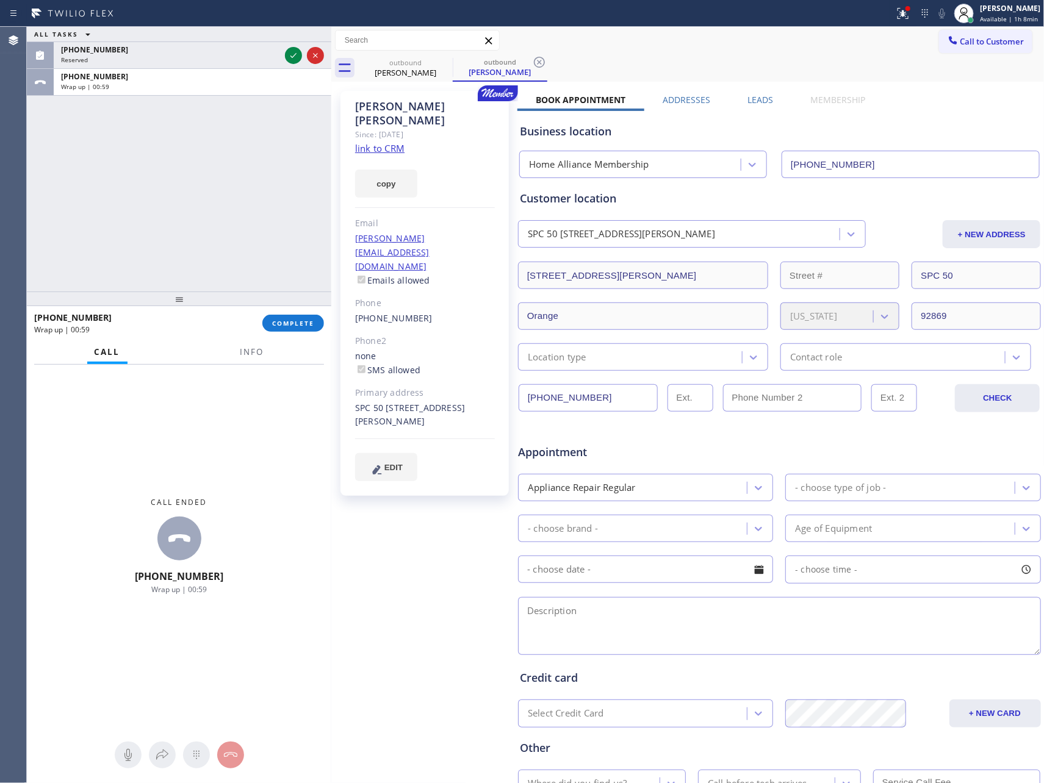
drag, startPoint x: 200, startPoint y: 174, endPoint x: 745, endPoint y: 138, distance: 546.7
click at [264, 175] on div "ALL TASKS ALL TASKS ACTIVE TASKS TASKS IN WRAP UP [PHONE_NUMBER] Reserved [PHON…" at bounding box center [179, 159] width 304 height 265
click at [756, 94] on label "Leads" at bounding box center [760, 100] width 26 height 12
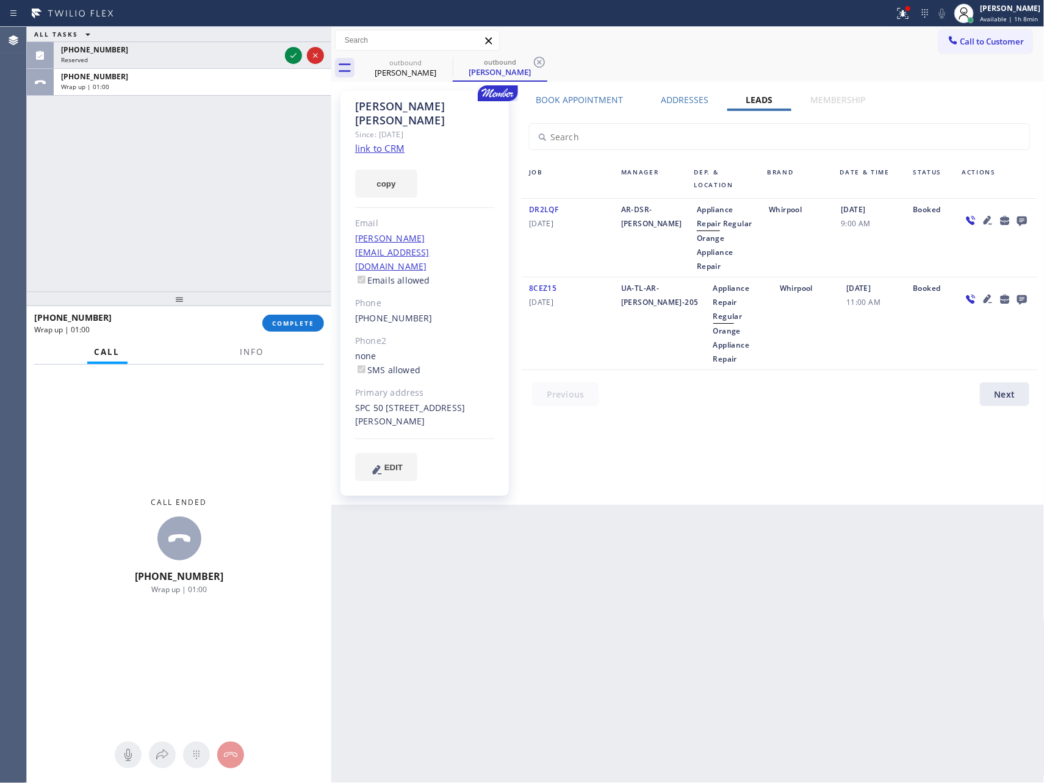
click at [1020, 221] on icon at bounding box center [1022, 220] width 15 height 15
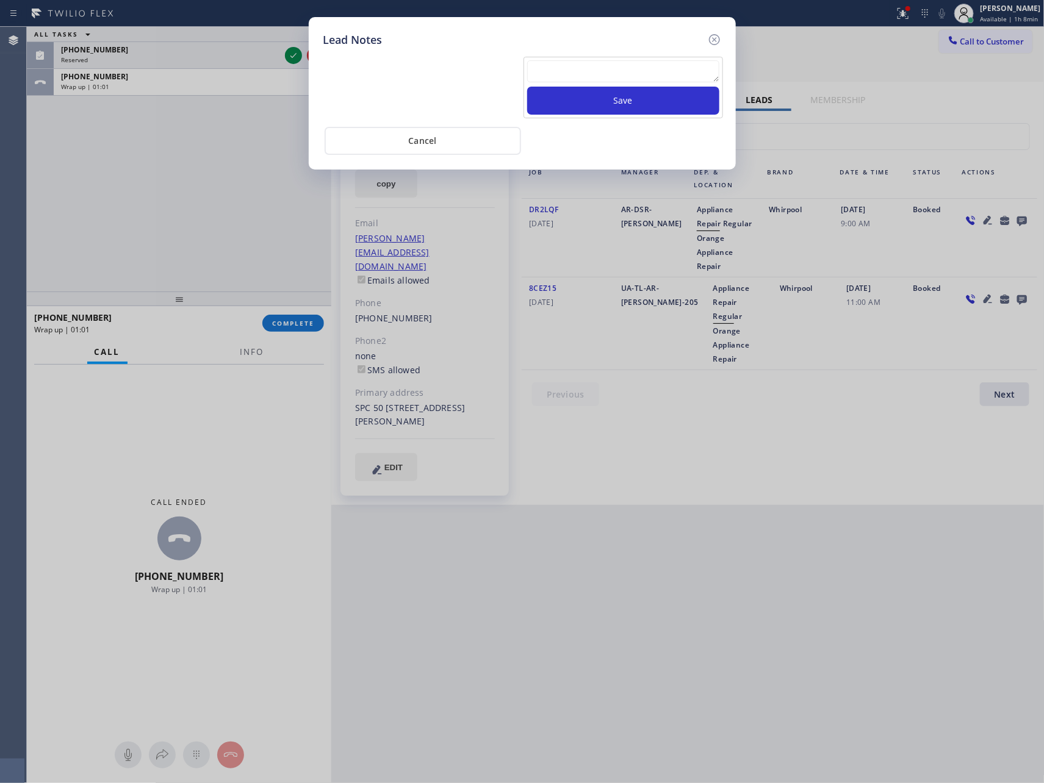
click at [647, 68] on textarea at bounding box center [623, 71] width 192 height 22
paste textarea "For the welcome call, please transfer the customer if they call back.""
type textarea "For the welcome call, please transfer the customer if they call back.""
click at [659, 107] on button "Save" at bounding box center [623, 101] width 192 height 28
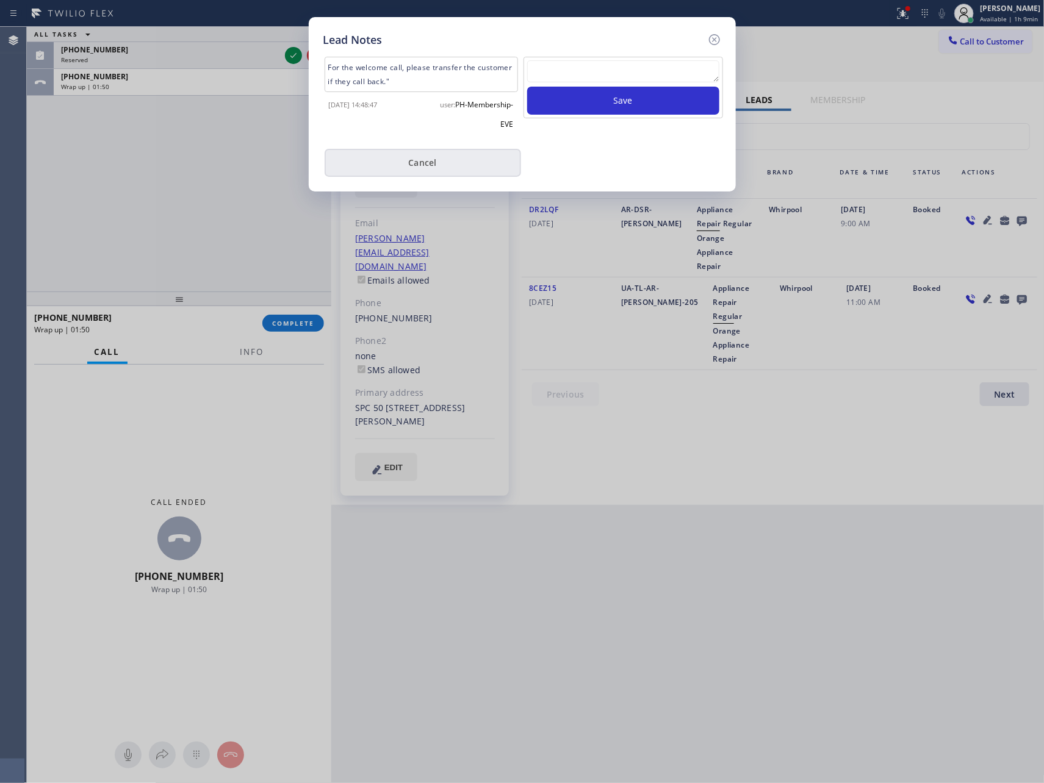
drag, startPoint x: 377, startPoint y: 151, endPoint x: 124, endPoint y: 168, distance: 253.2
click at [374, 152] on button "Cancel" at bounding box center [423, 163] width 196 height 28
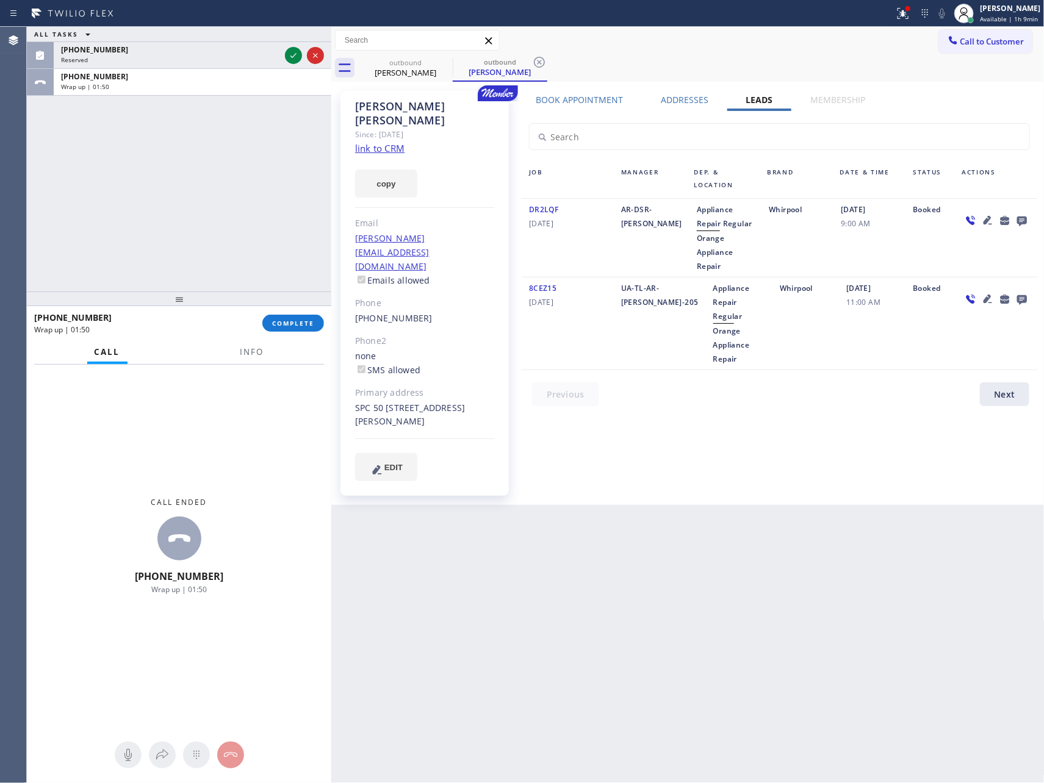
drag, startPoint x: 131, startPoint y: 178, endPoint x: 160, endPoint y: 207, distance: 41.4
click at [150, 198] on div "ALL TASKS ALL TASKS ACTIVE TASKS TASKS IN WRAP UP [PHONE_NUMBER] Reserved [PHON…" at bounding box center [179, 159] width 304 height 265
drag, startPoint x: 275, startPoint y: 323, endPoint x: 228, endPoint y: 215, distance: 117.8
click at [275, 315] on button "COMPLETE" at bounding box center [293, 323] width 62 height 17
click at [227, 211] on div "ALL TASKS ALL TASKS ACTIVE TASKS TASKS IN WRAP UP [PHONE_NUMBER] Reserved [PHON…" at bounding box center [179, 159] width 304 height 265
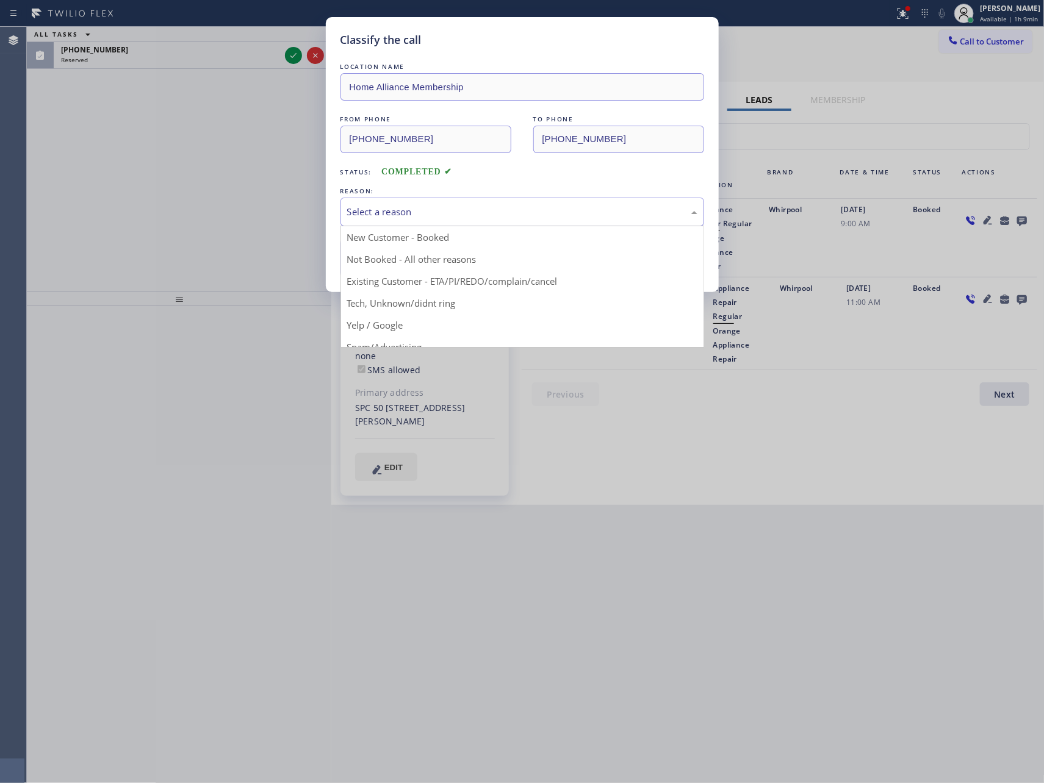
drag, startPoint x: 474, startPoint y: 209, endPoint x: 416, endPoint y: 243, distance: 67.8
click at [473, 209] on div "Select a reason" at bounding box center [522, 212] width 350 height 14
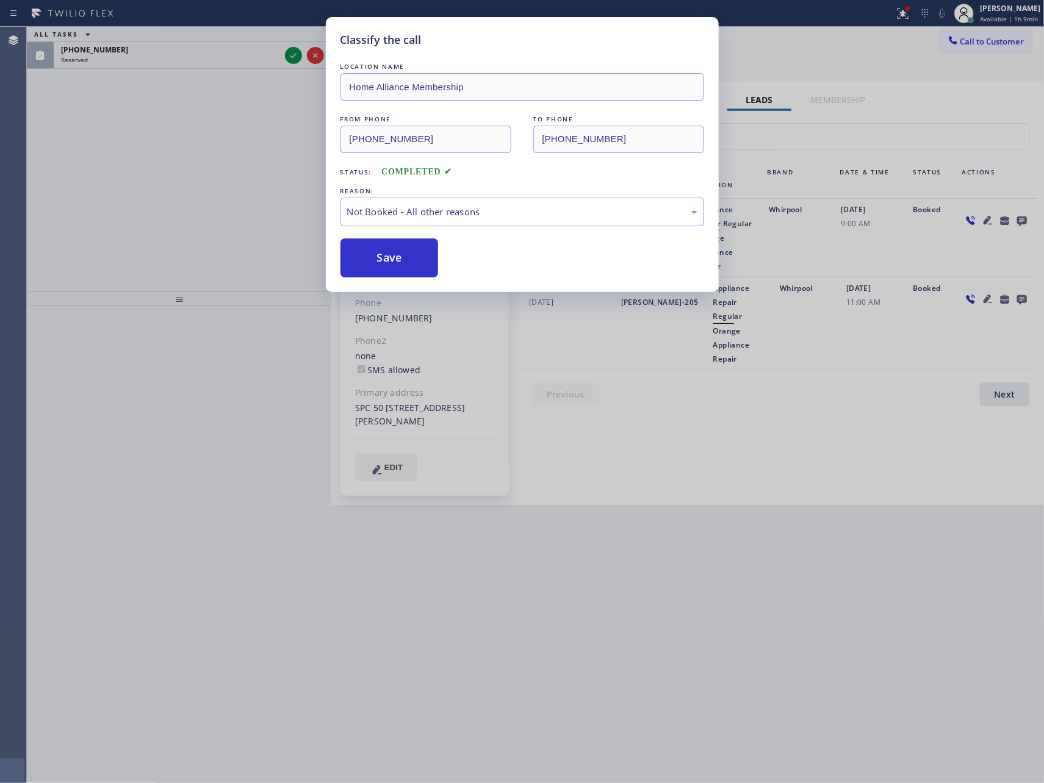
click at [399, 257] on button "Save" at bounding box center [389, 258] width 98 height 39
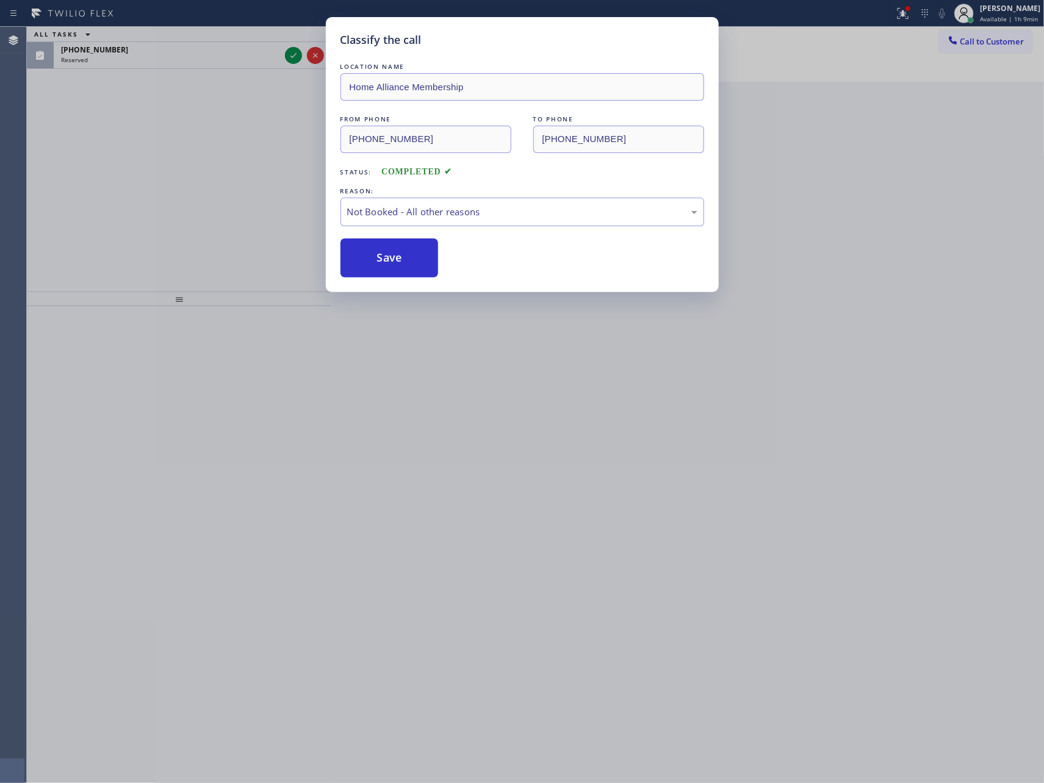
click at [191, 212] on div "Classify the call LOCATION NAME Home Alliance Membership FROM PHONE [PHONE_NUMB…" at bounding box center [522, 391] width 1044 height 783
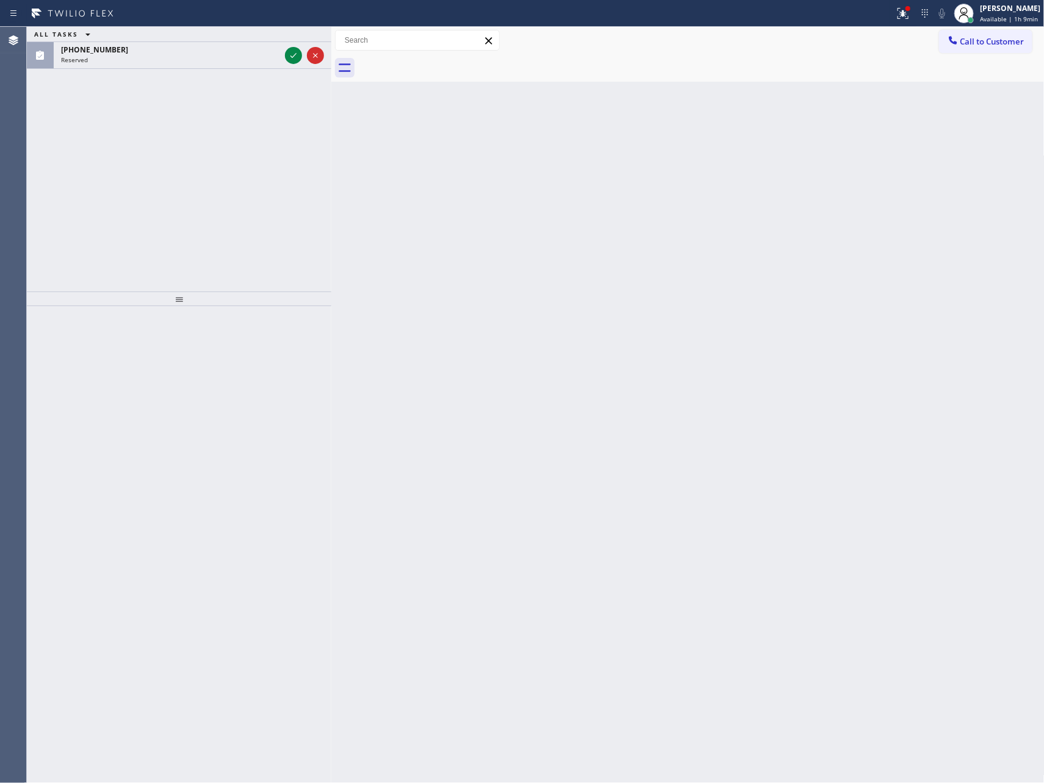
click at [302, 191] on div "ALL TASKS ALL TASKS ACTIVE TASKS TASKS IN WRAP UP [PHONE_NUMBER] Reserved" at bounding box center [179, 159] width 304 height 265
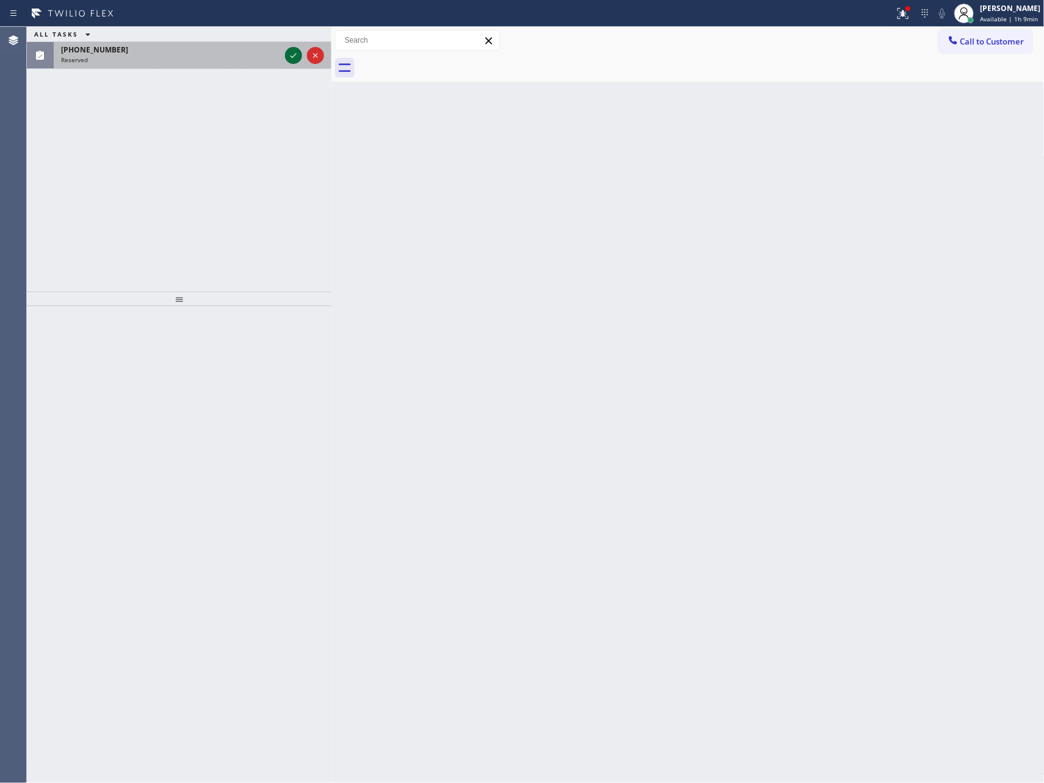
click at [287, 56] on icon at bounding box center [293, 55] width 15 height 15
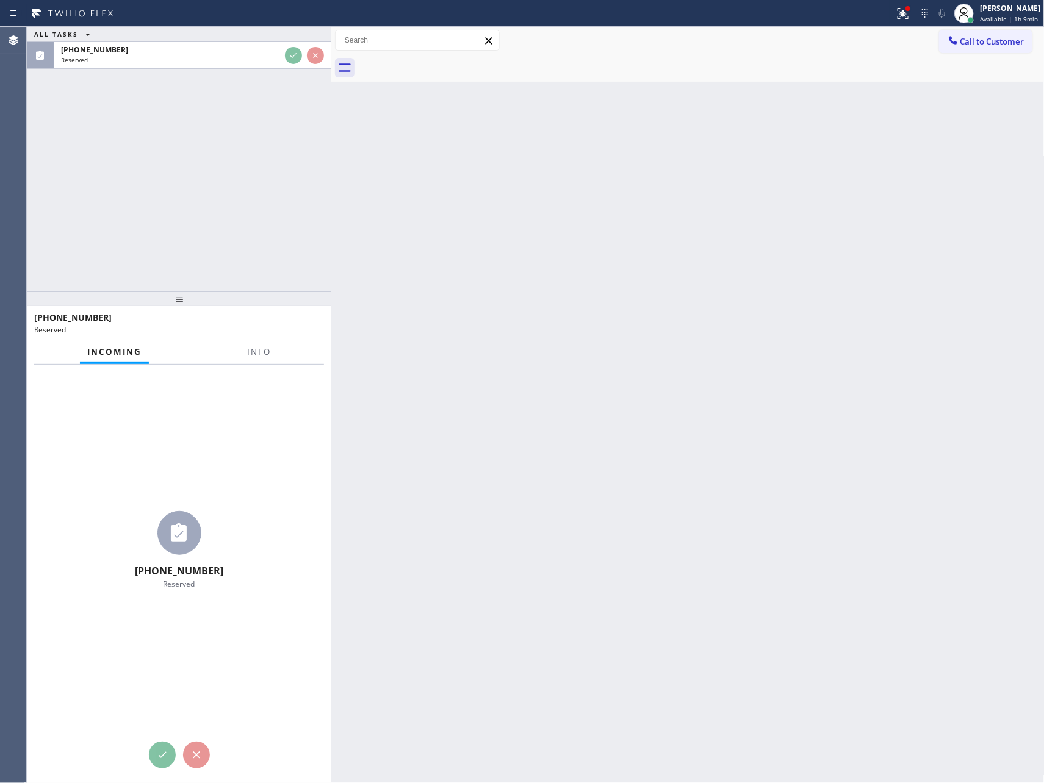
click at [282, 221] on div "ALL TASKS ALL TASKS ACTIVE TASKS TASKS IN WRAP UP [PHONE_NUMBER] Reserved" at bounding box center [179, 159] width 304 height 265
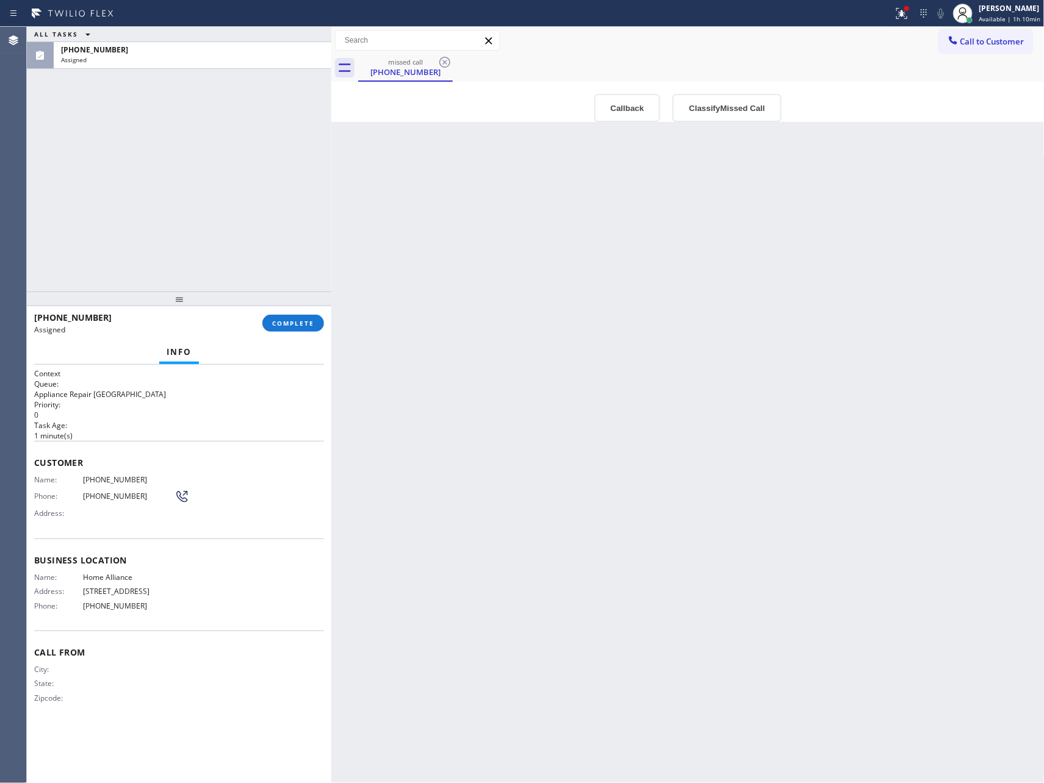
click at [594, 445] on div "Back to Dashboard Change Sender ID Customers Technicians Select a contact Outbo…" at bounding box center [687, 405] width 713 height 757
click at [546, 401] on div "Back to Dashboard Change Sender ID Customers Technicians Select a contact Outbo…" at bounding box center [687, 405] width 713 height 757
click at [626, 112] on button "Callback" at bounding box center [627, 108] width 67 height 28
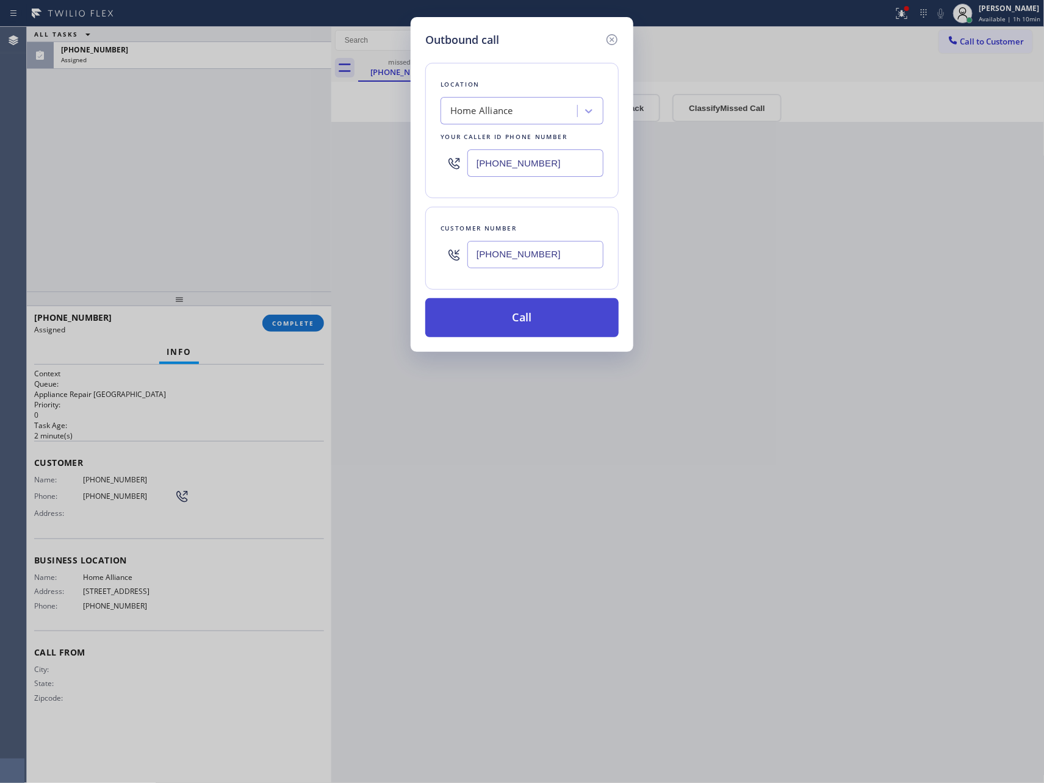
click at [611, 321] on button "Call" at bounding box center [521, 317] width 193 height 39
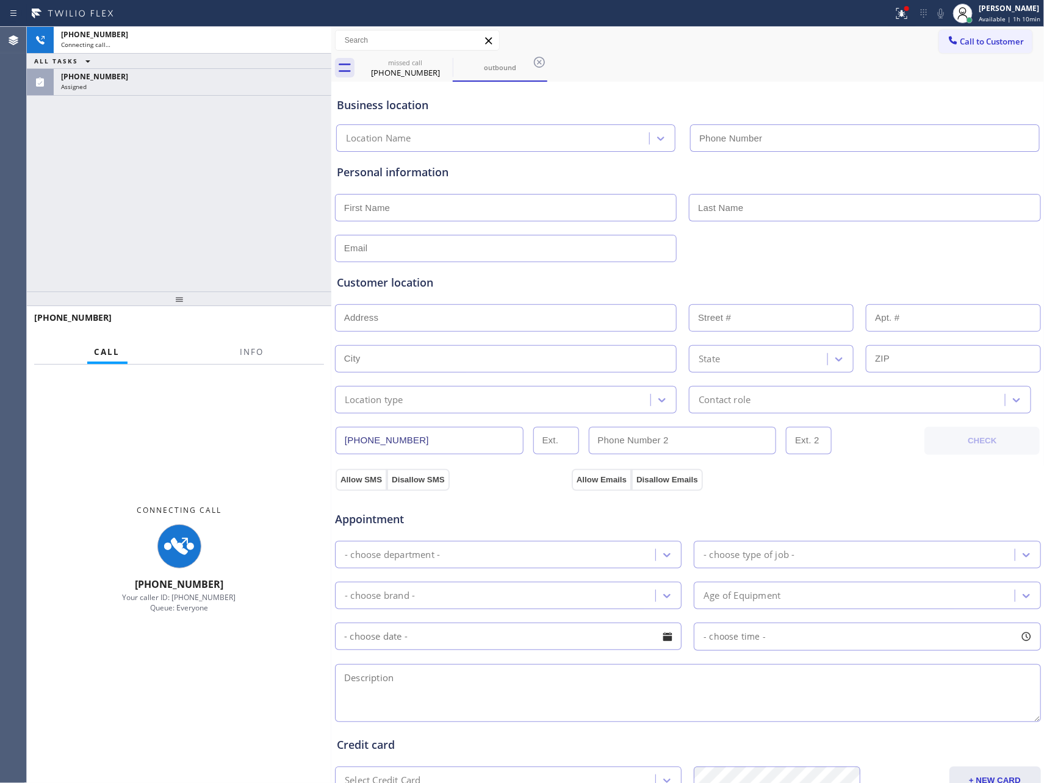
type input "[PHONE_NUMBER]"
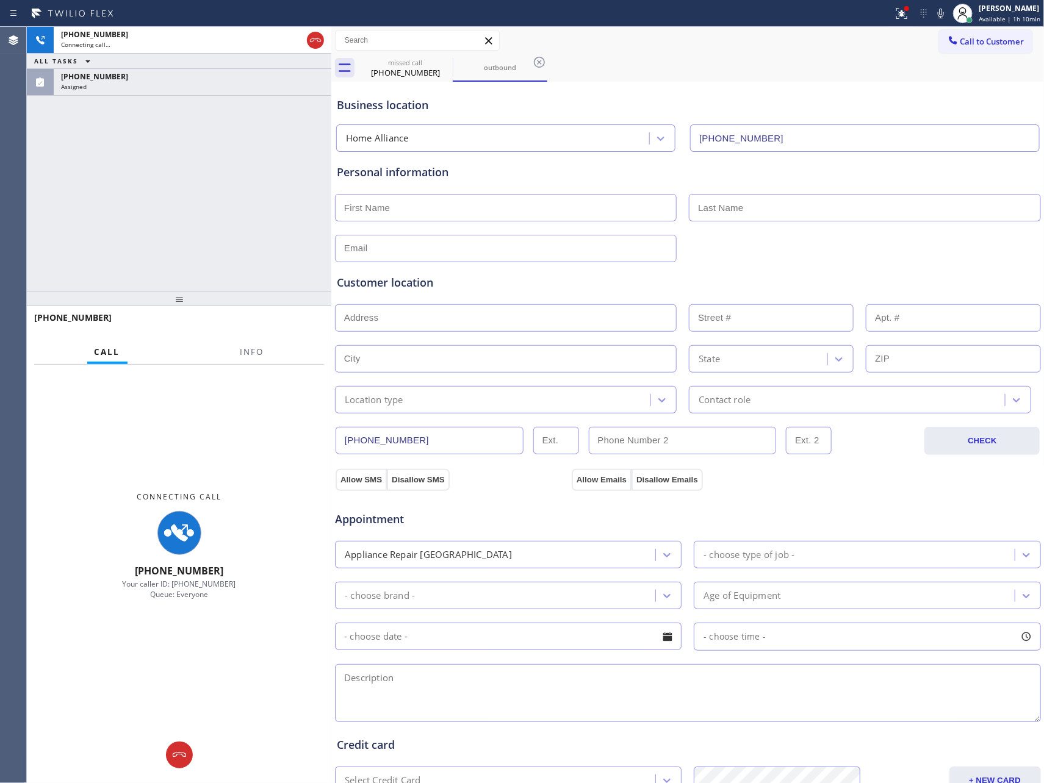
drag, startPoint x: 159, startPoint y: 145, endPoint x: 160, endPoint y: 66, distance: 79.3
click at [163, 123] on div "[PHONE_NUMBER] Connecting call… ALL TASKS ALL TASKS ACTIVE TASKS TASKS IN WRAP …" at bounding box center [179, 159] width 304 height 265
click at [164, 83] on div "Assigned" at bounding box center [192, 86] width 263 height 9
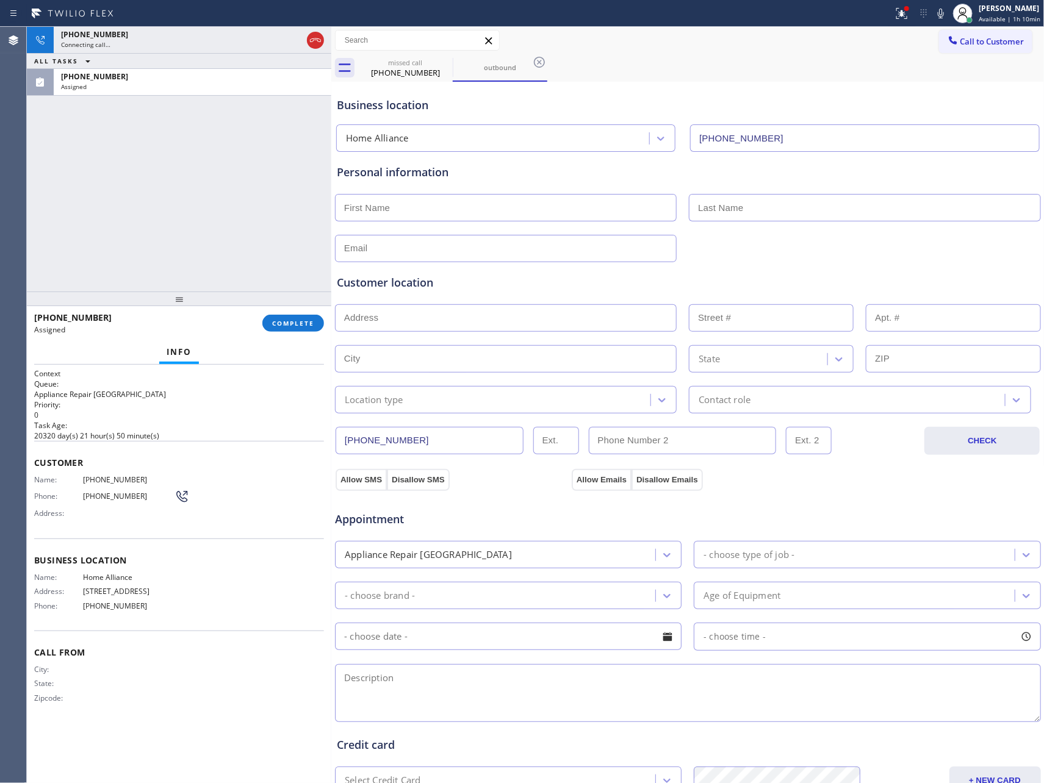
drag, startPoint x: 298, startPoint y: 333, endPoint x: 288, endPoint y: 295, distance: 39.8
click at [298, 326] on div "[PHONE_NUMBER] Assigned COMPLETE" at bounding box center [179, 324] width 290 height 32
drag, startPoint x: 277, startPoint y: 220, endPoint x: 272, endPoint y: 217, distance: 6.6
click at [278, 221] on div "[PHONE_NUMBER] Connecting call… ALL TASKS ALL TASKS ACTIVE TASKS TASKS IN WRAP …" at bounding box center [179, 159] width 304 height 265
drag, startPoint x: 304, startPoint y: 320, endPoint x: 299, endPoint y: 258, distance: 62.4
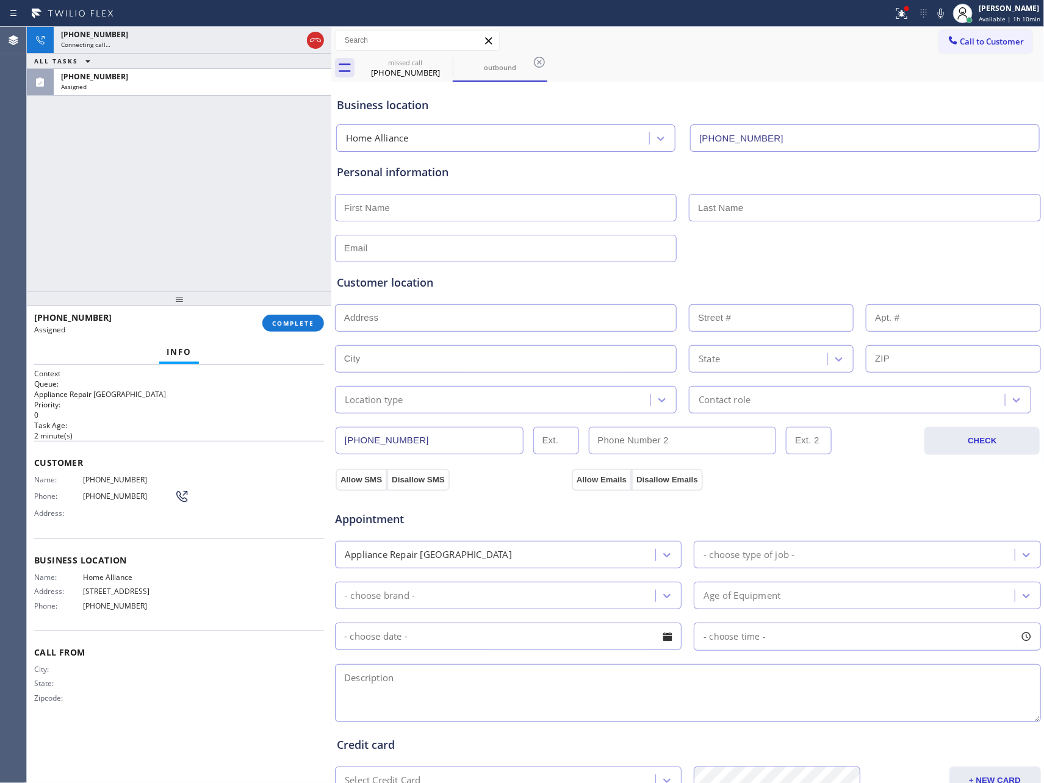
click at [304, 308] on div "[PHONE_NUMBER] Connecting call… ALL TASKS ALL TASKS ACTIVE TASKS TASKS IN WRAP …" at bounding box center [179, 405] width 304 height 757
click at [289, 220] on div "[PHONE_NUMBER] Connecting call… ALL TASKS ALL TASKS ACTIVE TASKS TASKS IN WRAP …" at bounding box center [179, 159] width 304 height 265
click at [256, 220] on div "[PHONE_NUMBER] Connecting call… ALL TASKS ALL TASKS ACTIVE TASKS TASKS IN WRAP …" at bounding box center [179, 159] width 304 height 265
click at [293, 319] on span "COMPLETE" at bounding box center [293, 323] width 42 height 9
click at [275, 198] on div "[PHONE_NUMBER] Connecting call… ALL TASKS ALL TASKS ACTIVE TASKS TASKS IN WRAP …" at bounding box center [179, 159] width 304 height 265
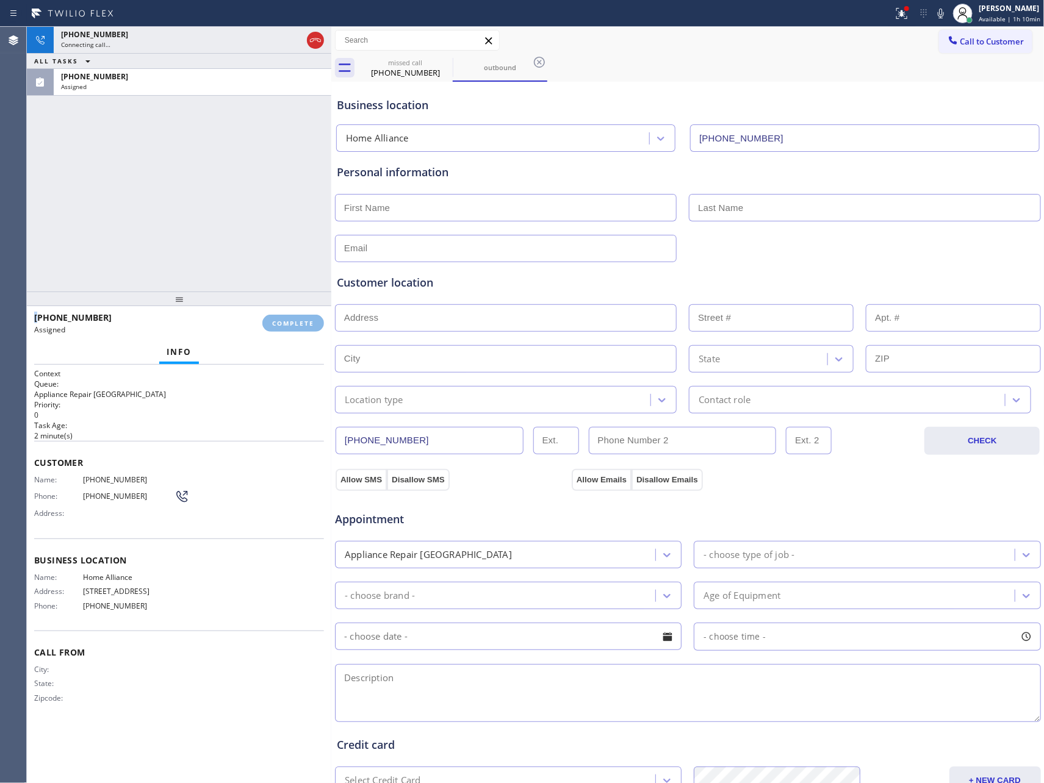
click at [275, 198] on div "[PHONE_NUMBER] Connecting call… ALL TASKS ALL TASKS ACTIVE TASKS TASKS IN WRAP …" at bounding box center [179, 159] width 304 height 265
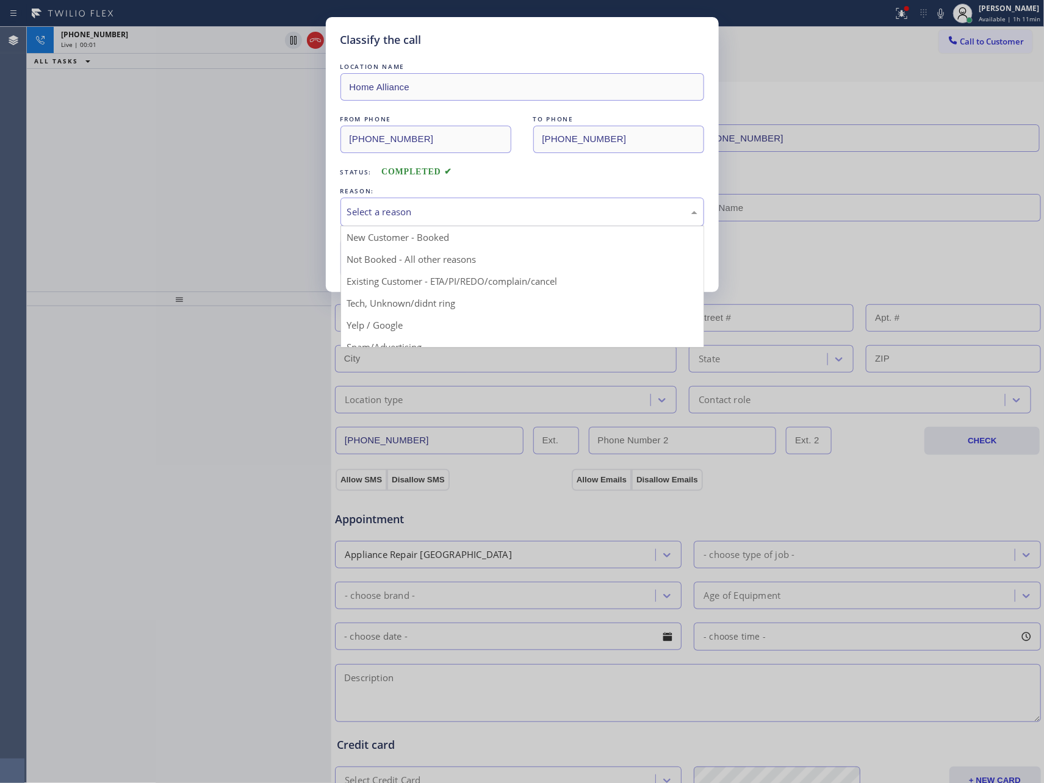
click at [368, 214] on div "Select a reason" at bounding box center [522, 212] width 350 height 14
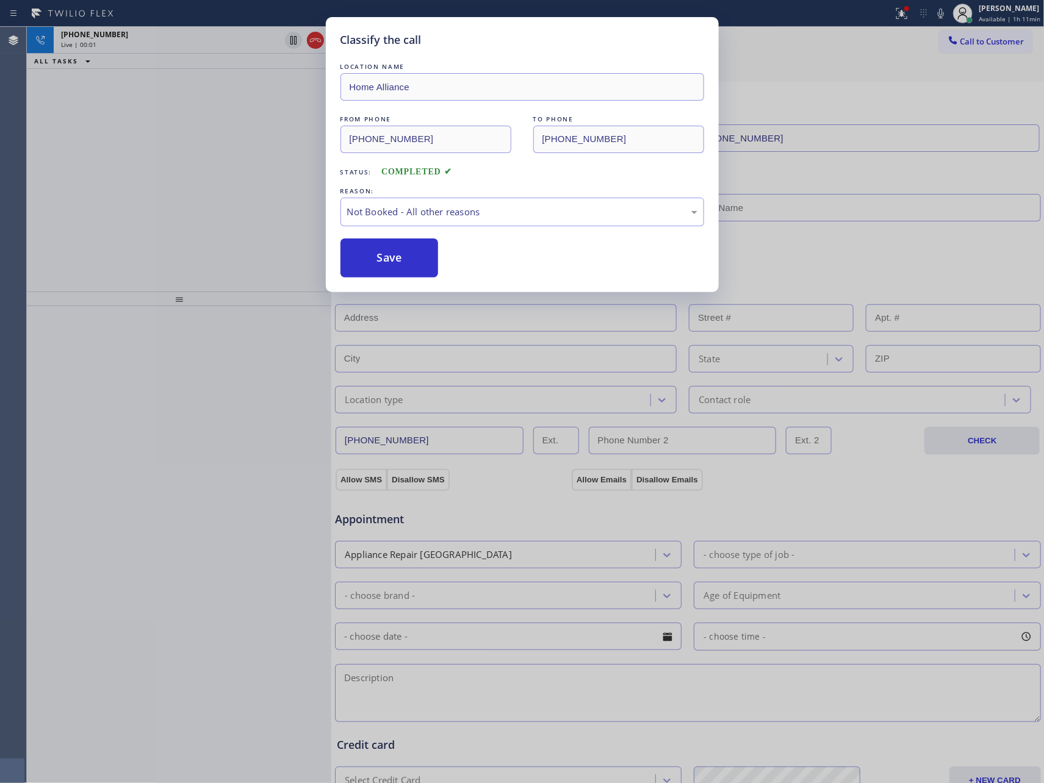
click at [388, 253] on button "Save" at bounding box center [389, 258] width 98 height 39
click at [242, 194] on div "Classify the call LOCATION NAME Home Alliance FROM PHONE [PHONE_NUMBER] TO PHON…" at bounding box center [522, 391] width 1044 height 783
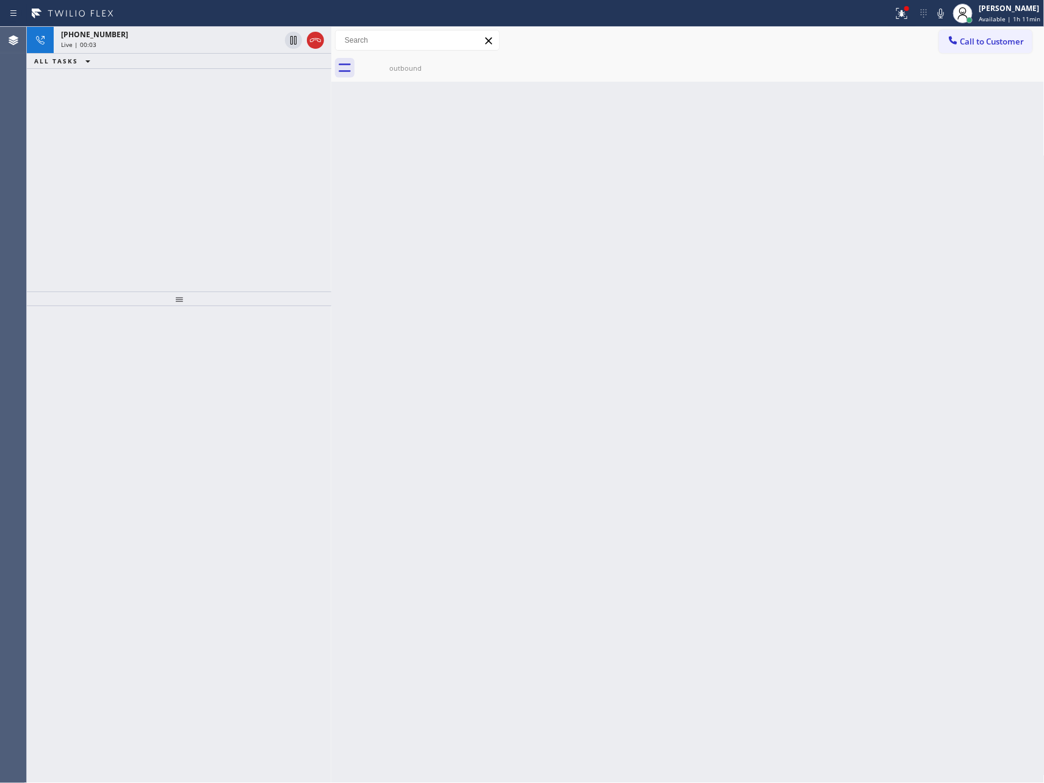
click at [232, 190] on div "[PHONE_NUMBER] Live | 00:03 ALL TASKS ALL TASKS ACTIVE TASKS TASKS IN WRAP UP" at bounding box center [179, 159] width 304 height 265
click at [416, 63] on div "outbound" at bounding box center [405, 67] width 92 height 9
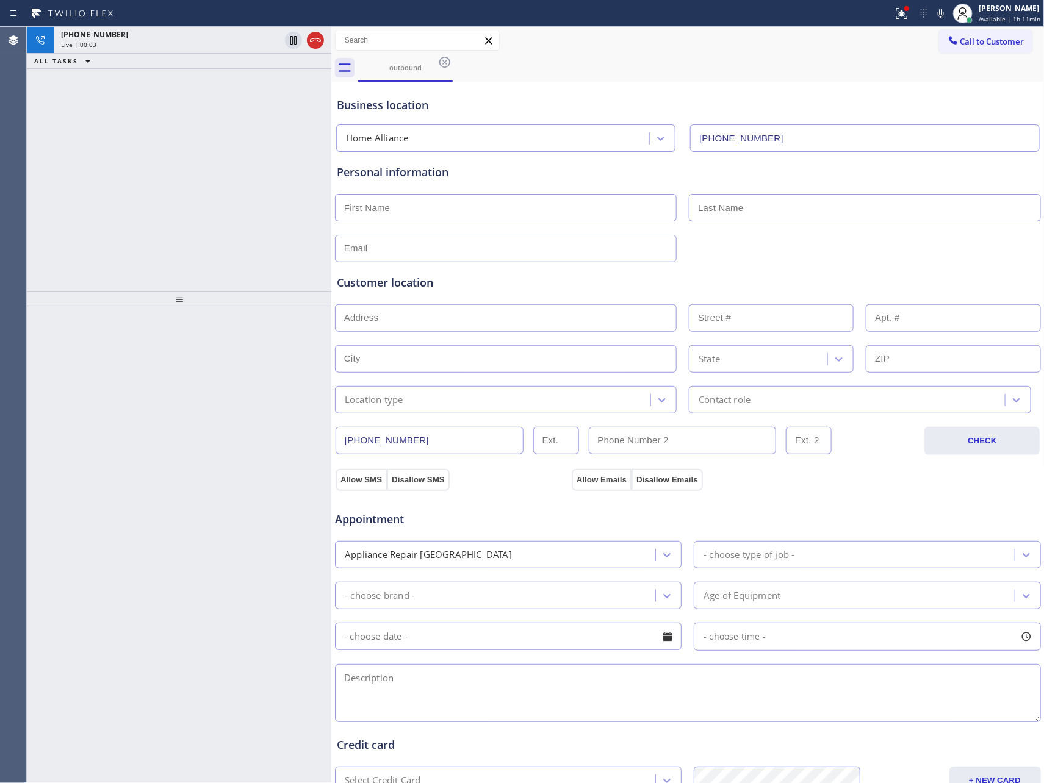
drag, startPoint x: 150, startPoint y: 171, endPoint x: 185, endPoint y: 213, distance: 55.0
click at [150, 172] on div "[PHONE_NUMBER] Live | 00:03 ALL TASKS ALL TASKS ACTIVE TASKS TASKS IN WRAP UP" at bounding box center [179, 159] width 304 height 265
click at [826, 264] on div "Customer location >> ADD NEW ADDRESS << + NEW ADDRESS State Location type Conta…" at bounding box center [687, 337] width 707 height 151
click at [315, 43] on icon at bounding box center [315, 40] width 15 height 15
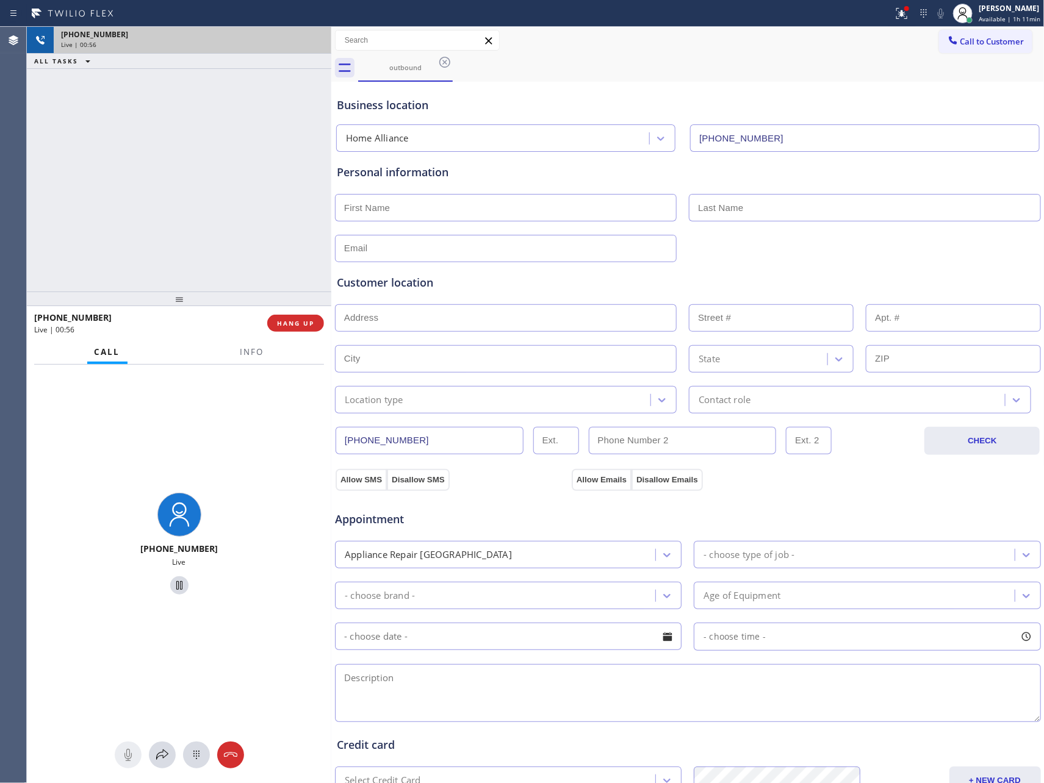
click at [293, 165] on div "[PHONE_NUMBER] Live | 00:56 ALL TASKS ALL TASKS ACTIVE TASKS TASKS IN WRAP UP" at bounding box center [179, 159] width 304 height 265
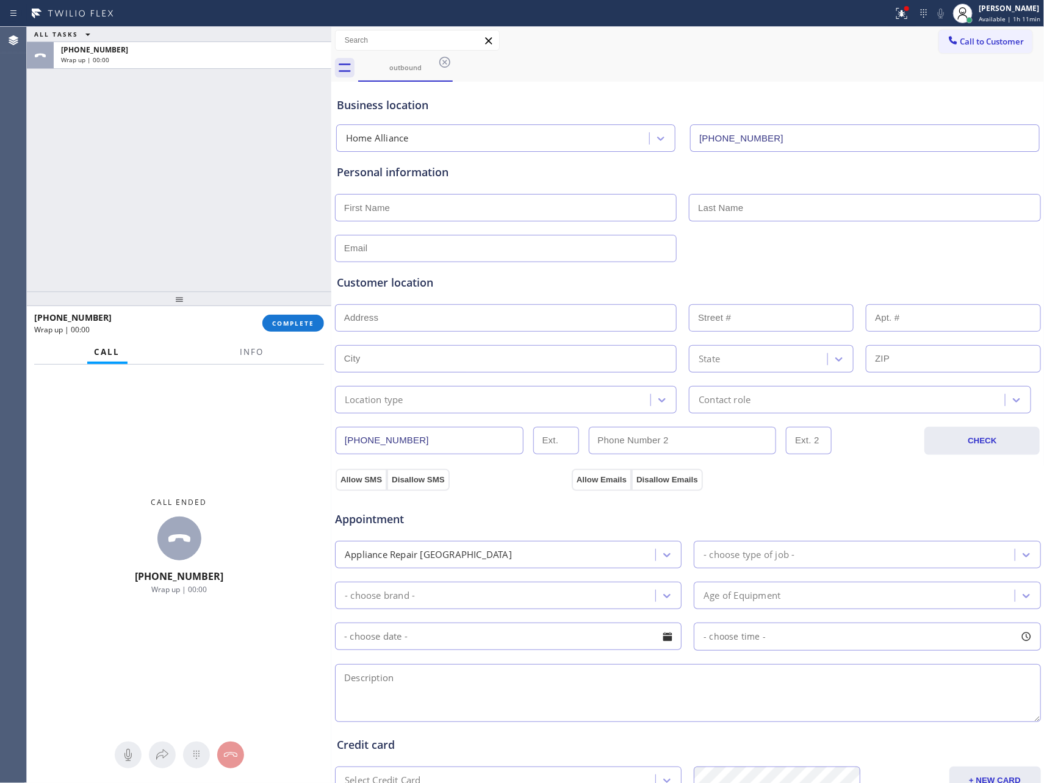
click at [293, 165] on div "ALL TASKS ALL TASKS ACTIVE TASKS TASKS IN WRAP UP [PHONE_NUMBER] Wrap up | 00:00" at bounding box center [179, 159] width 304 height 265
click at [288, 330] on button "COMPLETE" at bounding box center [293, 323] width 62 height 17
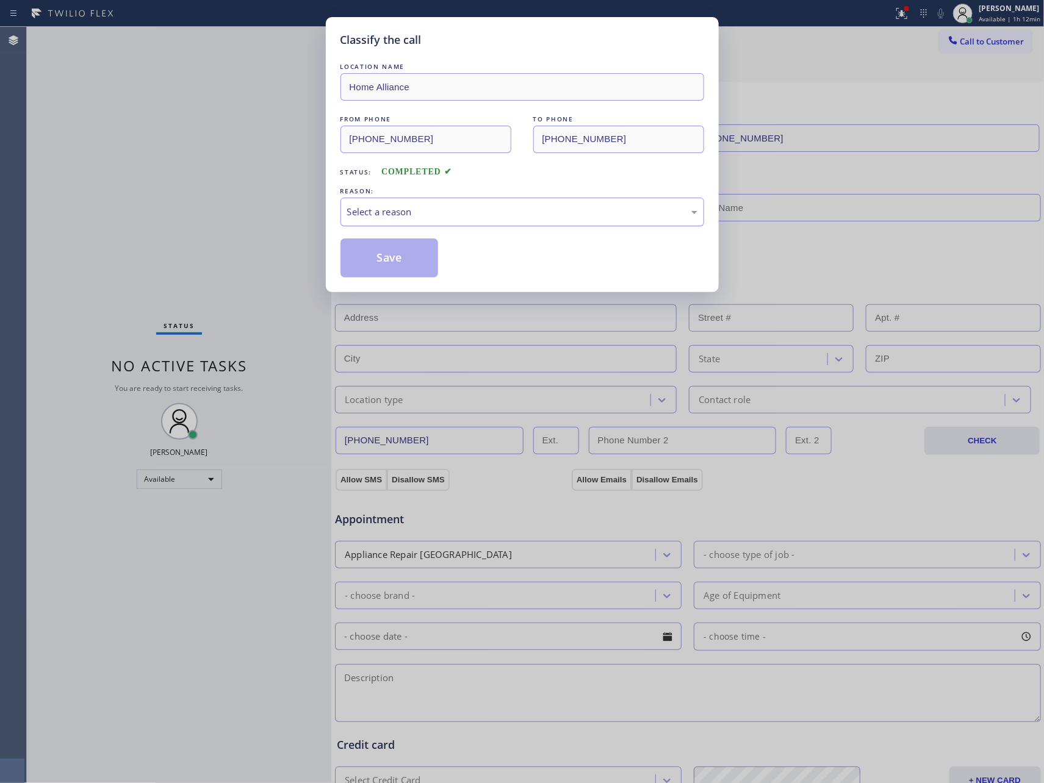
click at [380, 209] on div "Select a reason" at bounding box center [522, 212] width 350 height 14
click at [381, 266] on button "Save" at bounding box center [389, 258] width 98 height 39
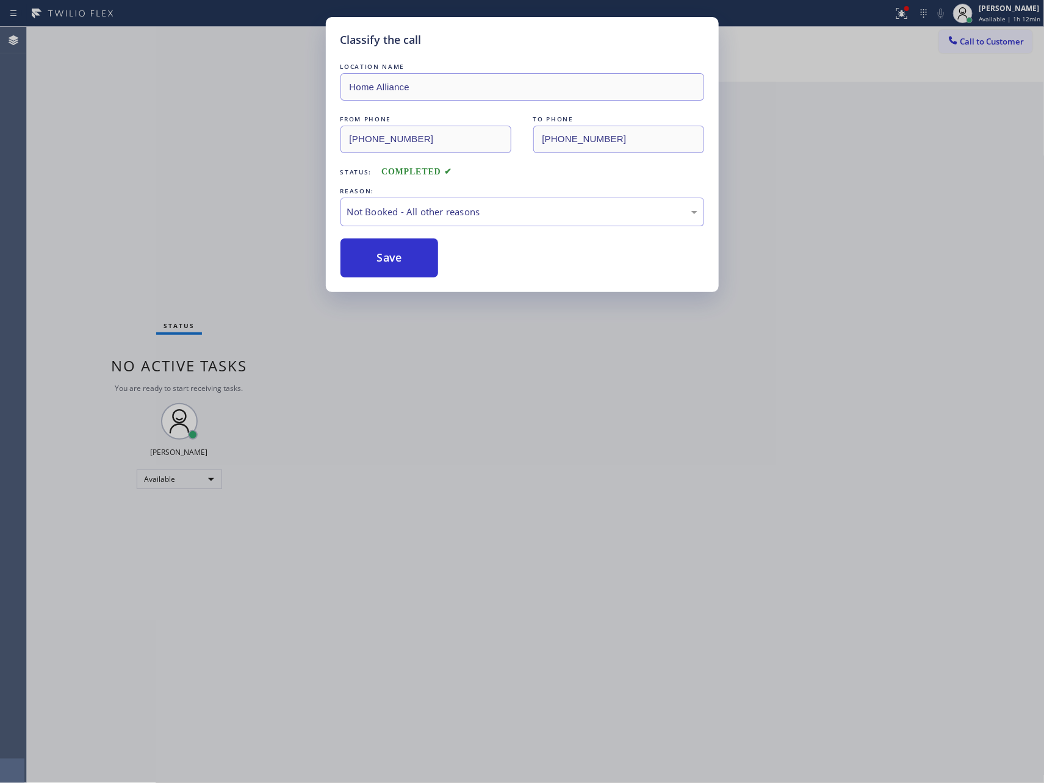
click at [381, 266] on button "Save" at bounding box center [389, 258] width 98 height 39
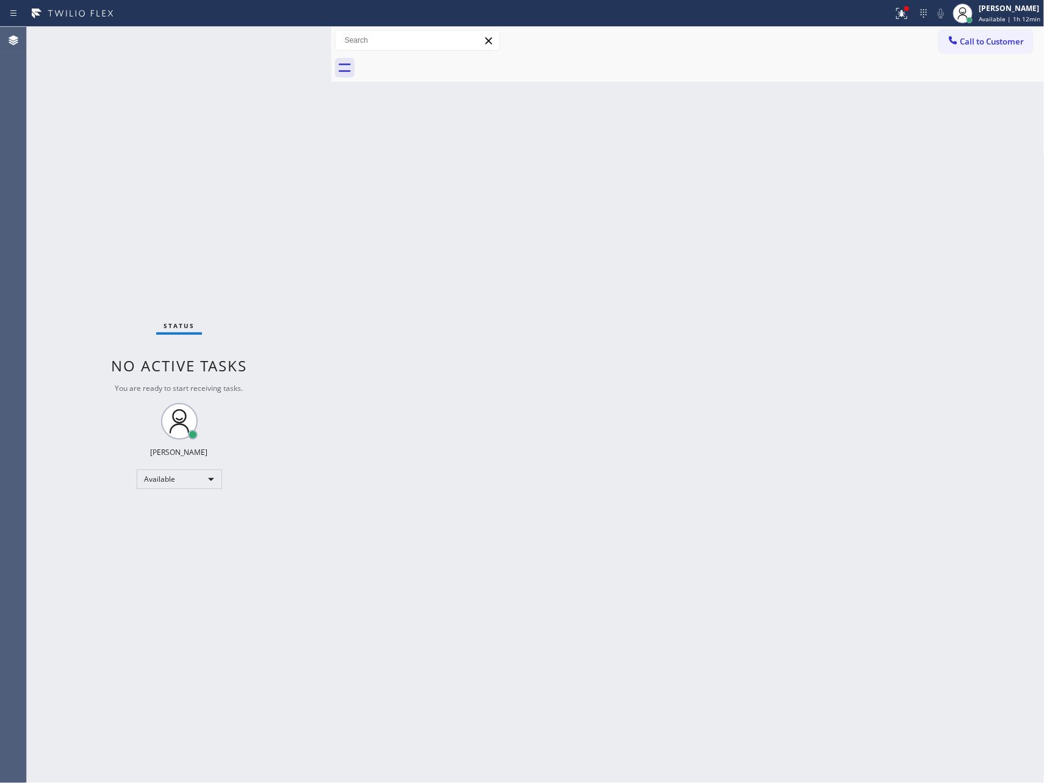
click at [610, 517] on div "Back to Dashboard Change Sender ID Customers Technicians Select a contact Outbo…" at bounding box center [687, 405] width 713 height 757
click at [517, 504] on div "Back to Dashboard Change Sender ID Customers Technicians Select a contact Outbo…" at bounding box center [687, 405] width 713 height 757
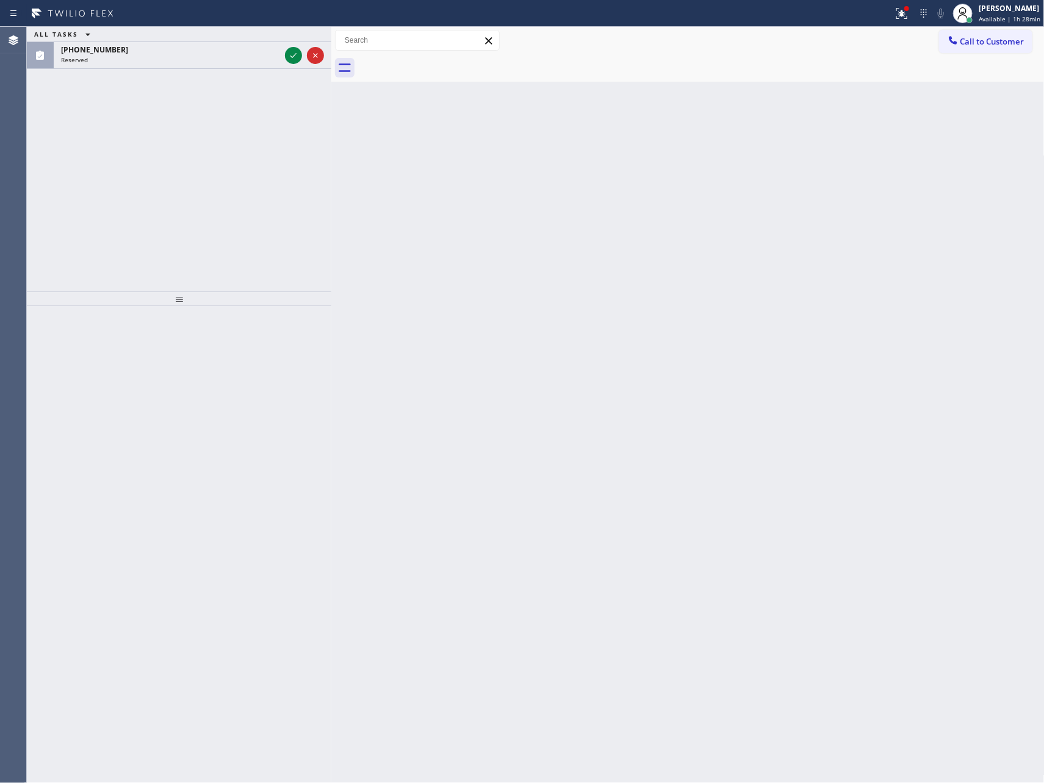
click at [541, 273] on div "Back to Dashboard Change Sender ID Customers Technicians Select a contact Outbo…" at bounding box center [687, 405] width 713 height 757
drag, startPoint x: 267, startPoint y: 196, endPoint x: 320, endPoint y: 84, distance: 124.2
click at [270, 191] on div "ALL TASKS ALL TASKS ACTIVE TASKS TASKS IN WRAP UP [PHONE_NUMBER] Reserved" at bounding box center [179, 159] width 304 height 265
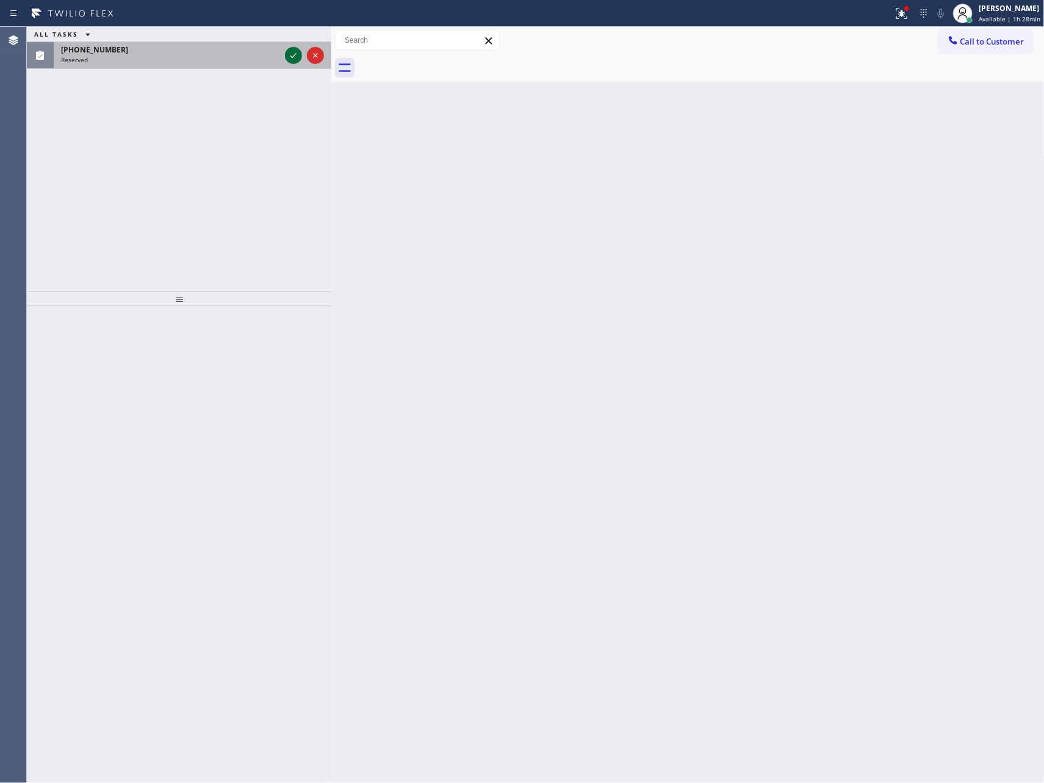
click at [293, 57] on icon at bounding box center [293, 55] width 6 height 5
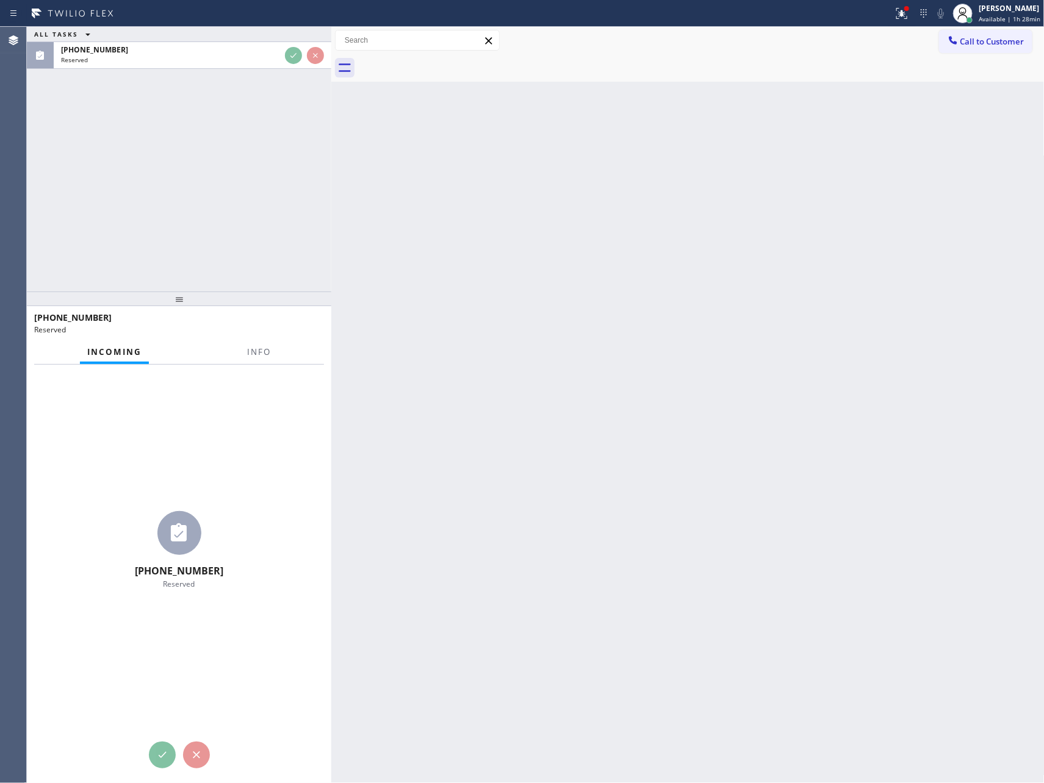
click at [284, 194] on div "ALL TASKS ALL TASKS ACTIVE TASKS TASKS IN WRAP UP [PHONE_NUMBER] Reserved" at bounding box center [179, 159] width 304 height 265
click at [287, 196] on div "ALL TASKS ALL TASKS ACTIVE TASKS TASKS IN WRAP UP [PHONE_NUMBER] Reserved" at bounding box center [179, 159] width 304 height 265
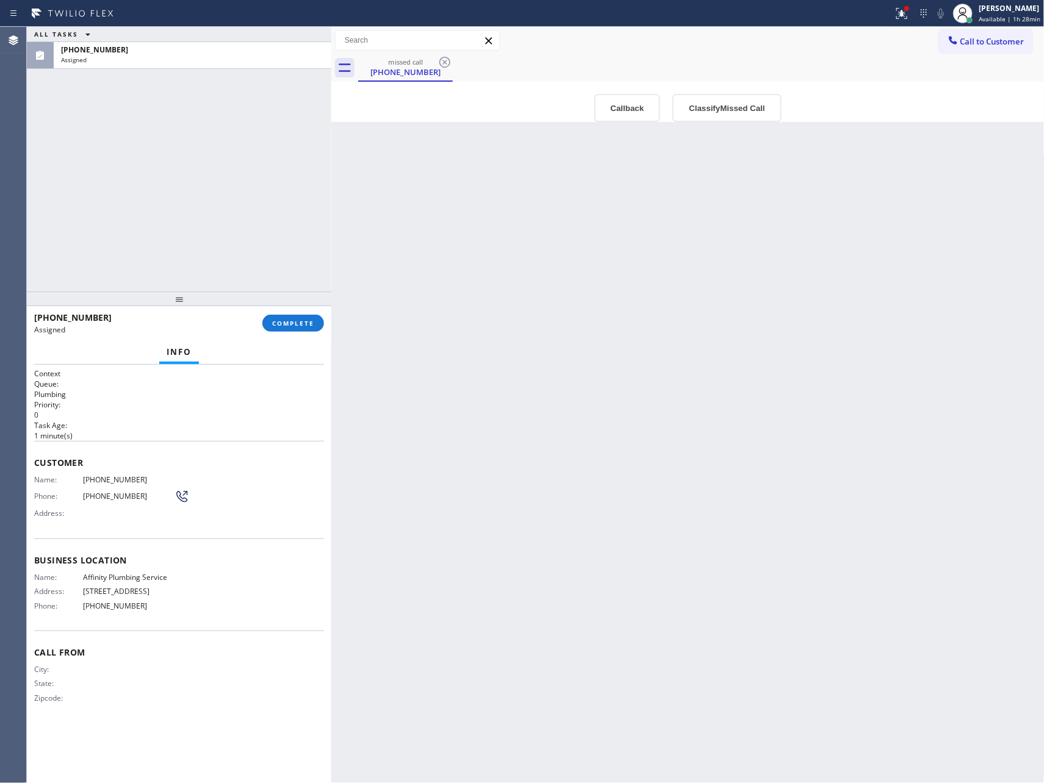
drag, startPoint x: 547, startPoint y: 370, endPoint x: 613, endPoint y: 143, distance: 235.8
click at [586, 309] on div "Back to Dashboard Change Sender ID Customers Technicians Select a contact Outbo…" at bounding box center [687, 405] width 713 height 757
click at [630, 110] on button "Callback" at bounding box center [627, 108] width 67 height 28
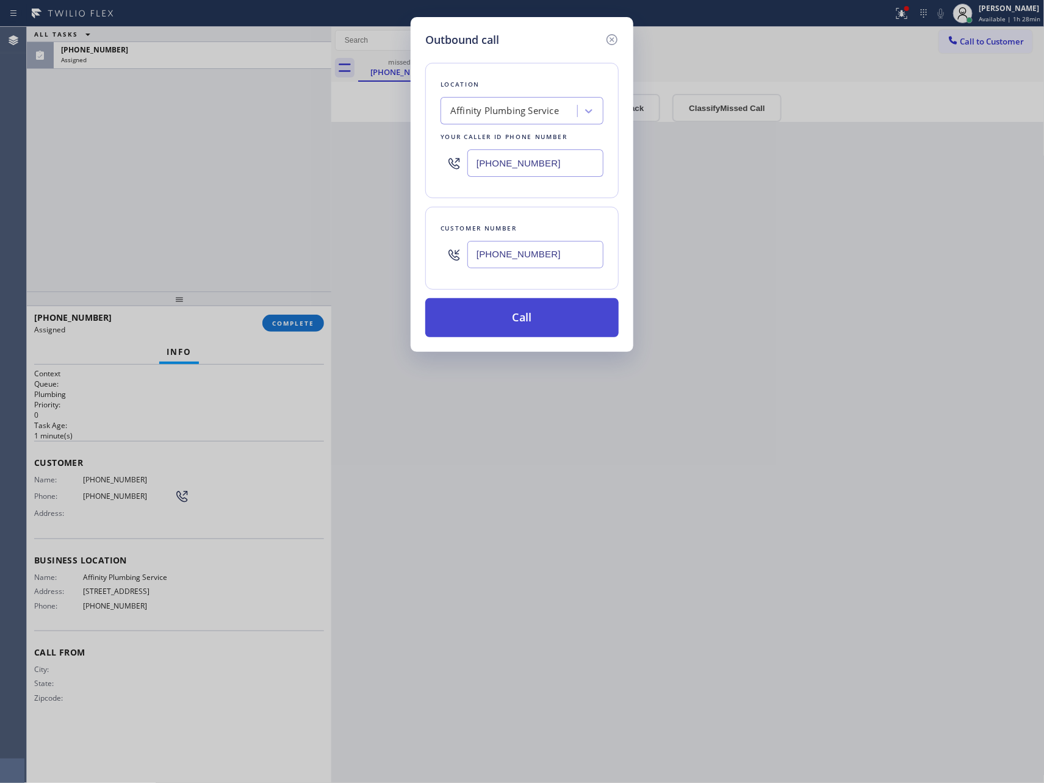
drag, startPoint x: 556, startPoint y: 320, endPoint x: 615, endPoint y: 333, distance: 60.0
click at [556, 320] on button "Call" at bounding box center [521, 317] width 193 height 39
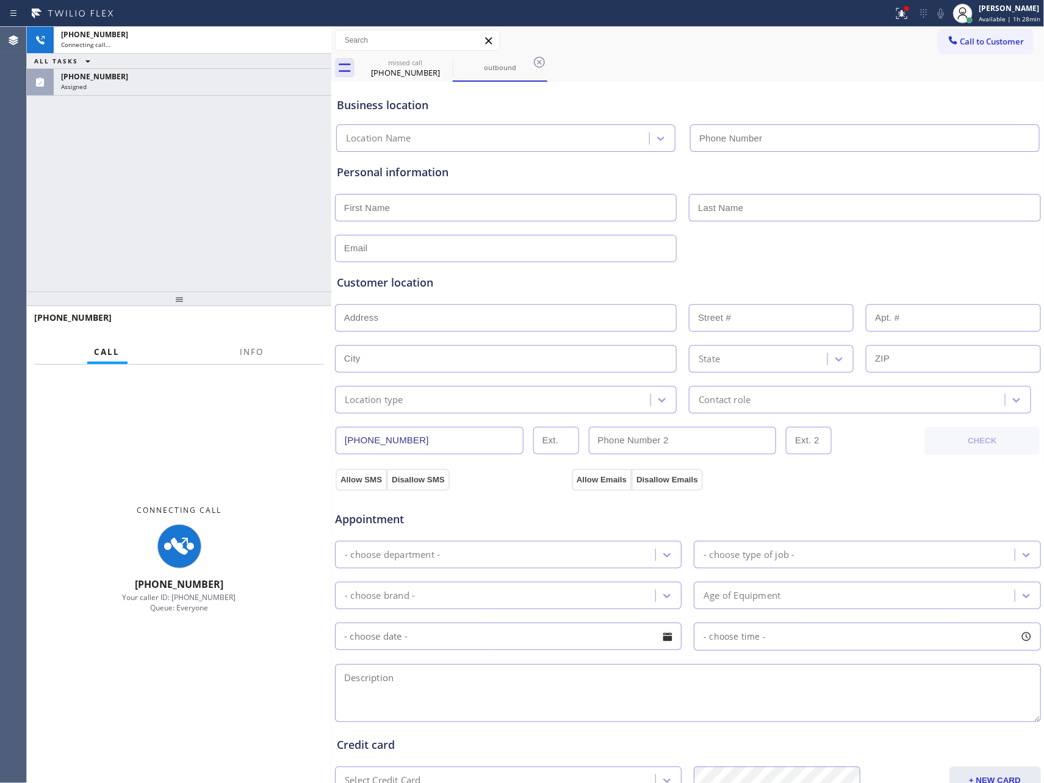
type input "[PHONE_NUMBER]"
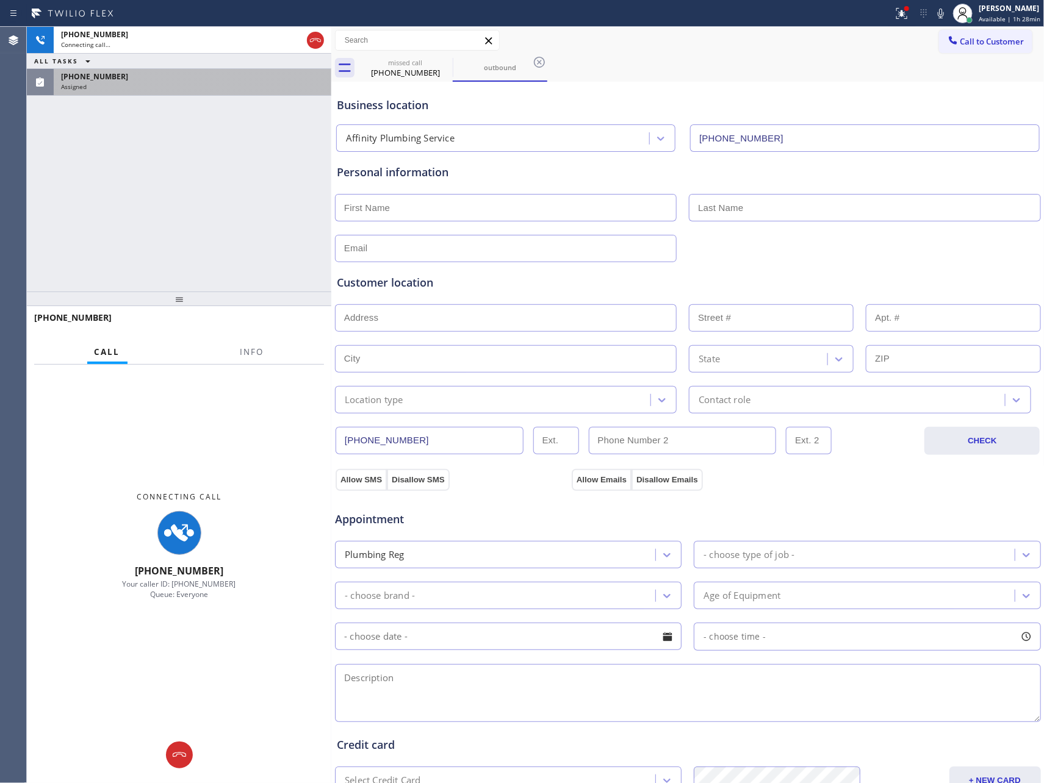
drag, startPoint x: 313, startPoint y: 42, endPoint x: 299, endPoint y: 95, distance: 54.9
click at [314, 42] on icon at bounding box center [315, 40] width 15 height 15
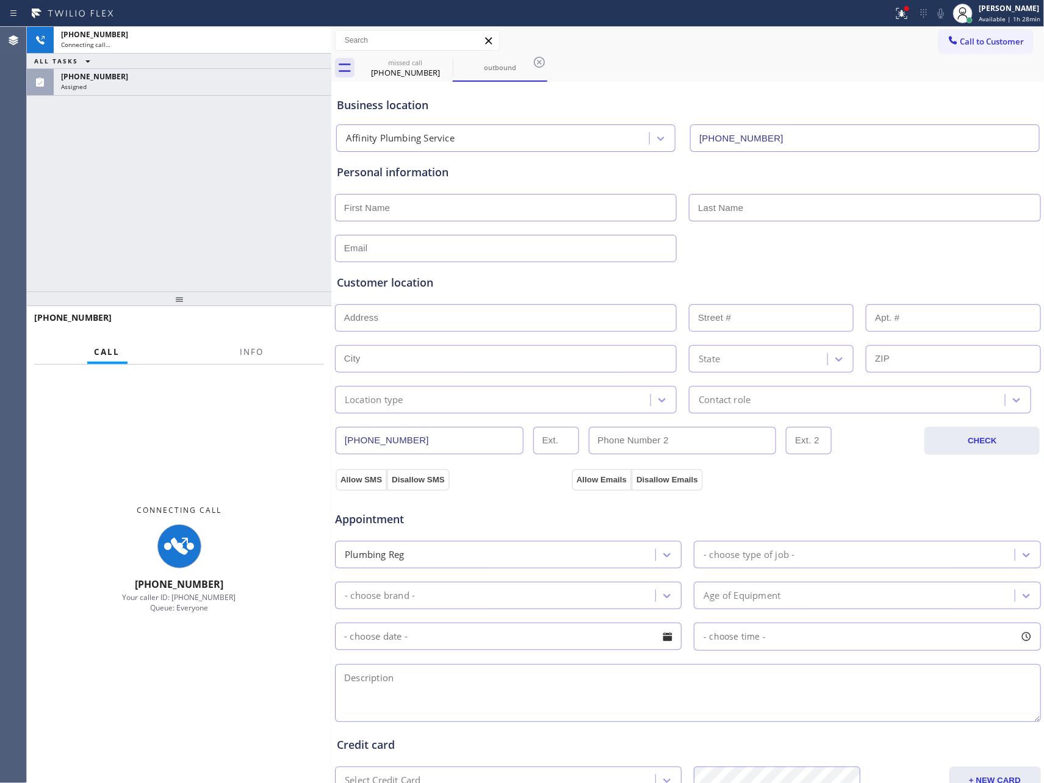
click at [277, 203] on div "[PHONE_NUMBER] Connecting call… ALL TASKS ALL TASKS ACTIVE TASKS TASKS IN WRAP …" at bounding box center [179, 159] width 304 height 265
click at [280, 206] on div "[PHONE_NUMBER] Connecting call… ALL TASKS ALL TASKS ACTIVE TASKS TASKS IN WRAP …" at bounding box center [179, 159] width 304 height 265
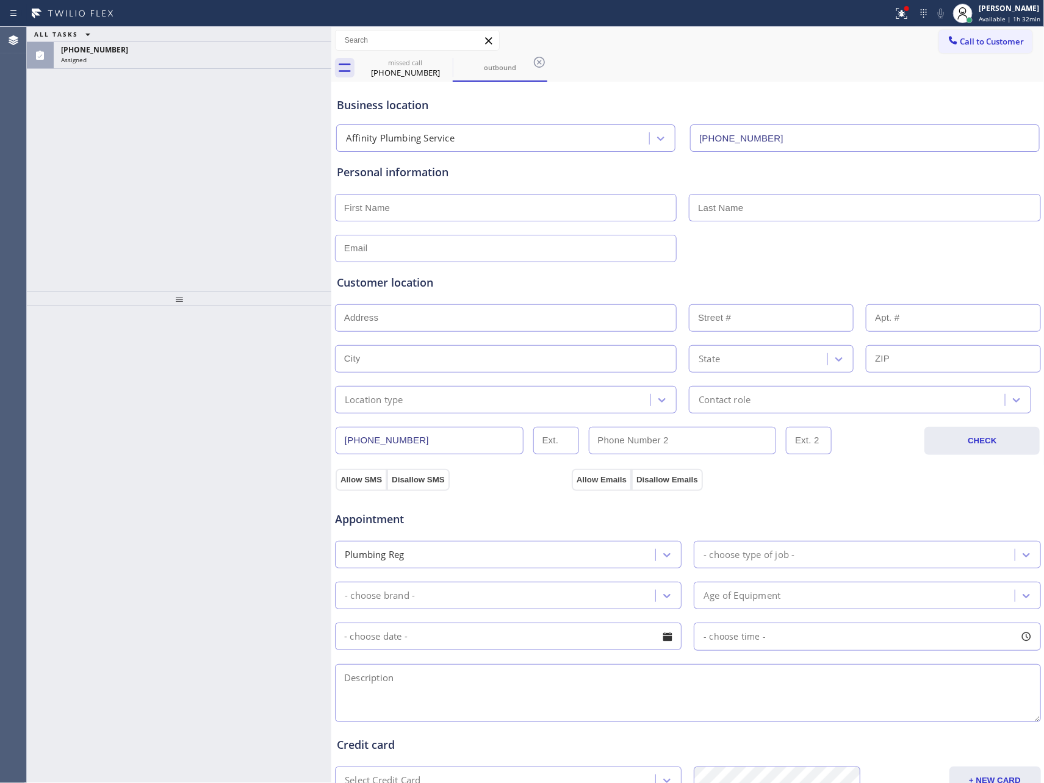
click at [280, 206] on div "ALL TASKS ALL TASKS ACTIVE TASKS TASKS IN WRAP UP [PHONE_NUMBER] Assigned" at bounding box center [179, 159] width 304 height 265
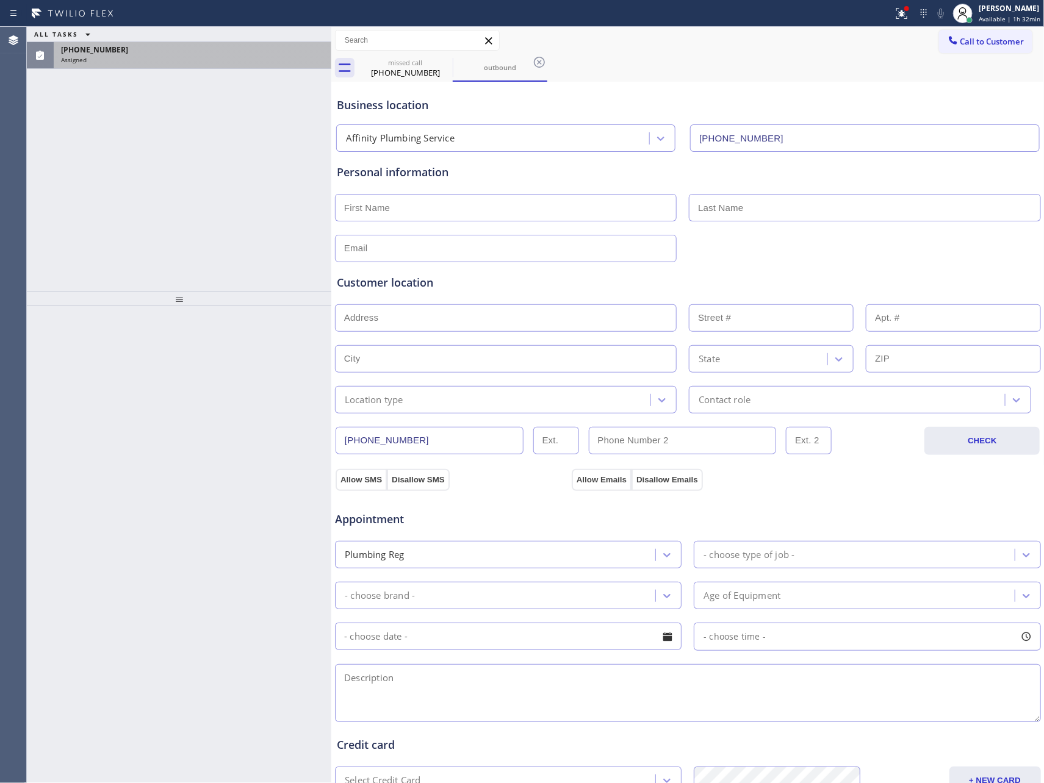
click at [211, 54] on div "[PHONE_NUMBER]" at bounding box center [192, 50] width 263 height 10
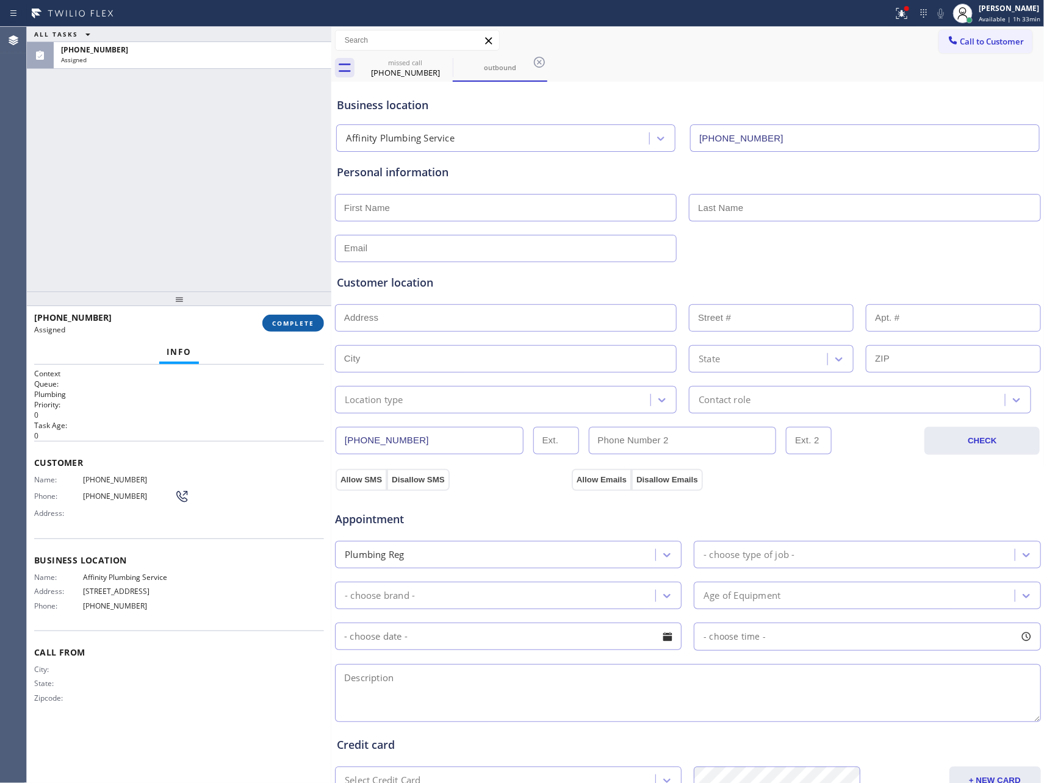
click at [289, 323] on span "COMPLETE" at bounding box center [293, 323] width 42 height 9
click at [216, 180] on div "ALL TASKS ALL TASKS ACTIVE TASKS TASKS IN WRAP UP [PHONE_NUMBER] Assigned" at bounding box center [179, 159] width 304 height 265
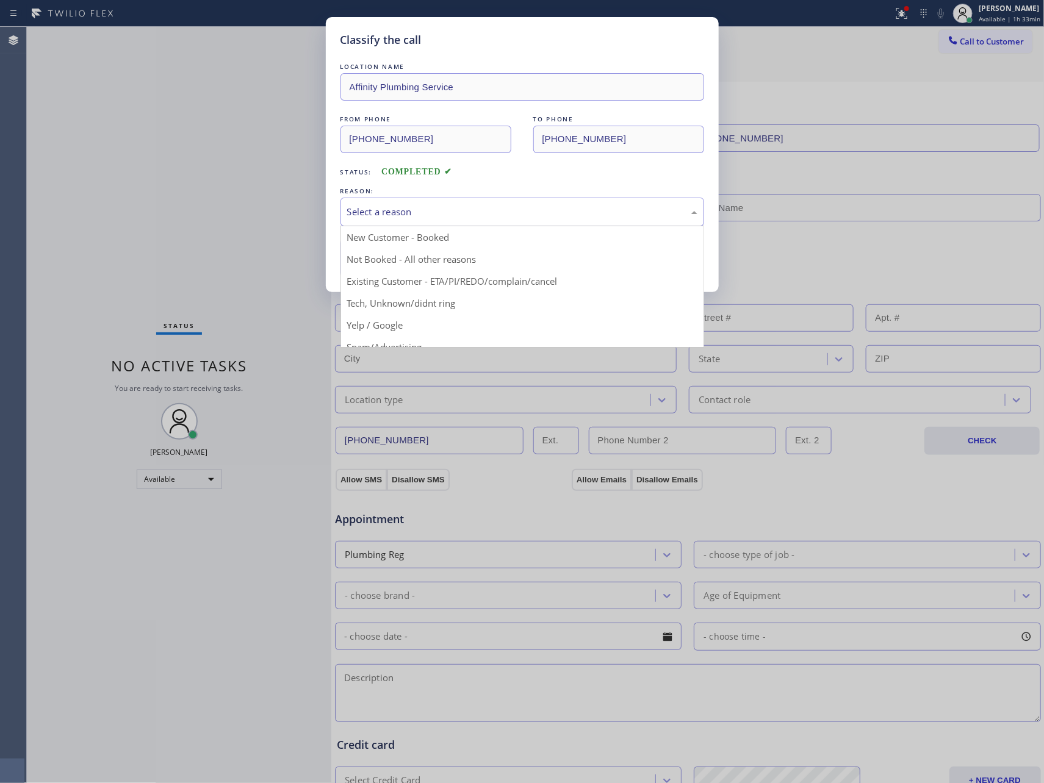
drag, startPoint x: 469, startPoint y: 214, endPoint x: 396, endPoint y: 271, distance: 92.2
click at [462, 221] on div "Select a reason" at bounding box center [522, 212] width 364 height 29
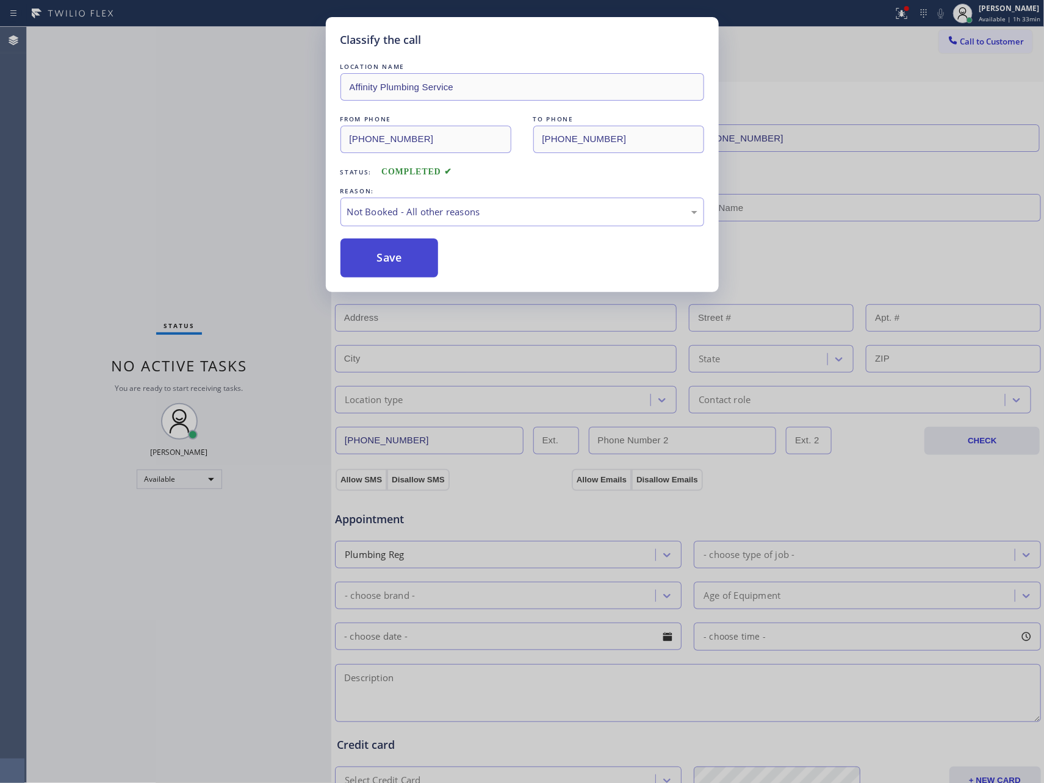
click at [398, 260] on button "Save" at bounding box center [389, 258] width 98 height 39
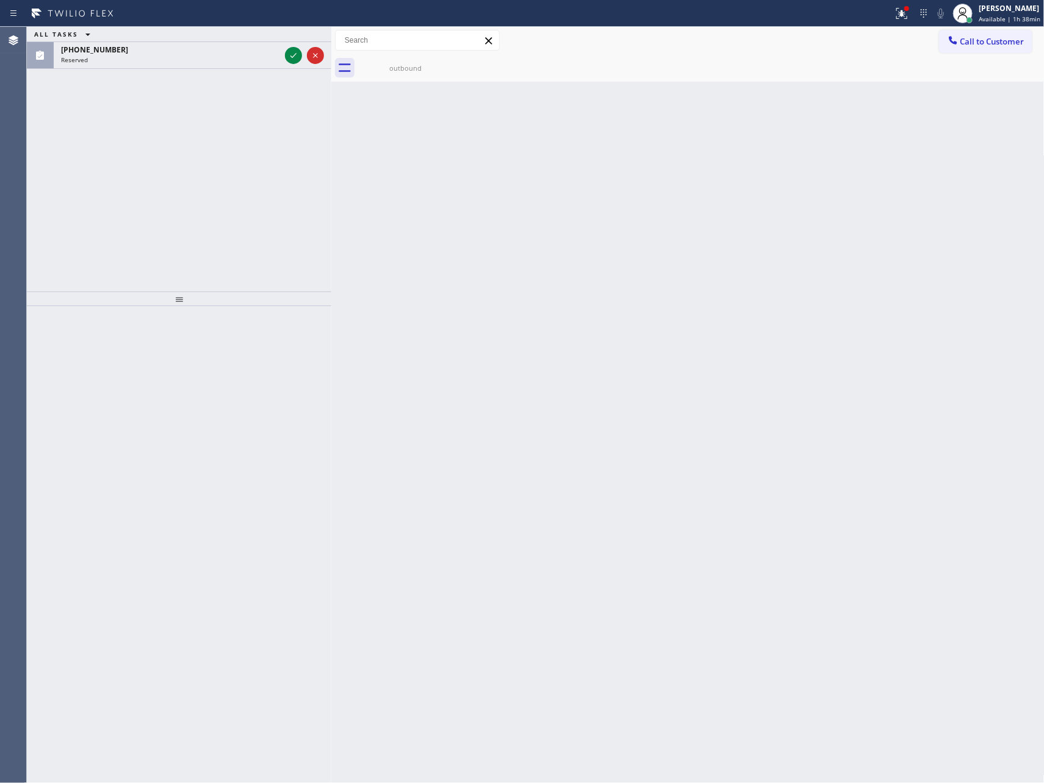
click at [233, 205] on div "ALL TASKS ALL TASKS ACTIVE TASKS TASKS IN WRAP UP [PHONE_NUMBER] Reserved" at bounding box center [179, 159] width 304 height 265
drag, startPoint x: 246, startPoint y: 167, endPoint x: 293, endPoint y: 72, distance: 105.9
click at [265, 148] on div "ALL TASKS ALL TASKS ACTIVE TASKS TASKS IN WRAP UP [PHONE_NUMBER] Reserved" at bounding box center [179, 159] width 304 height 265
click at [392, 207] on div "Back to Dashboard Change Sender ID Customers Technicians Select a contact Outbo…" at bounding box center [687, 405] width 713 height 757
drag, startPoint x: 217, startPoint y: 137, endPoint x: 272, endPoint y: 112, distance: 60.3
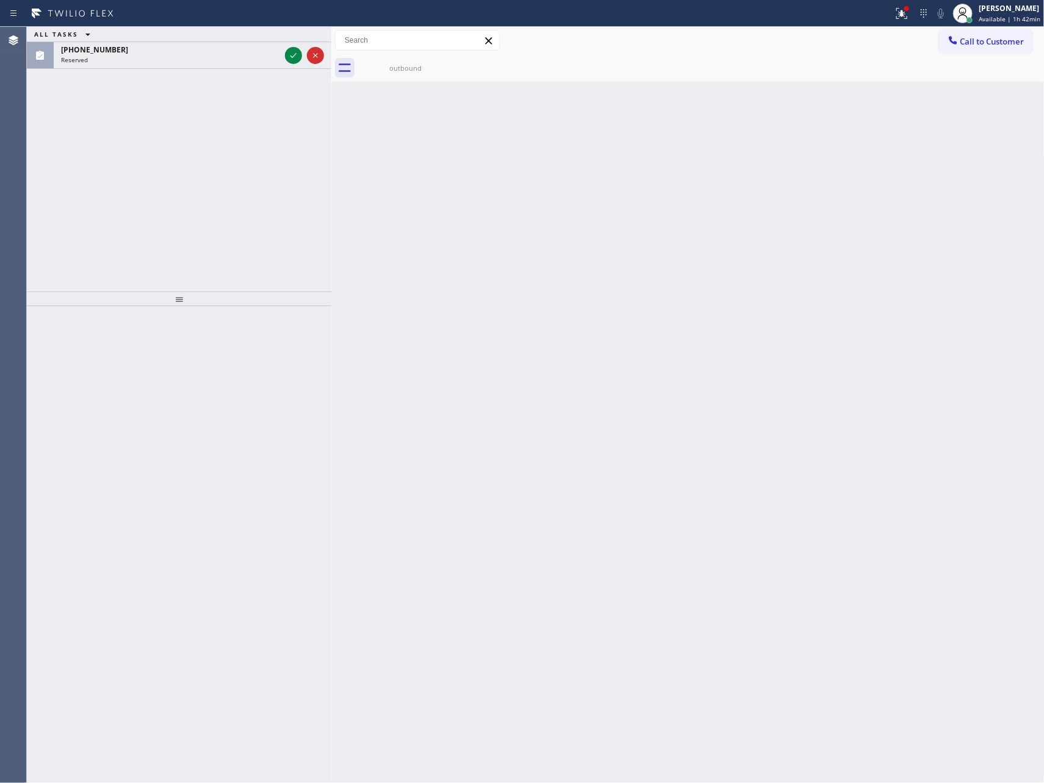
click at [228, 143] on div "ALL TASKS ALL TASKS ACTIVE TASKS TASKS IN WRAP UP [PHONE_NUMBER] Reserved" at bounding box center [179, 159] width 304 height 265
click at [295, 56] on icon at bounding box center [293, 55] width 6 height 5
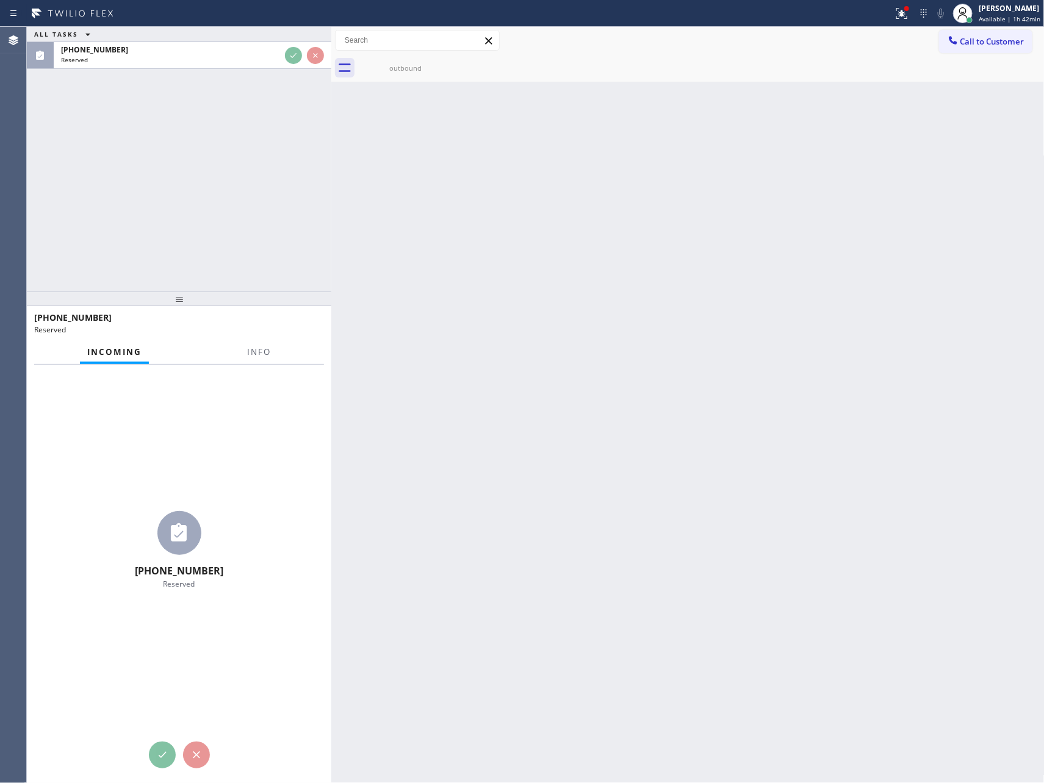
click at [306, 217] on div "ALL TASKS ALL TASKS ACTIVE TASKS TASKS IN WRAP UP [PHONE_NUMBER] Reserved" at bounding box center [179, 159] width 304 height 265
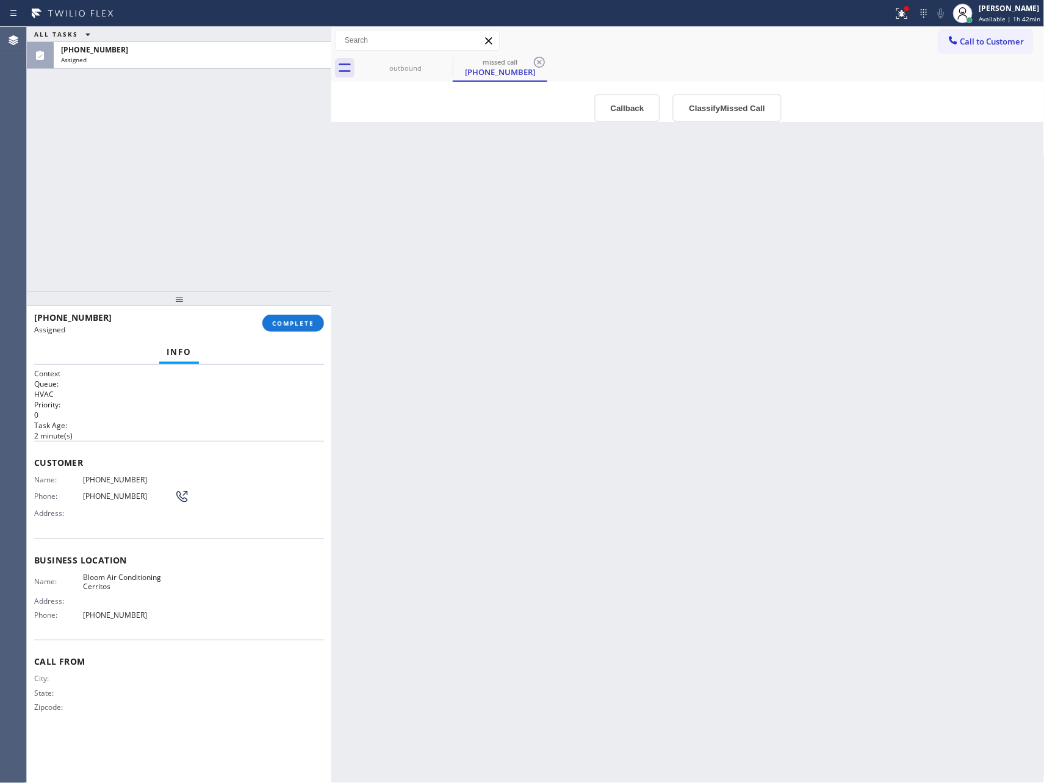
click at [151, 273] on div "ALL TASKS ALL TASKS ACTIVE TASKS TASKS IN WRAP UP [PHONE_NUMBER] Assigned" at bounding box center [179, 159] width 304 height 265
click at [654, 498] on div "Back to Dashboard Change Sender ID Customers Technicians Select a contact Outbo…" at bounding box center [687, 405] width 713 height 757
click at [663, 503] on div "Back to Dashboard Change Sender ID Customers Technicians Select a contact Outbo…" at bounding box center [687, 405] width 713 height 757
click at [636, 107] on button "Callback" at bounding box center [627, 108] width 67 height 28
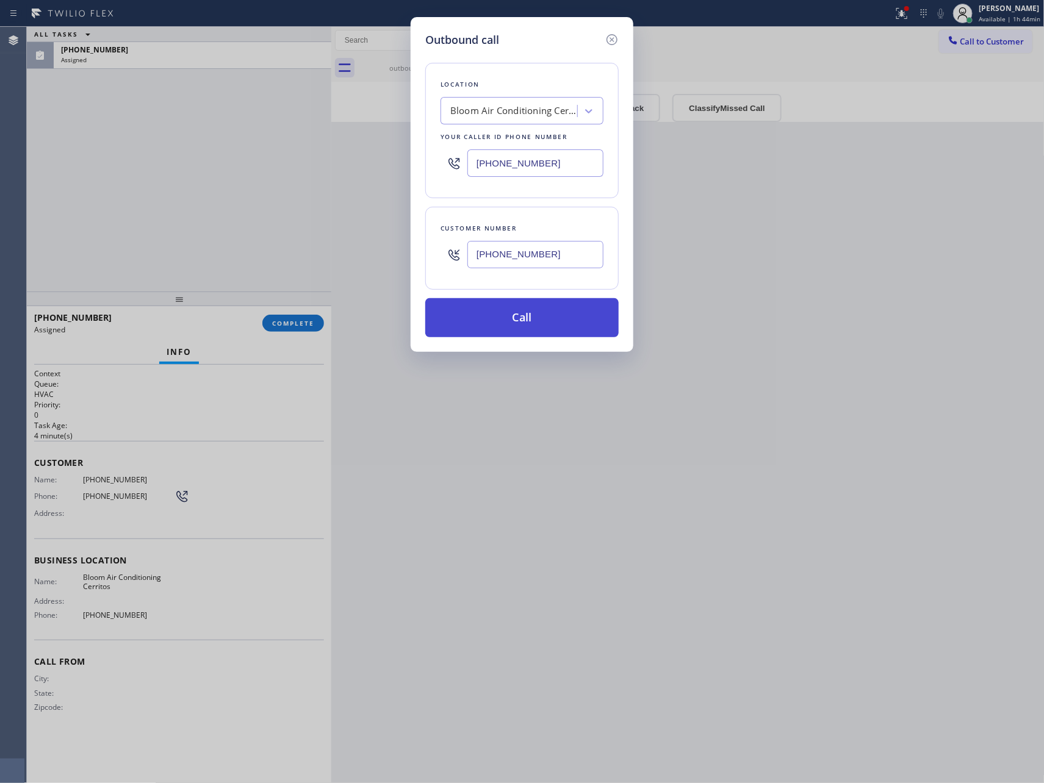
click at [547, 326] on button "Call" at bounding box center [521, 317] width 193 height 39
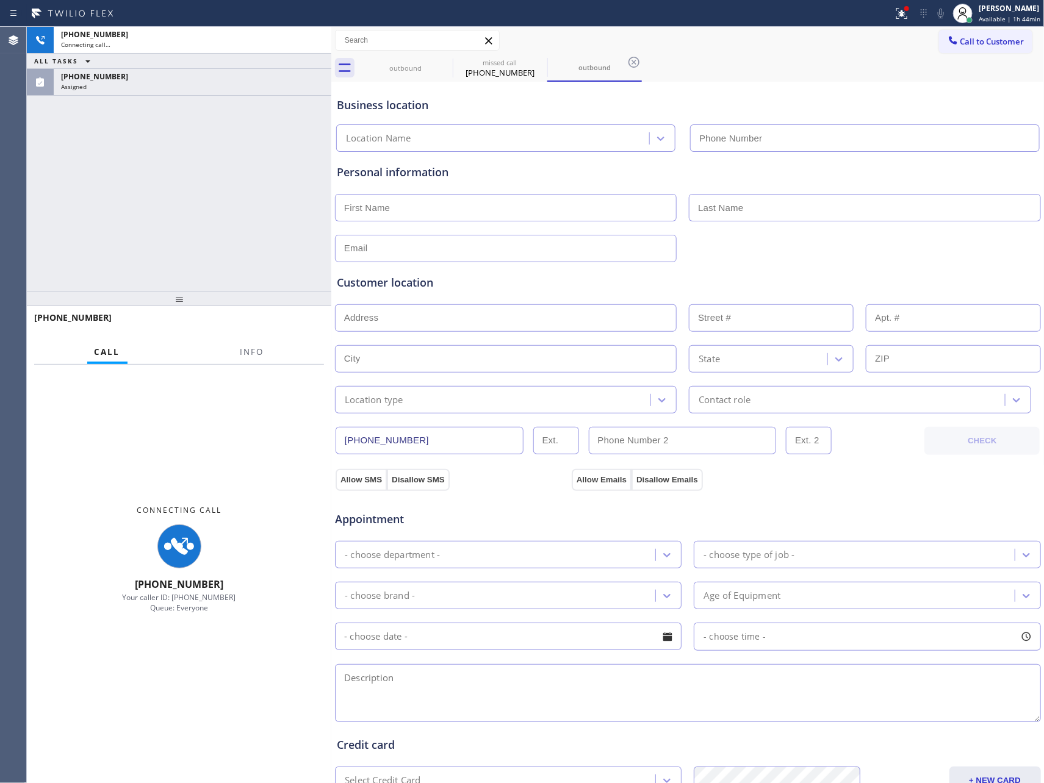
type input "[PHONE_NUMBER]"
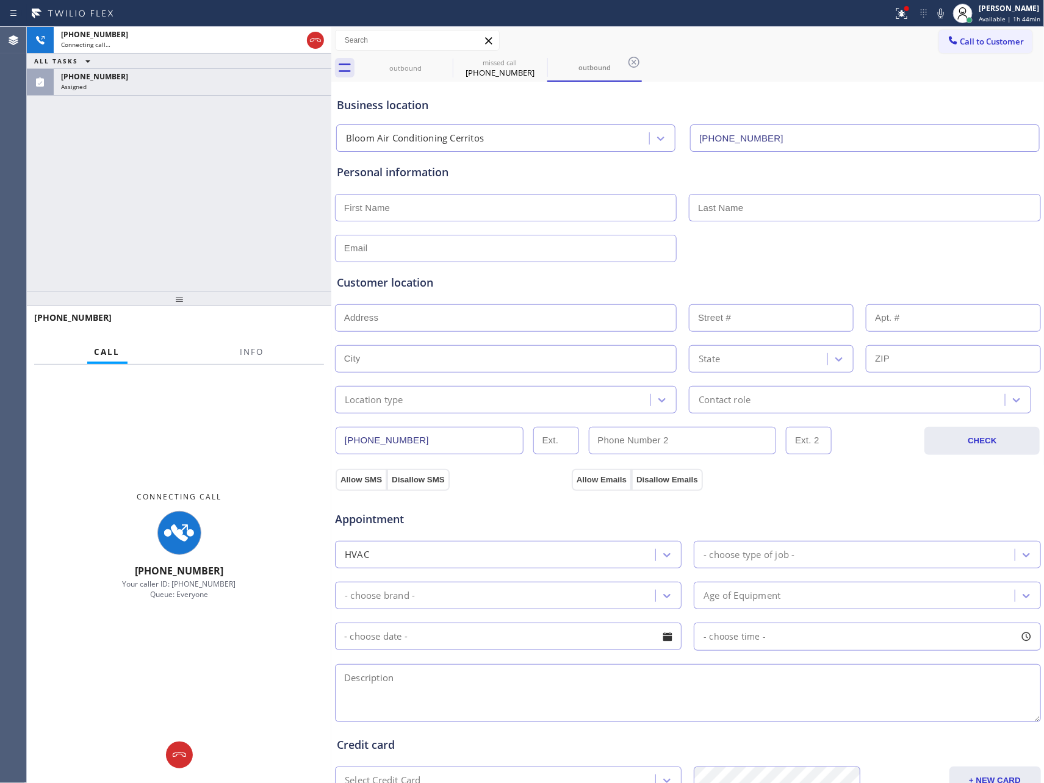
click at [121, 215] on div "[PHONE_NUMBER] Connecting call… ALL TASKS ALL TASKS ACTIVE TASKS TASKS IN WRAP …" at bounding box center [179, 159] width 304 height 265
click at [121, 216] on div "[PHONE_NUMBER] Connecting call… ALL TASKS ALL TASKS ACTIVE TASKS TASKS IN WRAP …" at bounding box center [179, 159] width 304 height 265
click at [317, 40] on icon at bounding box center [315, 40] width 15 height 15
click at [302, 194] on div "[PHONE_NUMBER] Connecting call… ALL TASKS ALL TASKS ACTIVE TASKS TASKS IN WRAP …" at bounding box center [179, 159] width 304 height 265
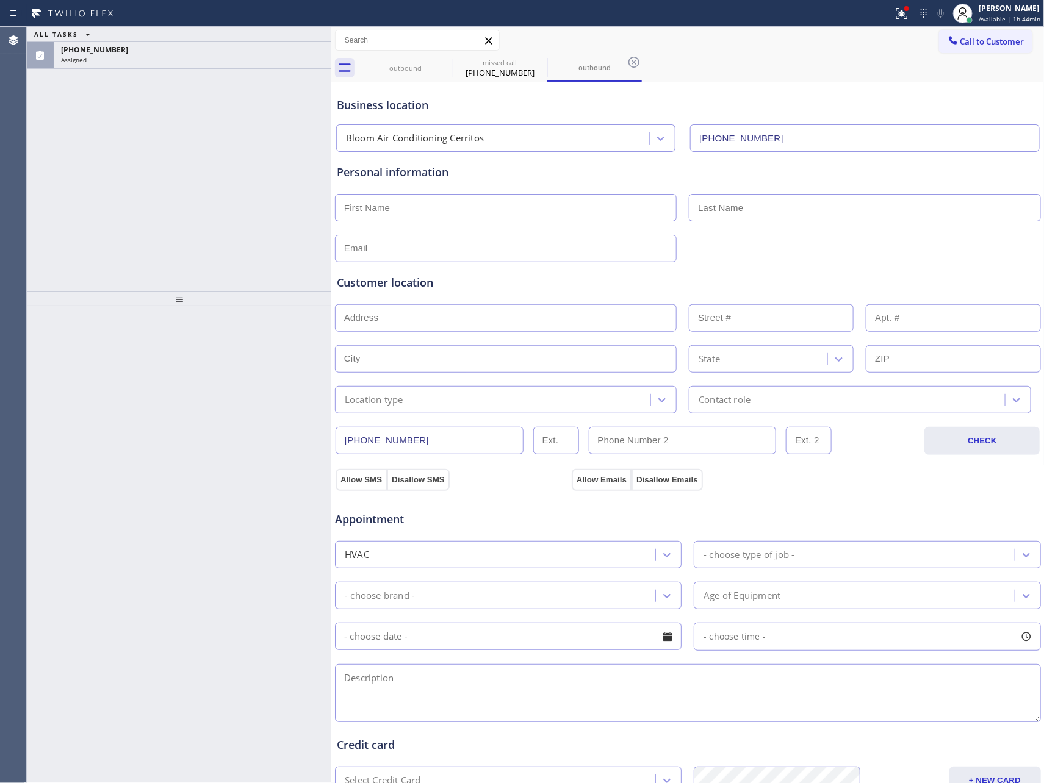
click at [157, 240] on div "ALL TASKS ALL TASKS ACTIVE TASKS TASKS IN WRAP UP [PHONE_NUMBER] Assigned" at bounding box center [179, 159] width 304 height 265
drag, startPoint x: 103, startPoint y: 195, endPoint x: 156, endPoint y: 132, distance: 81.4
click at [137, 159] on div "ALL TASKS ALL TASKS ACTIVE TASKS TASKS IN WRAP UP [PHONE_NUMBER] Assigned" at bounding box center [179, 159] width 304 height 265
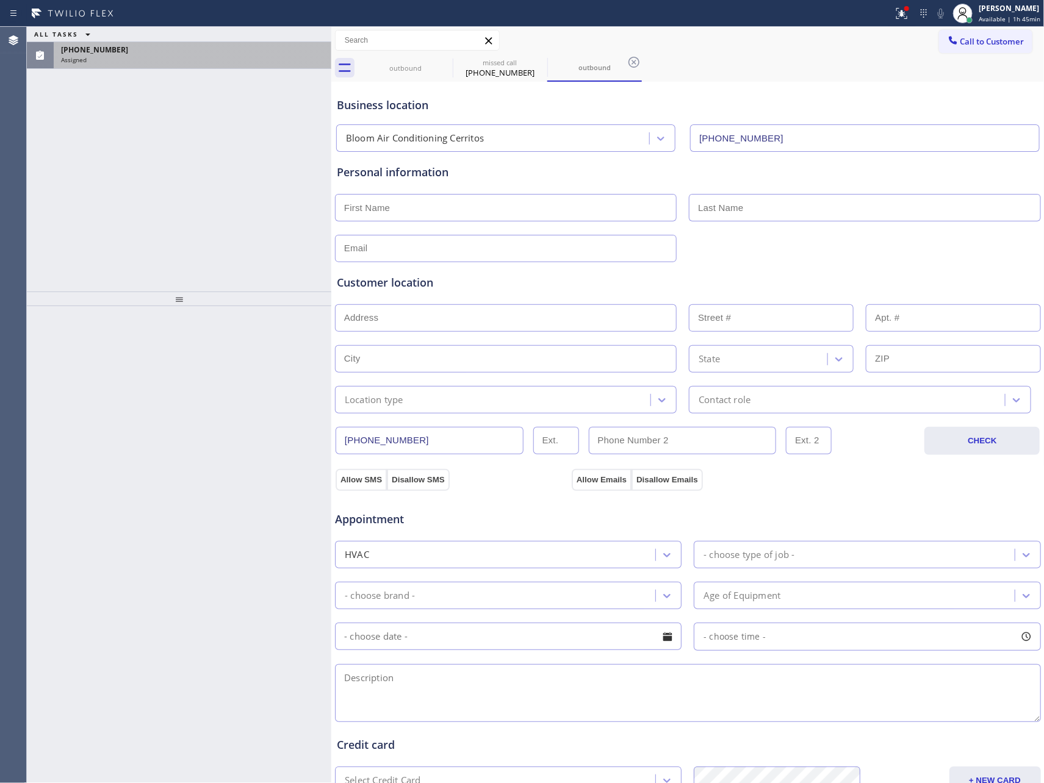
click at [196, 54] on div "[PHONE_NUMBER]" at bounding box center [192, 50] width 263 height 10
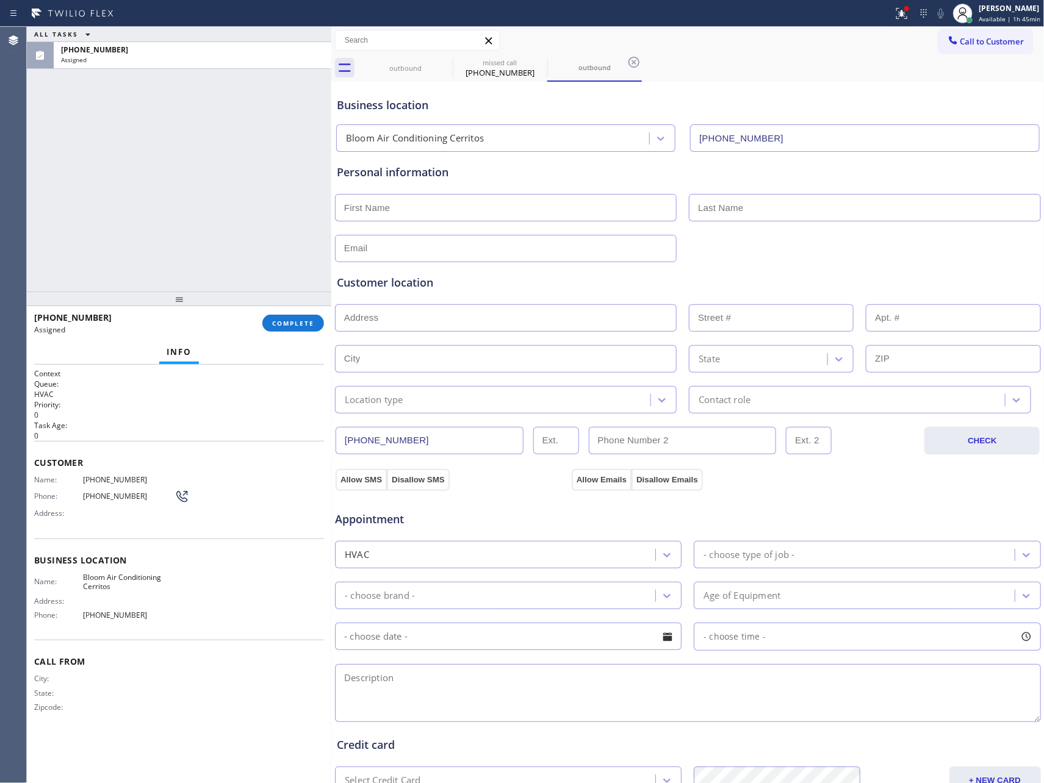
click at [293, 339] on div "[PHONE_NUMBER] Assigned COMPLETE" at bounding box center [179, 324] width 290 height 32
drag, startPoint x: 286, startPoint y: 326, endPoint x: 276, endPoint y: 244, distance: 82.3
click at [286, 320] on span "COMPLETE" at bounding box center [293, 323] width 42 height 9
click at [264, 178] on div "ALL TASKS ALL TASKS ACTIVE TASKS TASKS IN WRAP UP [PHONE_NUMBER] Assigned" at bounding box center [179, 159] width 304 height 265
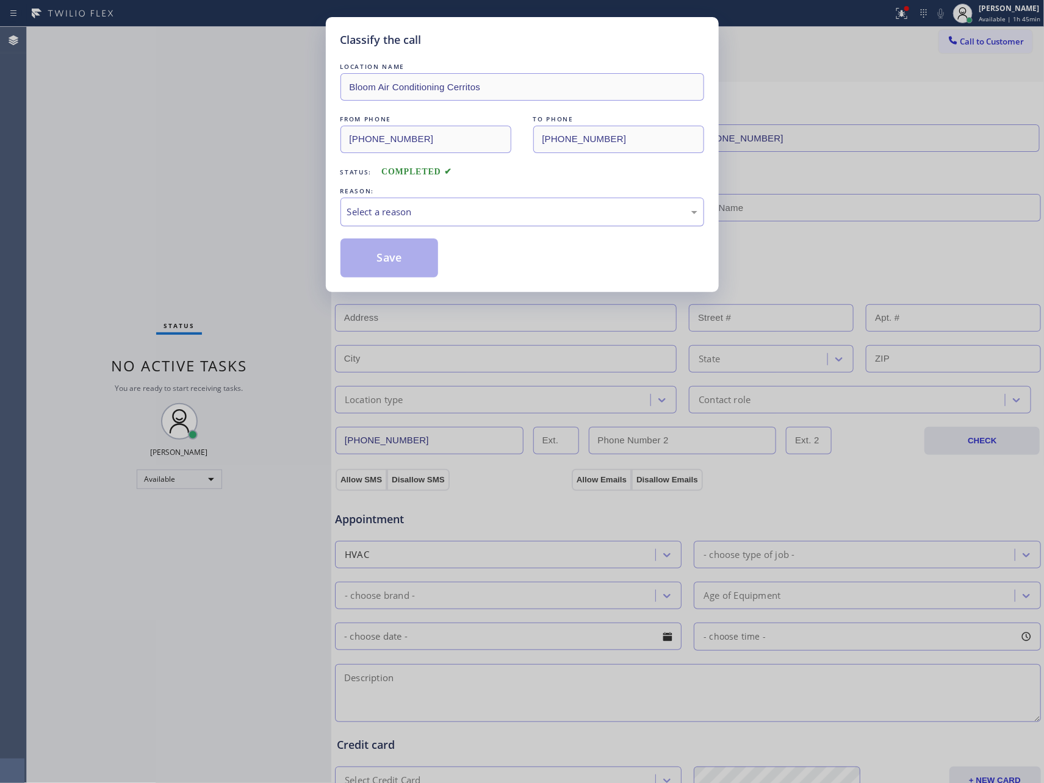
click at [416, 211] on div "Select a reason" at bounding box center [522, 212] width 350 height 14
click at [397, 260] on button "Save" at bounding box center [389, 258] width 98 height 39
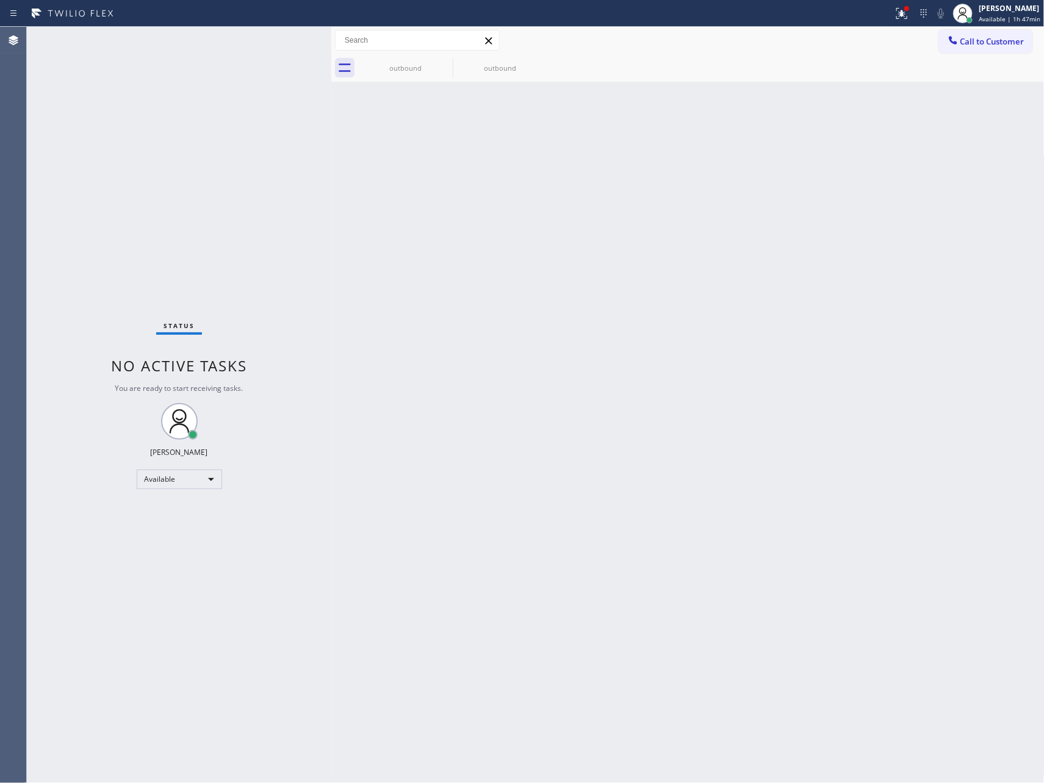
click at [572, 414] on div "Back to Dashboard Change Sender ID Customers Technicians Select a contact Outbo…" at bounding box center [687, 405] width 713 height 757
click at [473, 357] on div "Back to Dashboard Change Sender ID Customers Technicians Select a contact Outbo…" at bounding box center [687, 405] width 713 height 757
click at [192, 482] on div "Available" at bounding box center [179, 480] width 85 height 20
click at [178, 542] on li "Break" at bounding box center [178, 541] width 82 height 15
click at [184, 478] on div "Break" at bounding box center [179, 480] width 85 height 20
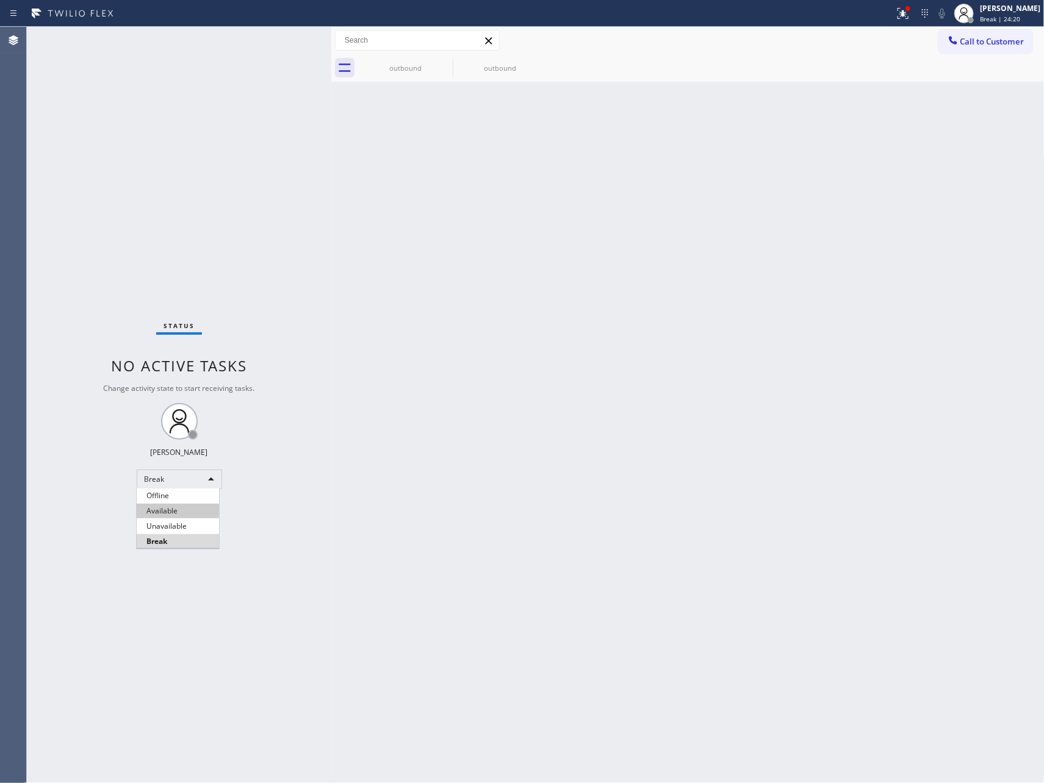
click at [179, 504] on li "Available" at bounding box center [178, 511] width 82 height 15
click at [811, 336] on div "Back to Dashboard Change Sender ID Customers Technicians Select a contact Outbo…" at bounding box center [687, 405] width 713 height 757
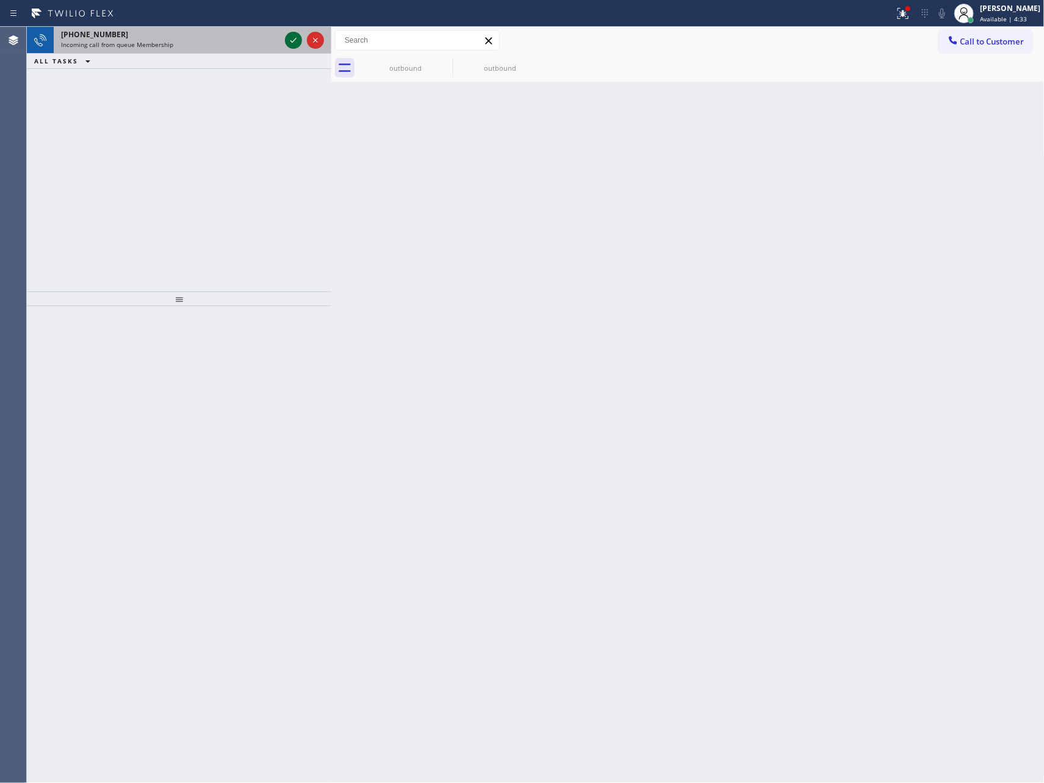
click at [293, 43] on icon at bounding box center [293, 40] width 15 height 15
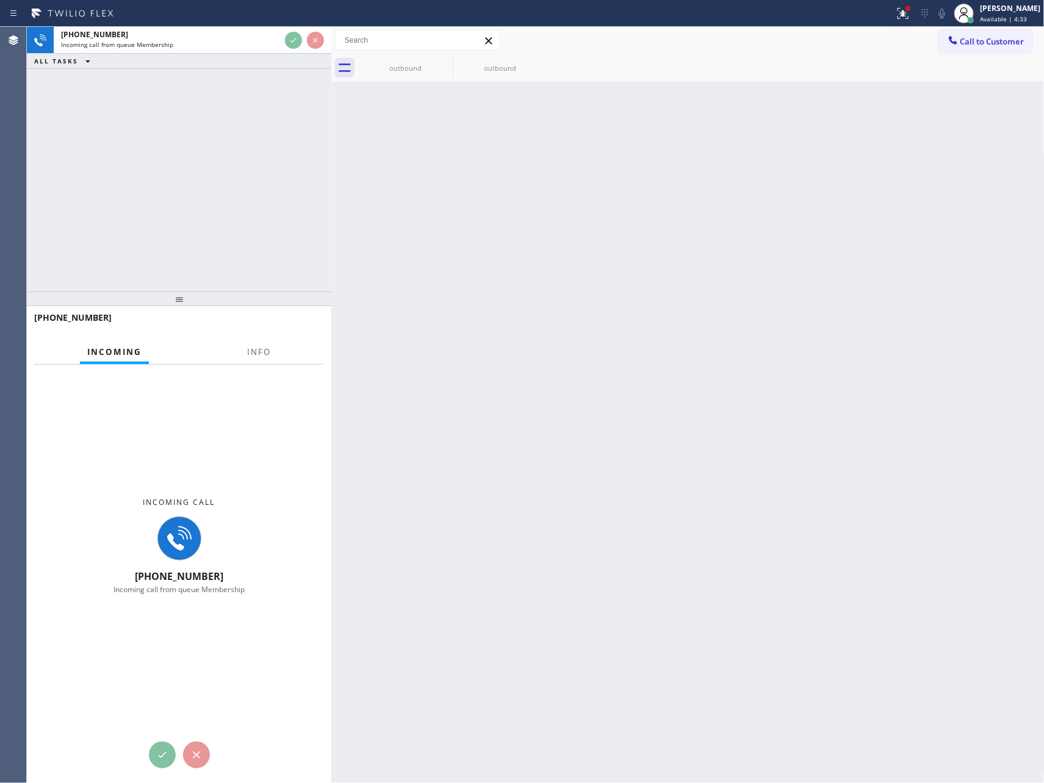
click at [264, 231] on div "[PHONE_NUMBER] Incoming call from queue Membership ALL TASKS ALL TASKS ACTIVE T…" at bounding box center [179, 159] width 304 height 265
click at [740, 346] on div "Back to Dashboard Change Sender ID Customers Technicians Select a contact Outbo…" at bounding box center [687, 405] width 713 height 757
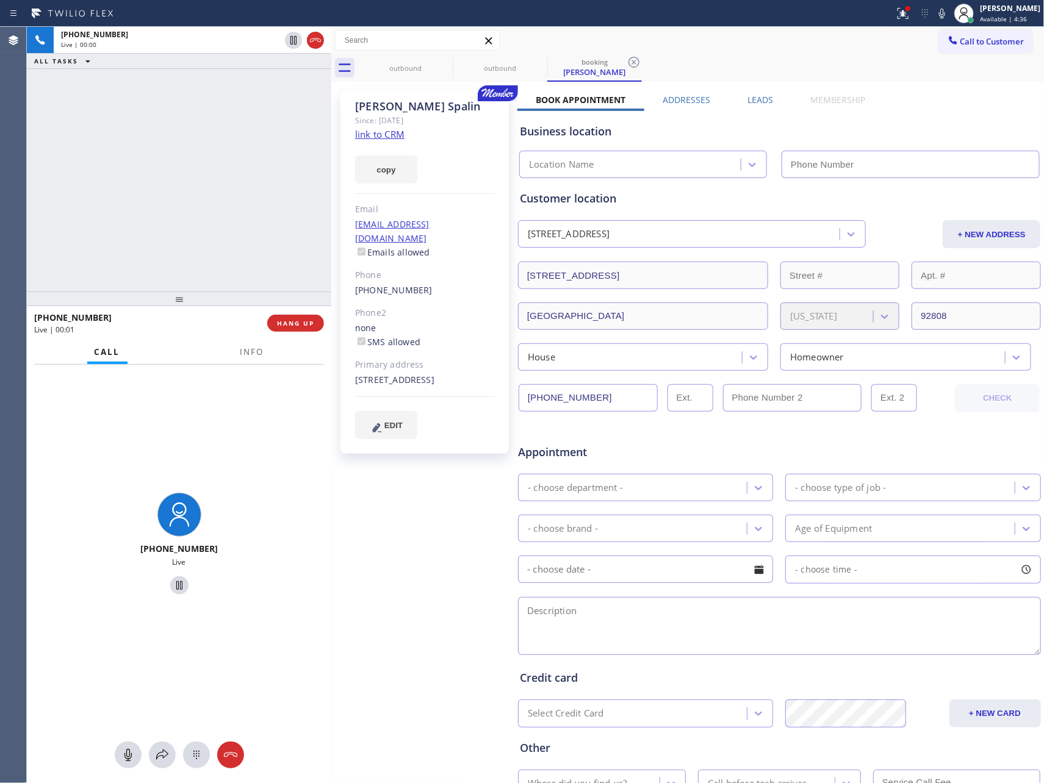
type input "[PHONE_NUMBER]"
drag, startPoint x: 238, startPoint y: 248, endPoint x: 368, endPoint y: 172, distance: 150.4
click at [287, 228] on div "[PHONE_NUMBER] Live | 00:15 ALL TASKS ALL TASKS ACTIVE TASKS TASKS IN WRAP UP" at bounding box center [179, 159] width 304 height 265
click at [369, 137] on link "link to CRM" at bounding box center [379, 134] width 49 height 12
click at [262, 139] on div "[PHONE_NUMBER] Live | 00:16 ALL TASKS ALL TASKS ACTIVE TASKS TASKS IN WRAP UP" at bounding box center [179, 159] width 304 height 265
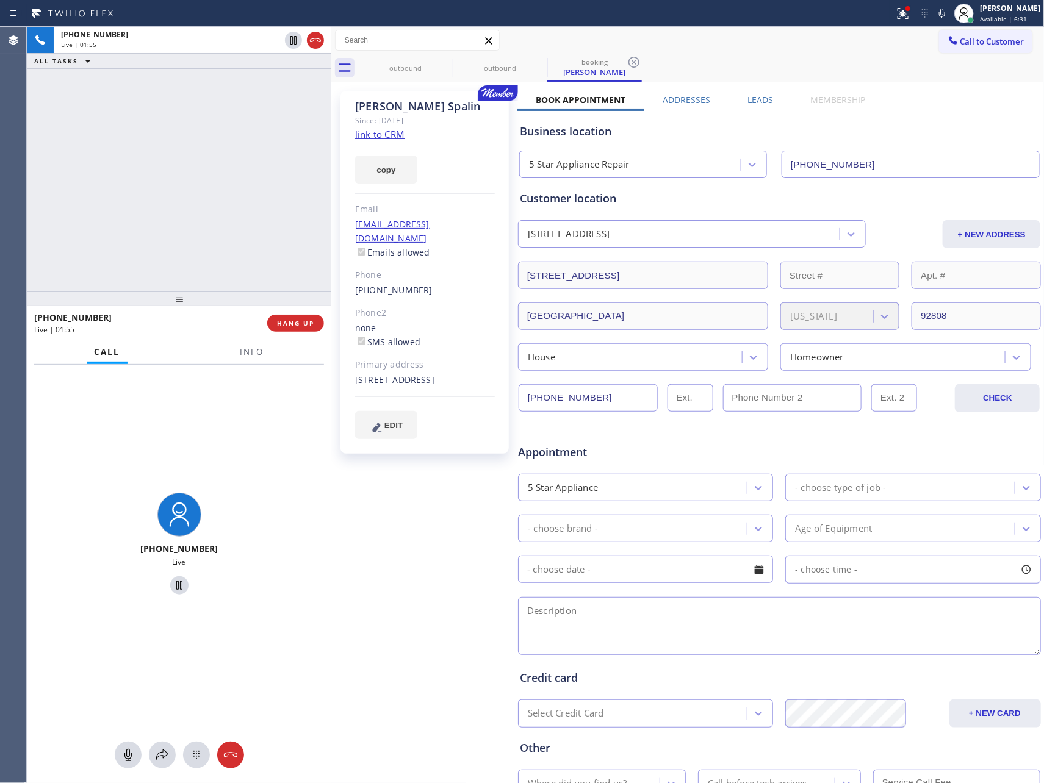
click at [126, 710] on button at bounding box center [128, 755] width 27 height 27
click at [289, 43] on icon at bounding box center [293, 40] width 15 height 15
click at [255, 187] on div "[PHONE_NUMBER] Live | 01:57 ALL TASKS ALL TASKS ACTIVE TASKS TASKS IN WRAP UP" at bounding box center [179, 159] width 304 height 265
click at [128, 183] on div "[PHONE_NUMBER] Live | 02:22 ALL TASKS ALL TASKS ACTIVE TASKS TASKS IN WRAP UP" at bounding box center [179, 159] width 304 height 265
drag, startPoint x: 246, startPoint y: 204, endPoint x: 313, endPoint y: 195, distance: 67.7
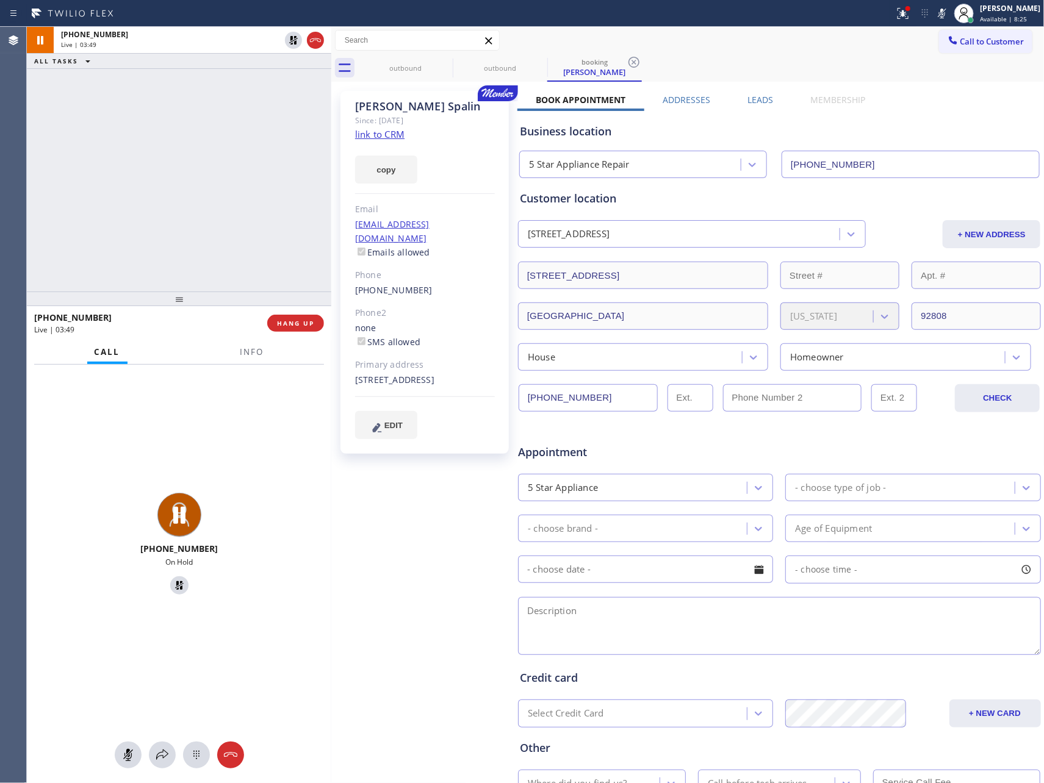
click at [255, 201] on div "[PHONE_NUMBER] Live | 03:49 ALL TASKS ALL TASKS ACTIVE TASKS TASKS IN WRAP UP" at bounding box center [179, 159] width 304 height 265
click at [377, 134] on link "link to CRM" at bounding box center [379, 134] width 49 height 12
drag, startPoint x: 209, startPoint y: 161, endPoint x: 237, endPoint y: 322, distance: 163.5
click at [223, 238] on div "[PHONE_NUMBER] Live | 05:13 ALL TASKS ALL TASKS ACTIVE TASKS TASKS IN WRAP UP" at bounding box center [179, 159] width 304 height 265
click at [116, 710] on div at bounding box center [128, 755] width 27 height 15
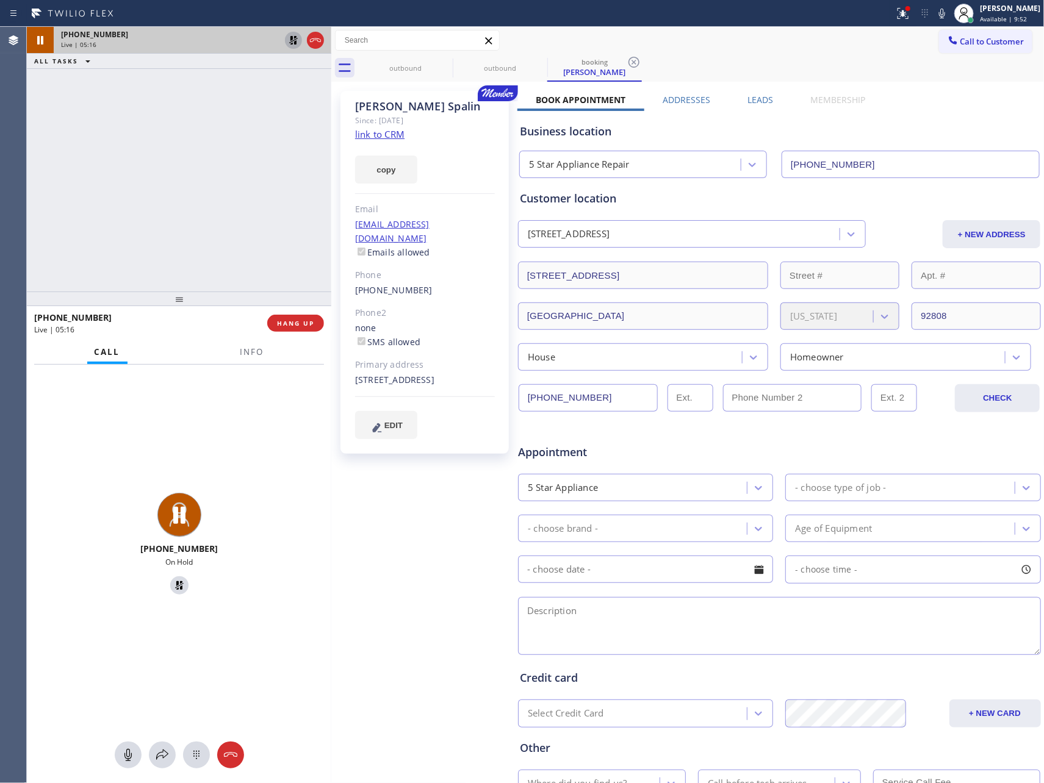
click at [293, 39] on icon at bounding box center [293, 40] width 15 height 15
click at [240, 234] on div "[PHONE_NUMBER] Live | 05:16 ALL TASKS ALL TASKS ACTIVE TASKS TASKS IN WRAP UP" at bounding box center [179, 159] width 304 height 265
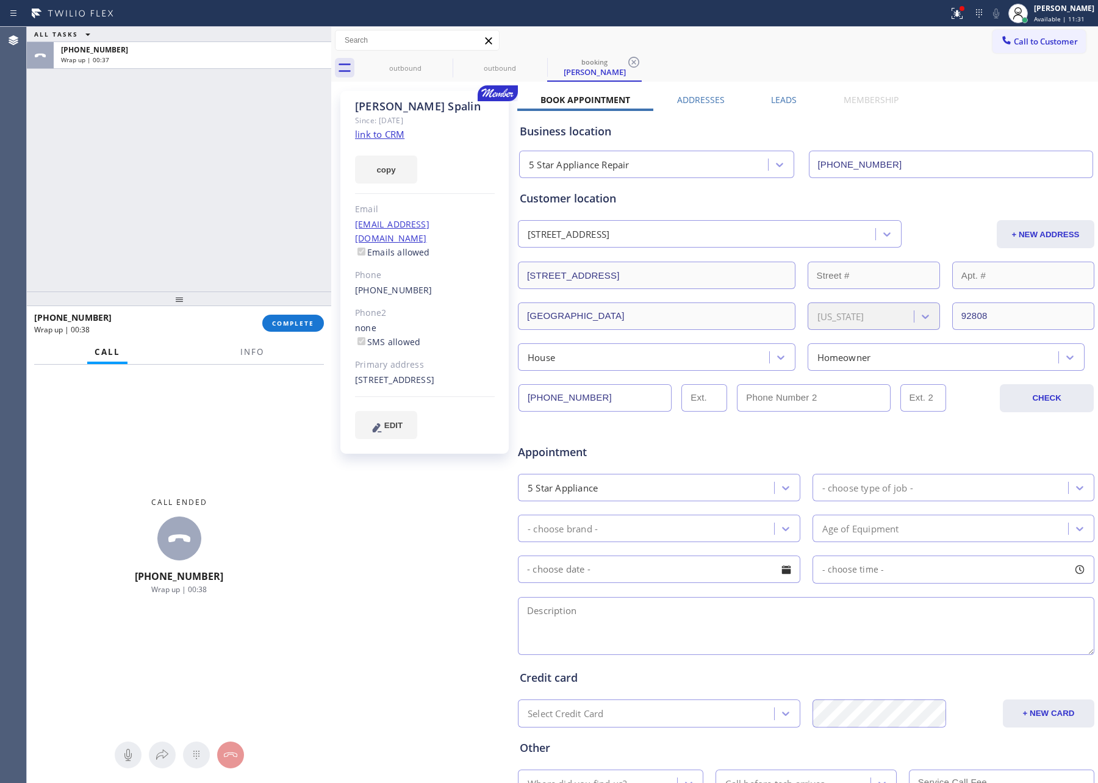
drag, startPoint x: 167, startPoint y: 284, endPoint x: 193, endPoint y: 340, distance: 62.0
click at [181, 321] on div "ALL TASKS ALL TASKS ACTIVE TASKS TASKS IN WRAP UP [PHONE_NUMBER] Wrap up | 00:3…" at bounding box center [179, 405] width 304 height 757
click at [315, 330] on button "COMPLETE" at bounding box center [293, 323] width 62 height 17
click at [275, 200] on div "ALL TASKS ALL TASKS ACTIVE TASKS TASKS IN WRAP UP [PHONE_NUMBER] Wrap up | 00:38" at bounding box center [179, 159] width 304 height 265
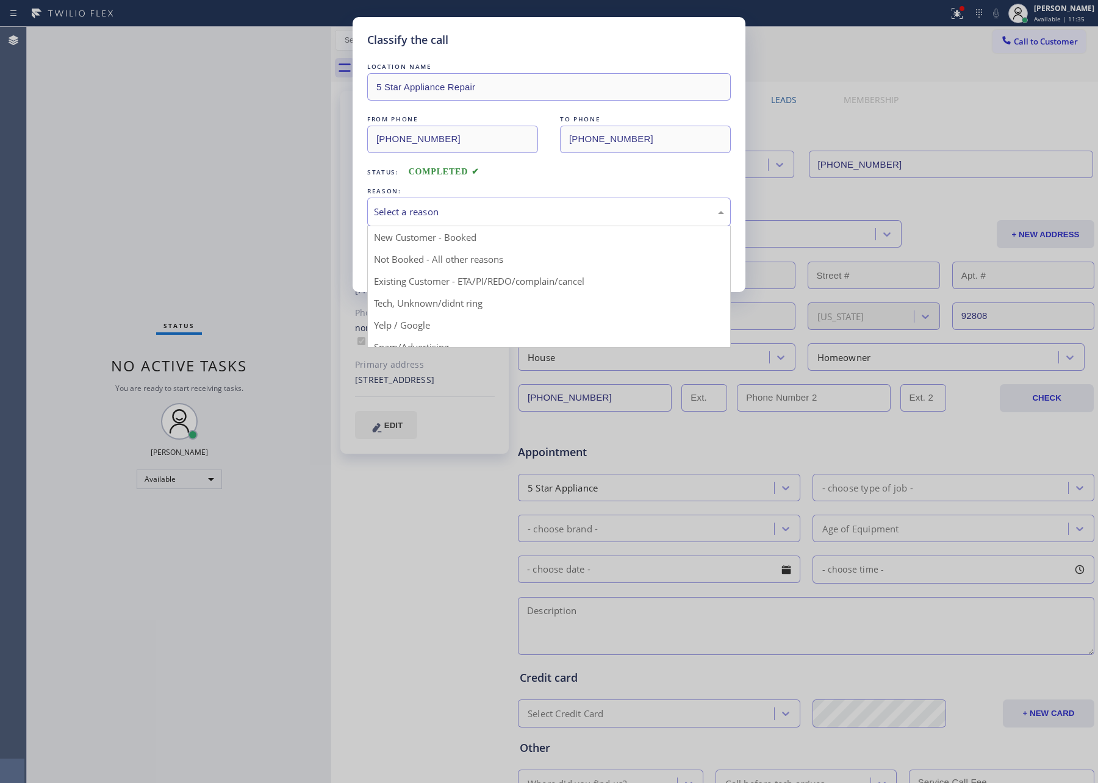
click at [456, 213] on div "Select a reason" at bounding box center [549, 212] width 350 height 14
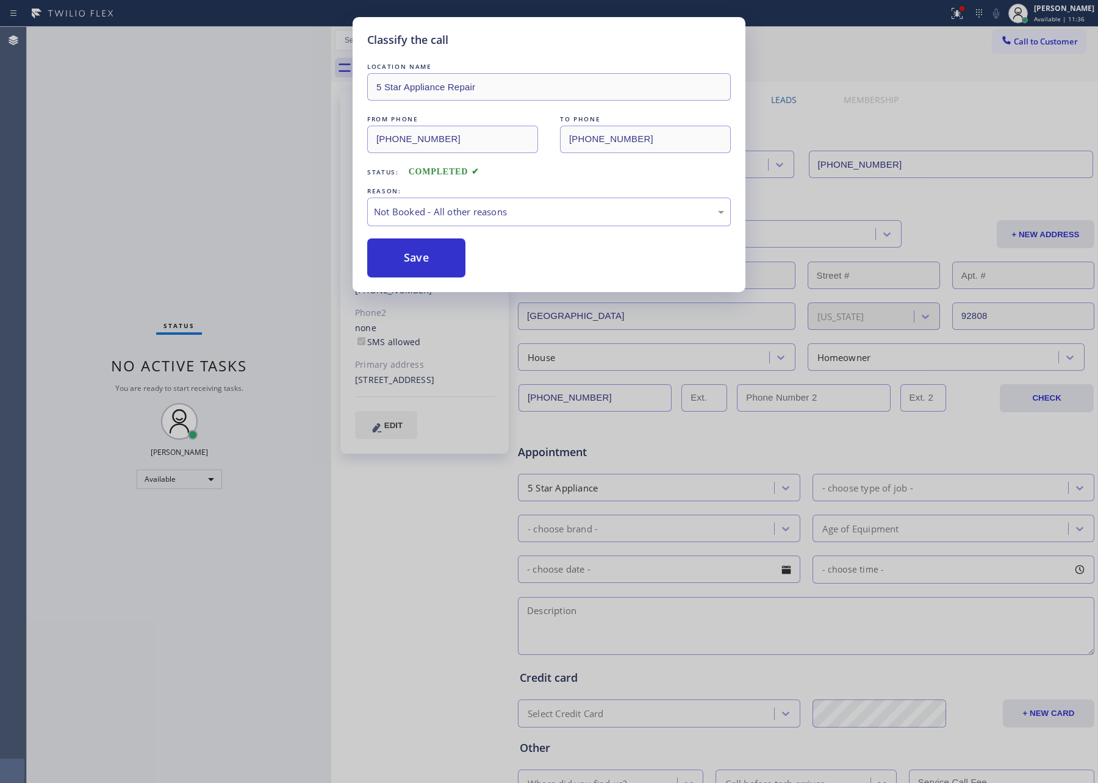
click at [445, 255] on button "Save" at bounding box center [416, 258] width 98 height 39
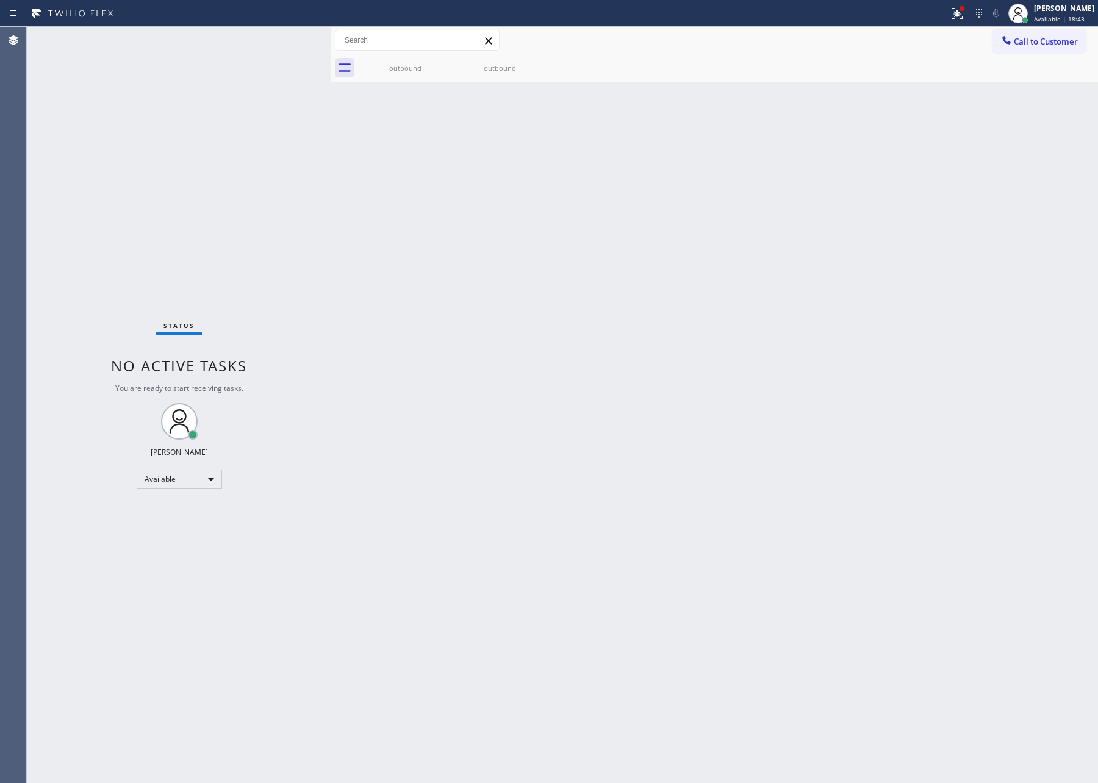
drag, startPoint x: 448, startPoint y: 509, endPoint x: 453, endPoint y: 502, distance: 8.5
click at [452, 504] on div "Back to Dashboard Change Sender ID Customers Technicians Select a contact Outbo…" at bounding box center [714, 405] width 767 height 757
click at [739, 508] on div "Back to Dashboard Change Sender ID Customers Technicians Select a contact Outbo…" at bounding box center [714, 405] width 767 height 757
click at [733, 518] on div "Back to Dashboard Change Sender ID Customers Technicians Select a contact Outbo…" at bounding box center [714, 405] width 767 height 757
drag, startPoint x: 461, startPoint y: 397, endPoint x: 1077, endPoint y: 157, distance: 660.7
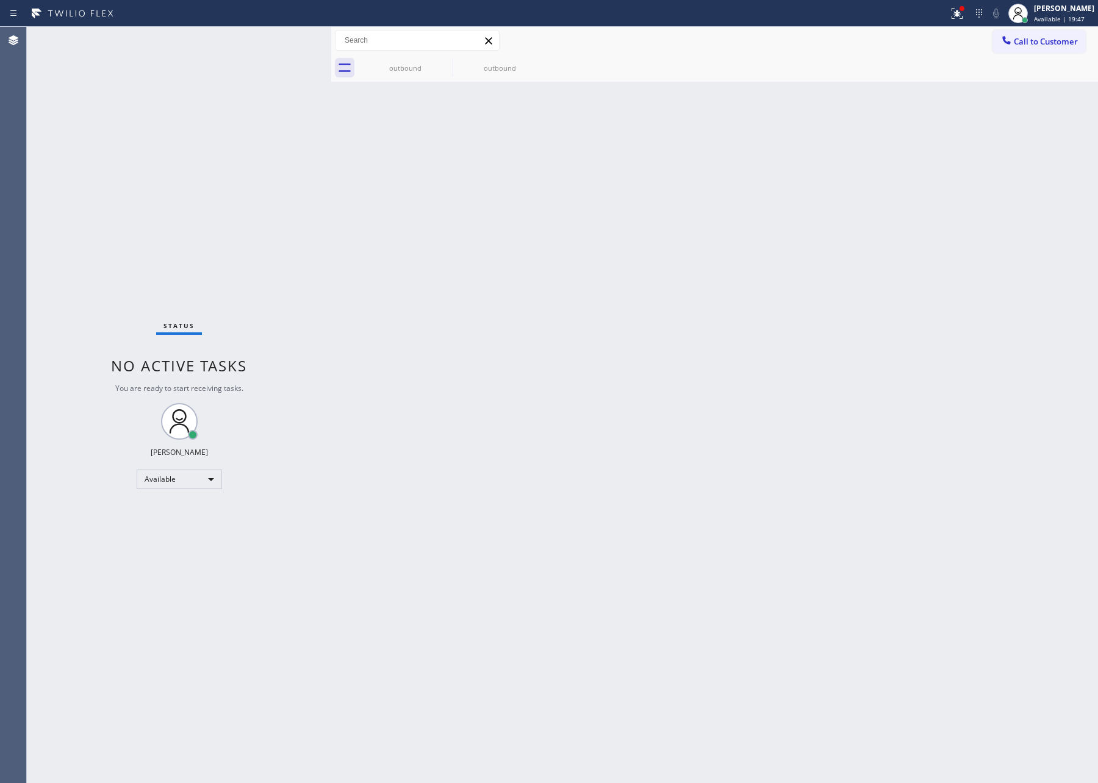
click at [492, 383] on div "Back to Dashboard Change Sender ID Customers Technicians Select a contact Outbo…" at bounding box center [714, 405] width 767 height 757
click at [1018, 39] on span "Call to Customer" at bounding box center [1046, 41] width 64 height 11
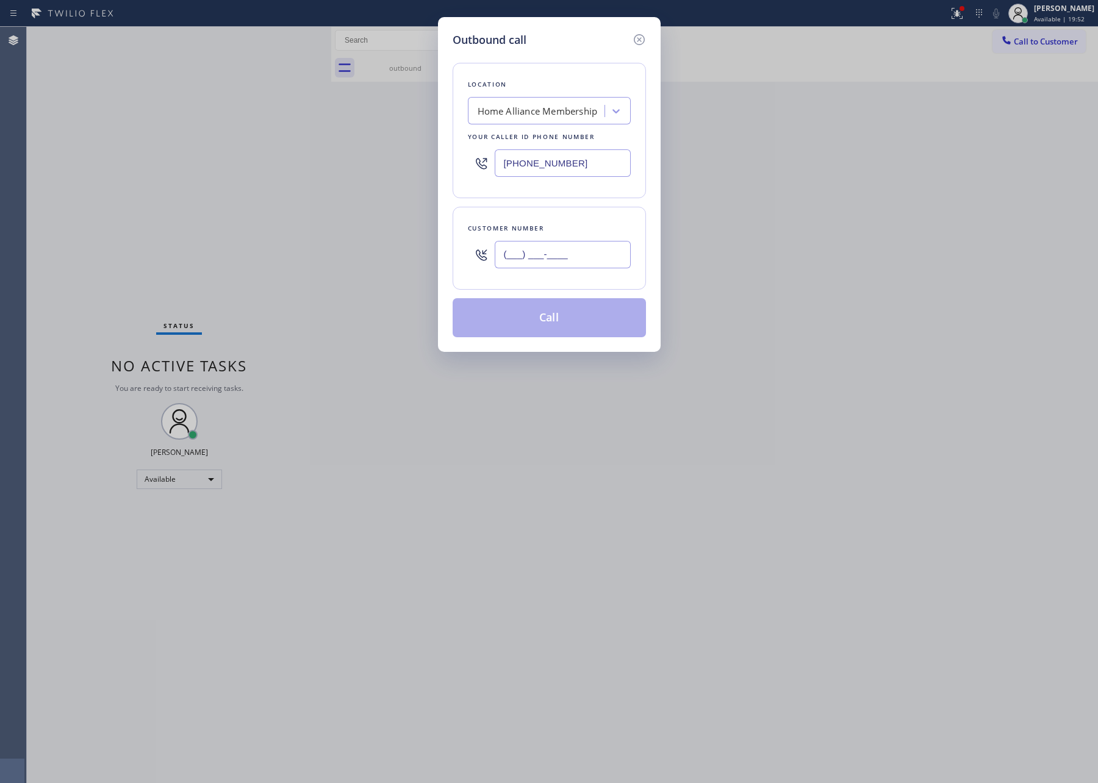
click at [559, 258] on input "(___) ___-____" at bounding box center [563, 254] width 136 height 27
paste input "714) 624-8506"
type input "[PHONE_NUMBER]"
click at [463, 278] on div "Customer number [PHONE_NUMBER]" at bounding box center [549, 248] width 193 height 83
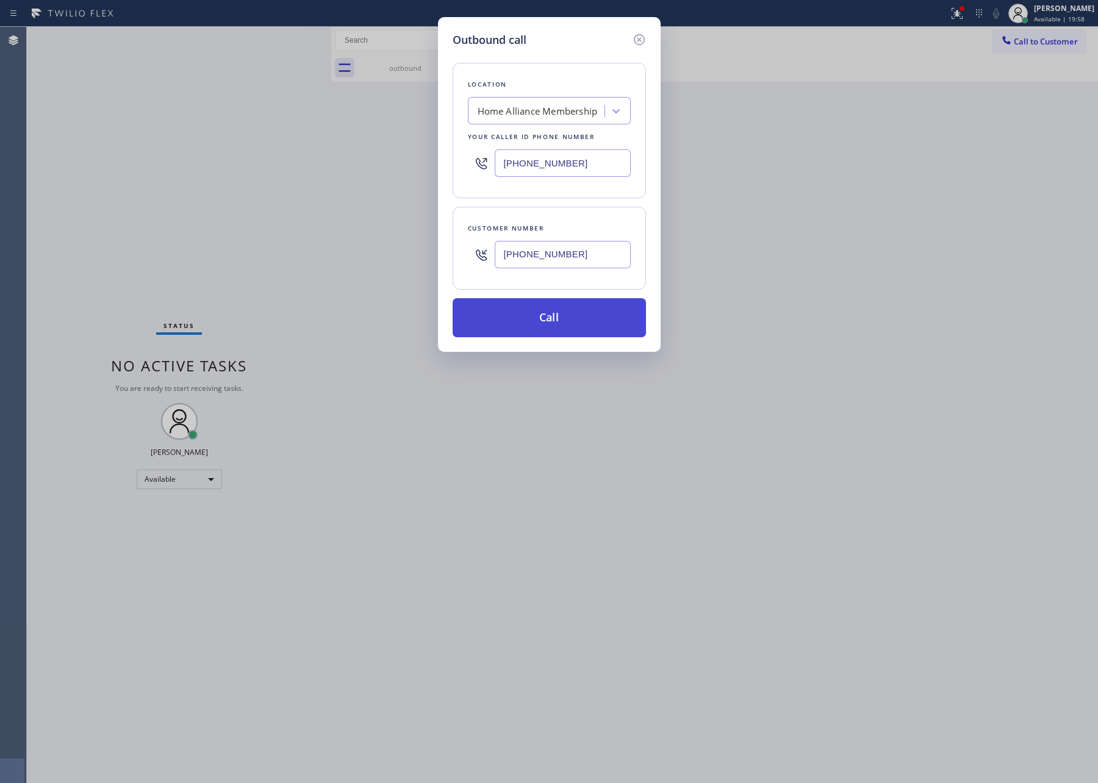
click at [553, 312] on button "Call" at bounding box center [549, 317] width 193 height 39
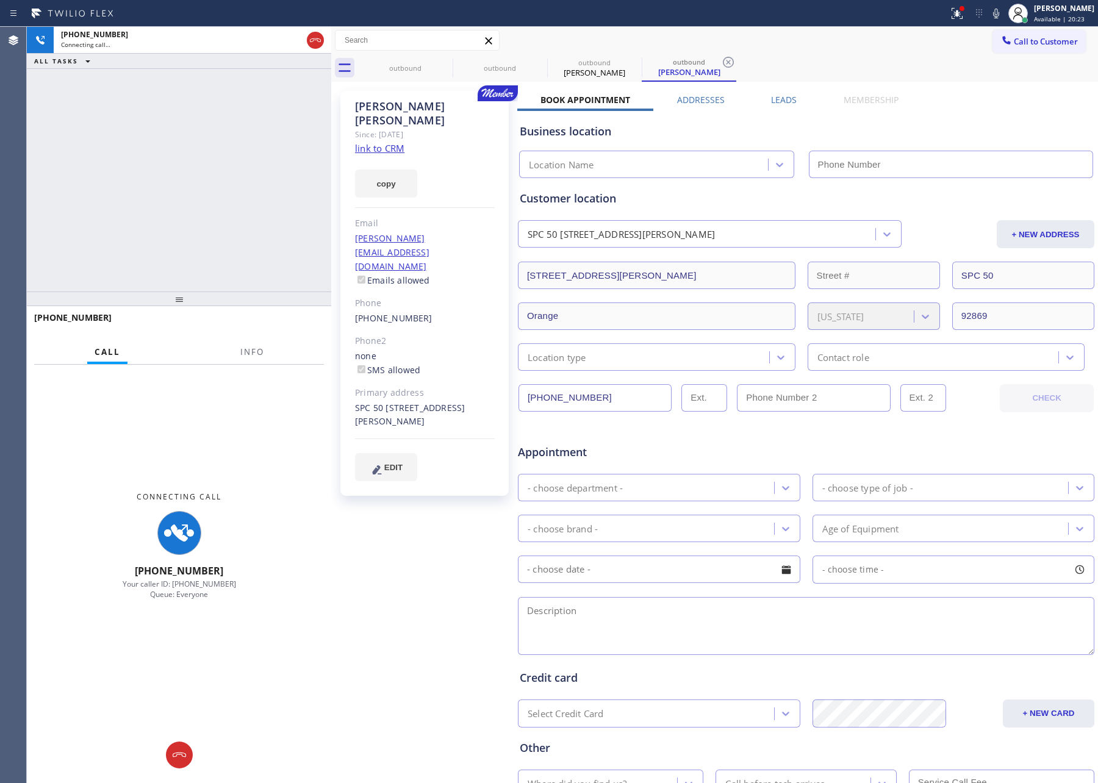
type input "[PHONE_NUMBER]"
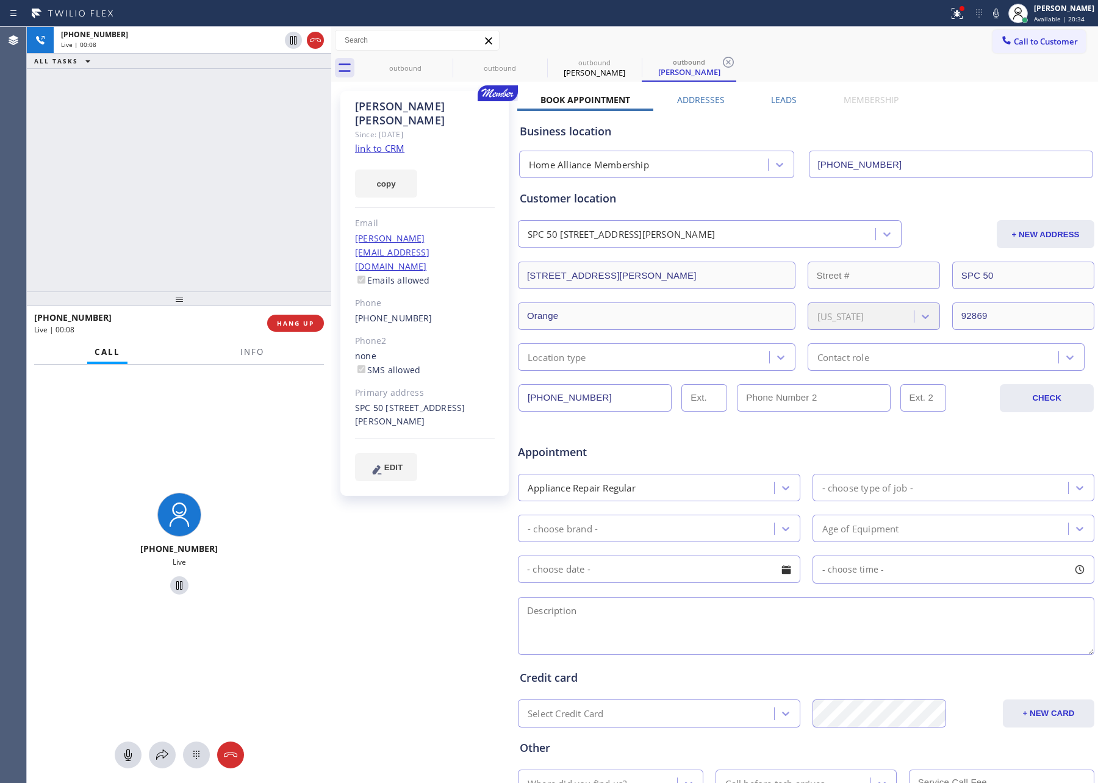
click at [277, 158] on div "[PHONE_NUMBER] Live | 00:08 ALL TASKS ALL TASKS ACTIVE TASKS TASKS IN WRAP UP" at bounding box center [179, 159] width 304 height 265
click at [276, 159] on div "[PHONE_NUMBER] Live | 00:08 ALL TASKS ALL TASKS ACTIVE TASKS TASKS IN WRAP UP" at bounding box center [179, 159] width 304 height 265
click at [276, 159] on div "[PHONE_NUMBER] Live | 00:09 ALL TASKS ALL TASKS ACTIVE TASKS TASKS IN WRAP UP" at bounding box center [179, 159] width 304 height 265
click at [245, 240] on div "[PHONE_NUMBER] Live | 00:24 ALL TASKS ALL TASKS ACTIVE TASKS TASKS IN WRAP UP" at bounding box center [179, 159] width 304 height 265
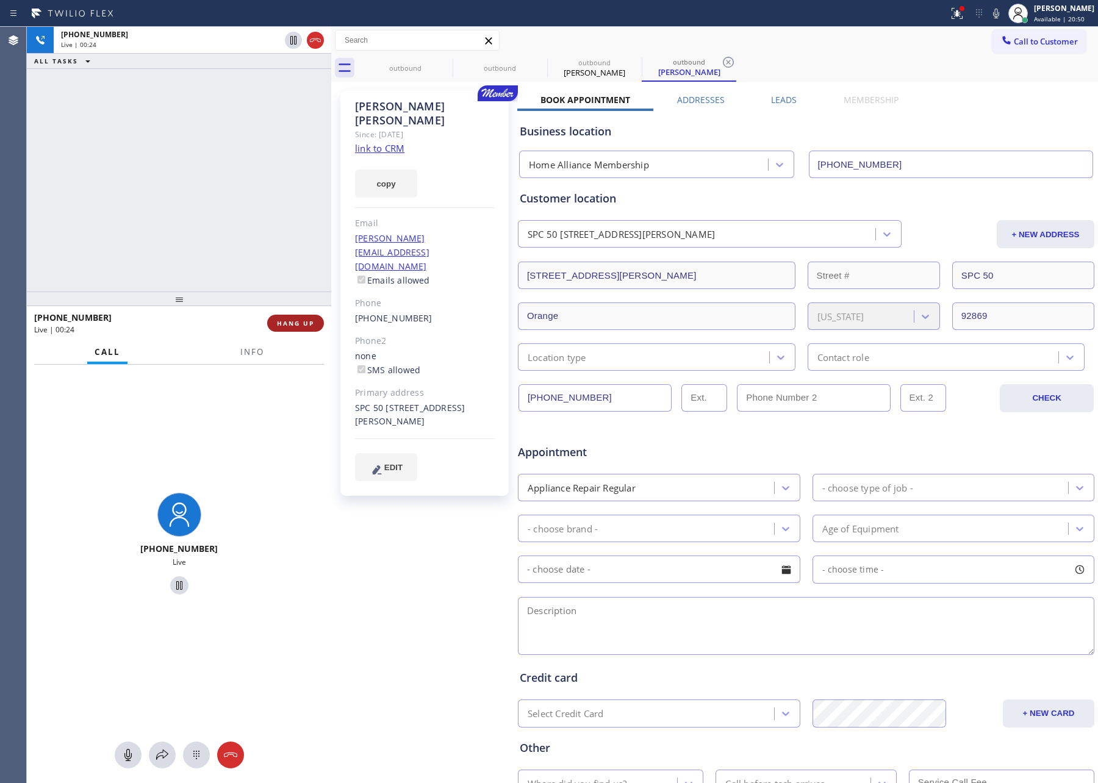
click at [298, 325] on span "HANG UP" at bounding box center [295, 323] width 37 height 9
click at [248, 193] on div "[PHONE_NUMBER] Live | 00:25 ALL TASKS ALL TASKS ACTIVE TASKS TASKS IN WRAP UP" at bounding box center [179, 159] width 304 height 265
click at [245, 194] on div "[PHONE_NUMBER] Live | 00:25 ALL TASKS ALL TASKS ACTIVE TASKS TASKS IN WRAP UP" at bounding box center [179, 159] width 304 height 265
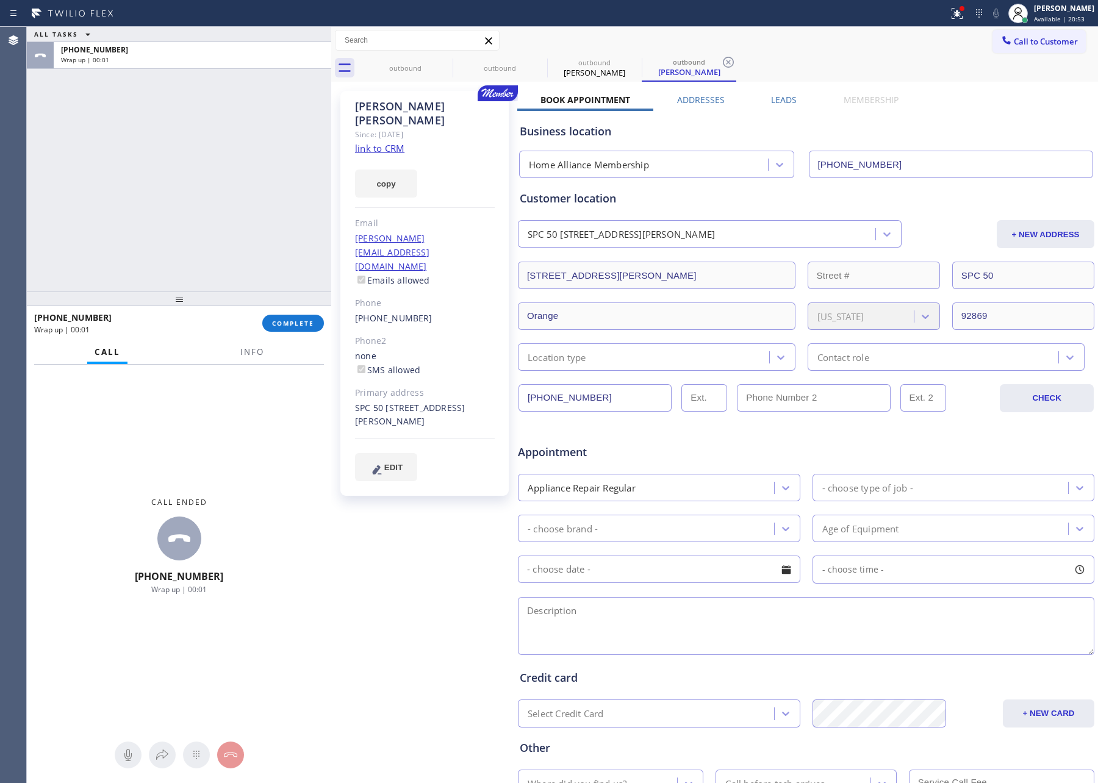
click at [835, 56] on div "outbound outbound outbound [PERSON_NAME] outbound [PERSON_NAME]" at bounding box center [728, 67] width 740 height 27
click at [1027, 46] on span "Call to Customer" at bounding box center [1046, 41] width 64 height 11
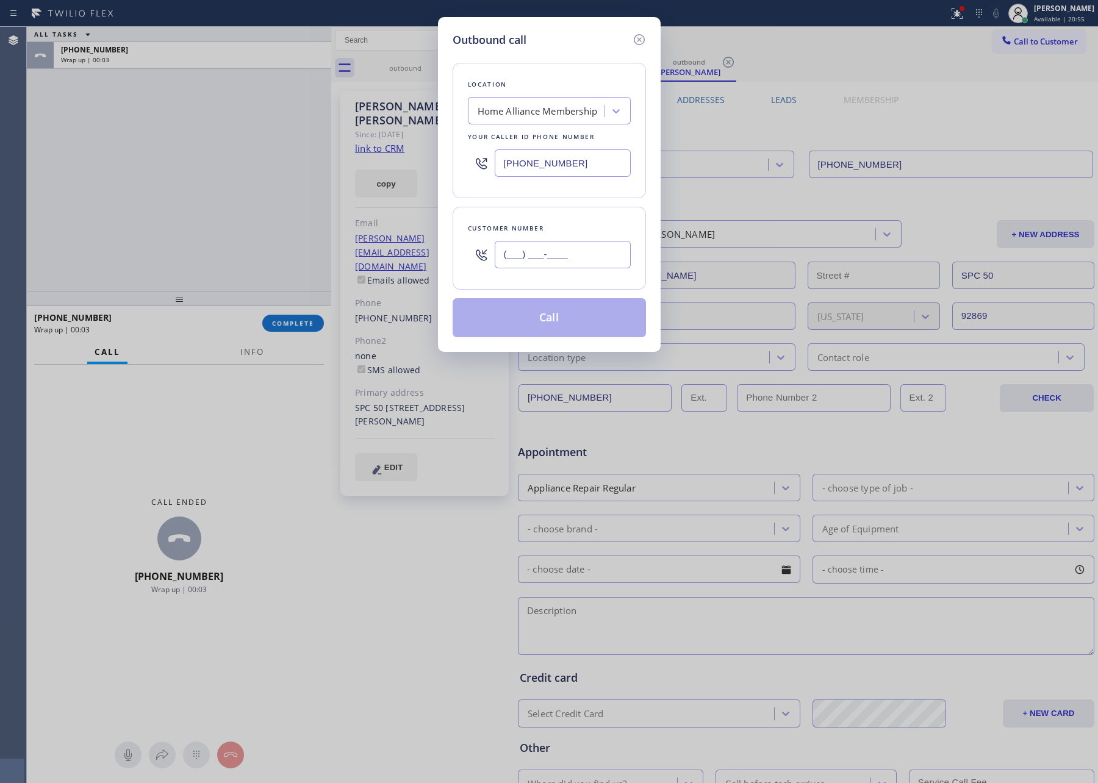
click at [572, 265] on input "(___) ___-____" at bounding box center [563, 254] width 136 height 27
paste input "305) 812-0097"
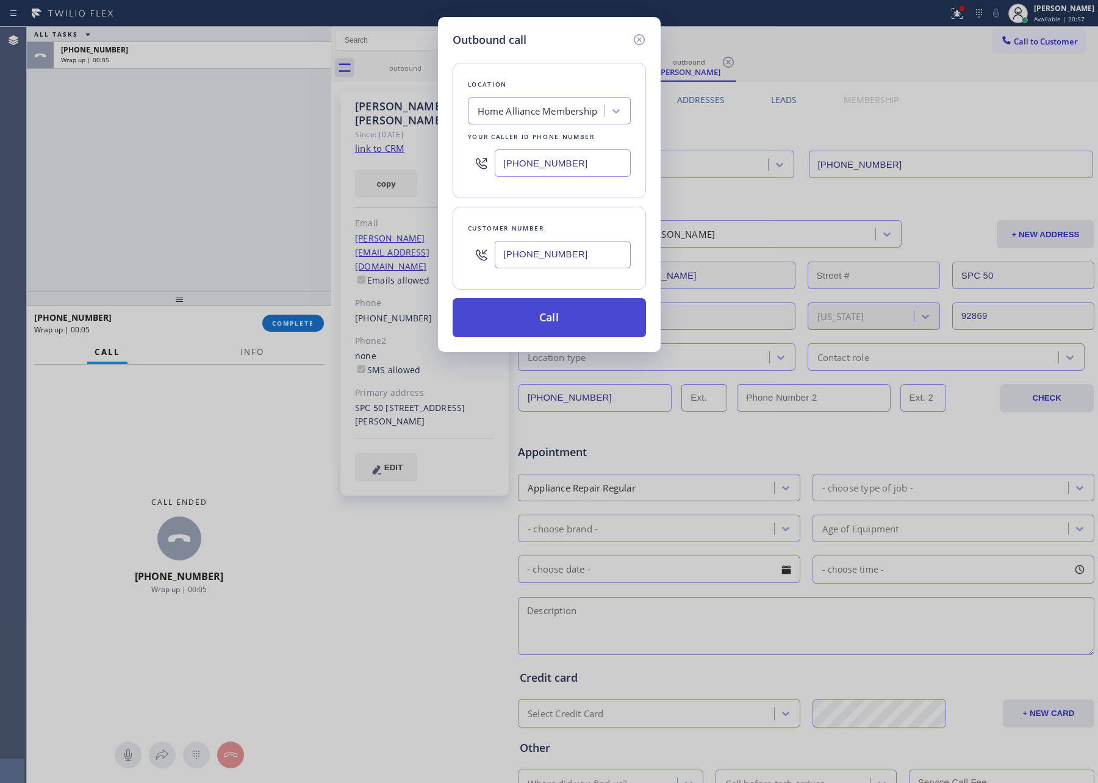
type input "[PHONE_NUMBER]"
click at [568, 326] on button "Call" at bounding box center [549, 317] width 193 height 39
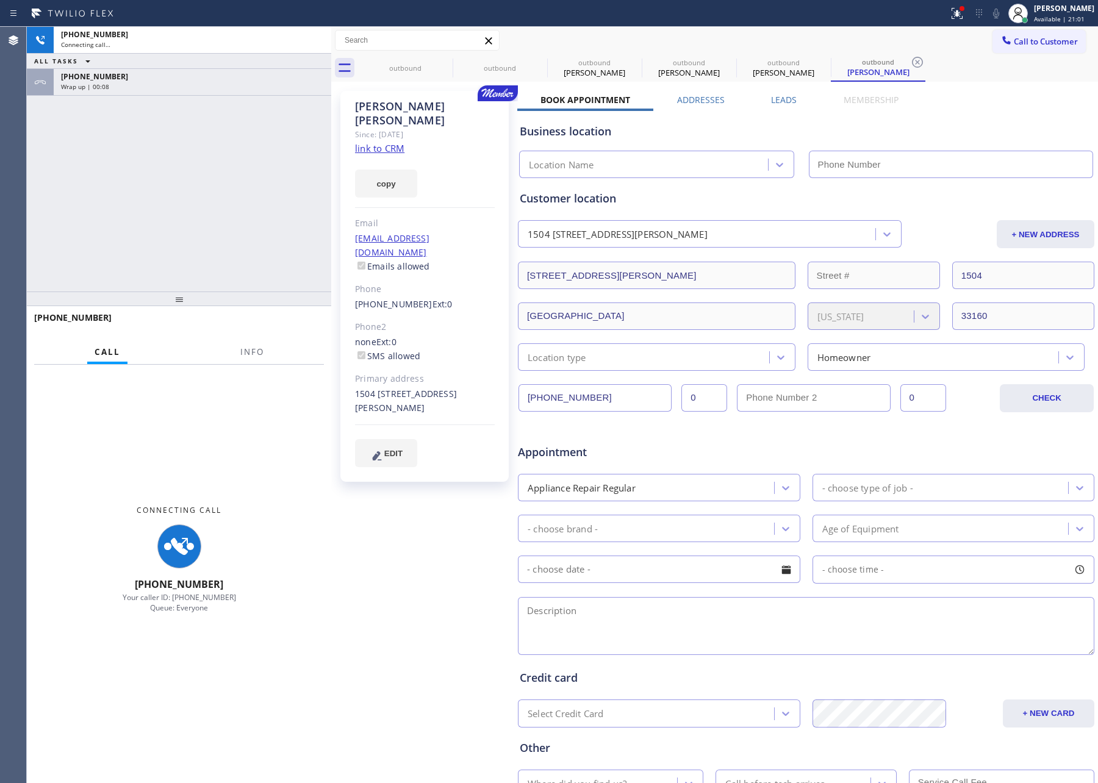
type input "[PHONE_NUMBER]"
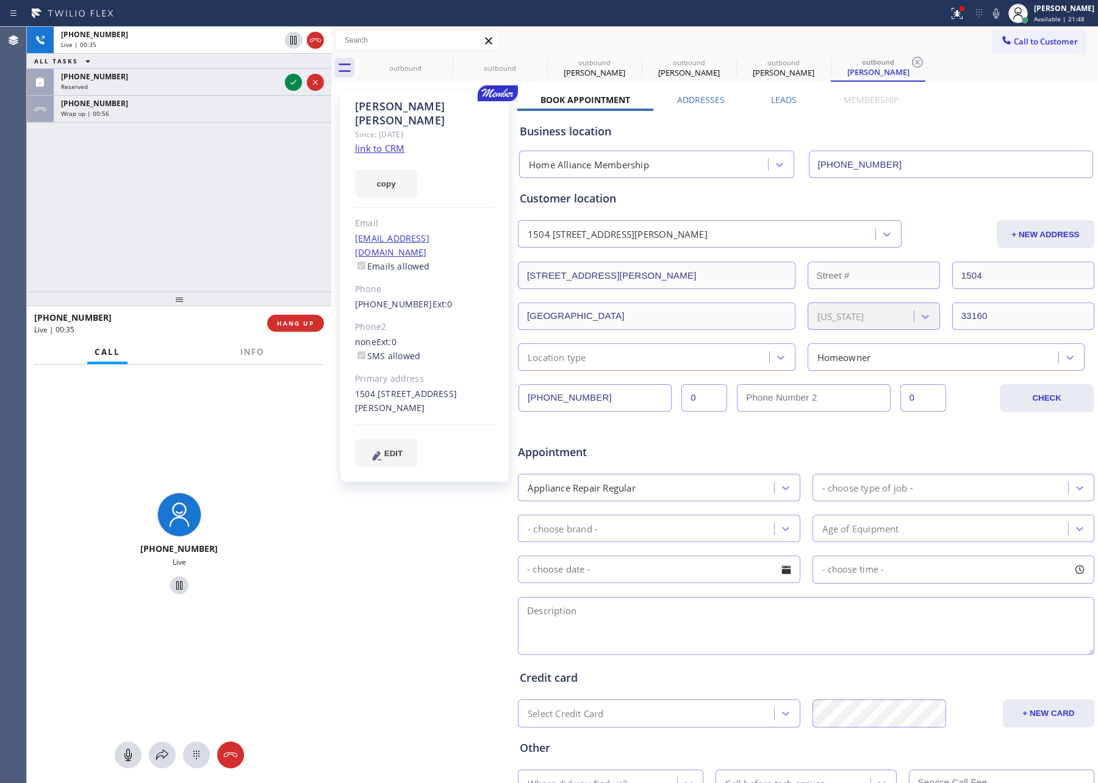
click at [250, 231] on div "[PHONE_NUMBER] Live | 00:35 ALL TASKS ALL TASKS ACTIVE TASKS TASKS IN WRAP UP […" at bounding box center [179, 159] width 304 height 265
click at [250, 231] on div "[PHONE_NUMBER] Live | 00:40 ALL TASKS ALL TASKS ACTIVE TASKS TASKS IN WRAP UP […" at bounding box center [179, 159] width 304 height 265
click at [278, 104] on div "[PHONE_NUMBER]" at bounding box center [192, 103] width 263 height 10
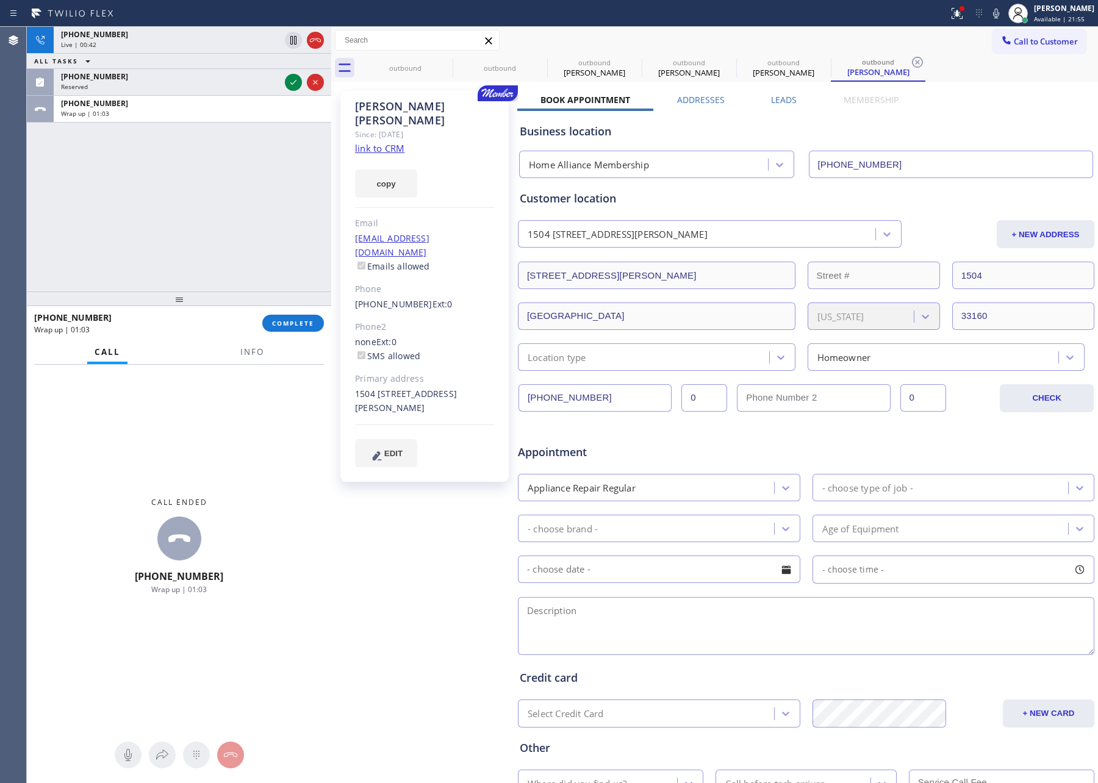
click at [308, 124] on div "[PHONE_NUMBER] Live | 00:42 ALL TASKS ALL TASKS ACTIVE TASKS TASKS IN WRAP UP […" at bounding box center [179, 159] width 304 height 265
click at [287, 115] on div "Wrap up | 01:04" at bounding box center [192, 113] width 263 height 9
drag, startPoint x: 297, startPoint y: 321, endPoint x: 278, endPoint y: 253, distance: 70.9
click at [297, 320] on span "COMPLETE" at bounding box center [293, 323] width 42 height 9
click at [278, 253] on div "[PHONE_NUMBER] Live | 00:44 ALL TASKS ALL TASKS ACTIVE TASKS TASKS IN WRAP UP […" at bounding box center [179, 159] width 304 height 265
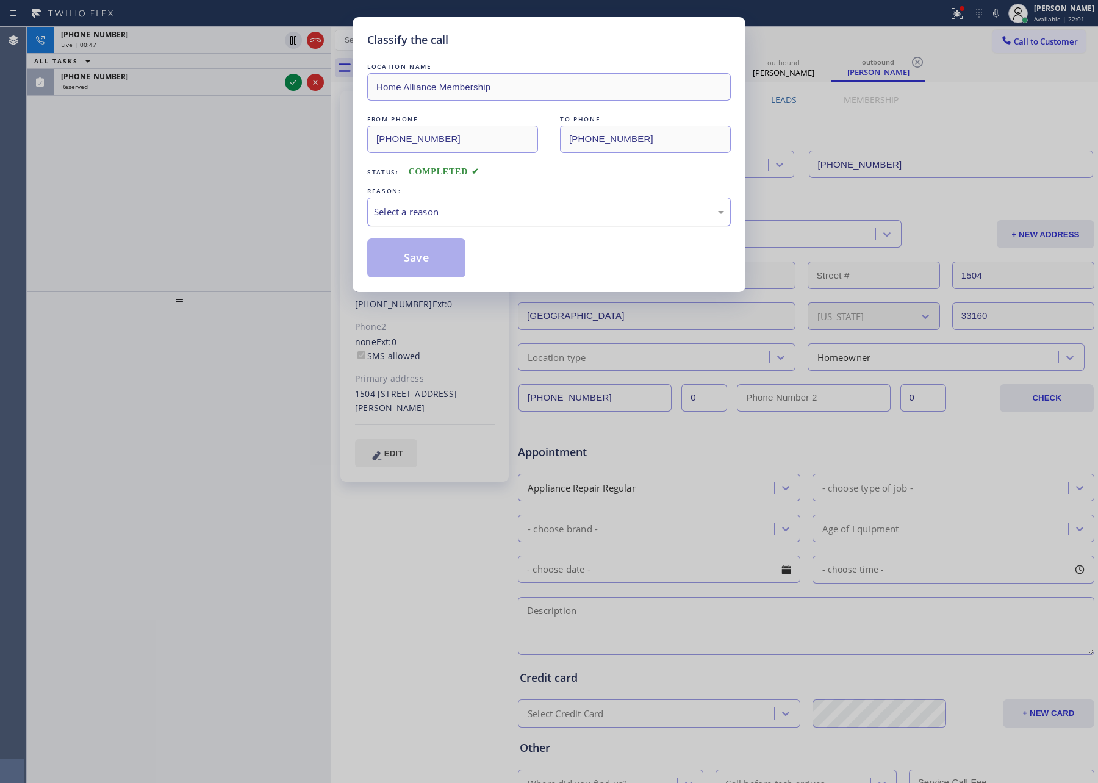
click at [428, 222] on div "Select a reason" at bounding box center [549, 212] width 364 height 29
click at [414, 260] on button "Save" at bounding box center [416, 258] width 98 height 39
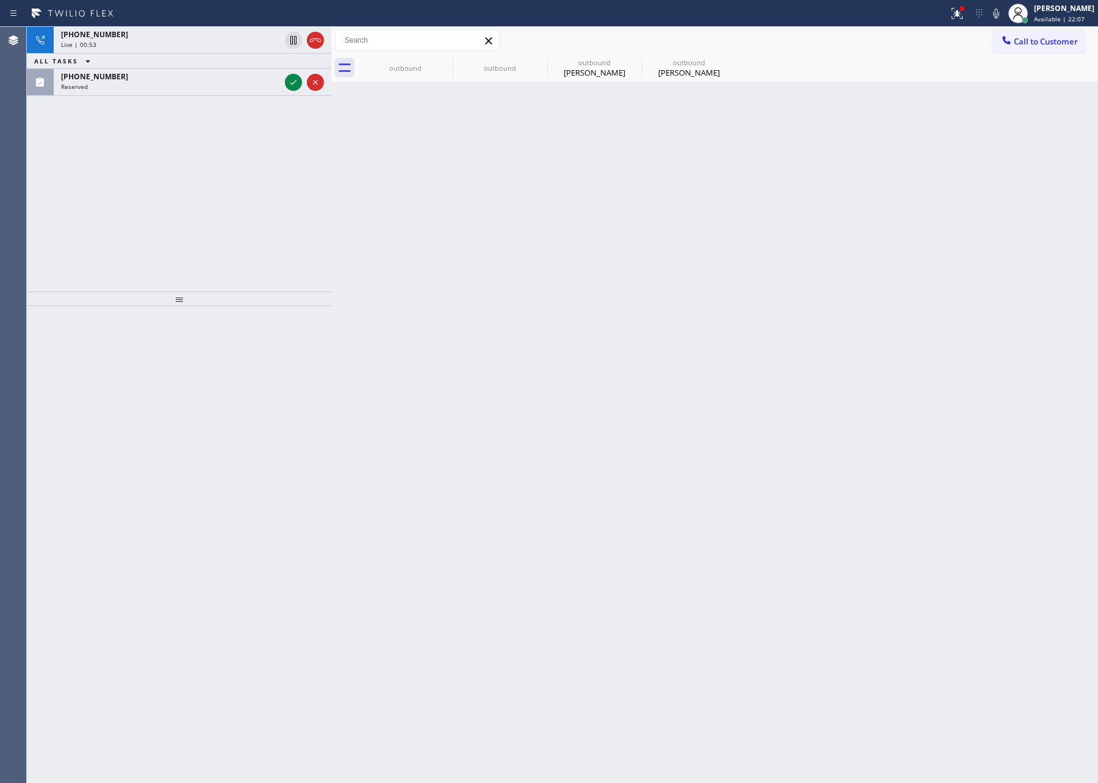
click at [312, 189] on div "[PHONE_NUMBER] Live | 00:53 ALL TASKS ALL TASKS ACTIVE TASKS TASKS IN WRAP UP […" at bounding box center [179, 159] width 304 height 265
click at [299, 88] on icon at bounding box center [293, 82] width 15 height 15
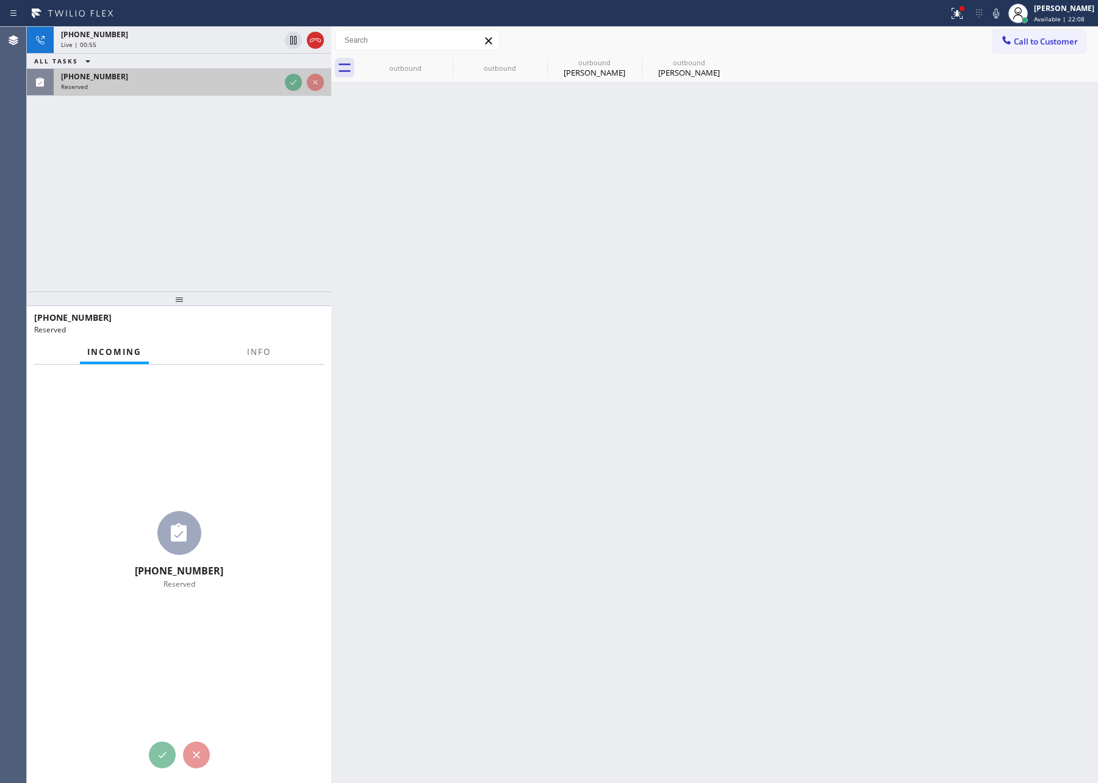
click at [280, 77] on div "[PHONE_NUMBER]" at bounding box center [170, 76] width 219 height 10
click at [240, 211] on div "[PHONE_NUMBER] Live | 00:55 ALL TASKS ALL TASKS ACTIVE TASKS TASKS IN WRAP UP […" at bounding box center [179, 159] width 304 height 265
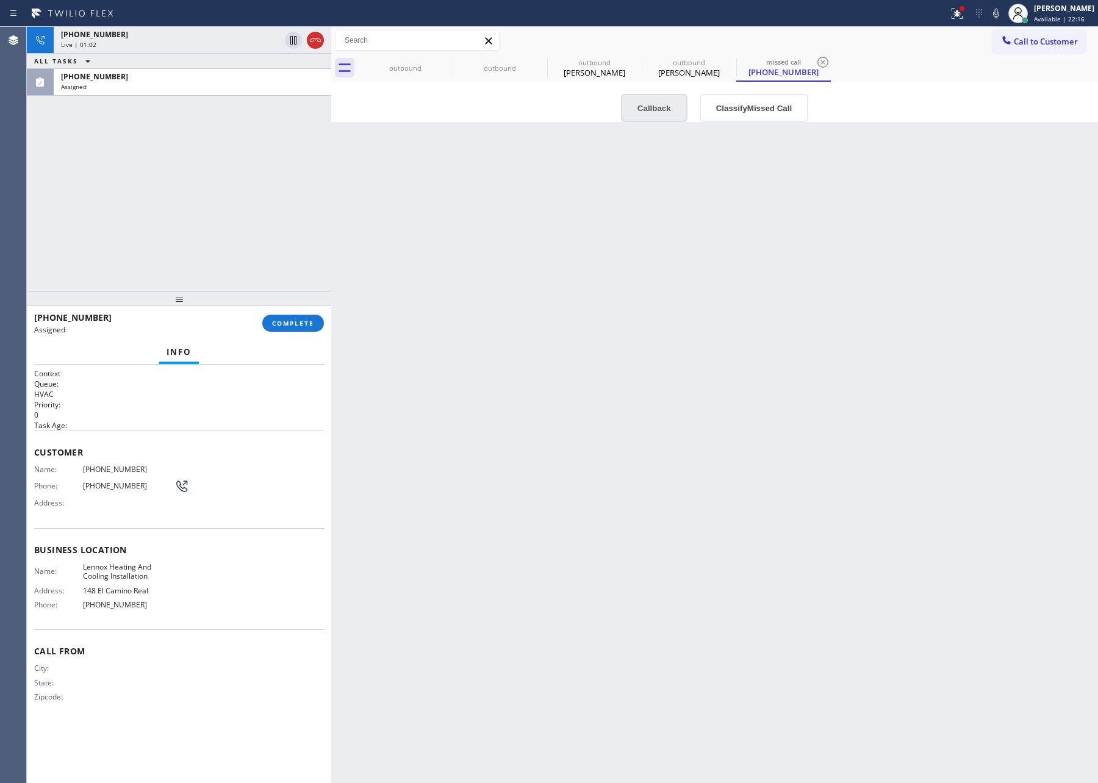
drag, startPoint x: 746, startPoint y: 469, endPoint x: 621, endPoint y: 103, distance: 386.3
click at [746, 467] on div "Back to Dashboard Change Sender ID Customers Technicians Select a contact Outbo…" at bounding box center [714, 405] width 767 height 757
click at [606, 70] on div "[PERSON_NAME]" at bounding box center [595, 72] width 92 height 11
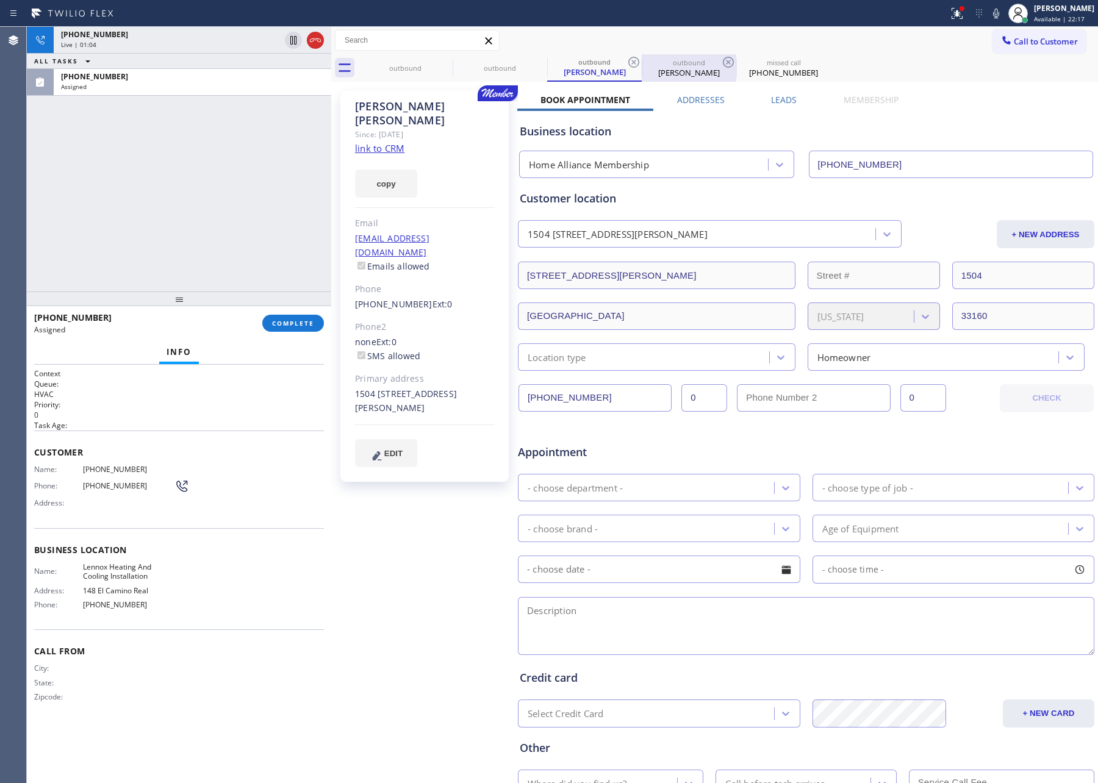
click at [679, 74] on div "[PERSON_NAME]" at bounding box center [689, 72] width 92 height 11
click at [401, 142] on link "link to CRM" at bounding box center [379, 148] width 49 height 12
click at [403, 68] on div "outbound" at bounding box center [405, 67] width 92 height 9
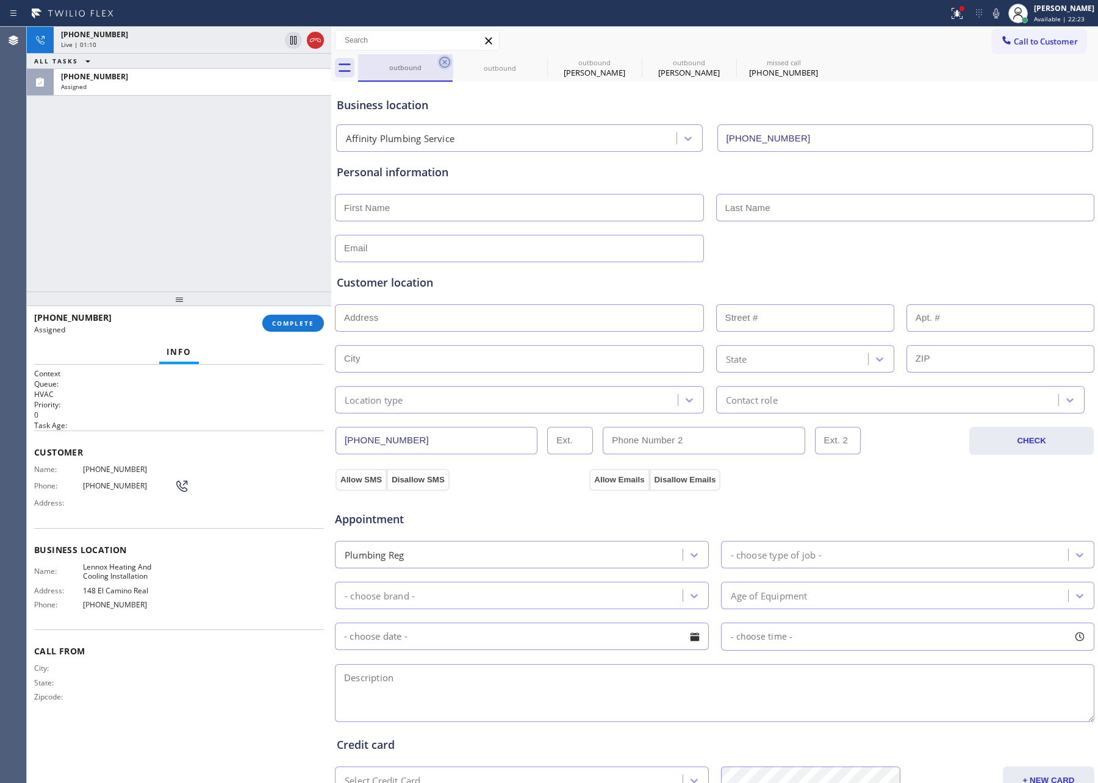
click at [444, 61] on icon at bounding box center [444, 62] width 11 height 11
type input "[PHONE_NUMBER]"
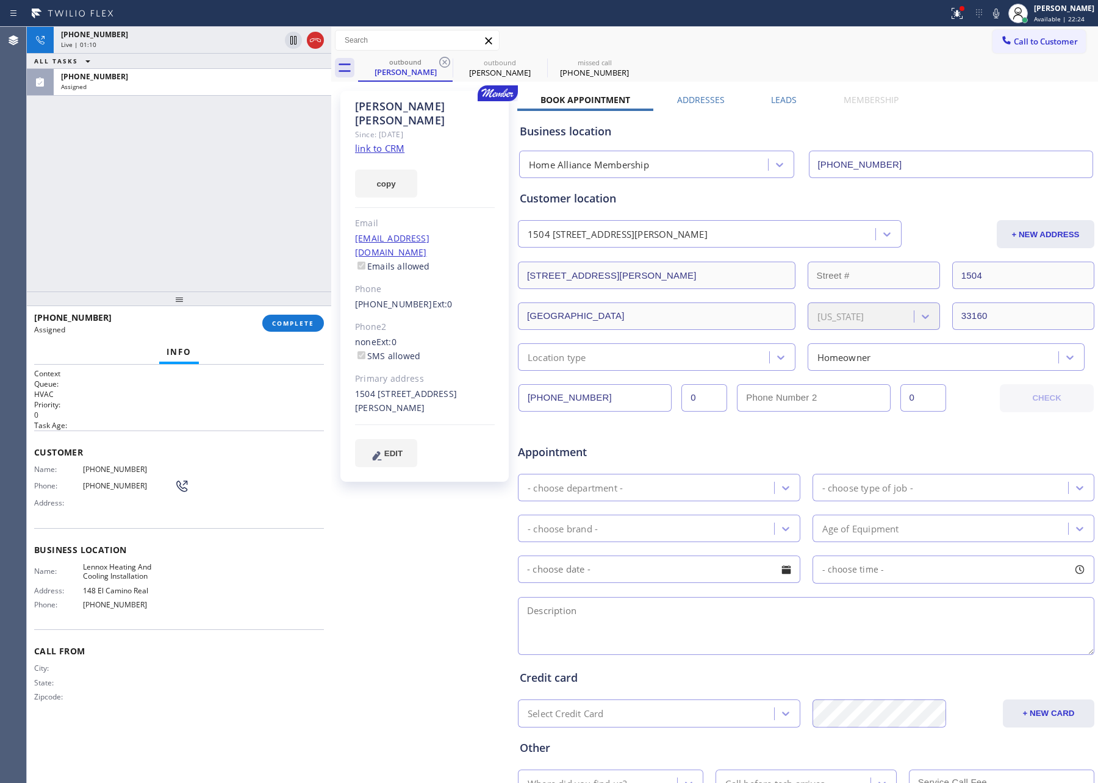
drag, startPoint x: 262, startPoint y: 178, endPoint x: 282, endPoint y: 193, distance: 24.8
click at [266, 182] on div "[PHONE_NUMBER] Live | 01:10 ALL TASKS ALL TASKS ACTIVE TASKS TASKS IN WRAP UP […" at bounding box center [179, 159] width 304 height 265
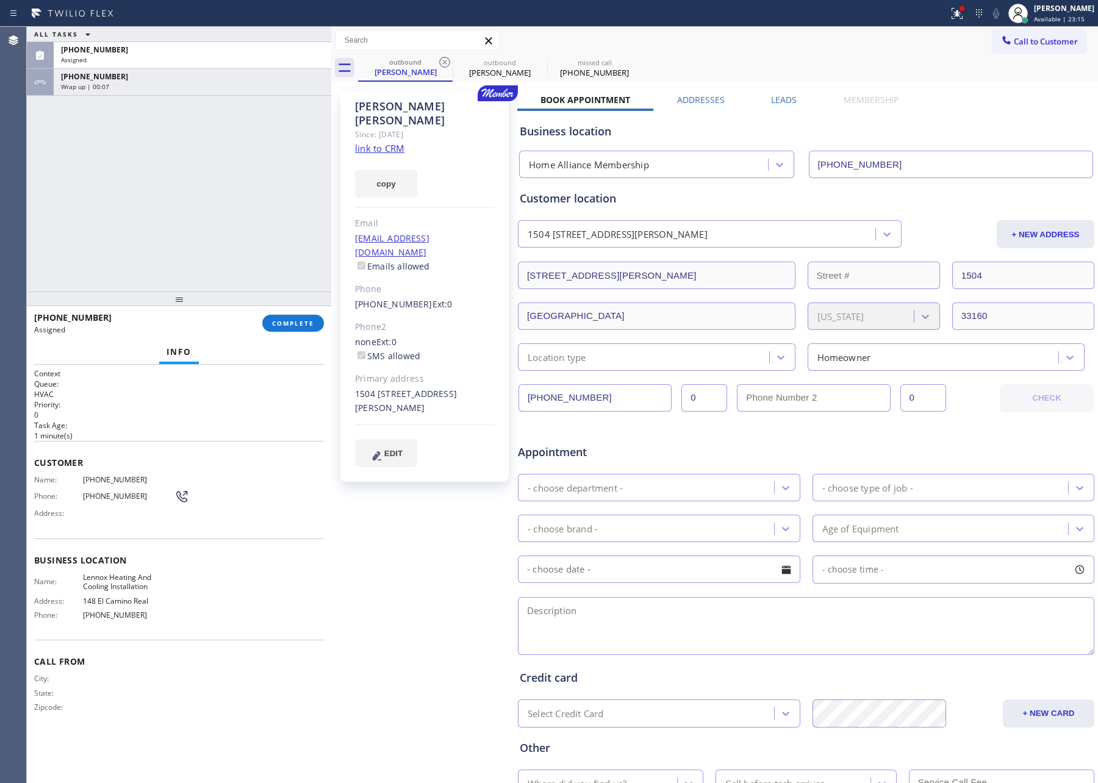
click at [180, 206] on div "ALL TASKS ALL TASKS ACTIVE TASKS TASKS IN WRAP UP [PHONE_NUMBER] Assigned [PHON…" at bounding box center [179, 159] width 304 height 265
click at [209, 82] on div "Wrap up | 00:07" at bounding box center [192, 86] width 263 height 9
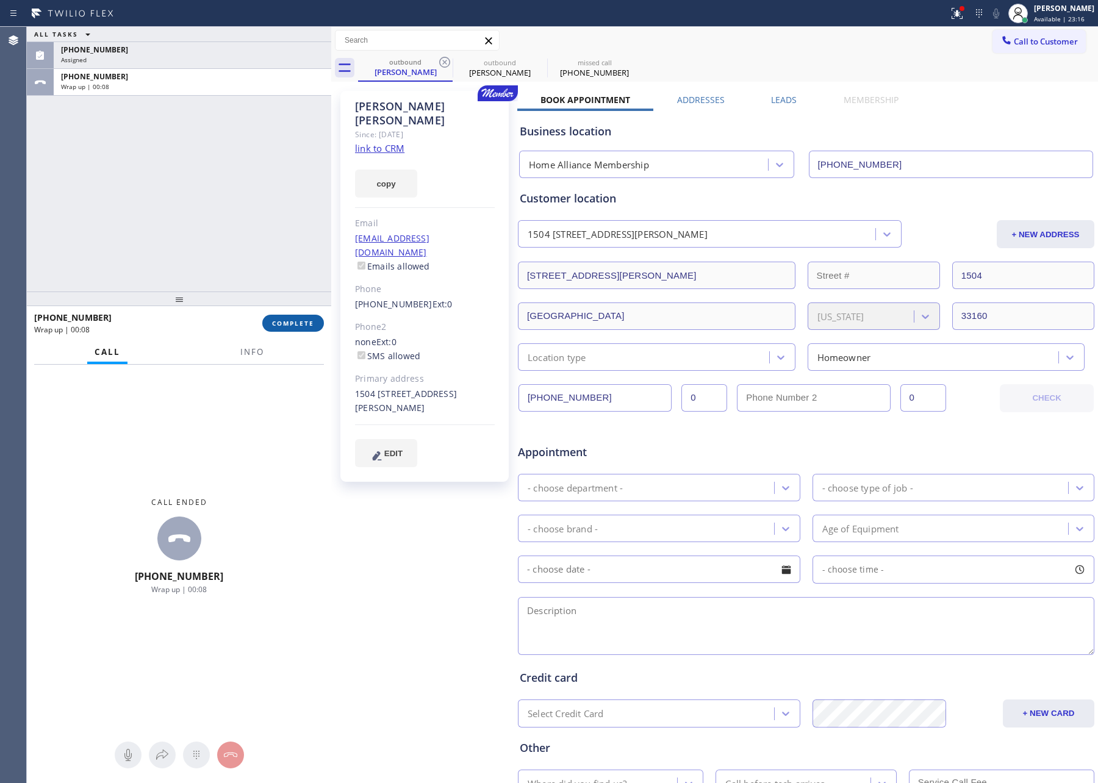
click at [287, 329] on button "COMPLETE" at bounding box center [293, 323] width 62 height 17
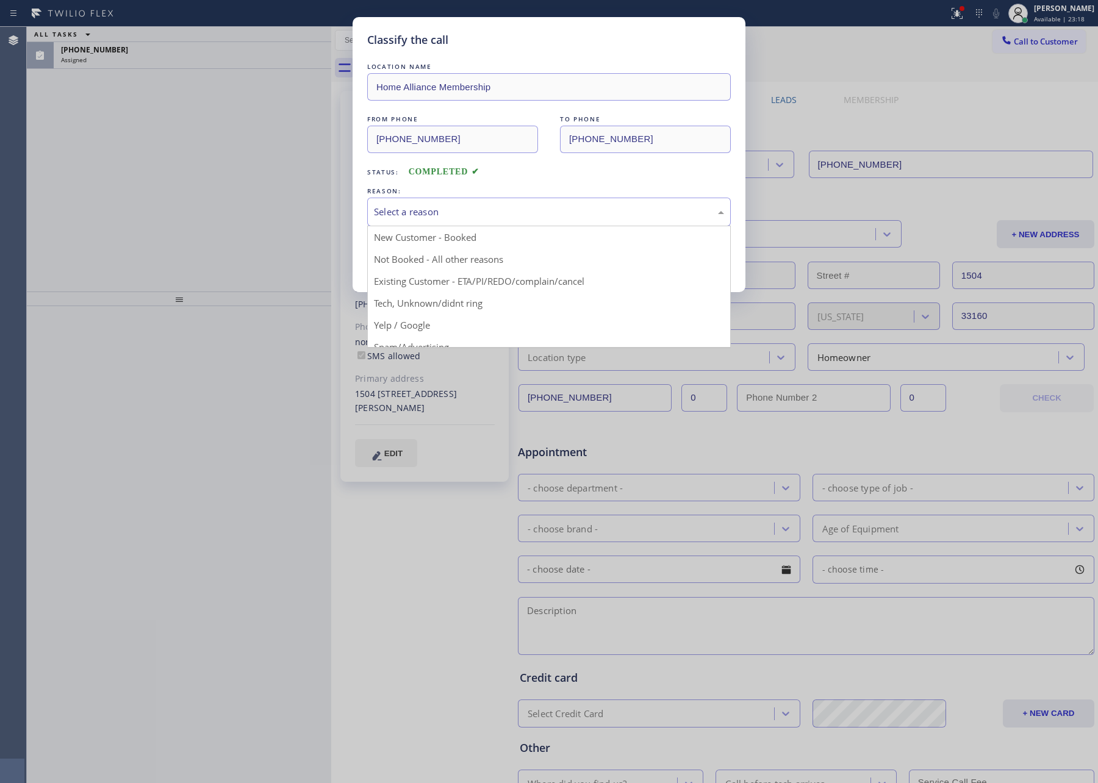
click at [507, 218] on div "Select a reason" at bounding box center [549, 212] width 350 height 14
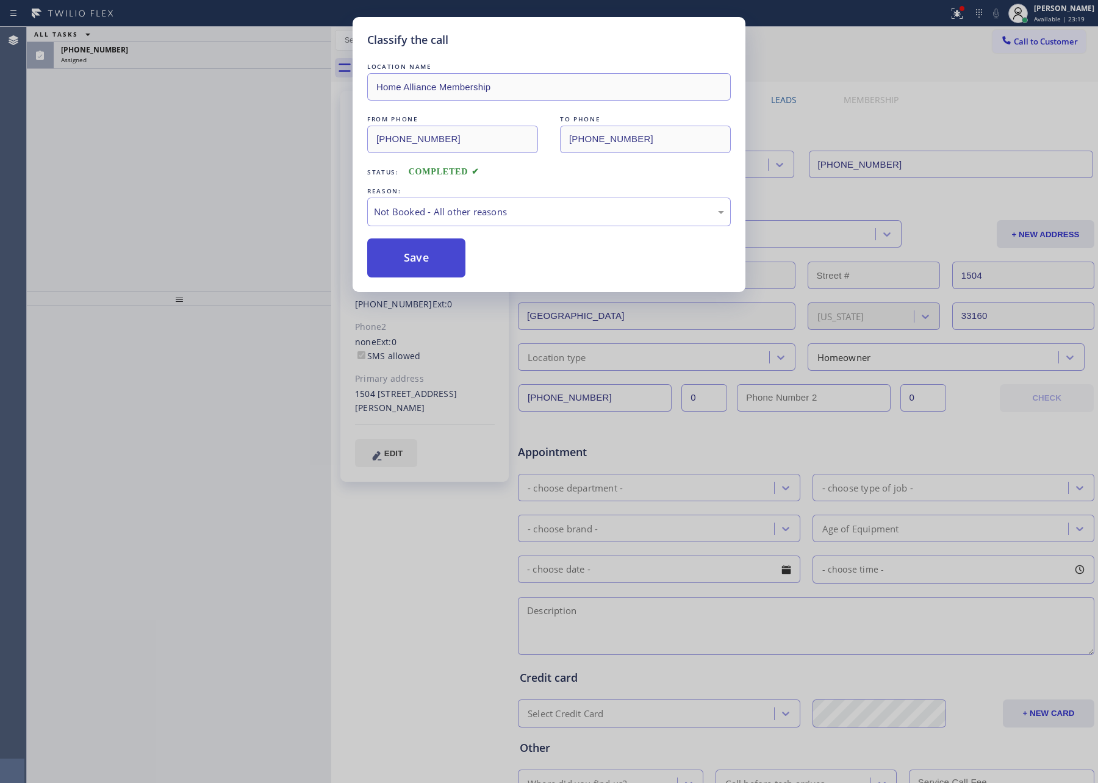
click at [422, 261] on button "Save" at bounding box center [416, 258] width 98 height 39
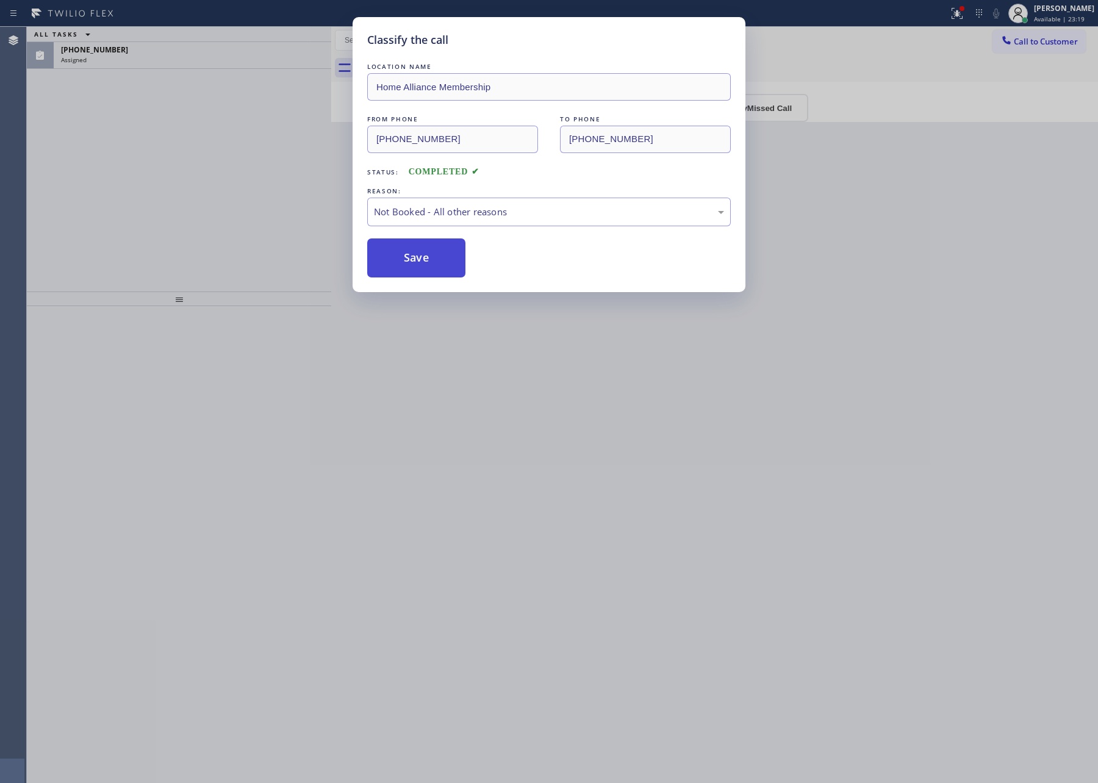
click at [434, 261] on button "Save" at bounding box center [416, 258] width 98 height 39
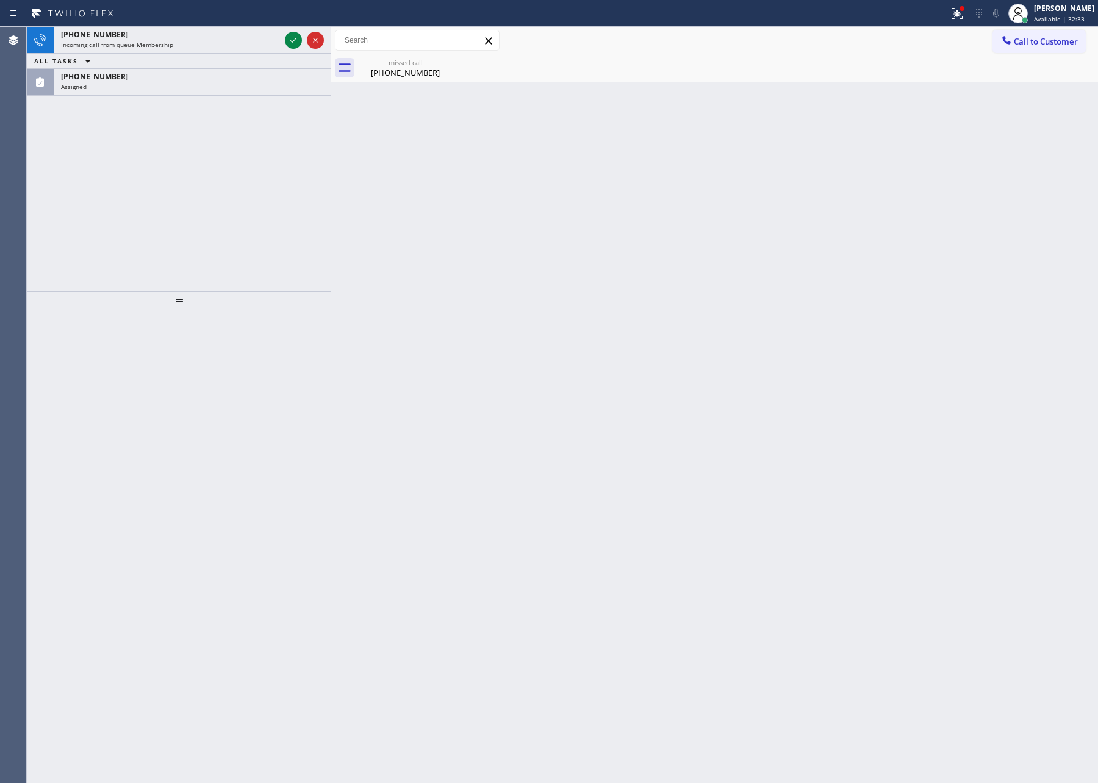
click at [256, 135] on div "[PHONE_NUMBER] Incoming call from queue Membership ALL TASKS ALL TASKS ACTIVE T…" at bounding box center [179, 159] width 304 height 265
click at [295, 42] on icon at bounding box center [293, 40] width 15 height 15
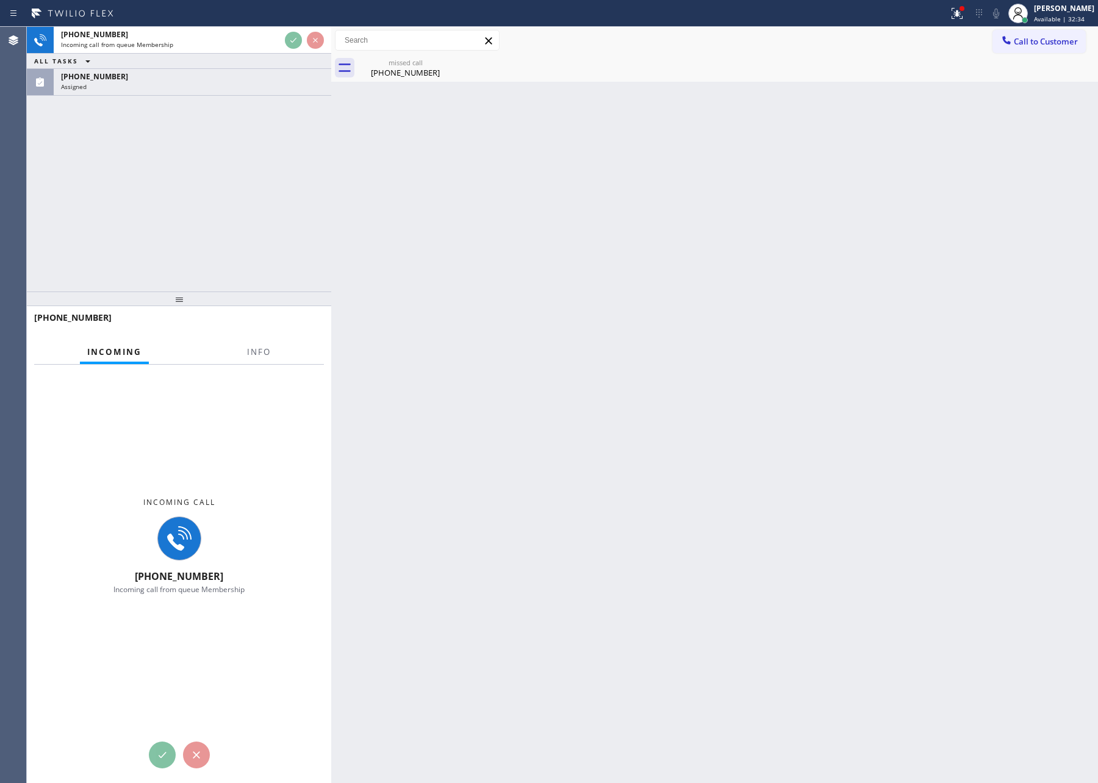
click at [260, 299] on div at bounding box center [179, 299] width 304 height 15
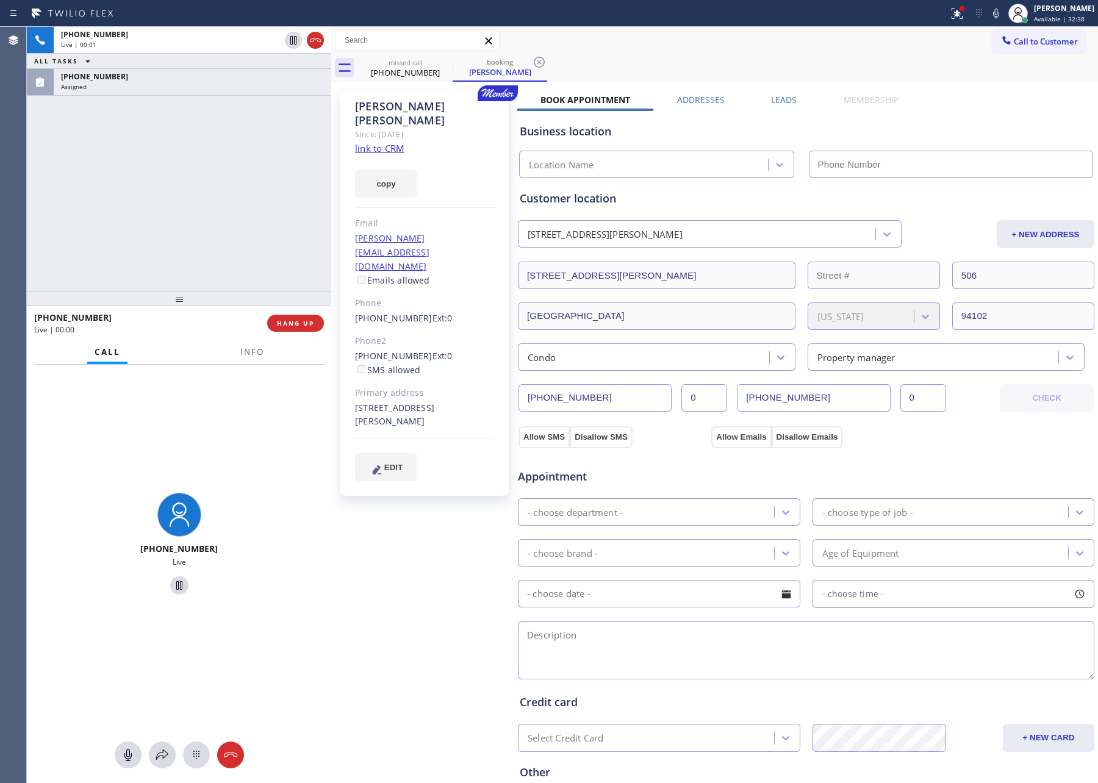
type input "[PHONE_NUMBER]"
click at [395, 142] on link "link to CRM" at bounding box center [379, 148] width 49 height 12
click at [148, 306] on div at bounding box center [179, 299] width 304 height 15
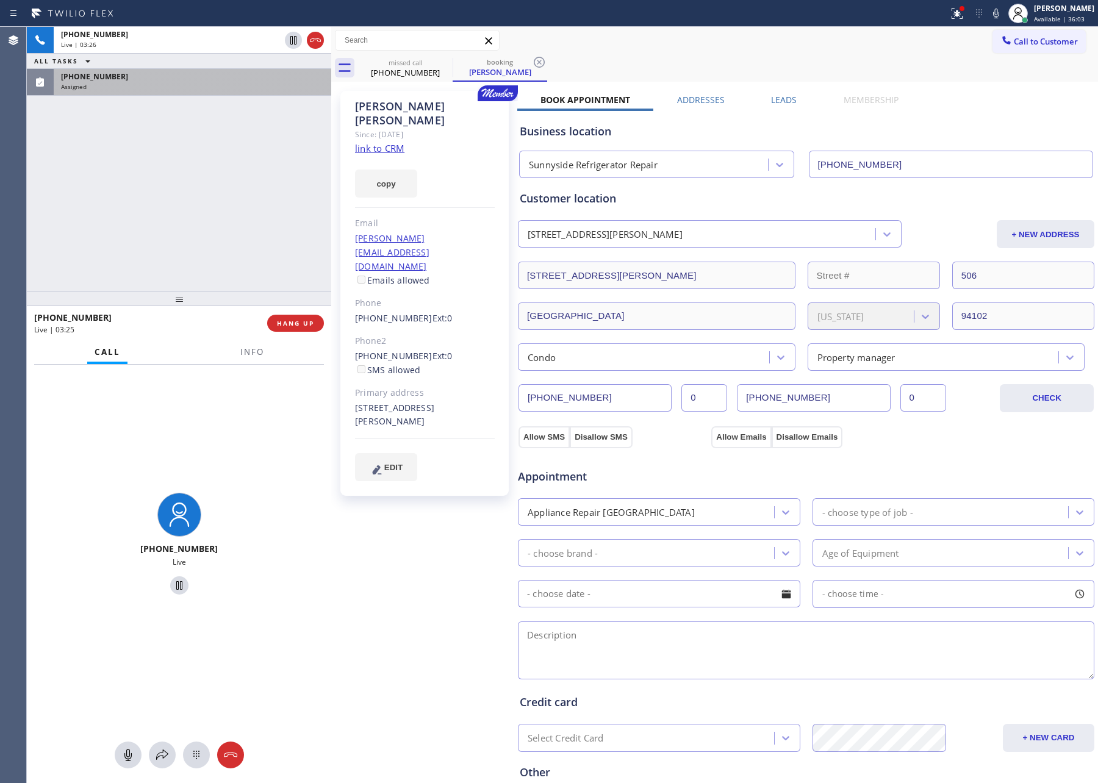
click at [167, 88] on div "Assigned" at bounding box center [192, 86] width 263 height 9
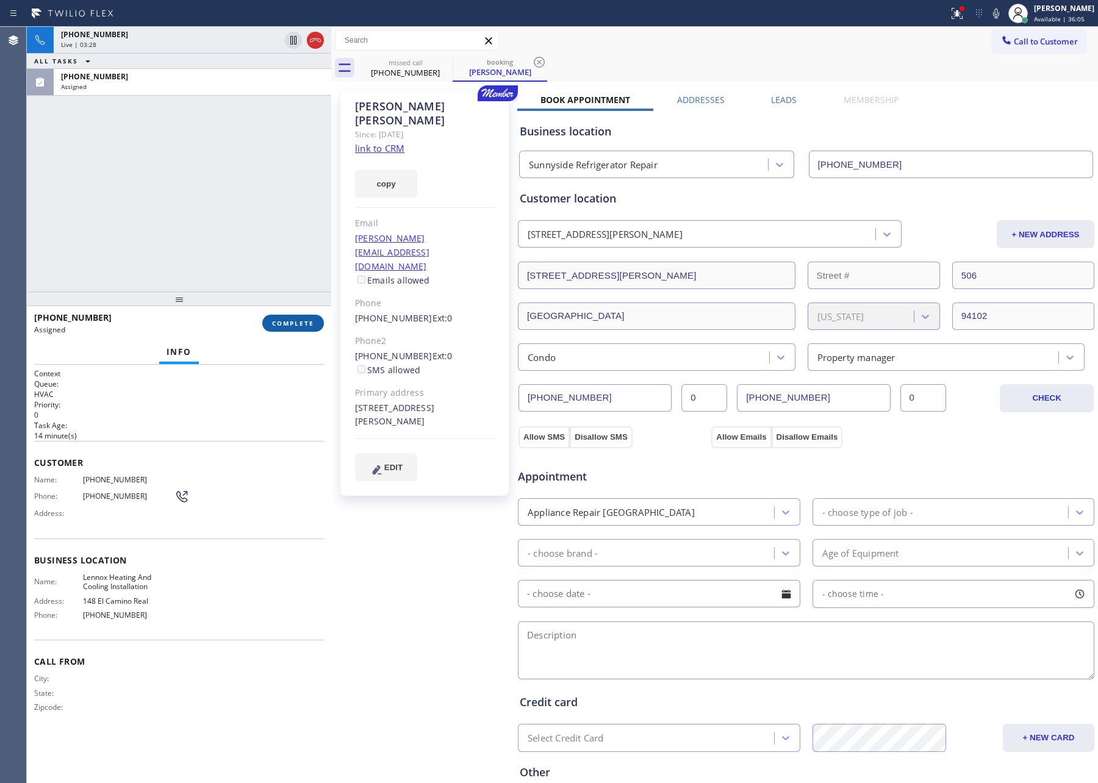
click at [299, 319] on span "COMPLETE" at bounding box center [293, 323] width 42 height 9
click at [251, 154] on div "[PHONE_NUMBER] Live | 03:28 ALL TASKS ALL TASKS ACTIVE TASKS TASKS IN WRAP UP […" at bounding box center [179, 159] width 304 height 265
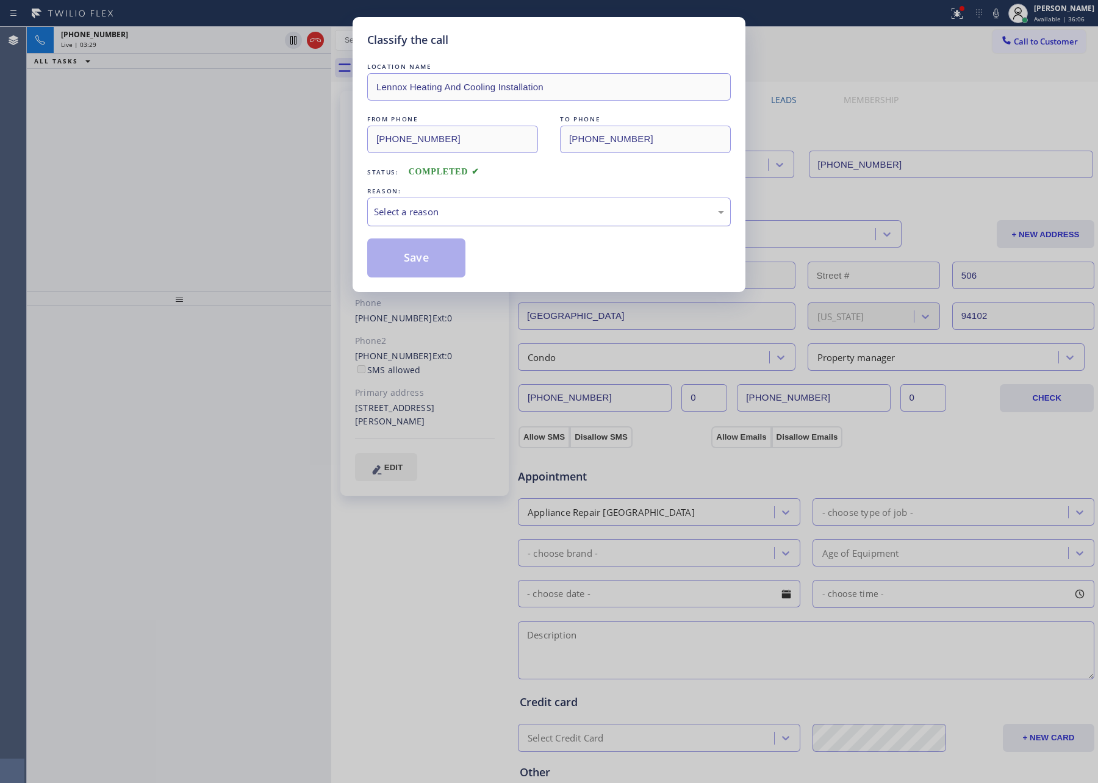
click at [416, 216] on div "Select a reason" at bounding box center [549, 212] width 350 height 14
click at [400, 262] on button "Save" at bounding box center [416, 258] width 98 height 39
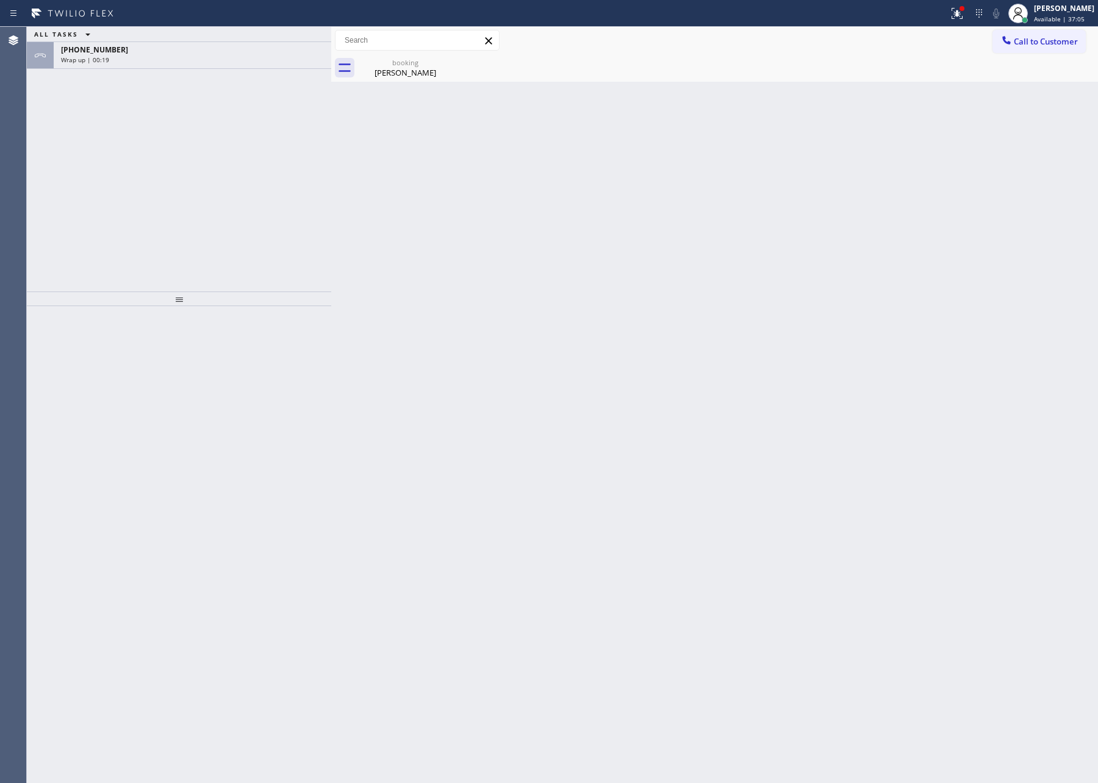
click at [220, 193] on div "ALL TASKS ALL TASKS ACTIVE TASKS TASKS IN WRAP UP [PHONE_NUMBER] Wrap up | 00:19" at bounding box center [179, 159] width 304 height 265
click at [231, 57] on div "Wrap up | 00:20" at bounding box center [192, 60] width 263 height 9
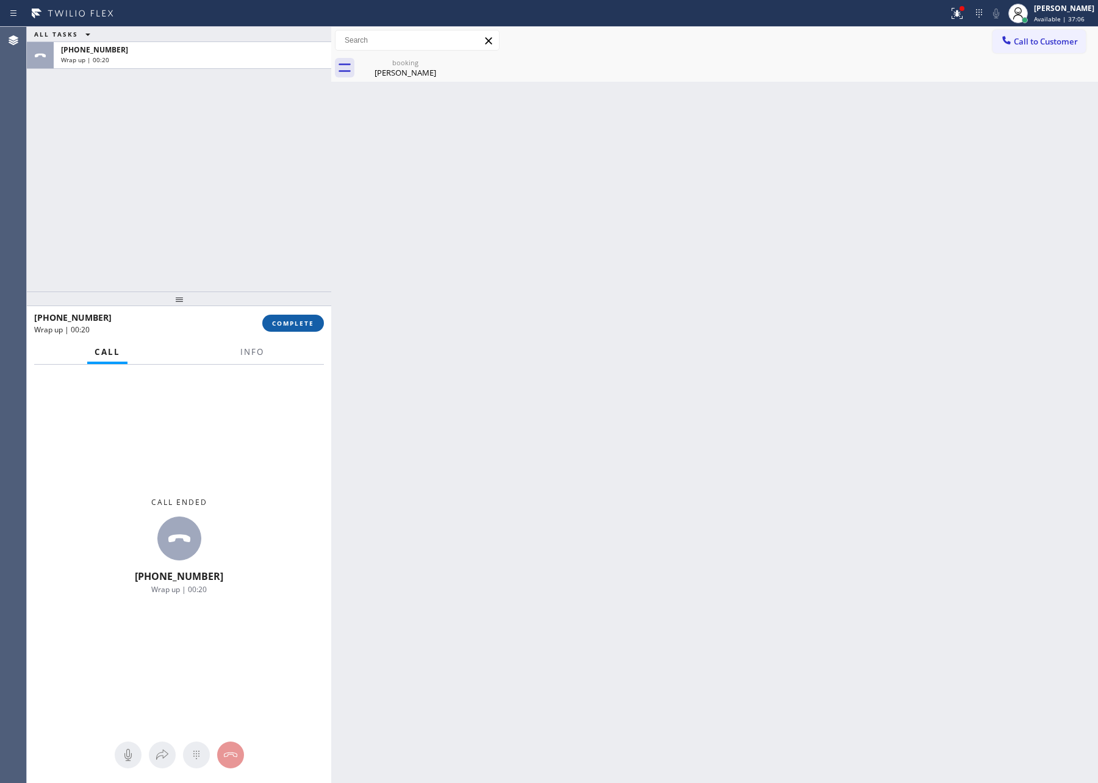
click at [293, 322] on span "COMPLETE" at bounding box center [293, 323] width 42 height 9
click at [234, 164] on div "ALL TASKS ALL TASKS ACTIVE TASKS TASKS IN WRAP UP [PHONE_NUMBER] Wrap up | 00:21" at bounding box center [179, 159] width 304 height 265
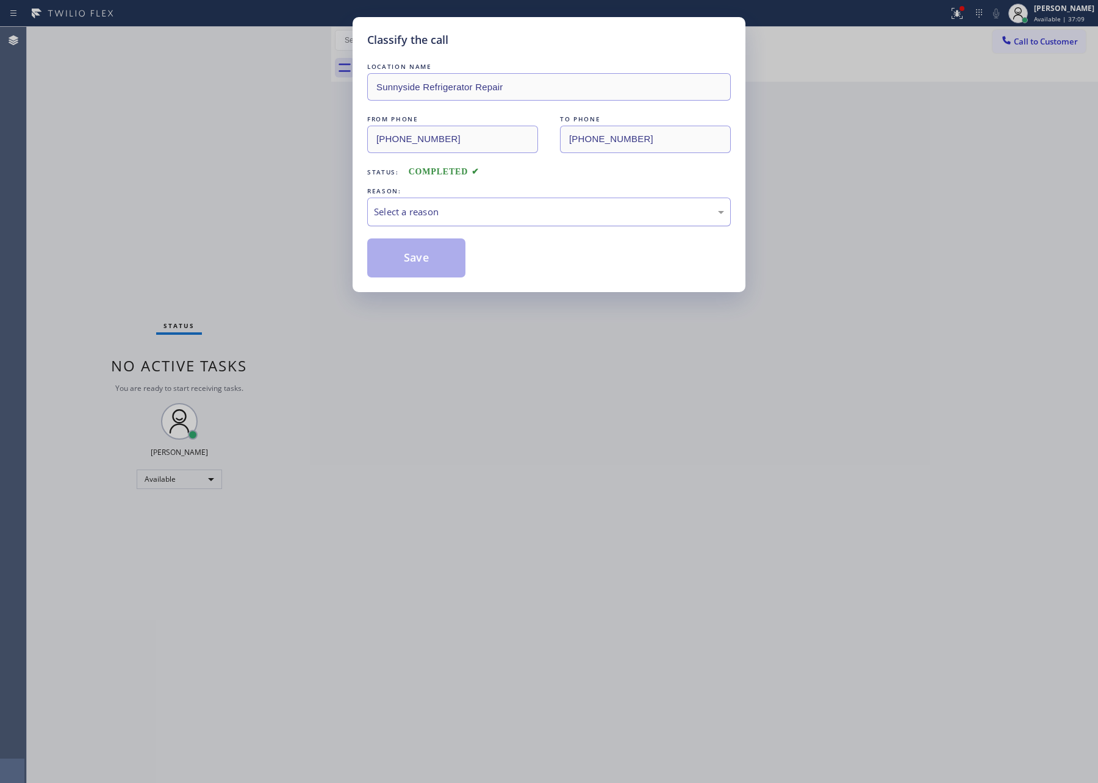
click at [414, 209] on div "Select a reason" at bounding box center [549, 212] width 350 height 14
click at [423, 264] on button "Save" at bounding box center [416, 258] width 98 height 39
drag, startPoint x: 423, startPoint y: 264, endPoint x: 788, endPoint y: 72, distance: 412.1
click at [448, 262] on button "Save" at bounding box center [416, 258] width 98 height 39
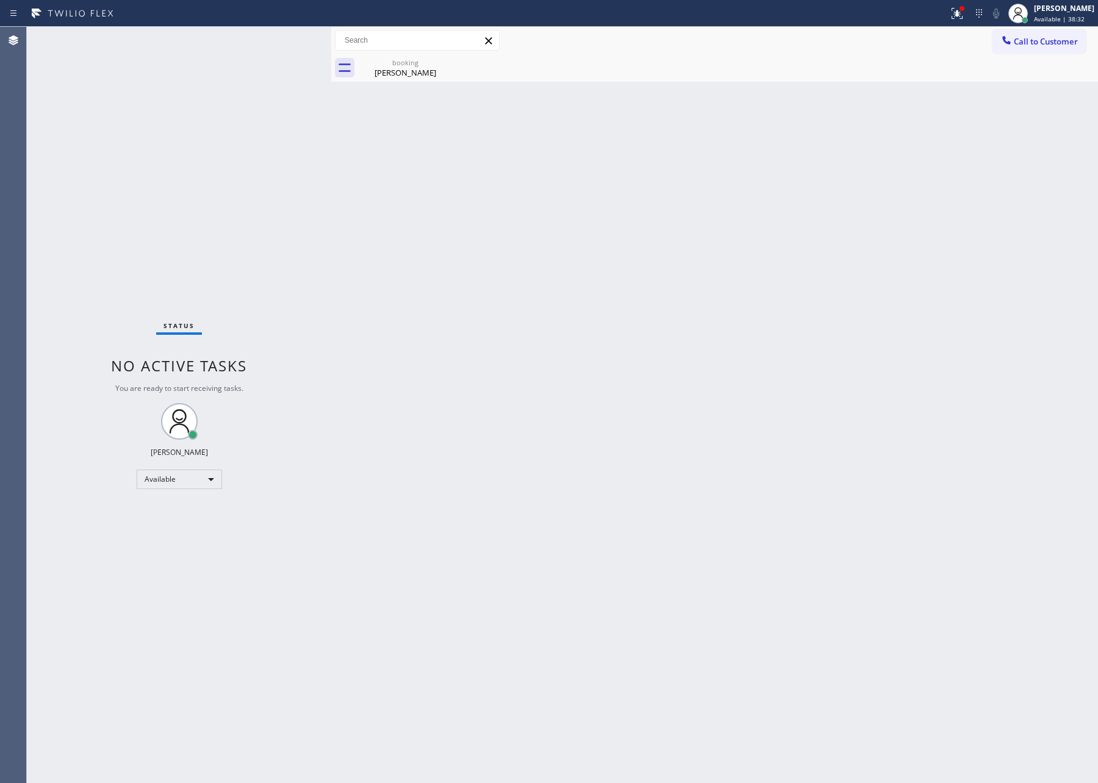
click at [484, 488] on div "Back to Dashboard Change Sender ID Customers Technicians Select a contact Outbo…" at bounding box center [714, 405] width 767 height 757
drag, startPoint x: 484, startPoint y: 488, endPoint x: 357, endPoint y: 103, distance: 405.4
click at [485, 477] on div "Back to Dashboard Change Sender ID Customers Technicians Select a contact Outbo…" at bounding box center [714, 405] width 767 height 757
click at [411, 63] on div "booking" at bounding box center [405, 62] width 92 height 9
click at [638, 425] on div "Back to Dashboard Change Sender ID Customers Technicians Select a contact Outbo…" at bounding box center [714, 405] width 767 height 757
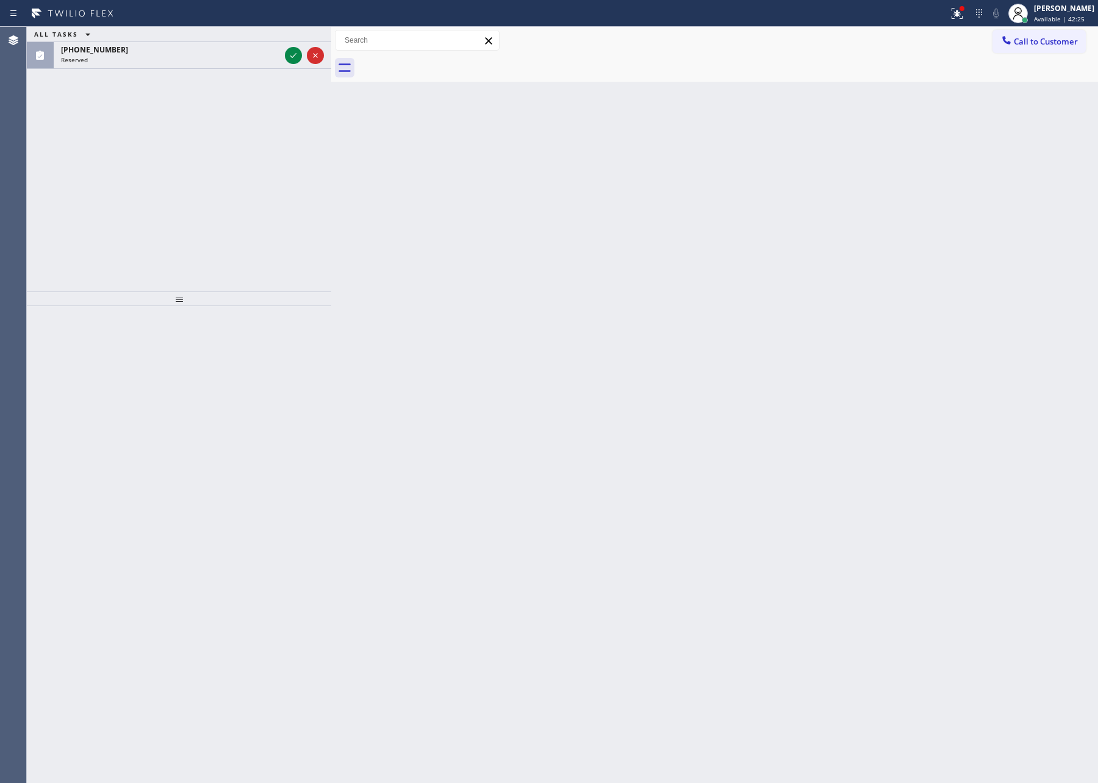
drag, startPoint x: 261, startPoint y: 226, endPoint x: 277, endPoint y: 75, distance: 151.6
click at [269, 207] on div "ALL TASKS ALL TASKS ACTIVE TASKS TASKS IN WRAP UP [PHONE_NUMBER] Reserved" at bounding box center [179, 159] width 304 height 265
click at [292, 57] on icon at bounding box center [293, 55] width 15 height 15
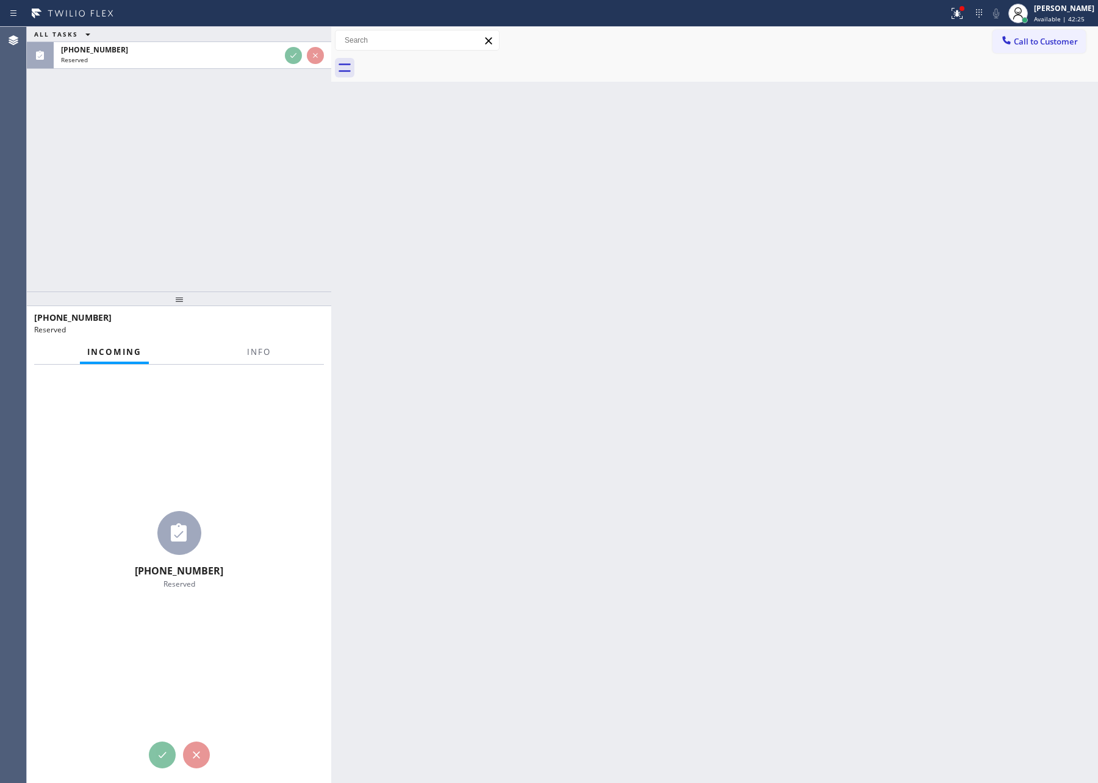
click at [282, 187] on div "ALL TASKS ALL TASKS ACTIVE TASKS TASKS IN WRAP UP [PHONE_NUMBER] Reserved" at bounding box center [179, 159] width 304 height 265
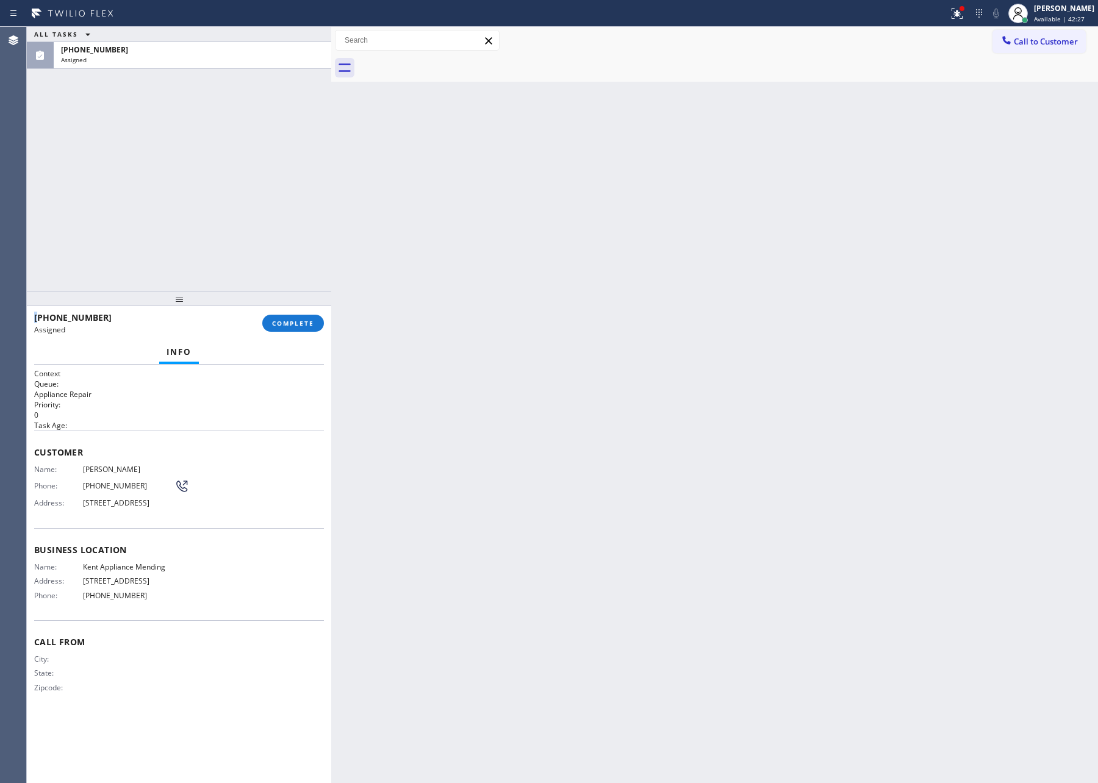
click at [308, 164] on div "ALL TASKS ALL TASKS ACTIVE TASKS TASKS IN WRAP UP [PHONE_NUMBER] Assigned" at bounding box center [179, 159] width 304 height 265
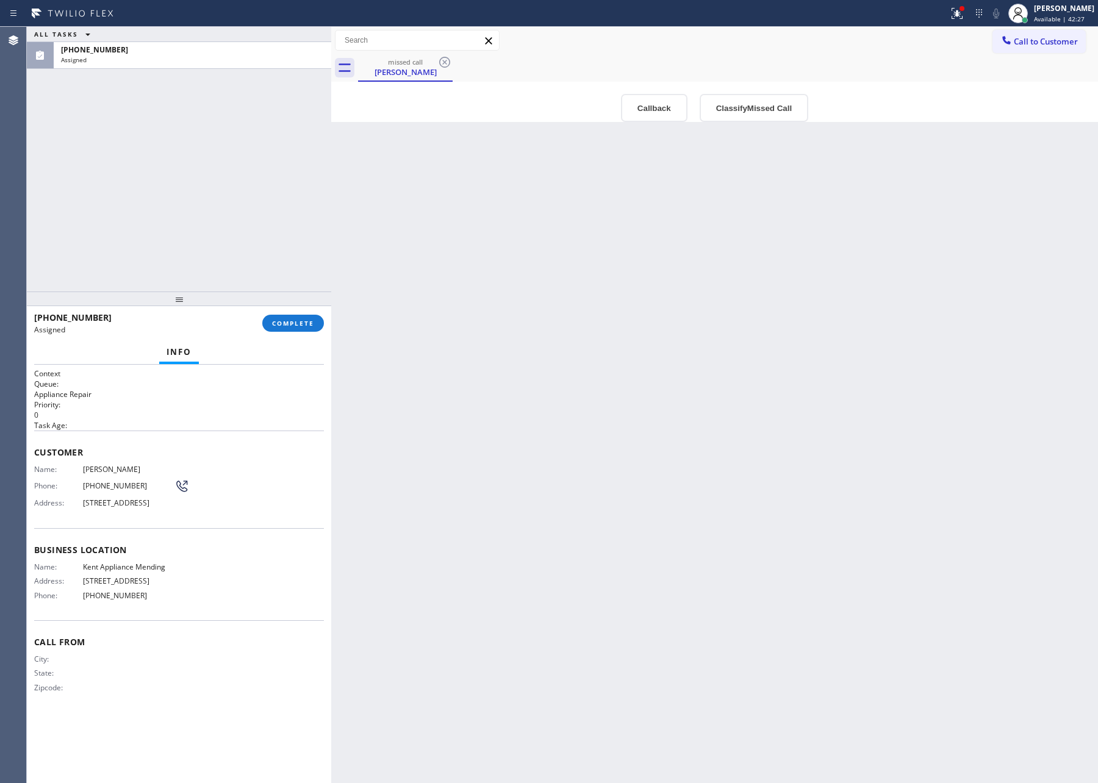
click at [498, 500] on div "Back to Dashboard Change Sender ID Customers Technicians Select a contact Outbo…" at bounding box center [714, 405] width 767 height 757
click at [730, 103] on button "Classify Missed Call" at bounding box center [754, 108] width 109 height 28
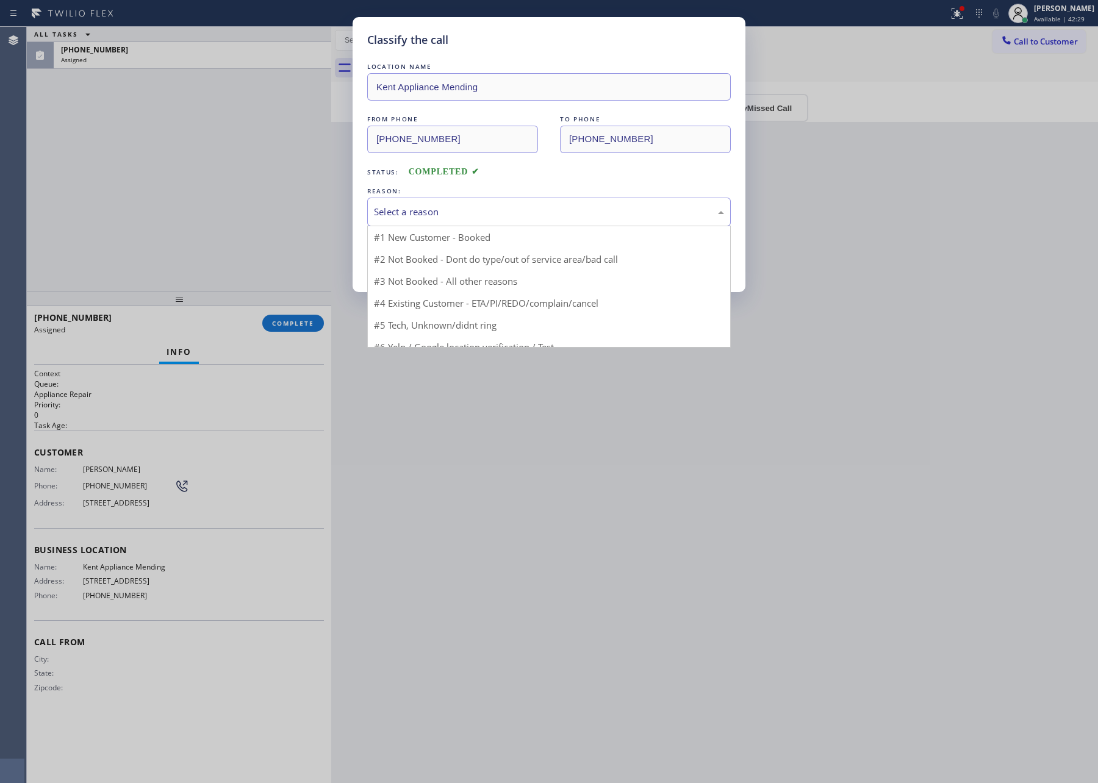
click at [555, 218] on div "Select a reason" at bounding box center [549, 212] width 350 height 14
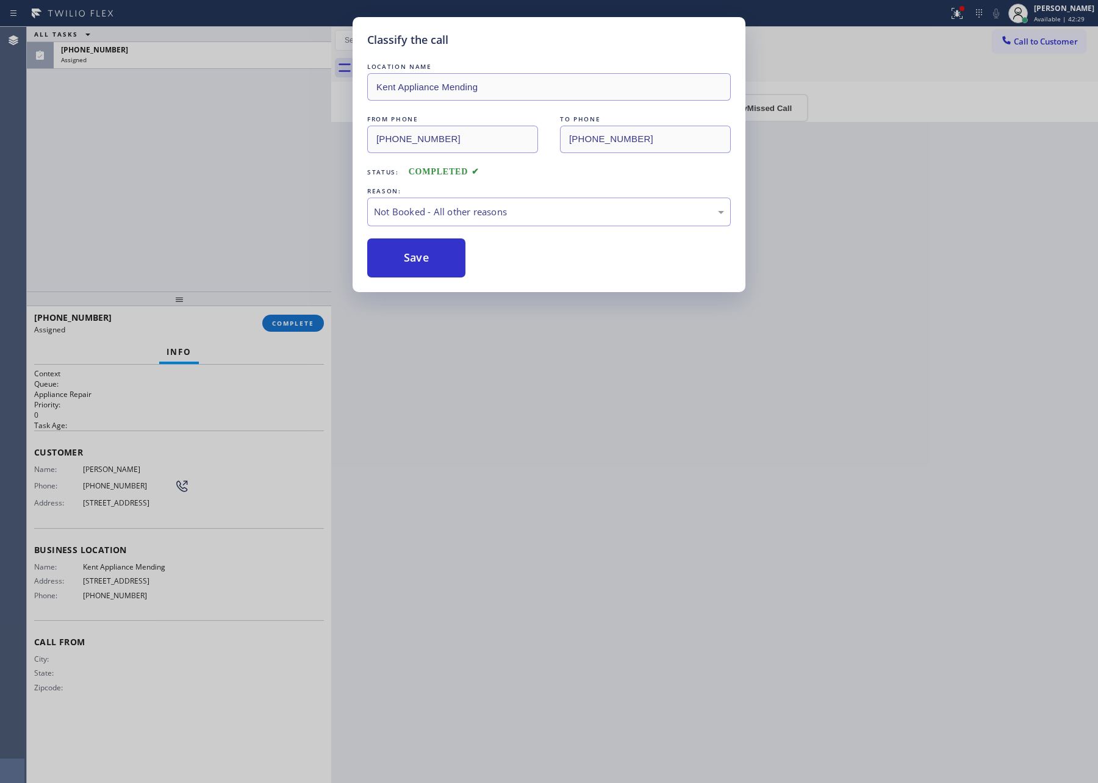
click at [469, 261] on div "Save" at bounding box center [549, 258] width 364 height 39
click at [242, 258] on div "Classify the call LOCATION NAME Kent Appliance Mending FROM PHONE [PHONE_NUMBER…" at bounding box center [549, 391] width 1098 height 783
click at [398, 261] on button "Save" at bounding box center [416, 258] width 98 height 39
click at [496, 414] on div "Classify the call LOCATION NAME Kent Appliance Mending FROM PHONE [PHONE_NUMBER…" at bounding box center [549, 391] width 1098 height 783
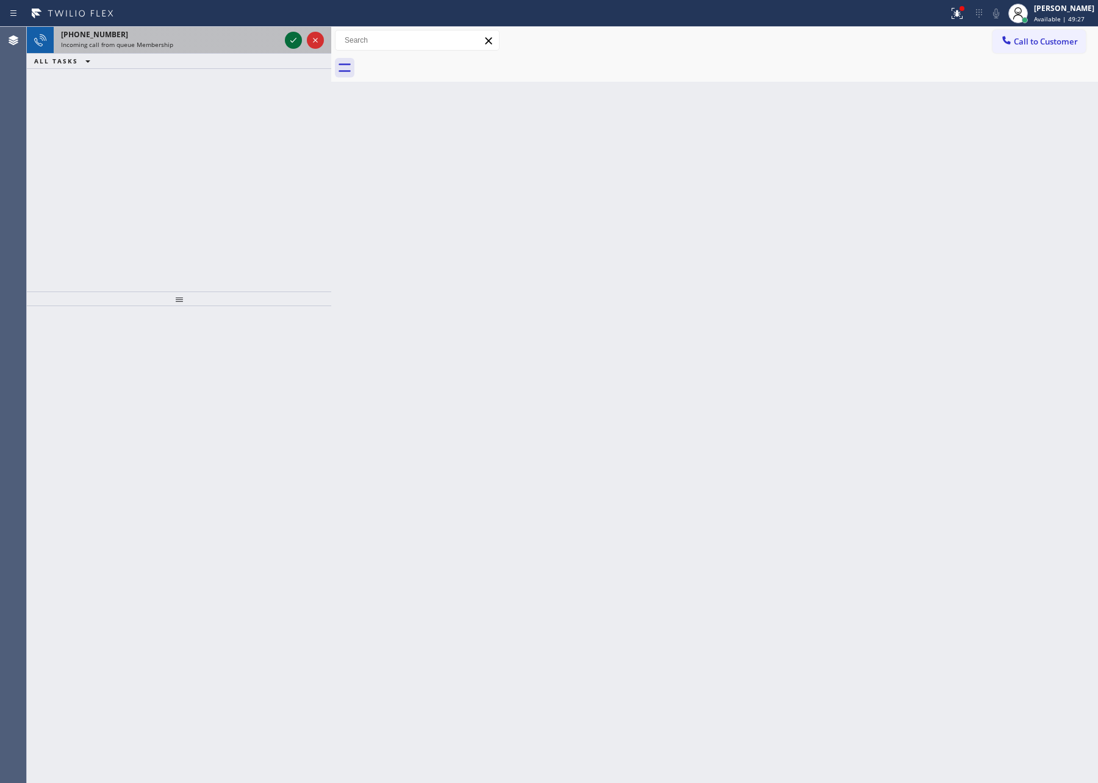
click at [297, 37] on icon at bounding box center [293, 40] width 15 height 15
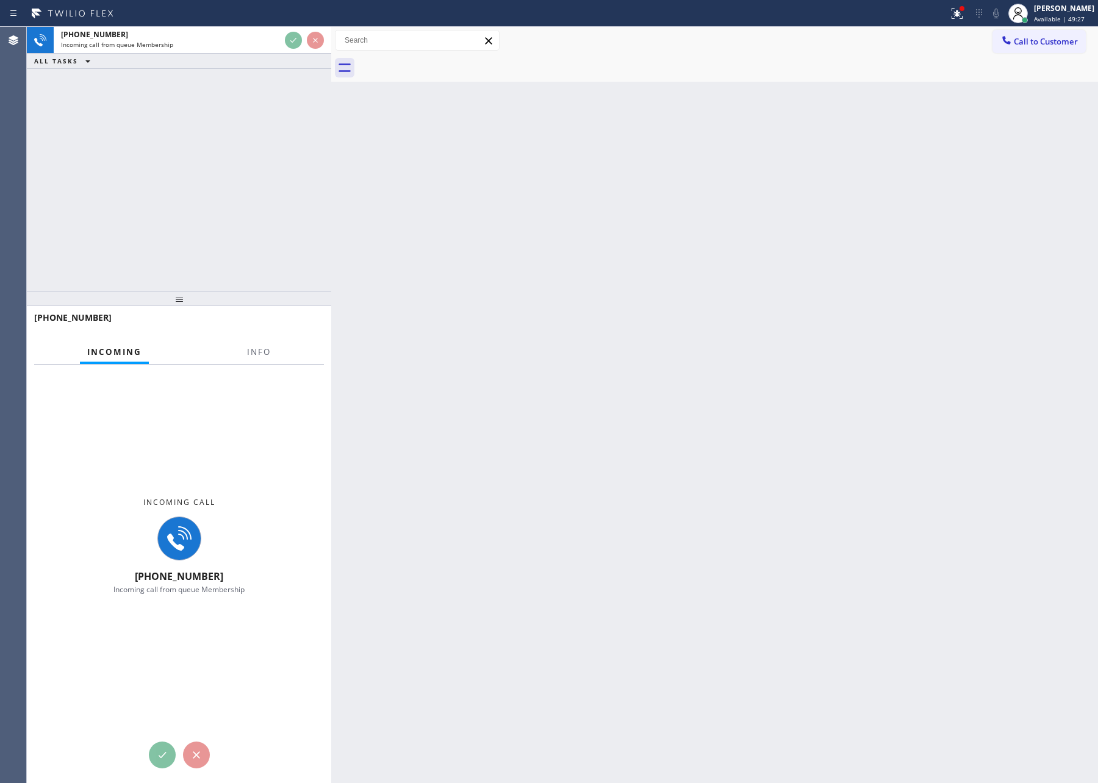
drag, startPoint x: 251, startPoint y: 249, endPoint x: 257, endPoint y: 253, distance: 7.4
click at [251, 250] on div "[PHONE_NUMBER] Incoming call from queue Membership ALL TASKS ALL TASKS ACTIVE T…" at bounding box center [179, 159] width 304 height 265
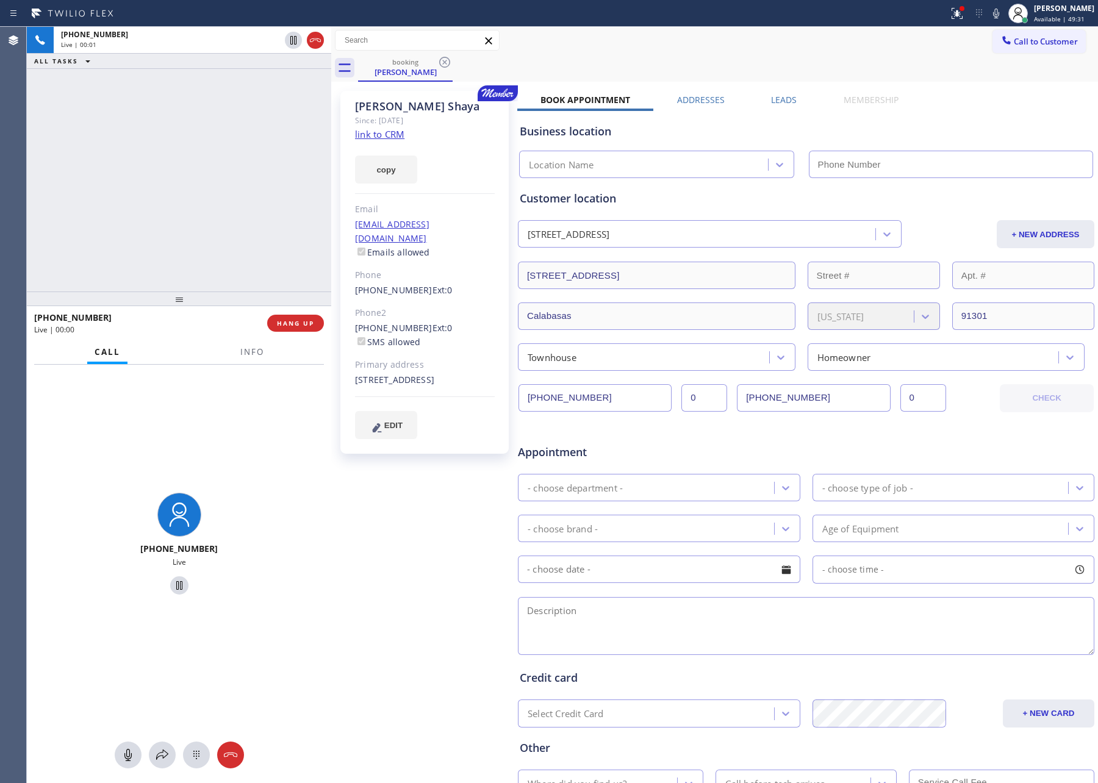
type input "[PHONE_NUMBER]"
click at [259, 121] on div "[PHONE_NUMBER] Live | 01:10 ALL TASKS ALL TASKS ACTIVE TASKS TASKS IN WRAP UP" at bounding box center [179, 159] width 304 height 265
click at [383, 136] on link "link to CRM" at bounding box center [379, 134] width 49 height 12
click at [185, 167] on div "[PHONE_NUMBER] Live | 03:10 ALL TASKS ALL TASKS ACTIVE TASKS TASKS IN WRAP UP" at bounding box center [179, 159] width 304 height 265
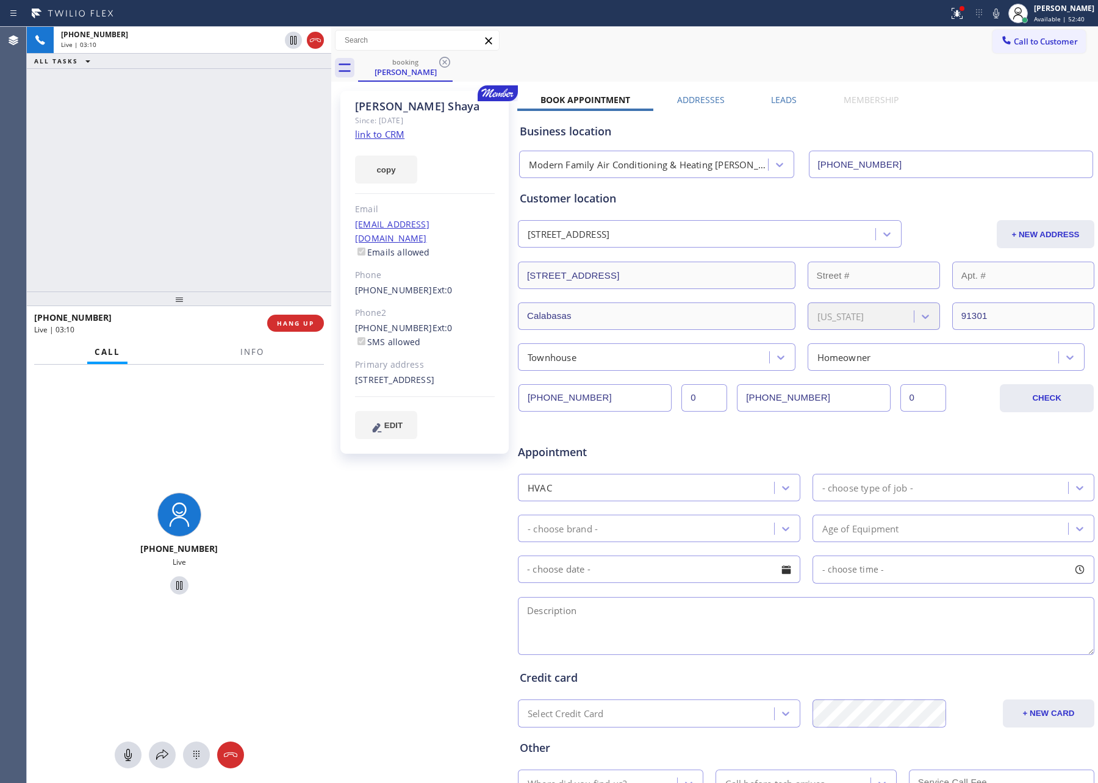
click at [200, 176] on div "[PHONE_NUMBER] Live | 03:10 ALL TASKS ALL TASKS ACTIVE TASKS TASKS IN WRAP UP" at bounding box center [179, 159] width 304 height 265
click at [299, 42] on icon at bounding box center [293, 40] width 15 height 15
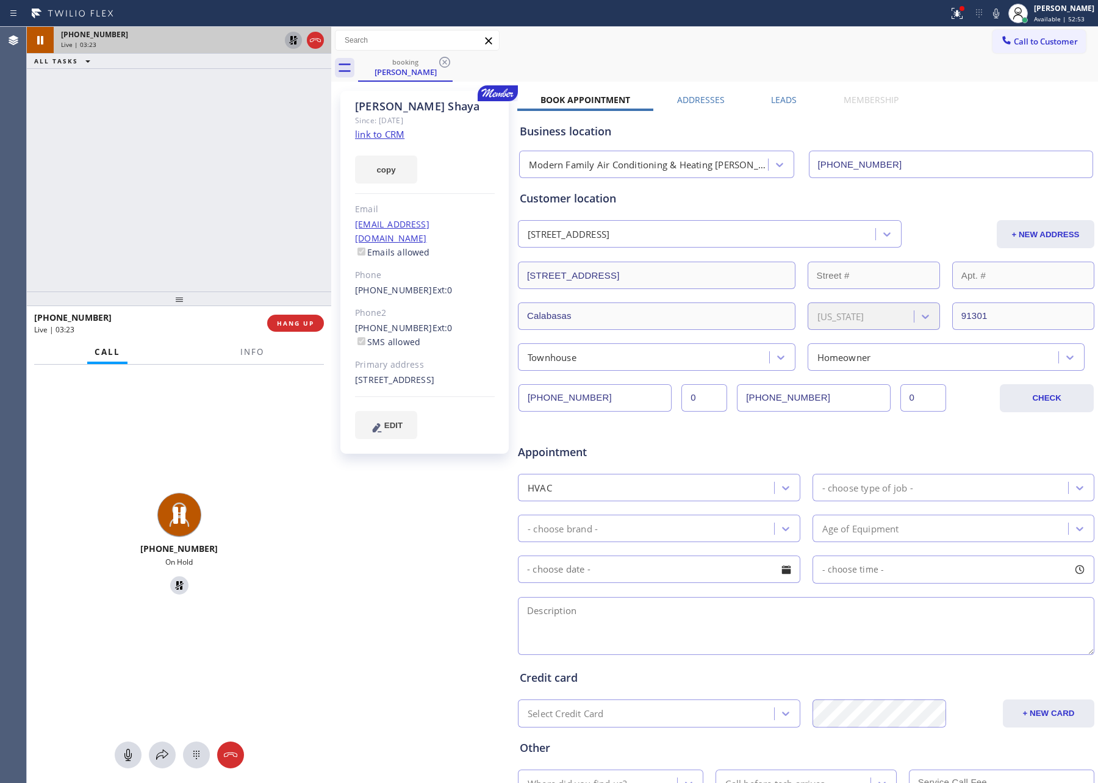
drag, startPoint x: 121, startPoint y: 758, endPoint x: 163, endPoint y: 780, distance: 46.7
click at [121, 710] on icon at bounding box center [128, 755] width 15 height 15
drag, startPoint x: 196, startPoint y: 202, endPoint x: 505, endPoint y: 43, distance: 347.9
click at [259, 184] on div "[PHONE_NUMBER] Live | 03:28 ALL TASKS ALL TASKS ACTIVE TASKS TASKS IN WRAP UP" at bounding box center [179, 159] width 304 height 265
drag, startPoint x: 132, startPoint y: 760, endPoint x: 179, endPoint y: 527, distance: 237.2
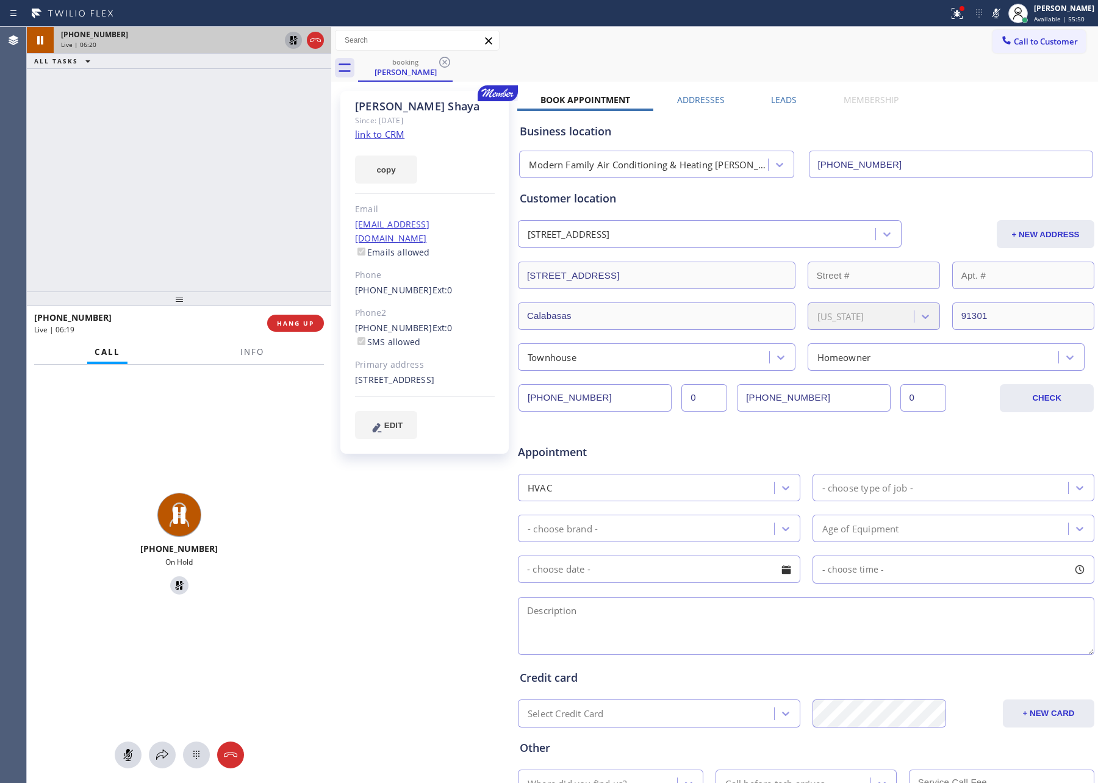
click at [132, 710] on icon at bounding box center [128, 755] width 15 height 15
click at [290, 40] on icon at bounding box center [293, 40] width 15 height 15
click at [251, 217] on div "[PHONE_NUMBER] Live | 06:21 ALL TASKS ALL TASKS ACTIVE TASKS TASKS IN WRAP UP" at bounding box center [179, 159] width 304 height 265
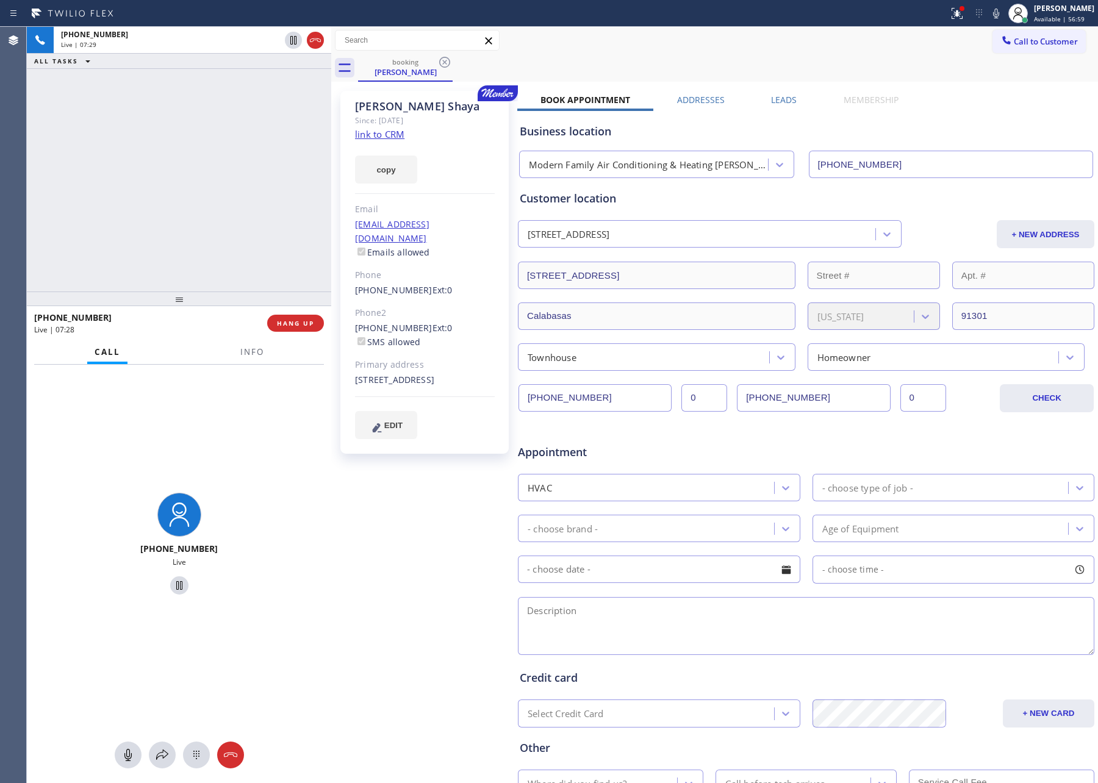
drag, startPoint x: 121, startPoint y: 758, endPoint x: 303, endPoint y: 498, distance: 316.9
click at [121, 710] on icon at bounding box center [128, 755] width 15 height 15
click at [125, 710] on icon at bounding box center [128, 755] width 15 height 15
drag, startPoint x: 125, startPoint y: 756, endPoint x: 136, endPoint y: 705, distance: 52.4
click at [125, 710] on icon at bounding box center [128, 755] width 15 height 15
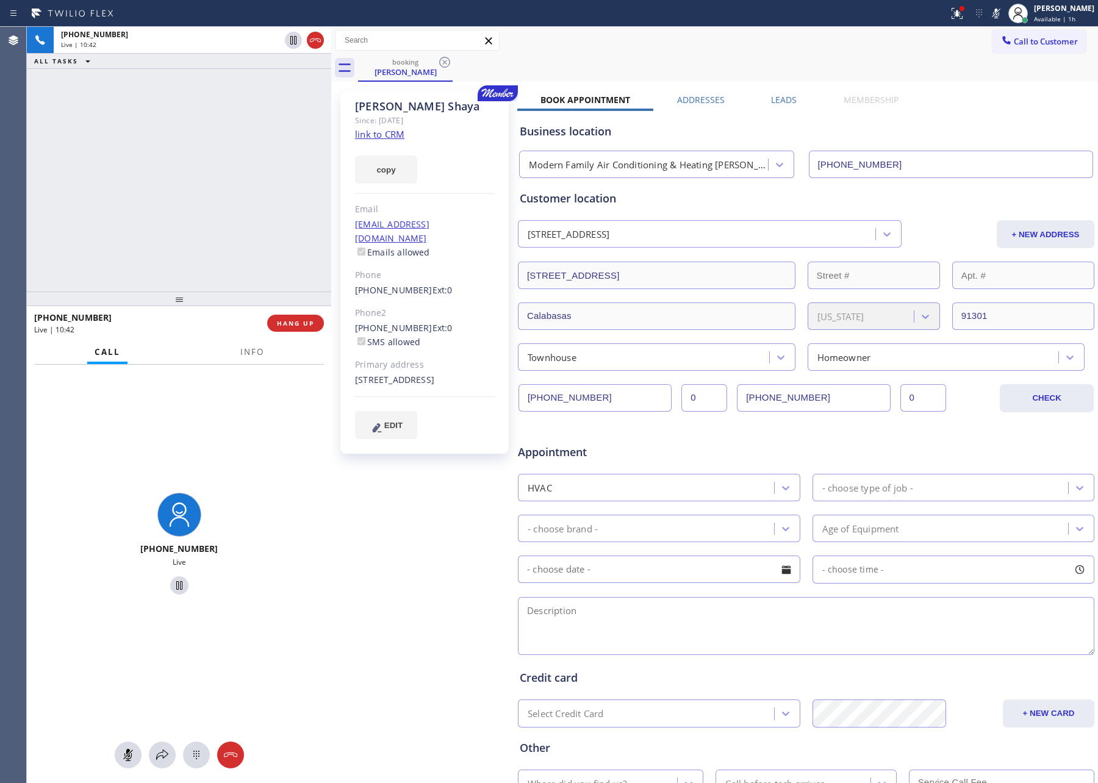
click at [151, 63] on div "ALL TASKS ALL TASKS ACTIVE TASKS TASKS IN WRAP UP" at bounding box center [179, 61] width 304 height 15
click at [119, 710] on div at bounding box center [128, 755] width 27 height 15
click at [179, 218] on div "[PHONE_NUMBER] Live | 11:43 ALL TASKS ALL TASKS ACTIVE TASKS TASKS IN WRAP UP" at bounding box center [179, 159] width 304 height 265
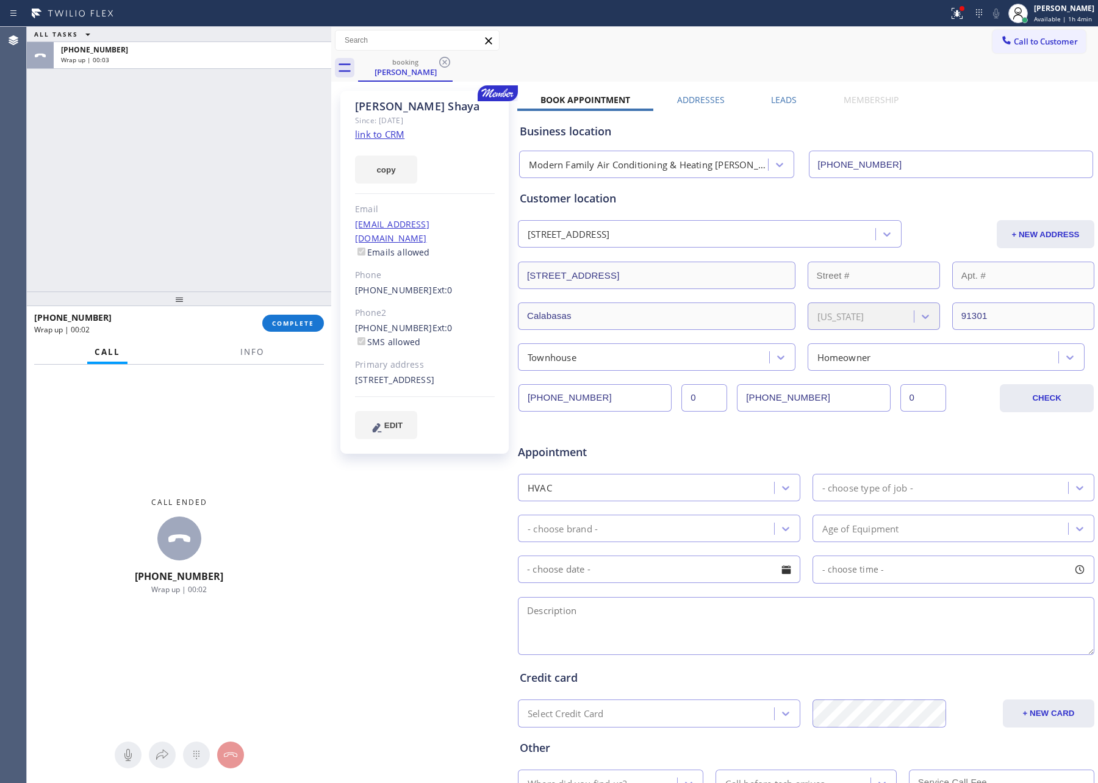
click at [925, 493] on div "- choose type of job -" at bounding box center [942, 487] width 253 height 21
click at [103, 194] on div "ALL TASKS ALL TASKS ACTIVE TASKS TASKS IN WRAP UP [PHONE_NUMBER] Wrap up | 01:07" at bounding box center [179, 159] width 304 height 265
click at [885, 491] on div "- choose type of job -" at bounding box center [867, 488] width 91 height 14
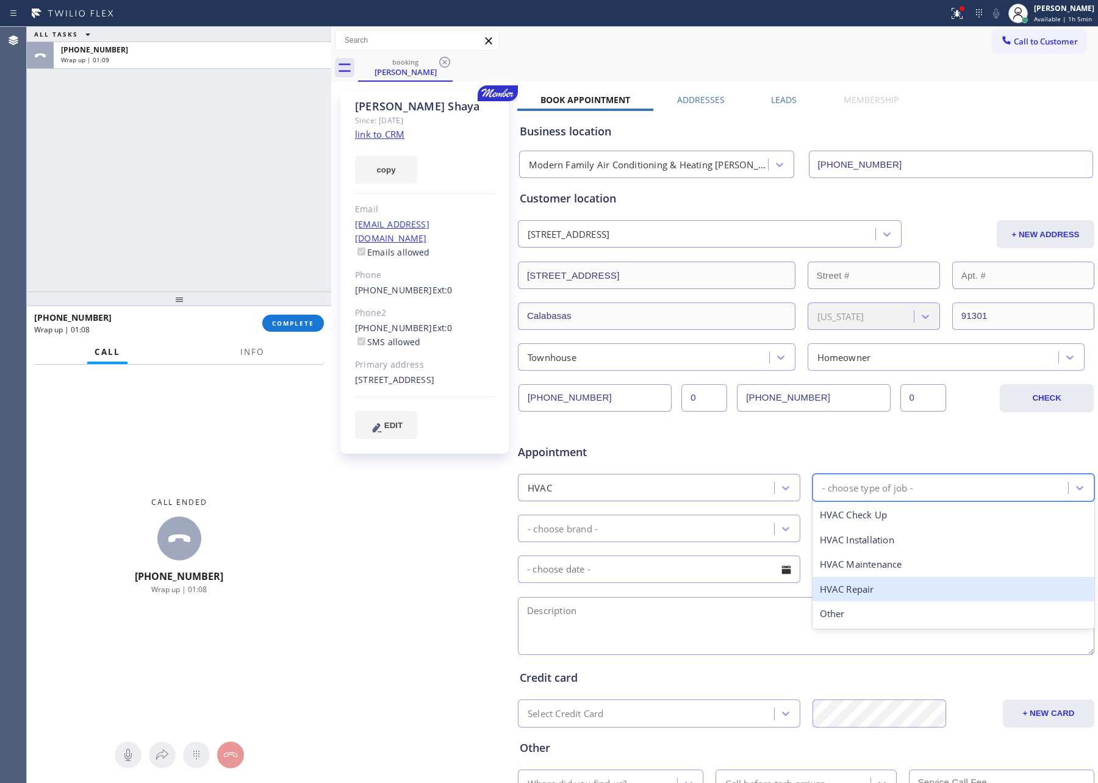
click at [850, 597] on div "HVAC Repair" at bounding box center [954, 589] width 282 height 25
click at [617, 522] on div "- choose brand -" at bounding box center [648, 528] width 253 height 21
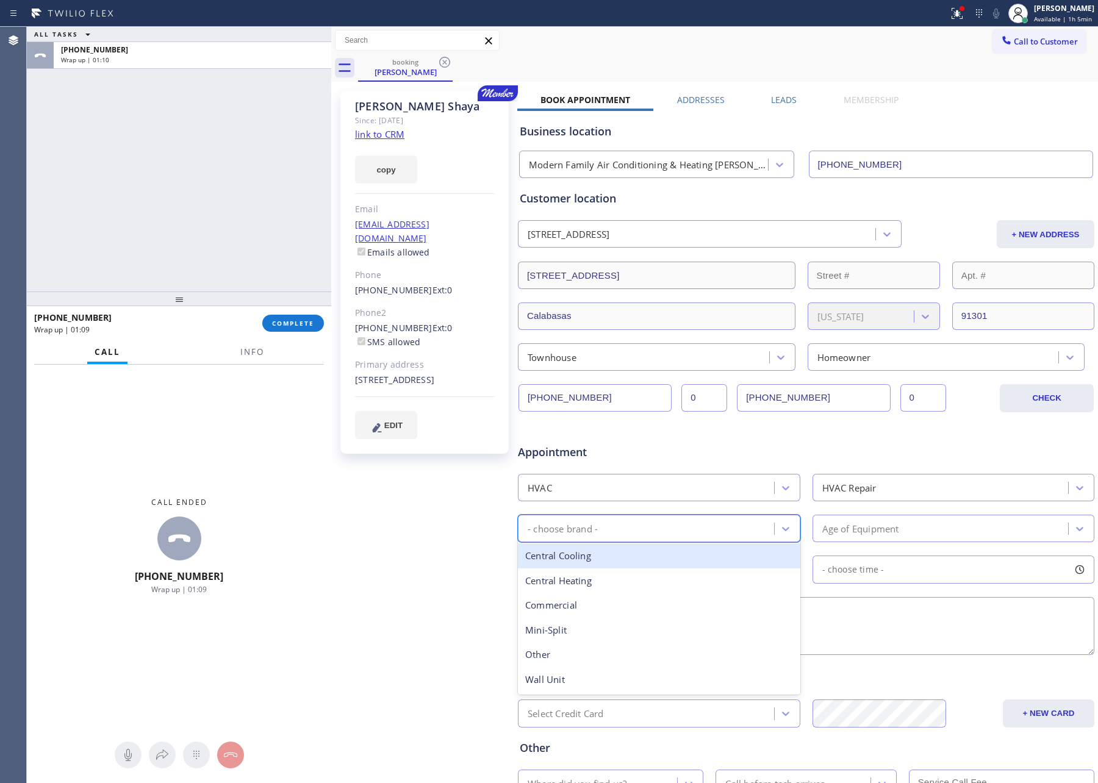
click at [595, 563] on div "Central Cooling" at bounding box center [659, 556] width 282 height 25
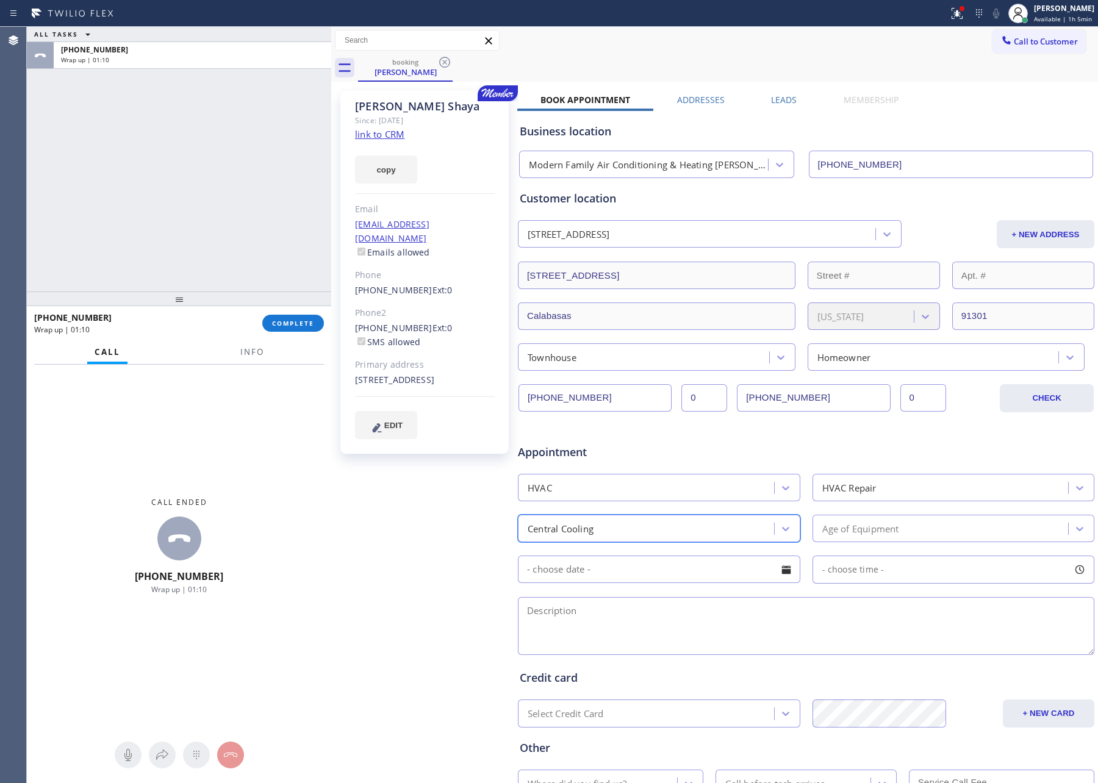
click at [630, 630] on textarea at bounding box center [806, 626] width 577 height 58
click at [577, 630] on textarea at bounding box center [806, 626] width 577 height 58
paste textarea "thermsostat needs a battery and AC is not blowing cold air condenser outside th…"
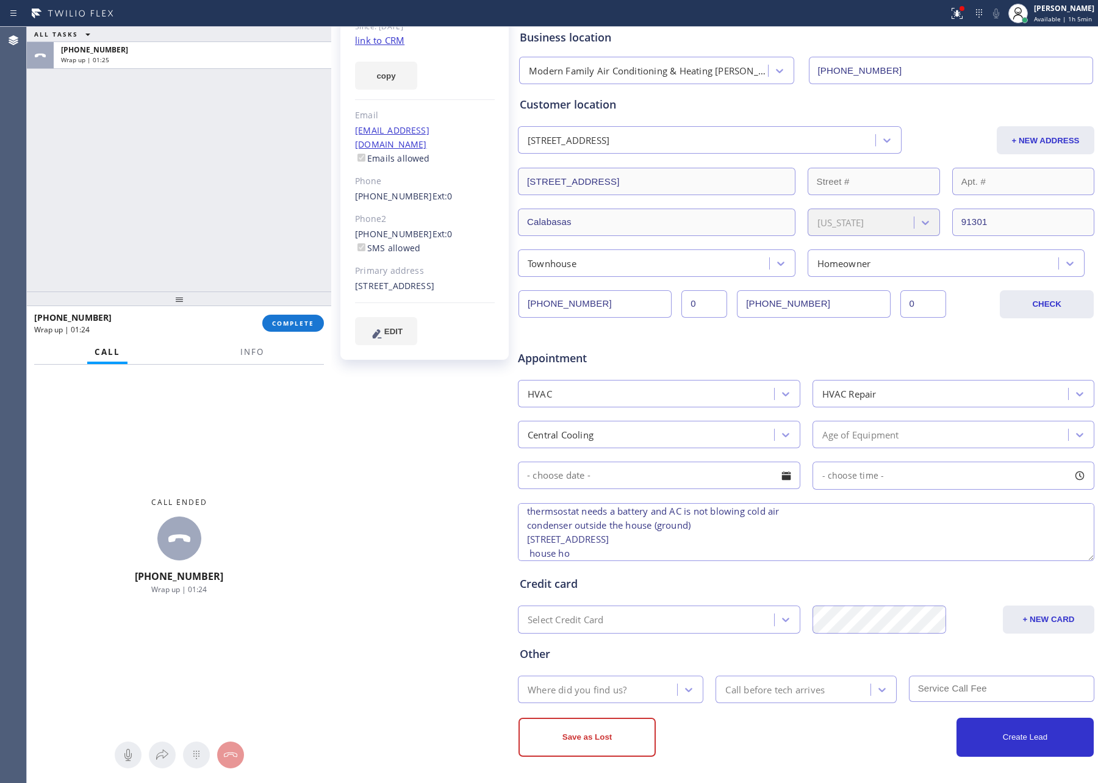
scroll to position [98, 0]
type textarea "thermsostat needs a battery and AC is not blowing cold air condenser outside th…"
click at [615, 691] on div "Where did you find us?" at bounding box center [577, 689] width 99 height 14
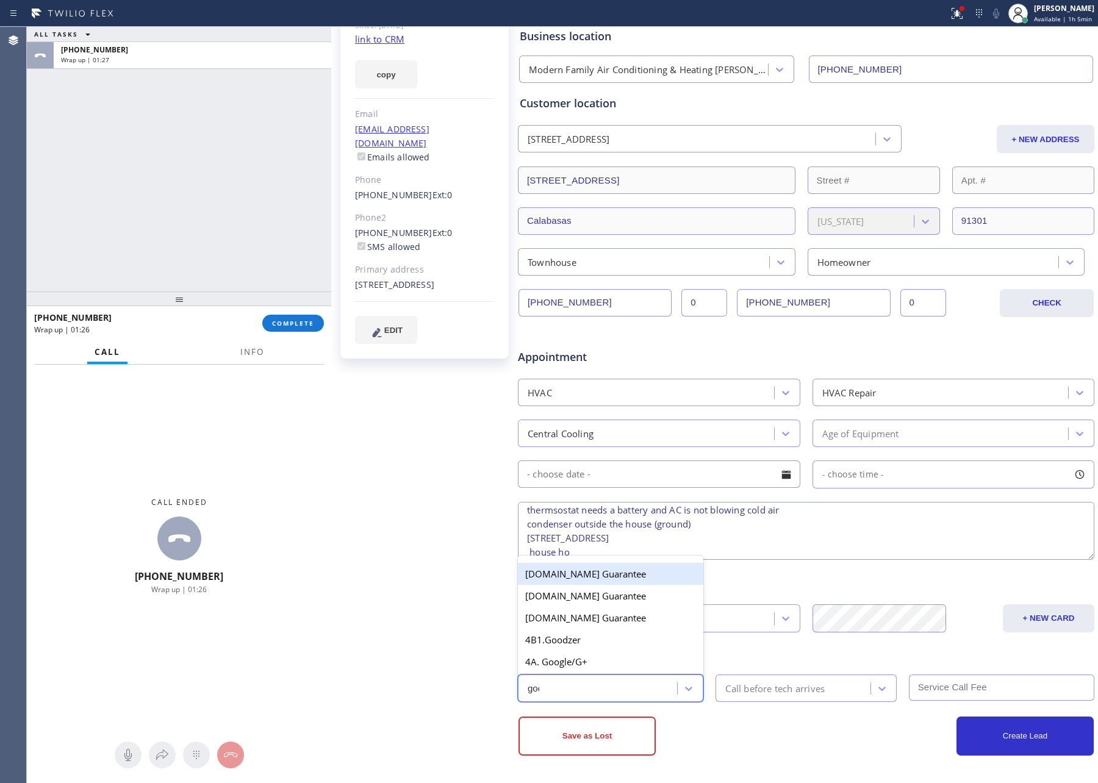
type input "goog"
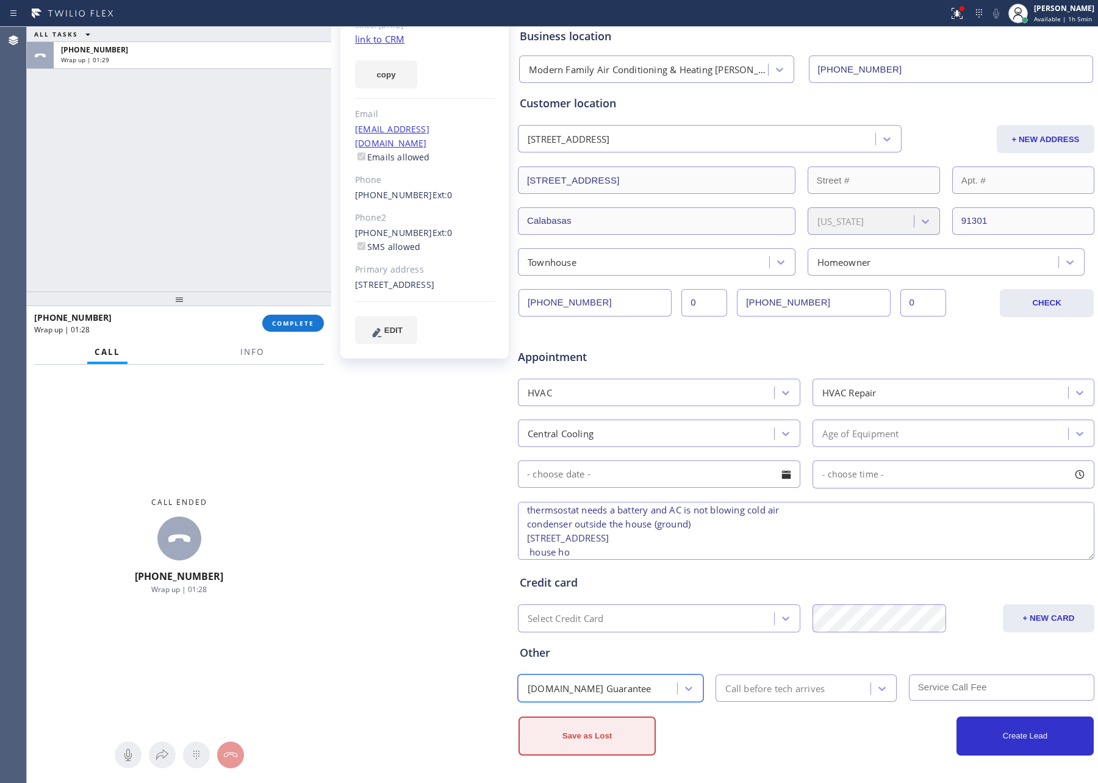
click at [596, 710] on button "Save as Lost" at bounding box center [587, 736] width 137 height 39
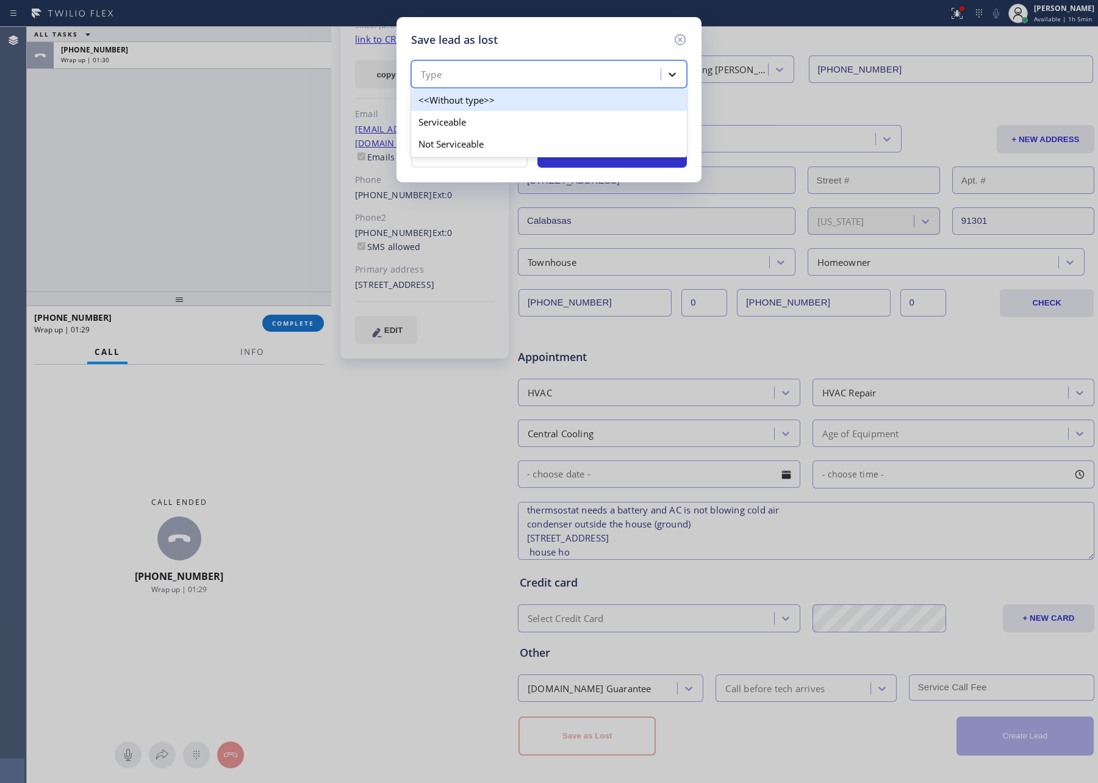
click at [672, 82] on div at bounding box center [672, 74] width 22 height 22
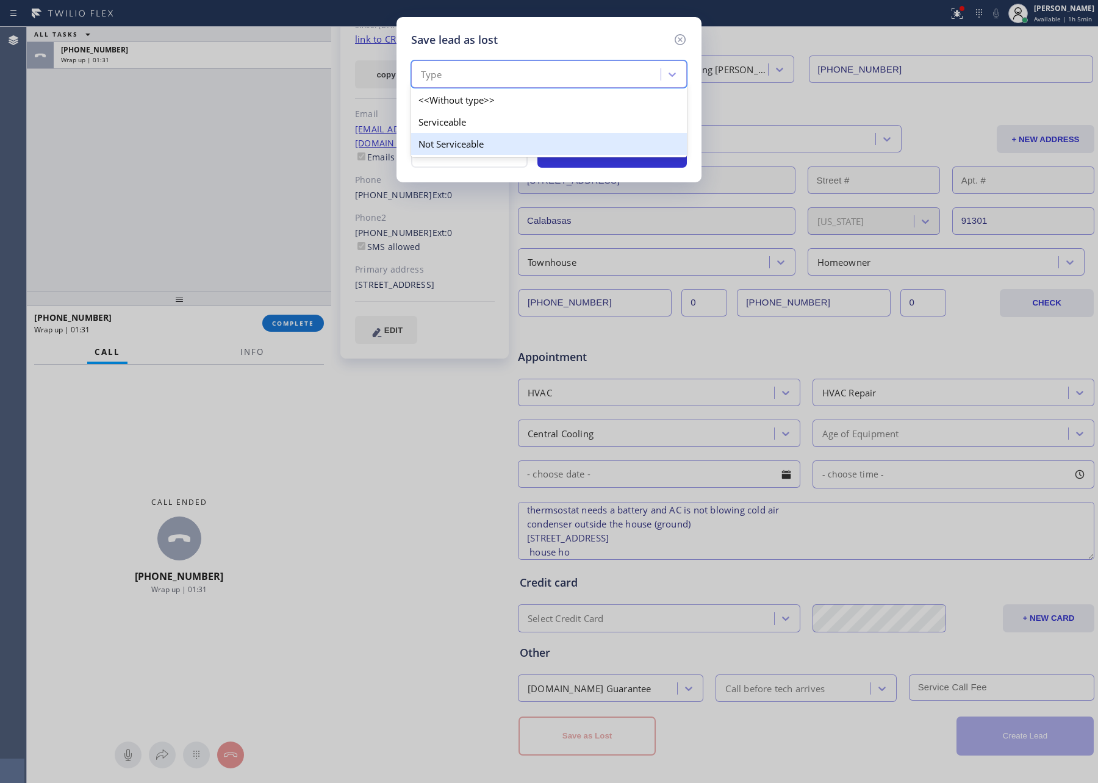
click at [453, 143] on div "Not Serviceable" at bounding box center [549, 144] width 276 height 22
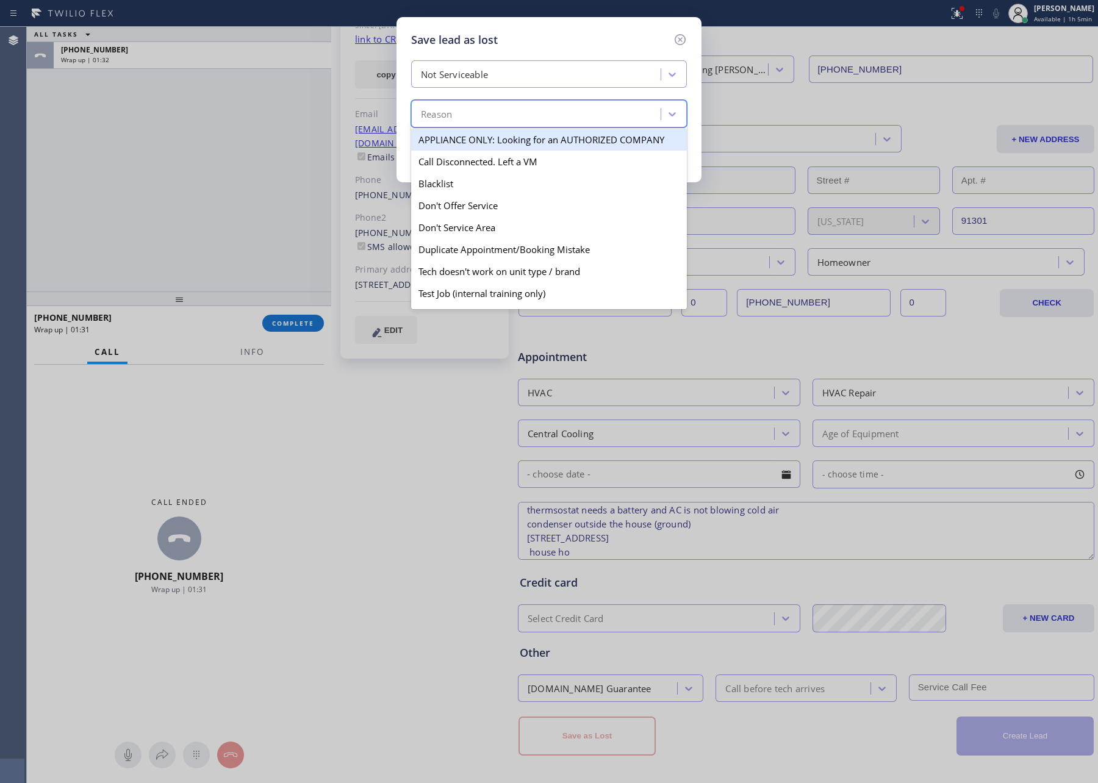
click at [478, 121] on div "Reason" at bounding box center [538, 114] width 246 height 21
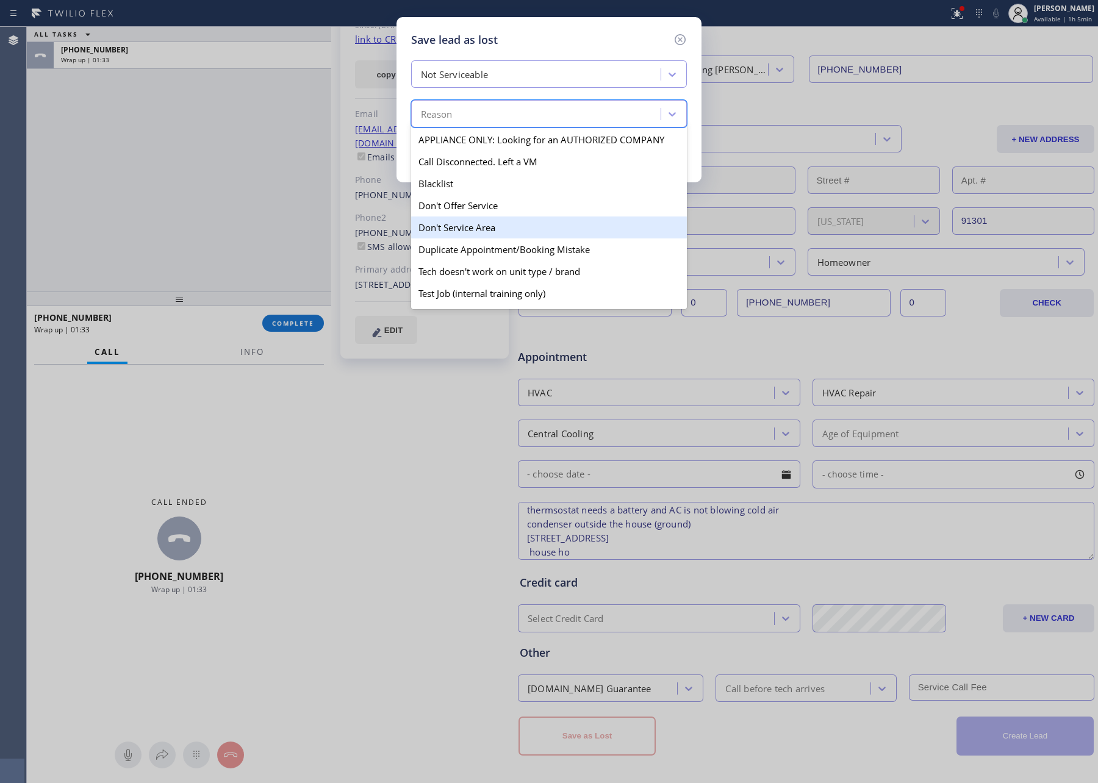
click at [478, 233] on div "Don't Service Area" at bounding box center [549, 228] width 276 height 22
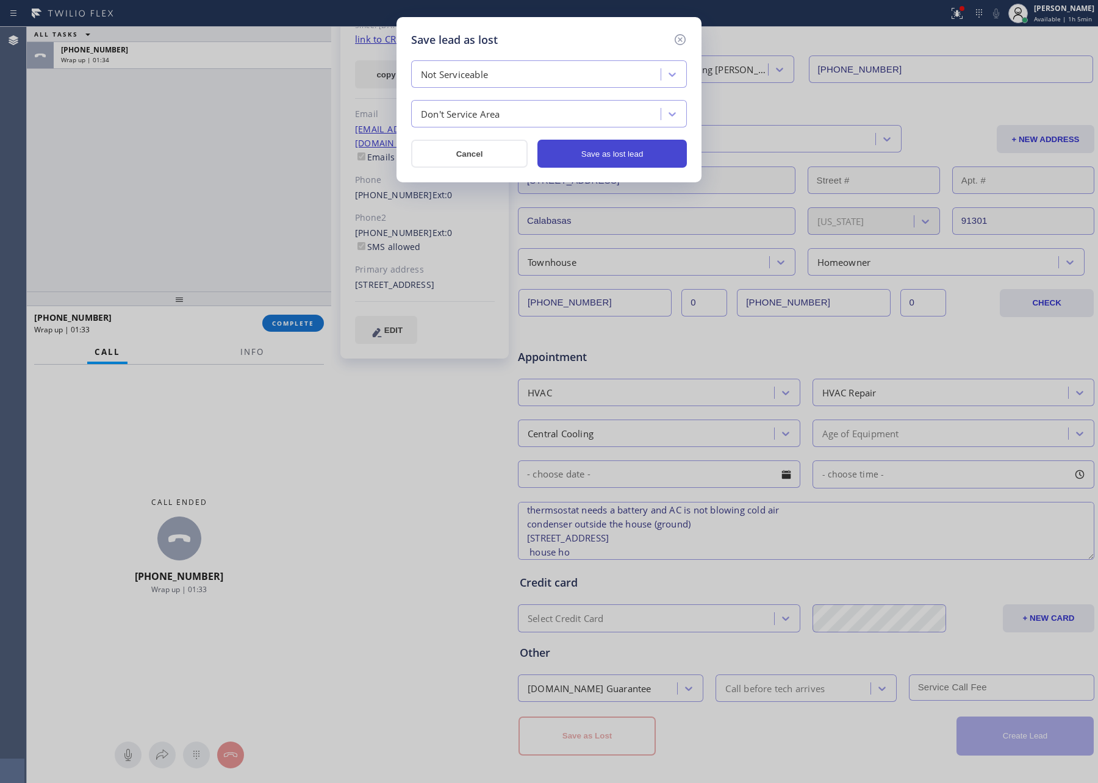
click at [595, 159] on button "Save as lost lead" at bounding box center [612, 154] width 149 height 28
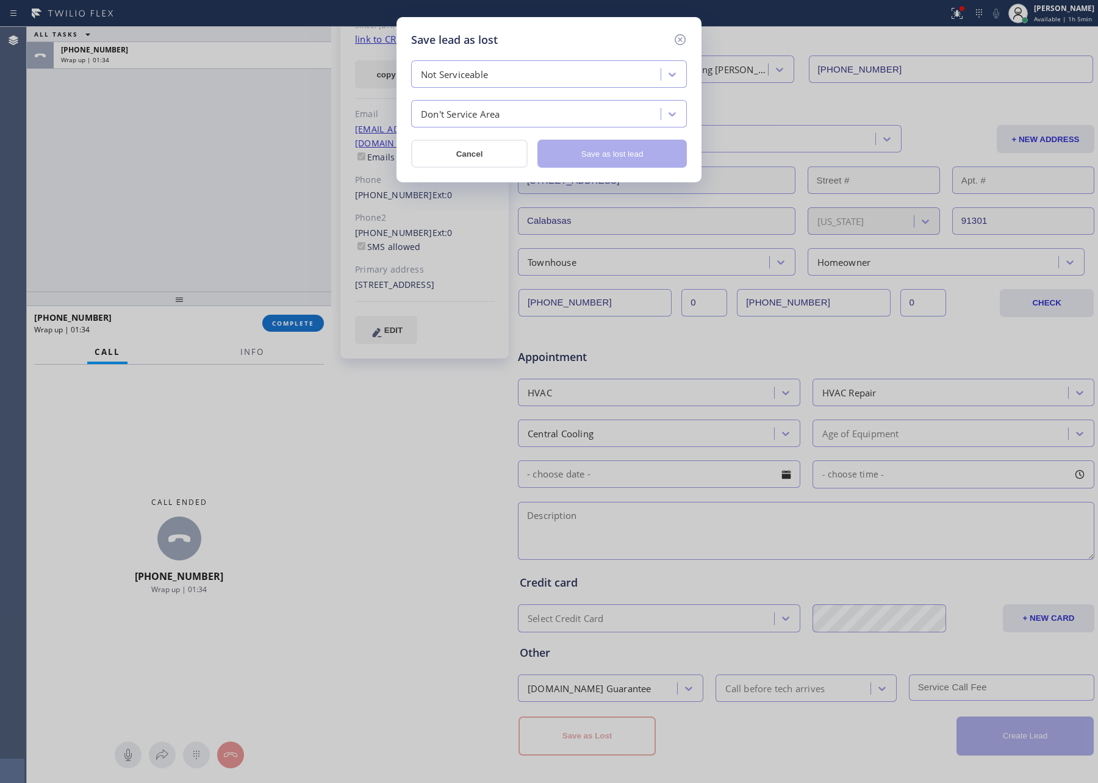
scroll to position [0, 0]
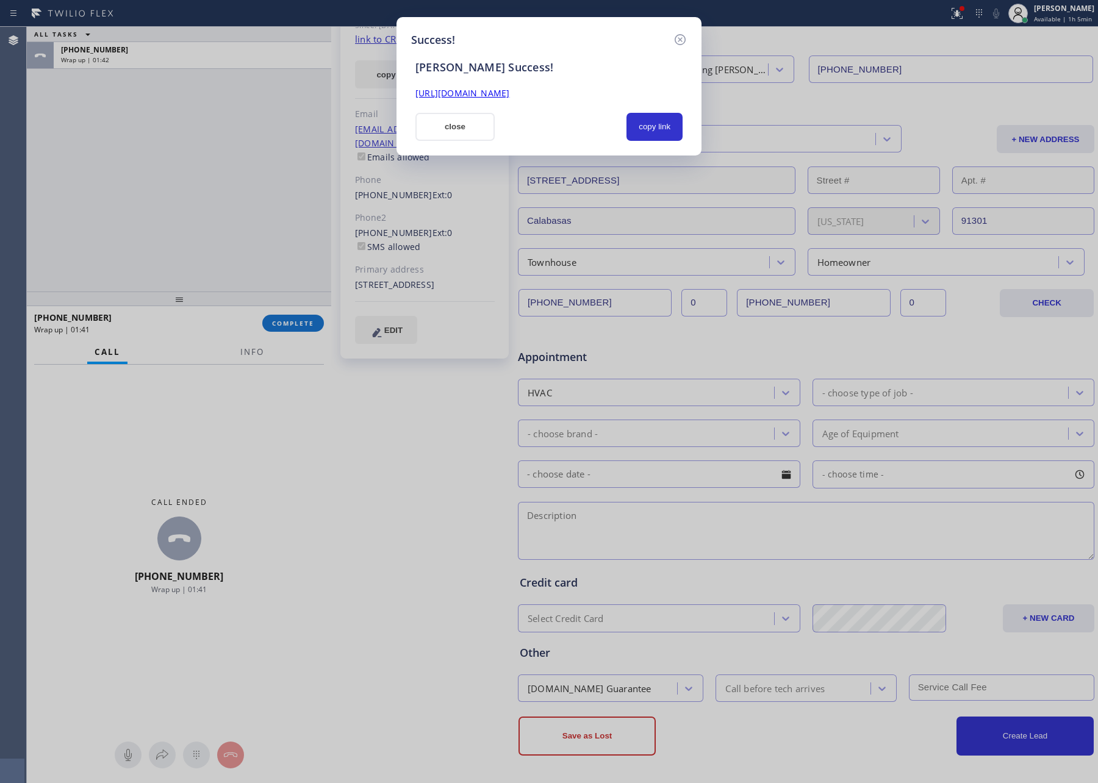
click at [542, 127] on div at bounding box center [561, 127] width 118 height 28
click at [668, 129] on button "copy link" at bounding box center [655, 127] width 56 height 28
click at [458, 134] on button "close" at bounding box center [455, 127] width 79 height 28
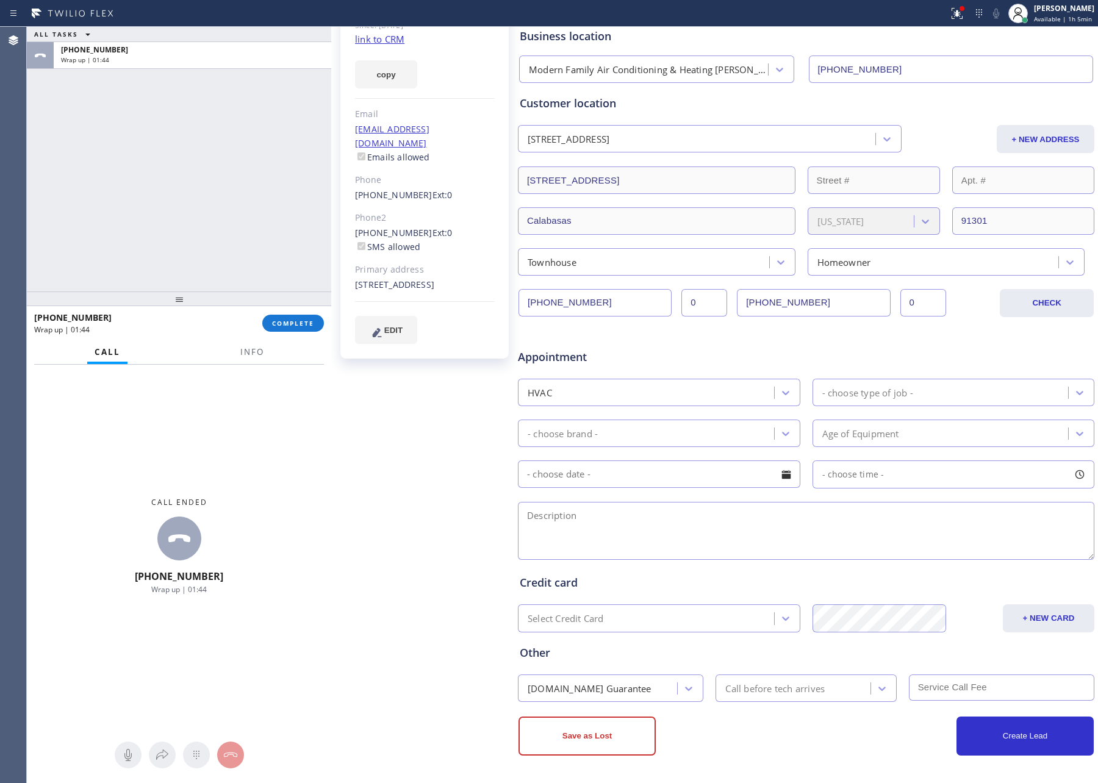
click at [226, 207] on div "ALL TASKS ALL TASKS ACTIVE TASKS TASKS IN WRAP UP [PHONE_NUMBER] Wrap up | 01:44" at bounding box center [179, 159] width 304 height 265
drag, startPoint x: 233, startPoint y: 206, endPoint x: 414, endPoint y: 304, distance: 205.6
click at [362, 279] on div "ALL TASKS ALL TASKS ACTIVE TASKS TASKS IN WRAP UP [PHONE_NUMBER] Wrap up | 01:4…" at bounding box center [562, 405] width 1071 height 757
click at [169, 203] on div "ALL TASKS ALL TASKS ACTIVE TASKS TASKS IN WRAP UP [PHONE_NUMBER] Wrap up | 01:54" at bounding box center [179, 159] width 304 height 265
drag, startPoint x: 173, startPoint y: 201, endPoint x: 255, endPoint y: 321, distance: 145.2
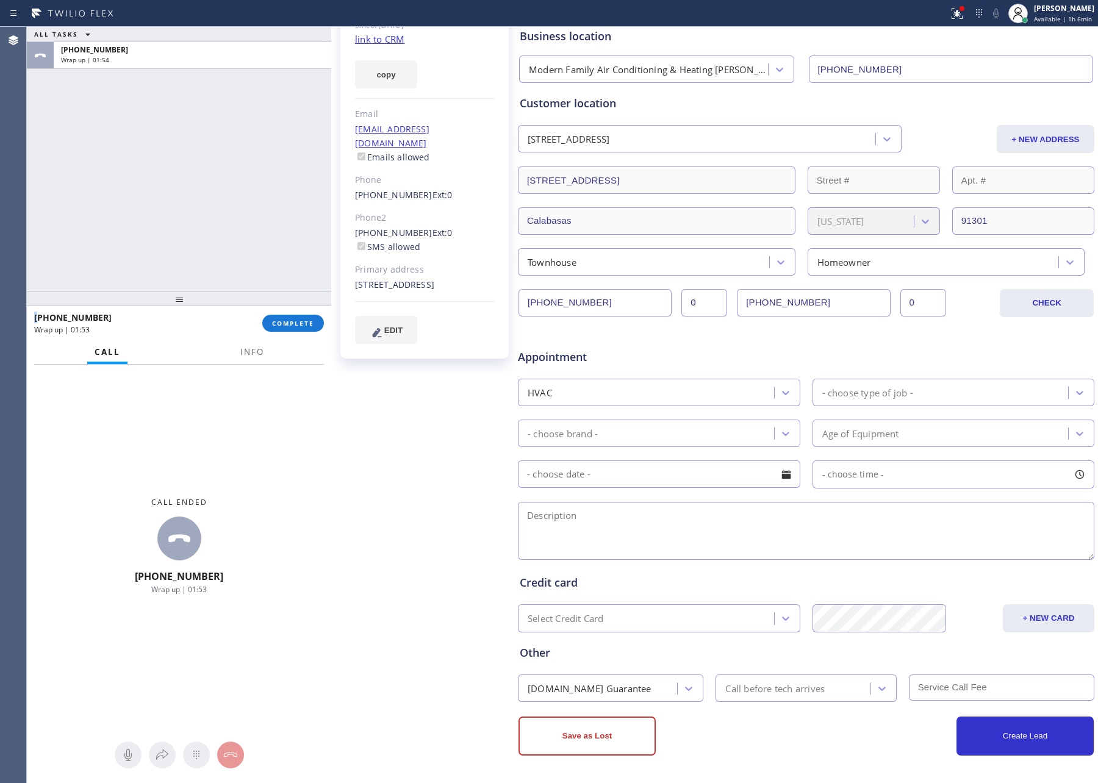
click at [189, 211] on div "ALL TASKS ALL TASKS ACTIVE TASKS TASKS IN WRAP UP [PHONE_NUMBER] Wrap up | 01:54" at bounding box center [179, 159] width 304 height 265
click at [282, 329] on button "COMPLETE" at bounding box center [293, 323] width 62 height 17
click at [224, 156] on div "ALL TASKS ALL TASKS ACTIVE TASKS TASKS IN WRAP UP [PHONE_NUMBER] Wrap up | 01:55" at bounding box center [179, 159] width 304 height 265
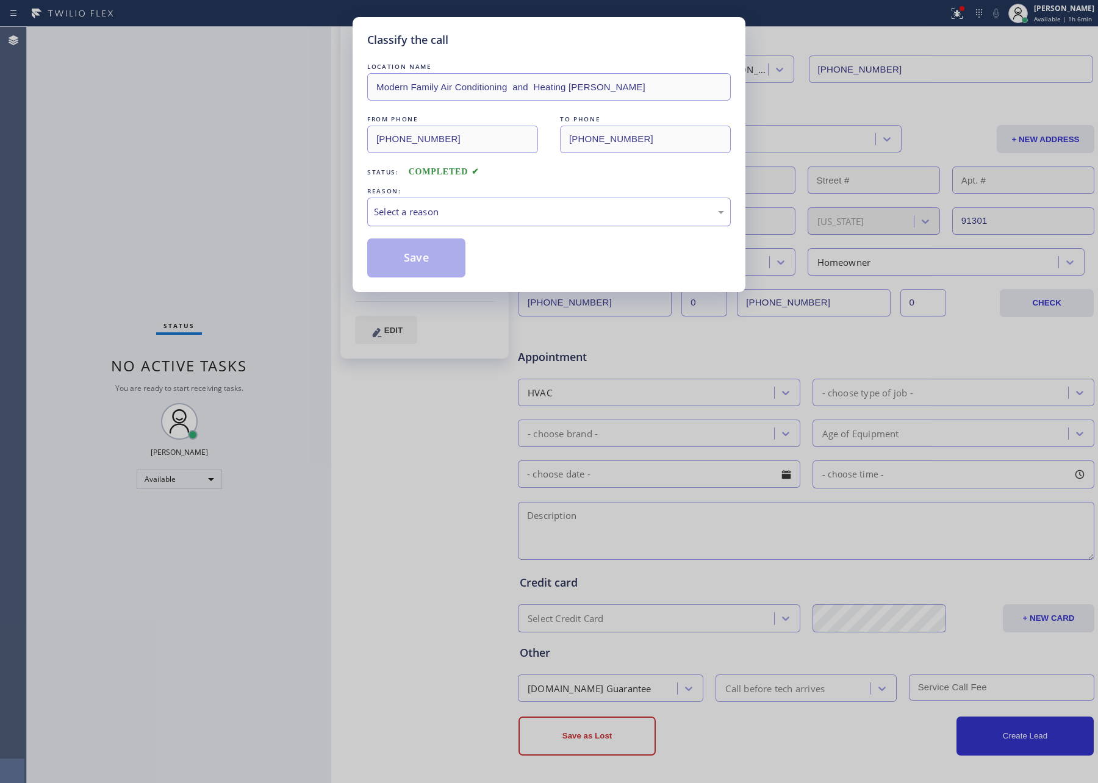
click at [420, 206] on div "Select a reason" at bounding box center [549, 212] width 350 height 14
click at [423, 267] on button "Save" at bounding box center [416, 258] width 98 height 39
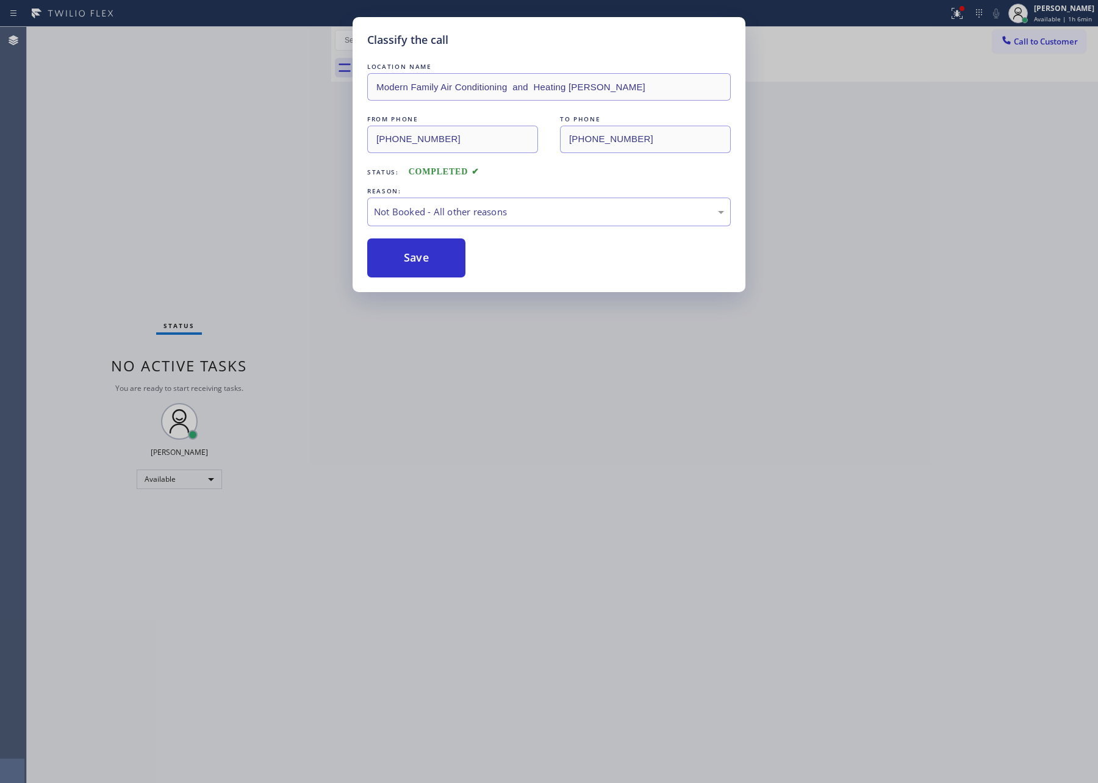
click at [423, 267] on button "Save" at bounding box center [416, 258] width 98 height 39
click at [280, 218] on div "Classify the call LOCATION NAME Modern Family Air Conditioning and Heating [PER…" at bounding box center [549, 391] width 1098 height 783
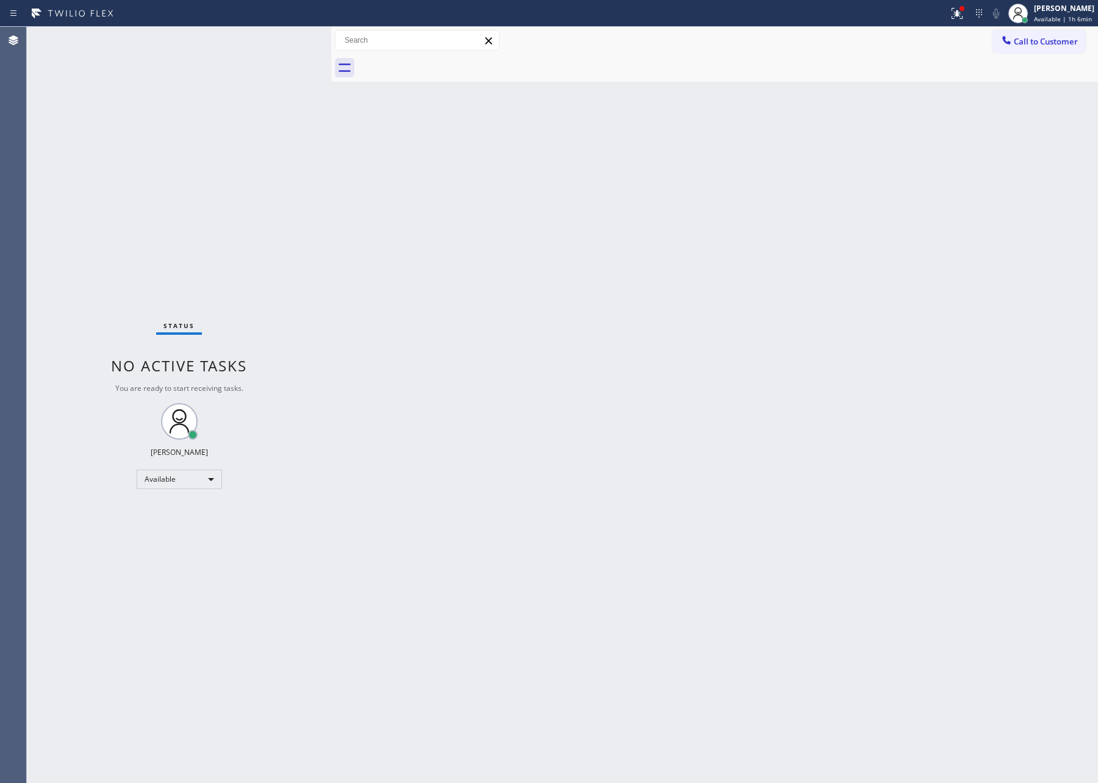
drag, startPoint x: 711, startPoint y: 335, endPoint x: 1073, endPoint y: 124, distance: 418.6
click at [924, 262] on div "Back to Dashboard Change Sender ID Customers Technicians Select a contact Outbo…" at bounding box center [714, 405] width 767 height 757
click at [1074, 21] on span "Available | 1h 6min" at bounding box center [1063, 19] width 58 height 9
click at [1042, 86] on button "Unavailable" at bounding box center [1037, 81] width 122 height 16
click at [708, 204] on div "Back to Dashboard Change Sender ID Customers Technicians Select a contact Outbo…" at bounding box center [714, 405] width 767 height 757
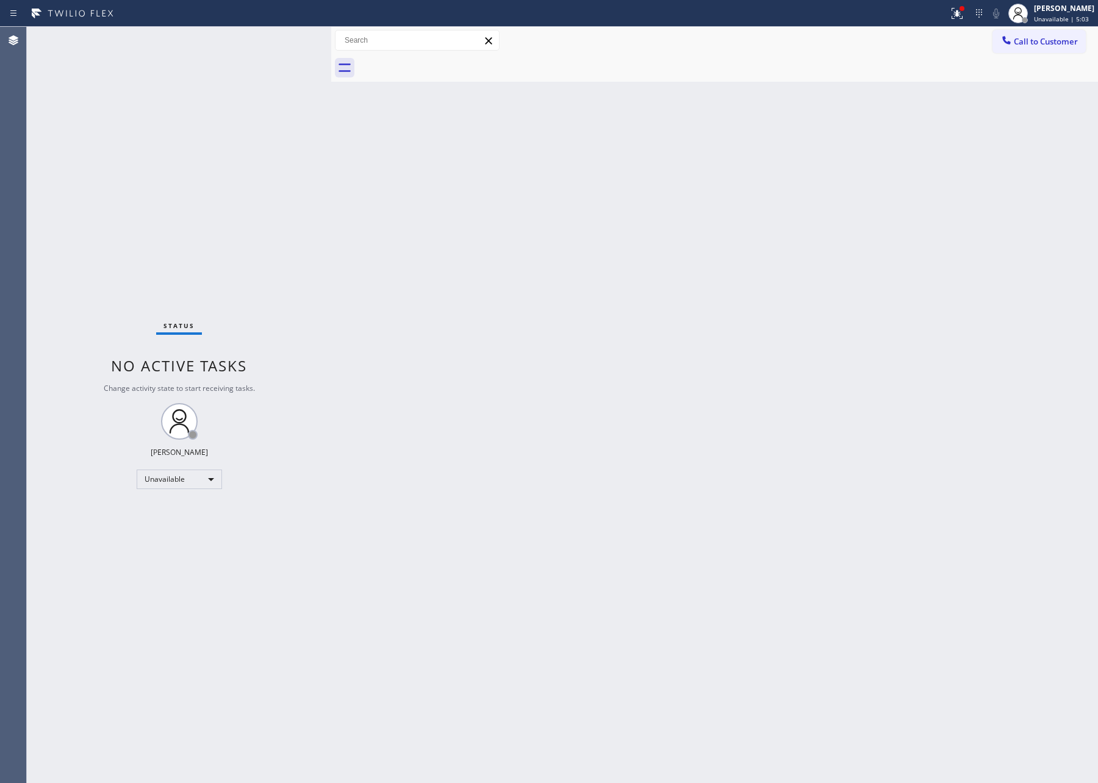
click at [771, 403] on div "Back to Dashboard Change Sender ID Customers Technicians Select a contact Outbo…" at bounding box center [714, 405] width 767 height 757
click at [802, 581] on div "Back to Dashboard Change Sender ID Customers Technicians Select a contact Outbo…" at bounding box center [714, 405] width 767 height 757
drag, startPoint x: 539, startPoint y: 365, endPoint x: 524, endPoint y: 359, distance: 15.6
click at [539, 365] on div "Back to Dashboard Change Sender ID Customers Technicians Select a contact Outbo…" at bounding box center [714, 405] width 767 height 757
click at [1074, 20] on span "Unavailable | 10:43" at bounding box center [1063, 19] width 59 height 9
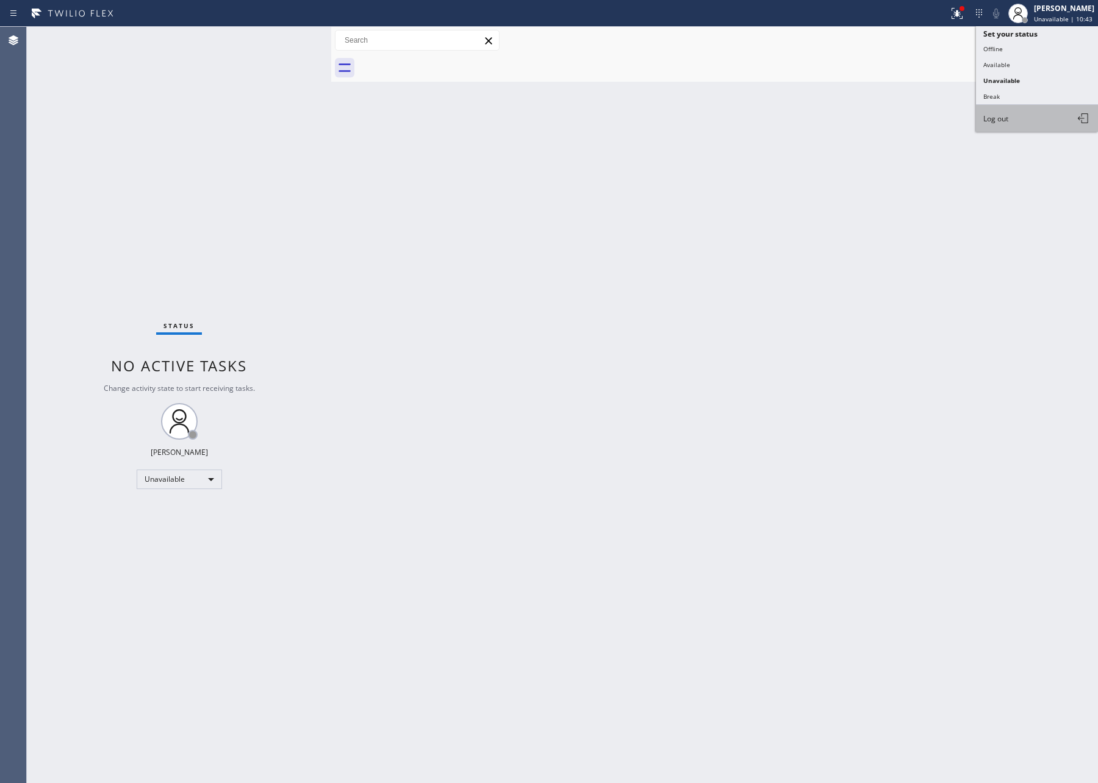
click at [1003, 120] on span "Log out" at bounding box center [996, 118] width 25 height 10
click at [936, 194] on div "Back to Dashboard Change Sender ID Customers Technicians Select a contact Outbo…" at bounding box center [714, 405] width 767 height 757
